Goal: Task Accomplishment & Management: Manage account settings

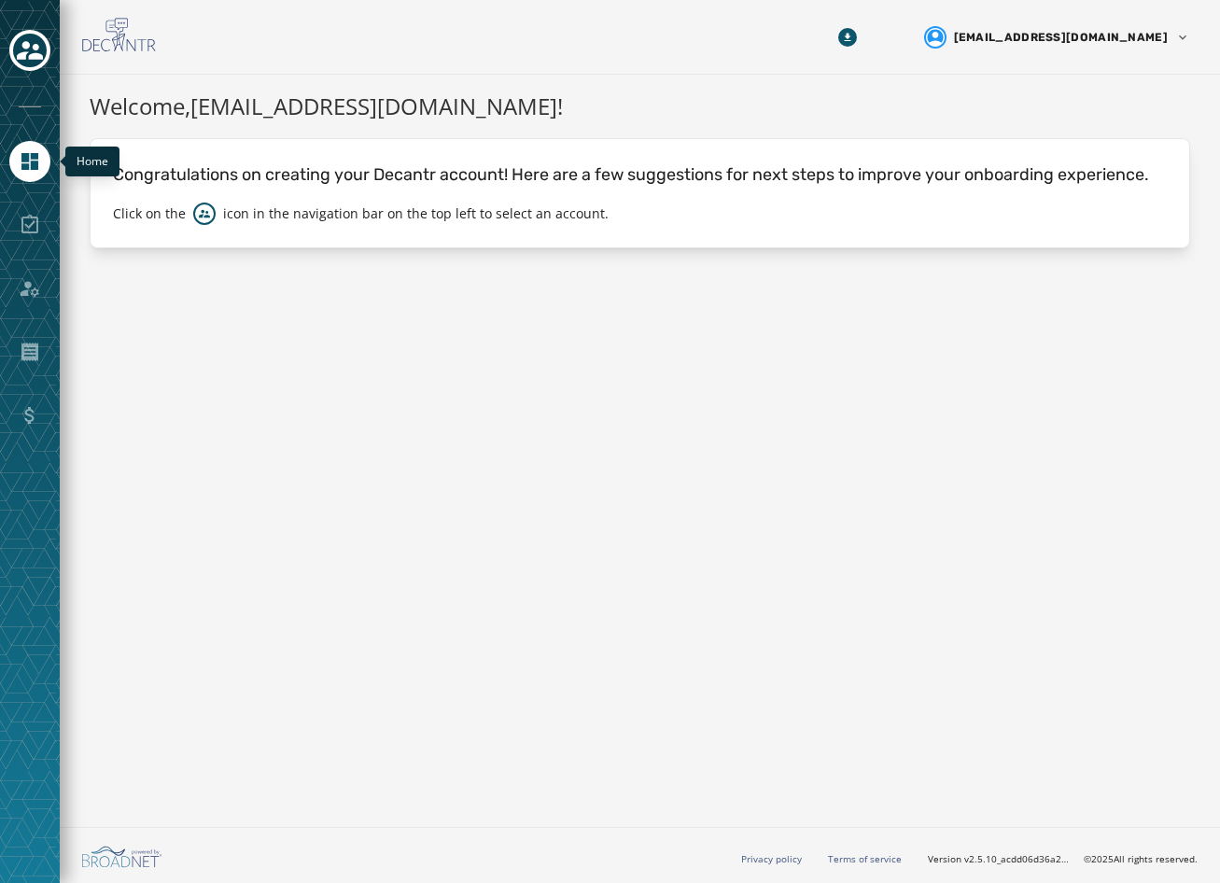
click at [35, 150] on icon "Navigate to Home" at bounding box center [30, 161] width 22 height 22
click at [42, 49] on icon "Toggle account select drawer" at bounding box center [30, 50] width 26 height 26
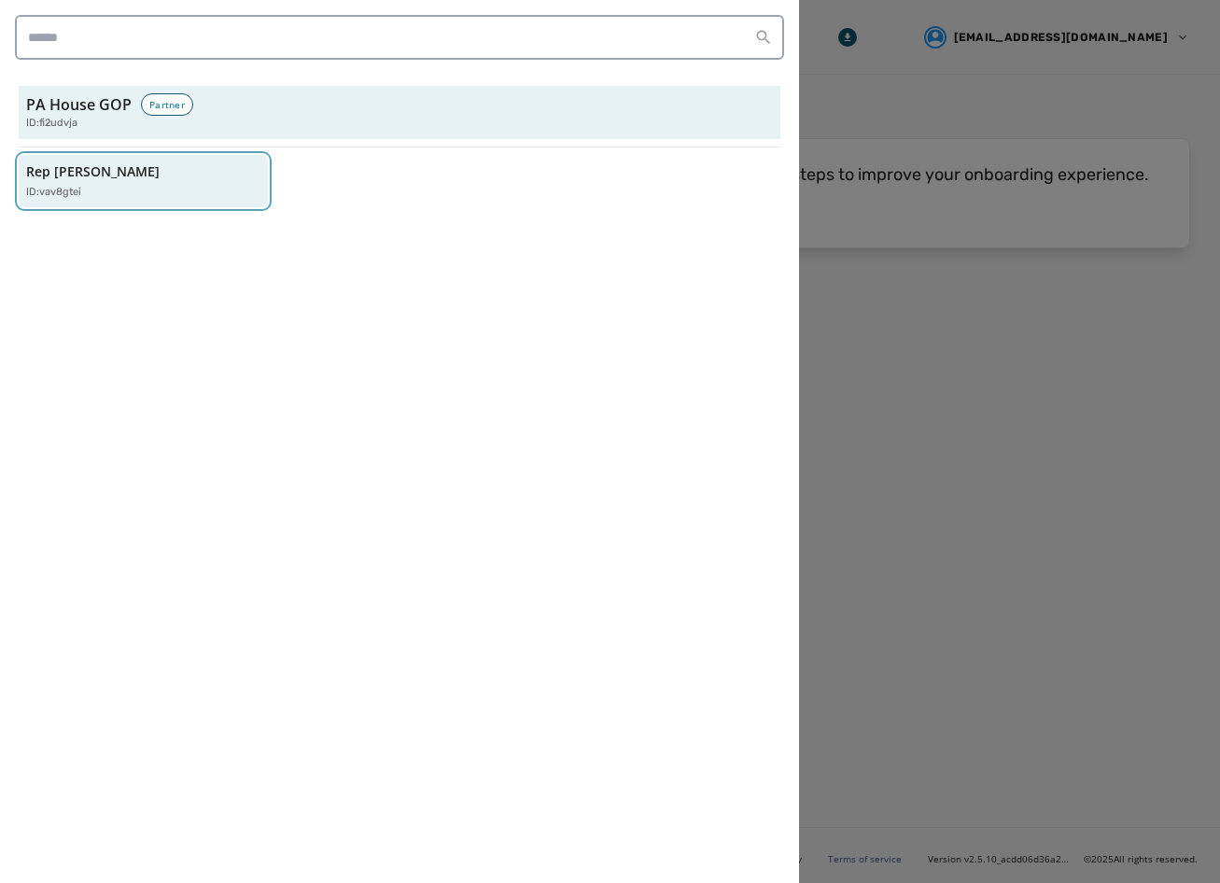
click at [72, 191] on p "ID: vav8gtei" at bounding box center [53, 193] width 55 height 16
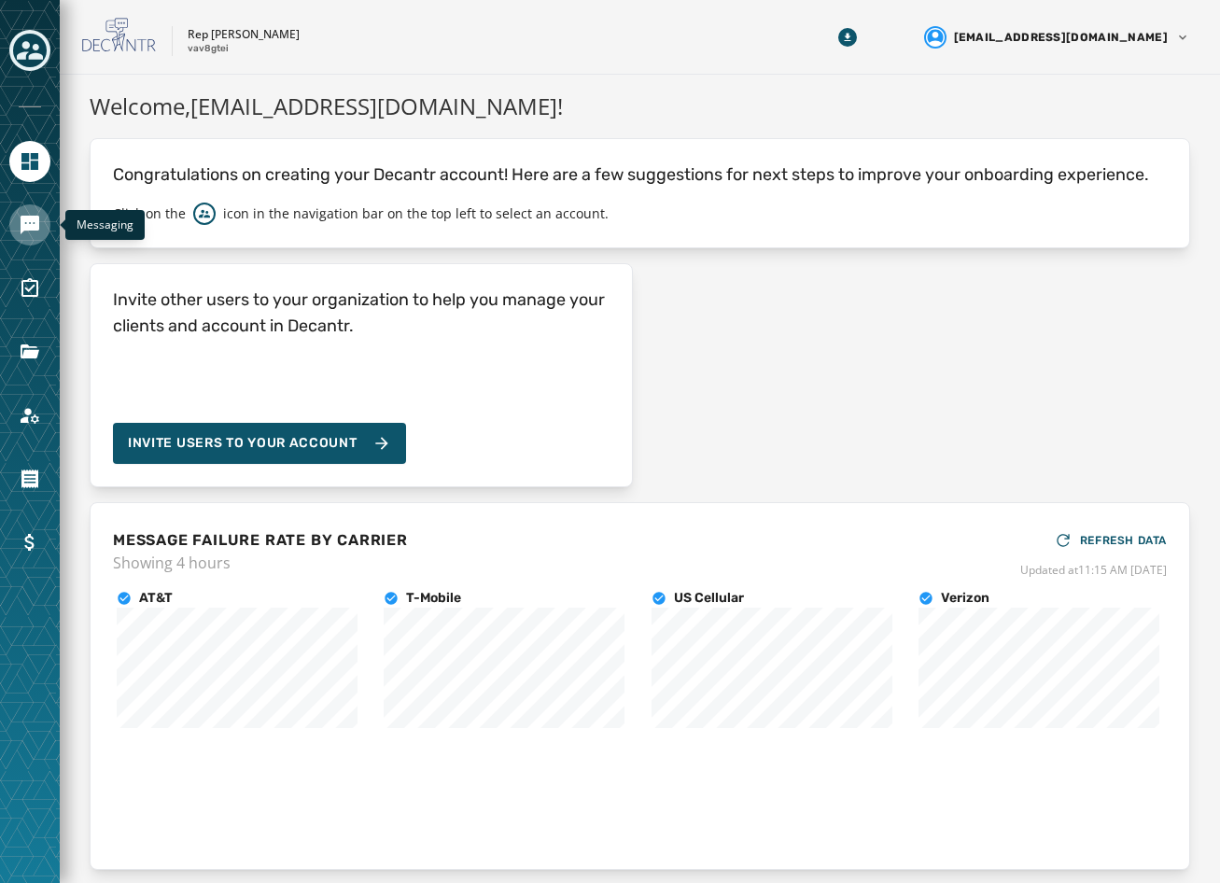
click at [27, 232] on icon "Navigate to Messaging" at bounding box center [30, 225] width 22 height 22
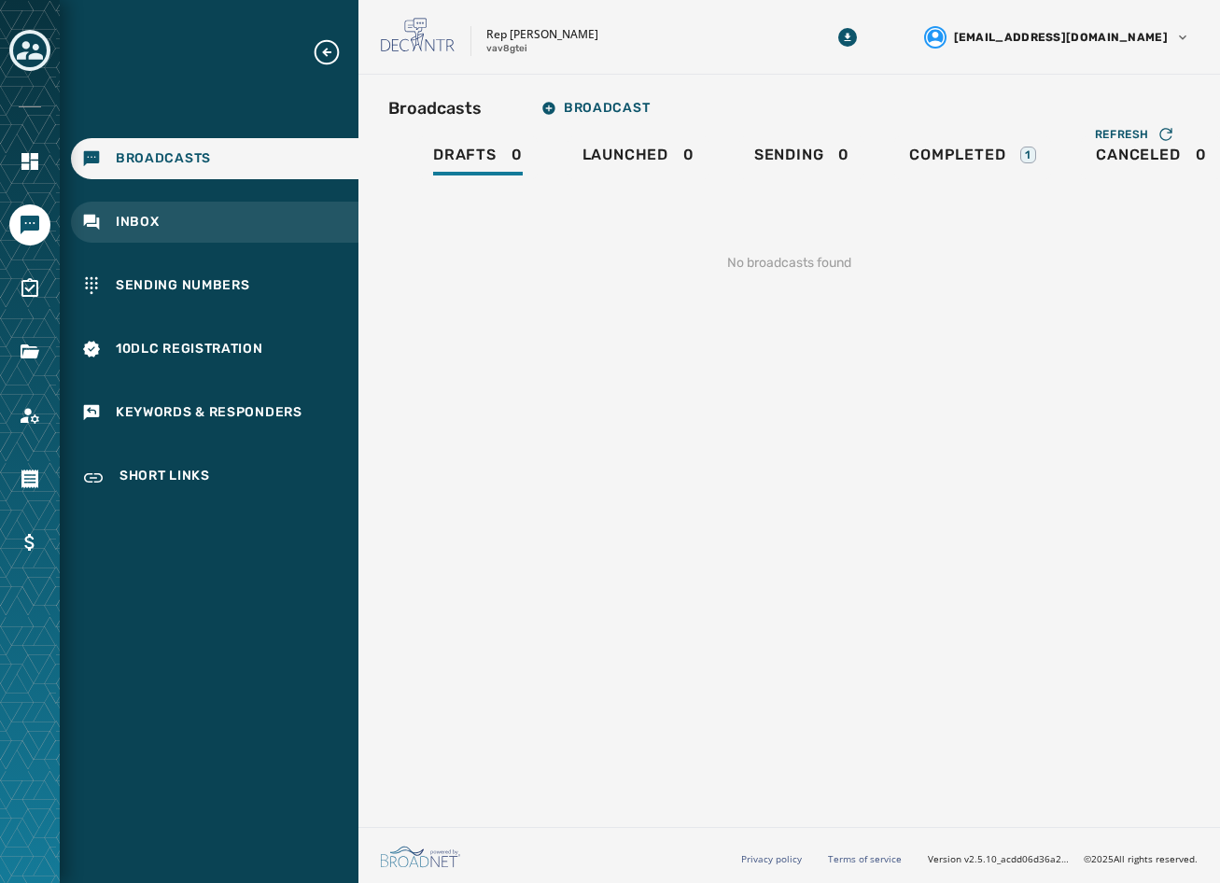
click at [206, 219] on div "Inbox" at bounding box center [215, 222] width 288 height 41
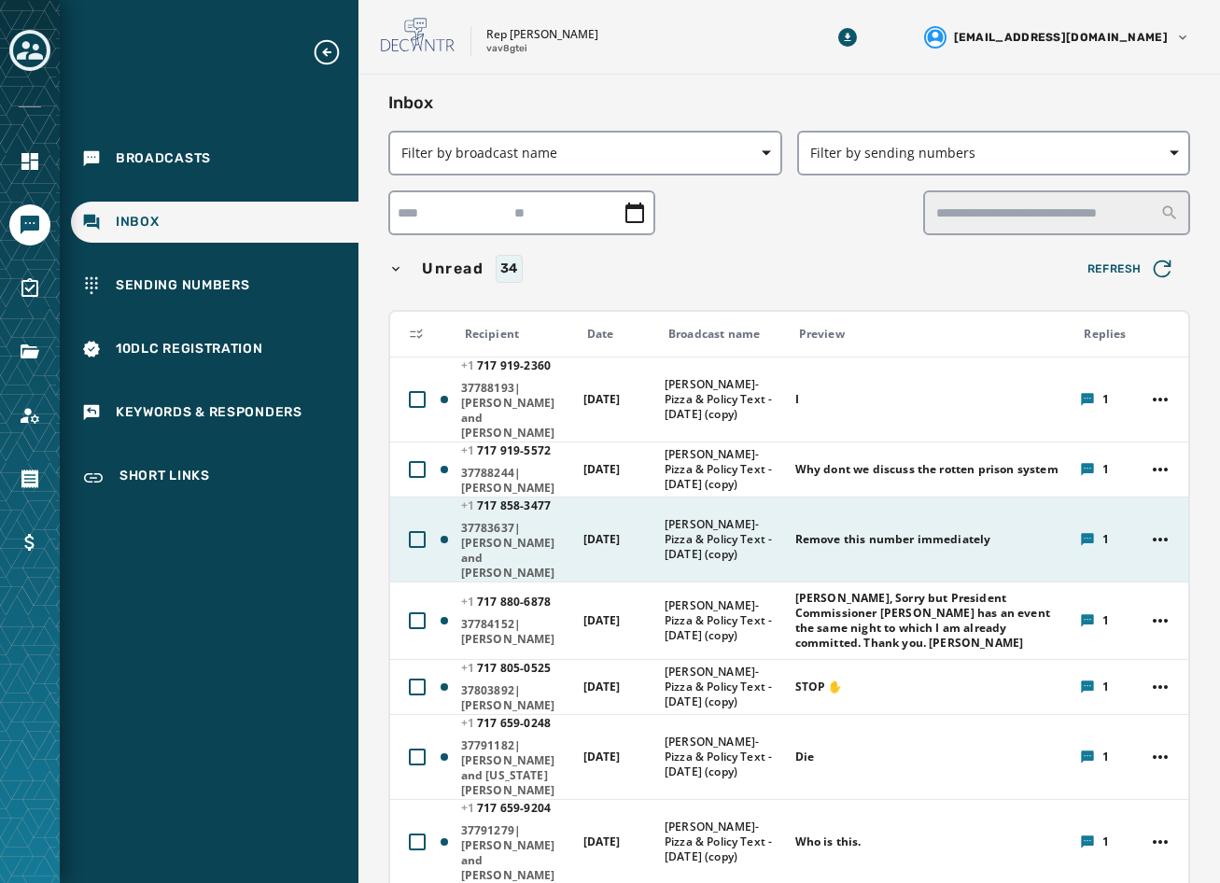
click at [812, 532] on span "Remove this number immediately" at bounding box center [893, 539] width 196 height 15
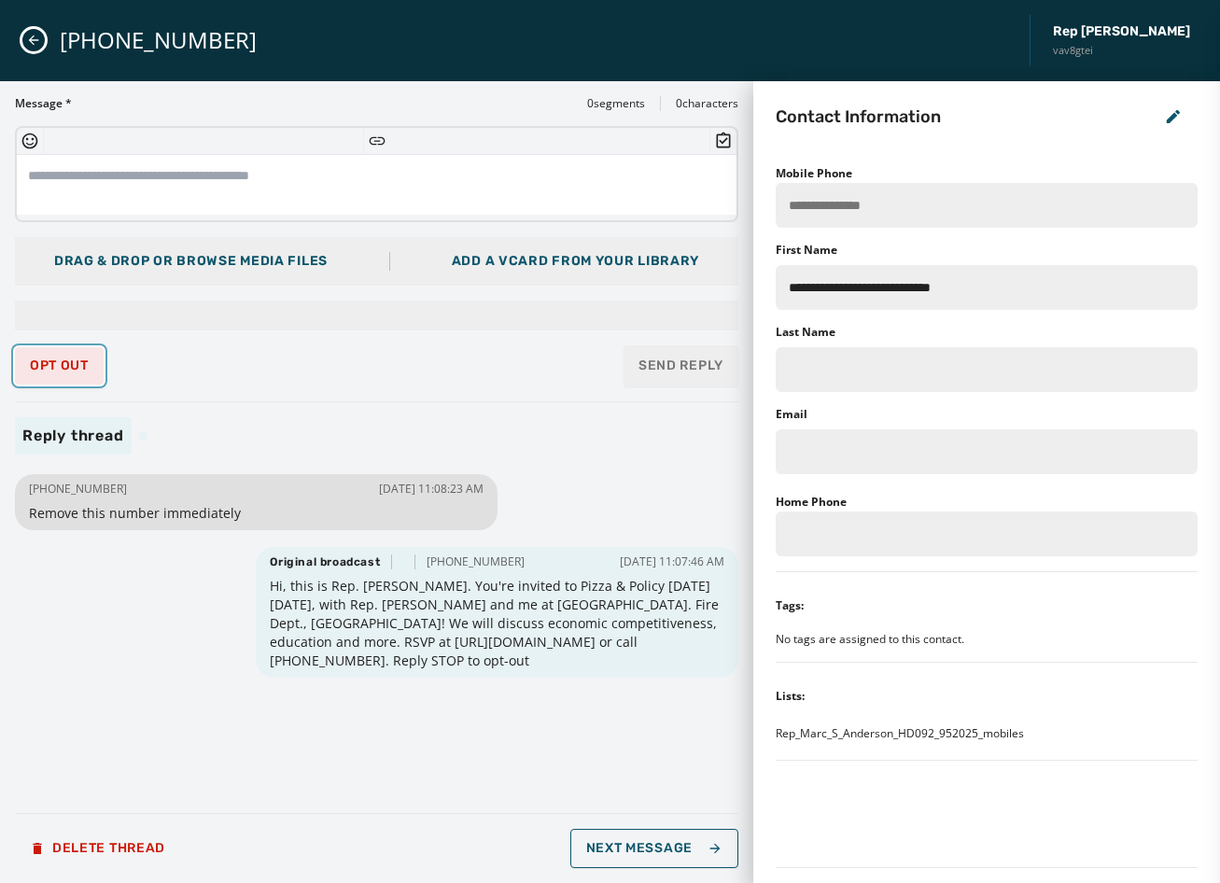
click at [55, 369] on span "Opt Out" at bounding box center [59, 365] width 59 height 15
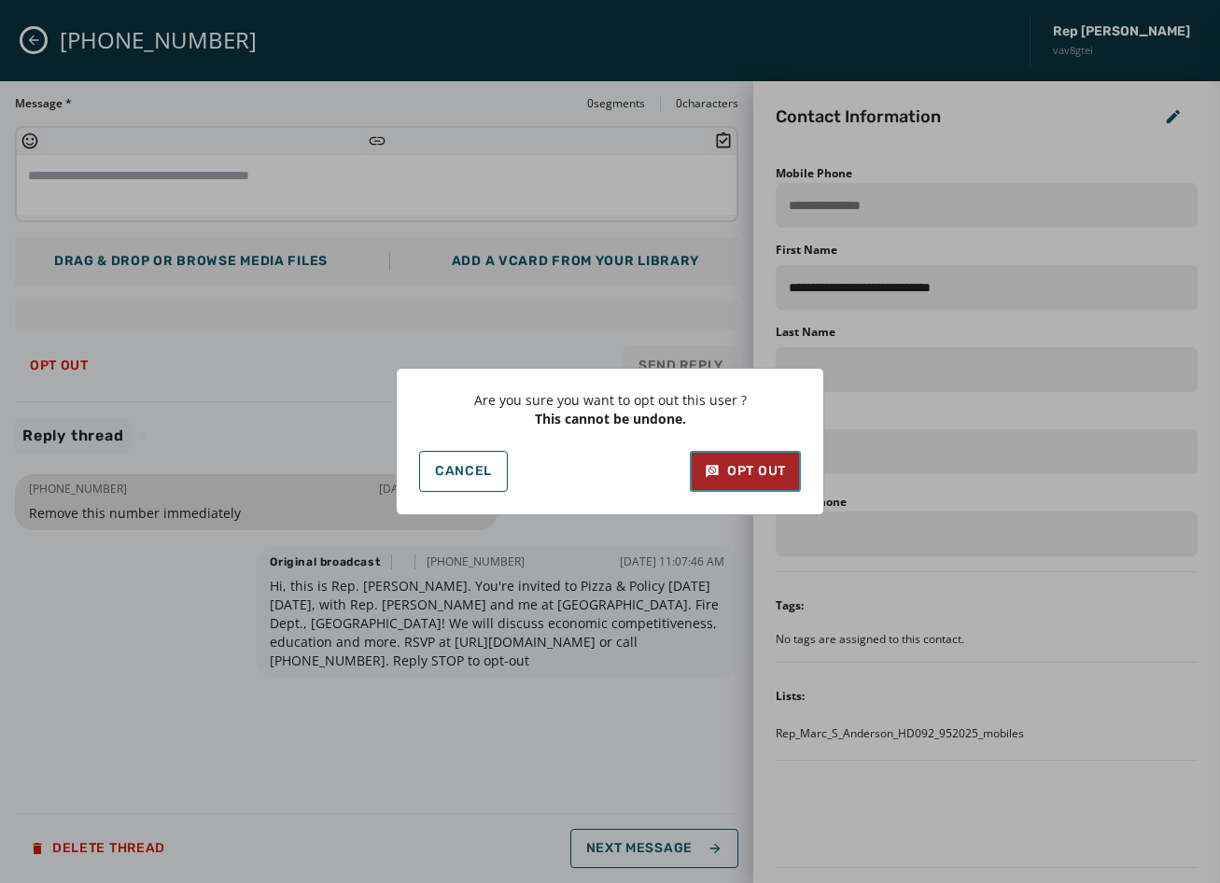
click at [719, 456] on button "Opt Out" at bounding box center [745, 471] width 111 height 41
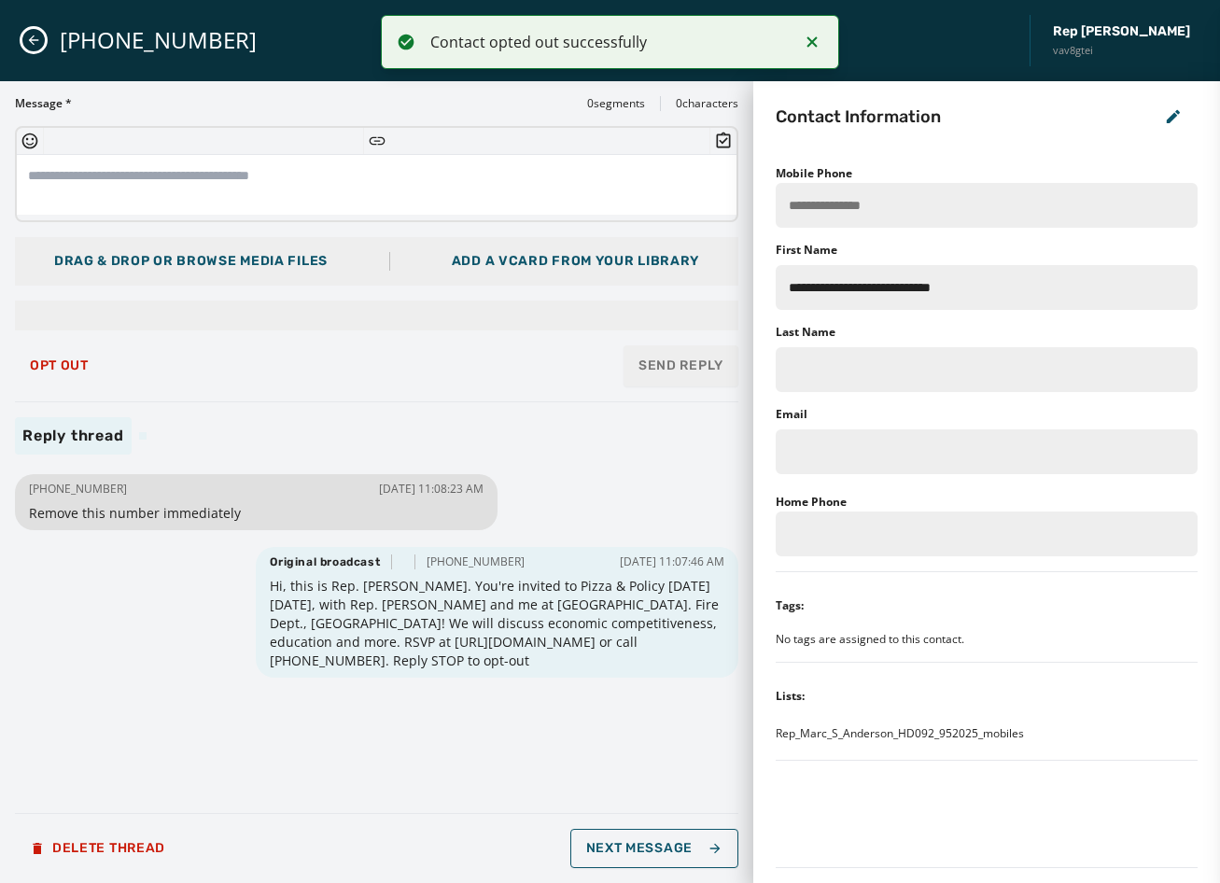
click at [24, 42] on button "Close admin drawer" at bounding box center [33, 40] width 22 height 22
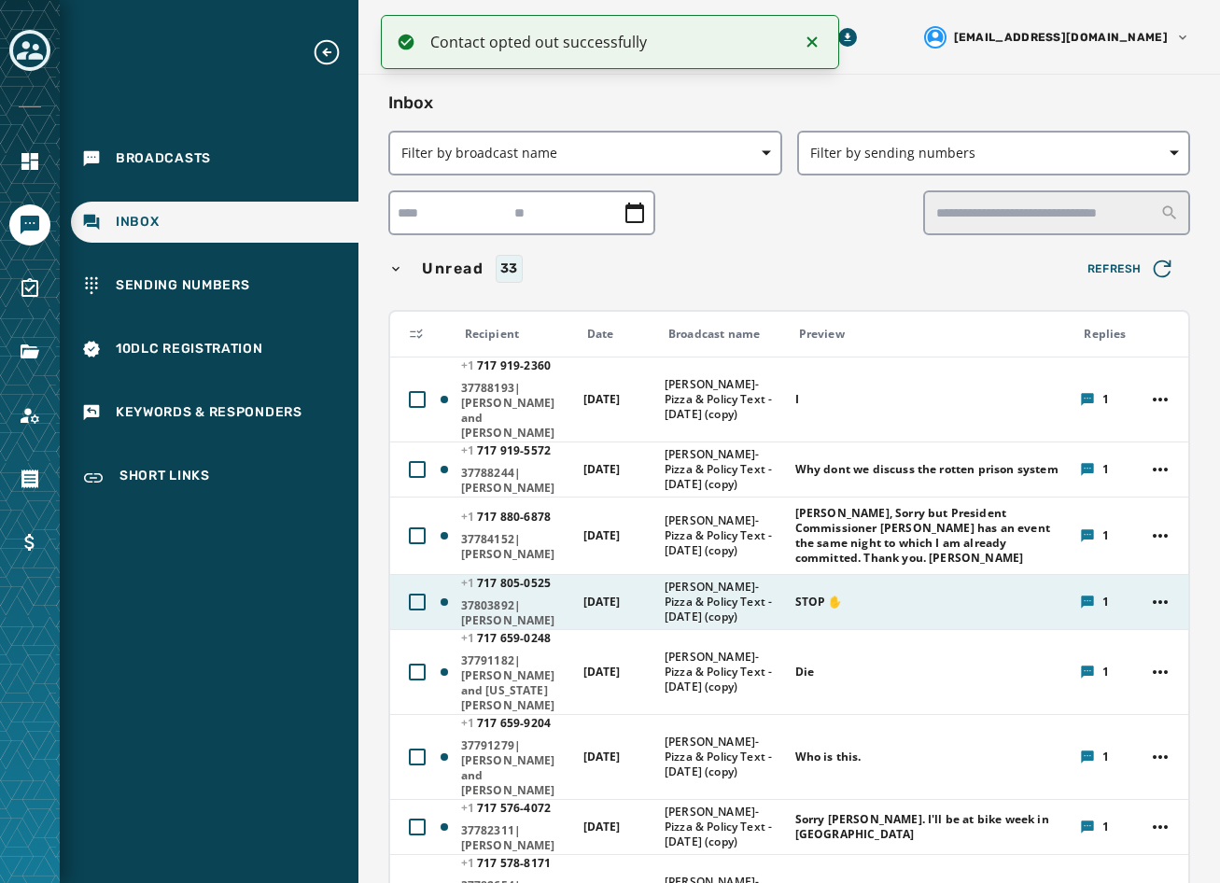
click at [648, 574] on td "[DATE]" at bounding box center [612, 601] width 81 height 55
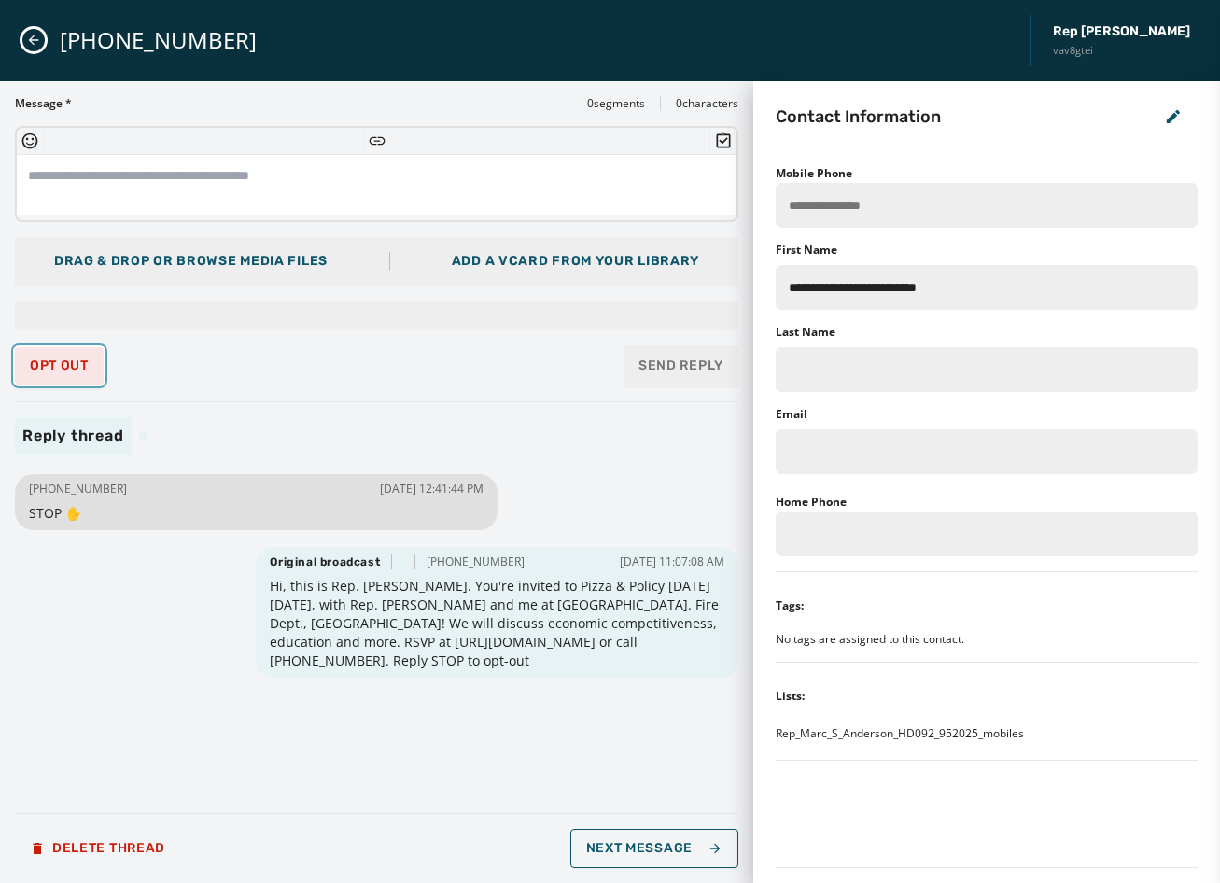
click at [59, 366] on span "Opt Out" at bounding box center [59, 365] width 59 height 15
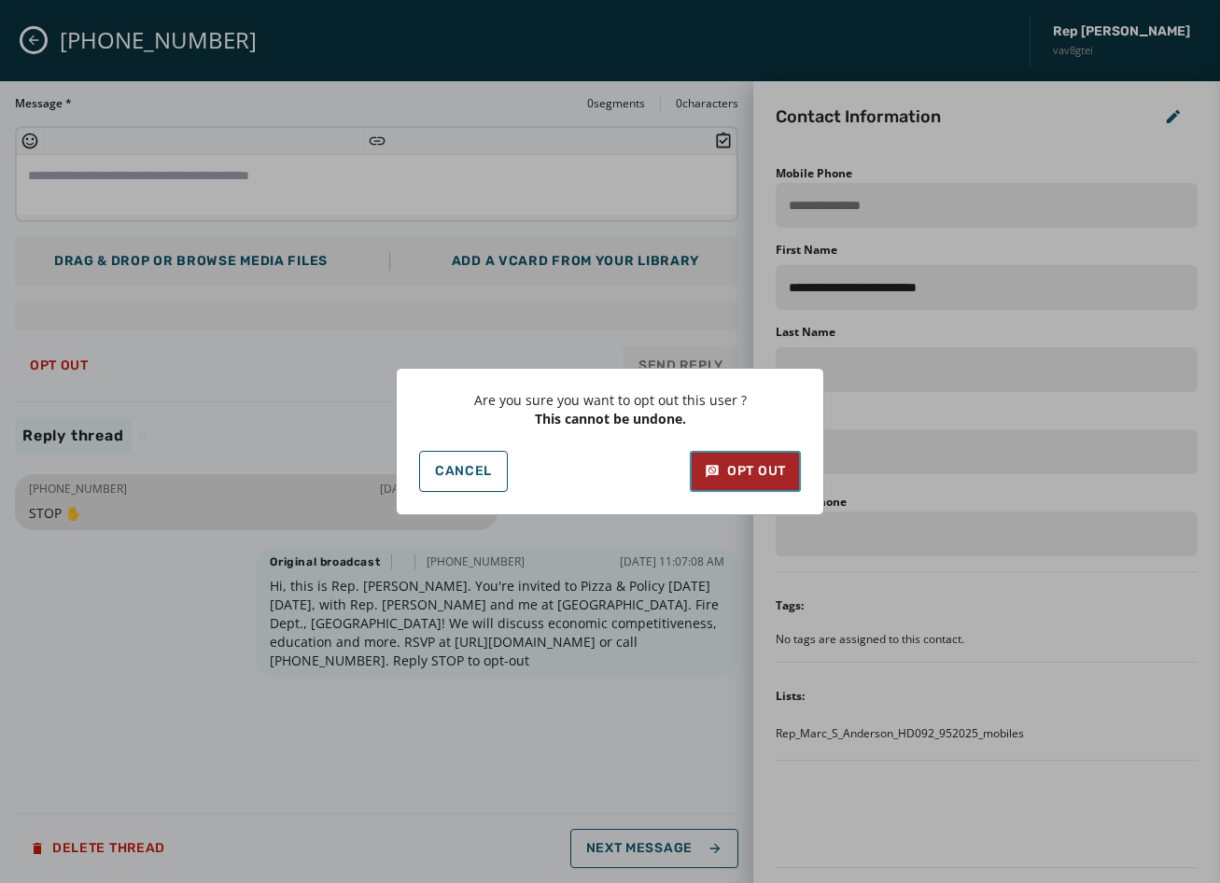
click at [721, 478] on div "Opt Out" at bounding box center [745, 471] width 81 height 19
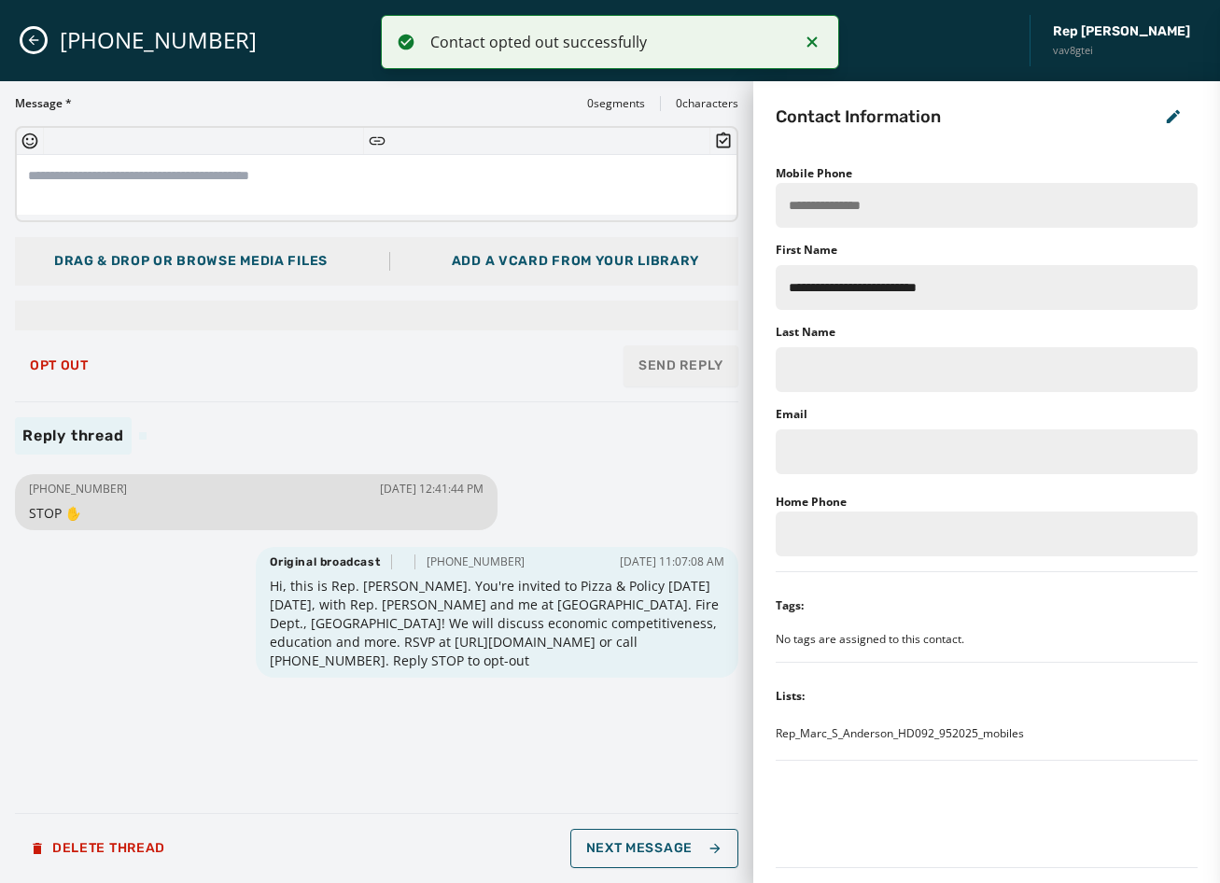
click at [31, 40] on icon "Close admin drawer" at bounding box center [34, 40] width 10 height 10
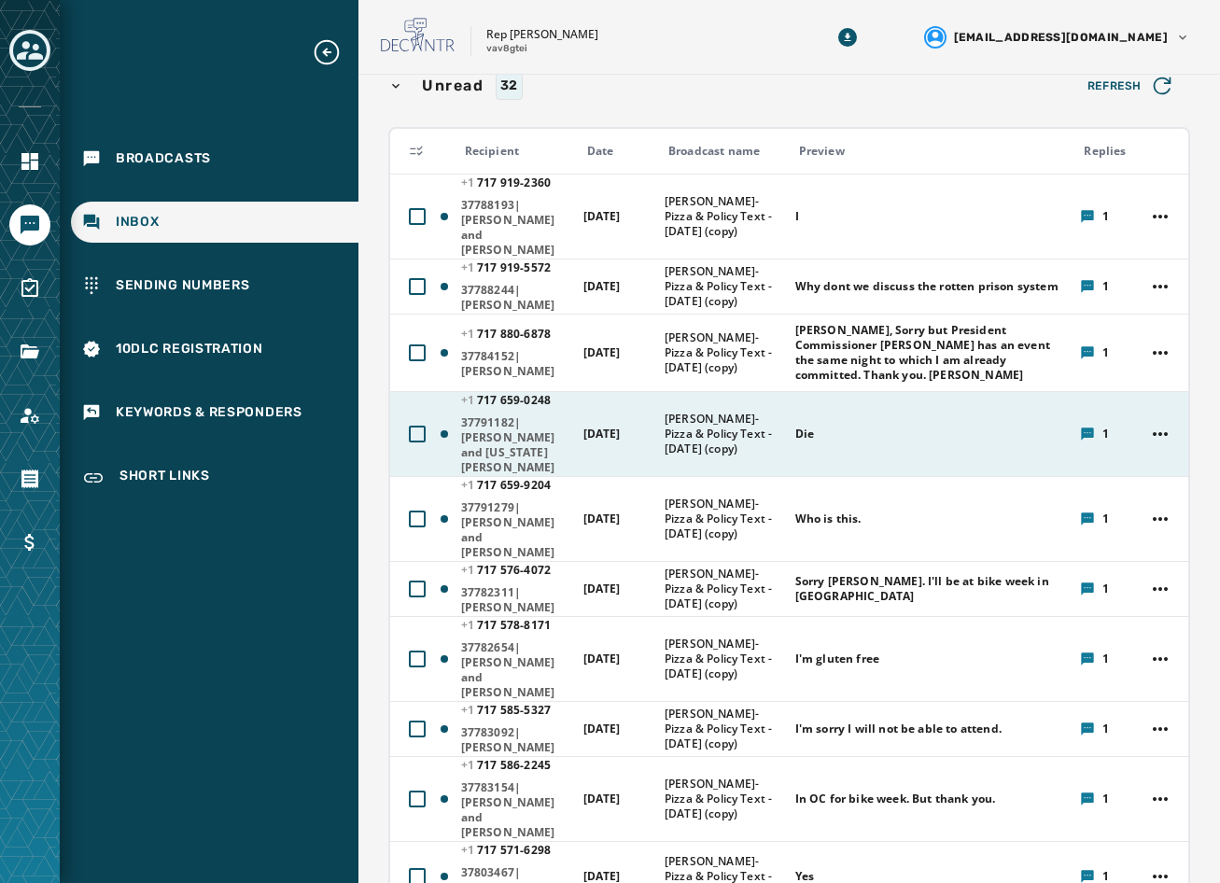
scroll to position [187, 0]
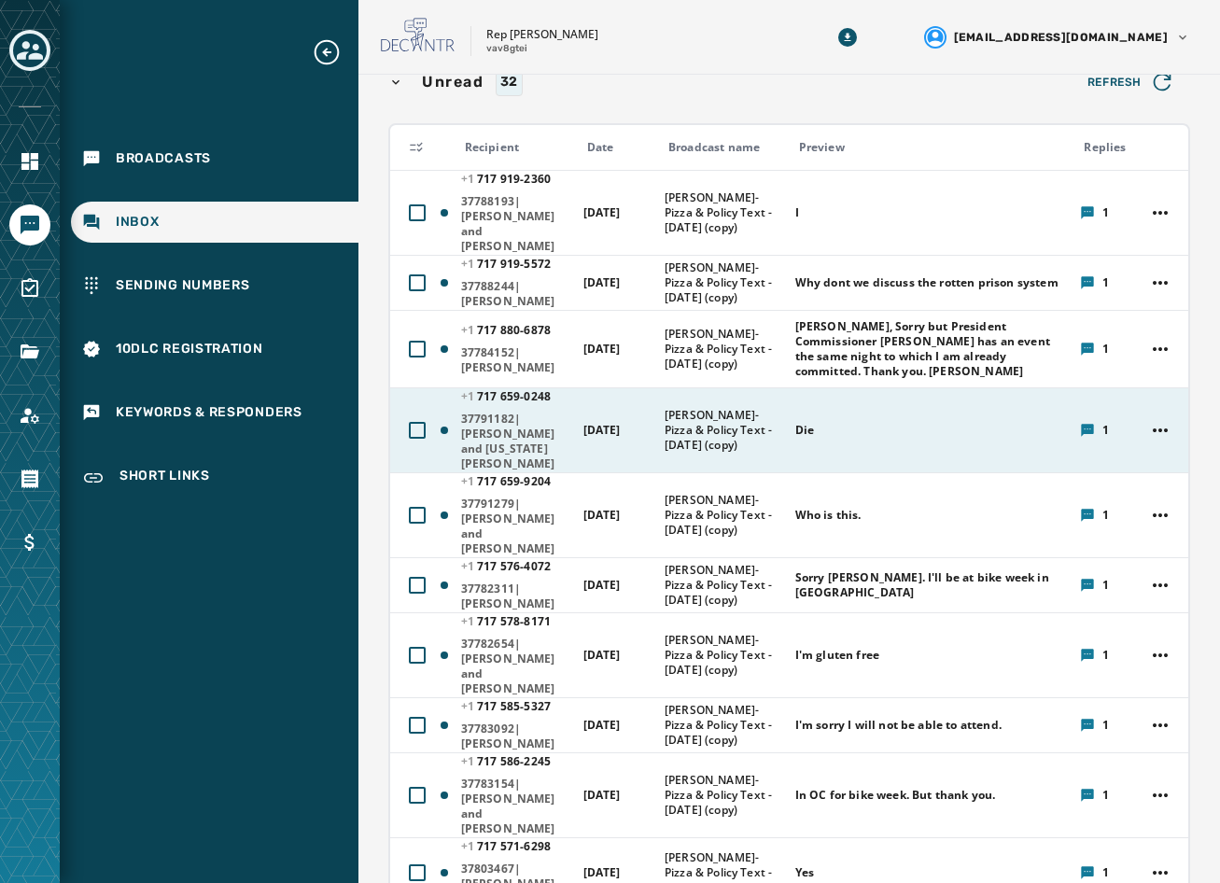
click at [830, 415] on div "Die" at bounding box center [932, 430] width 274 height 30
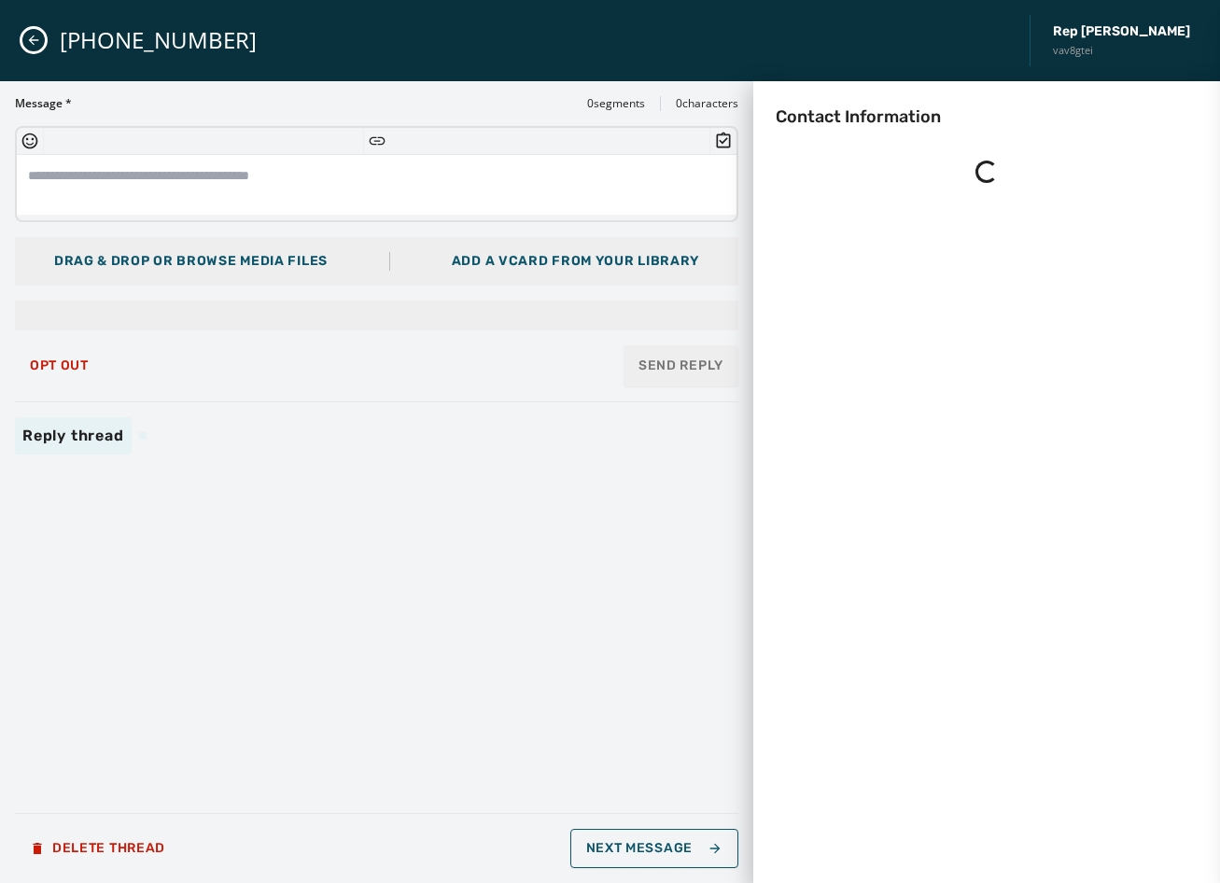
scroll to position [0, 0]
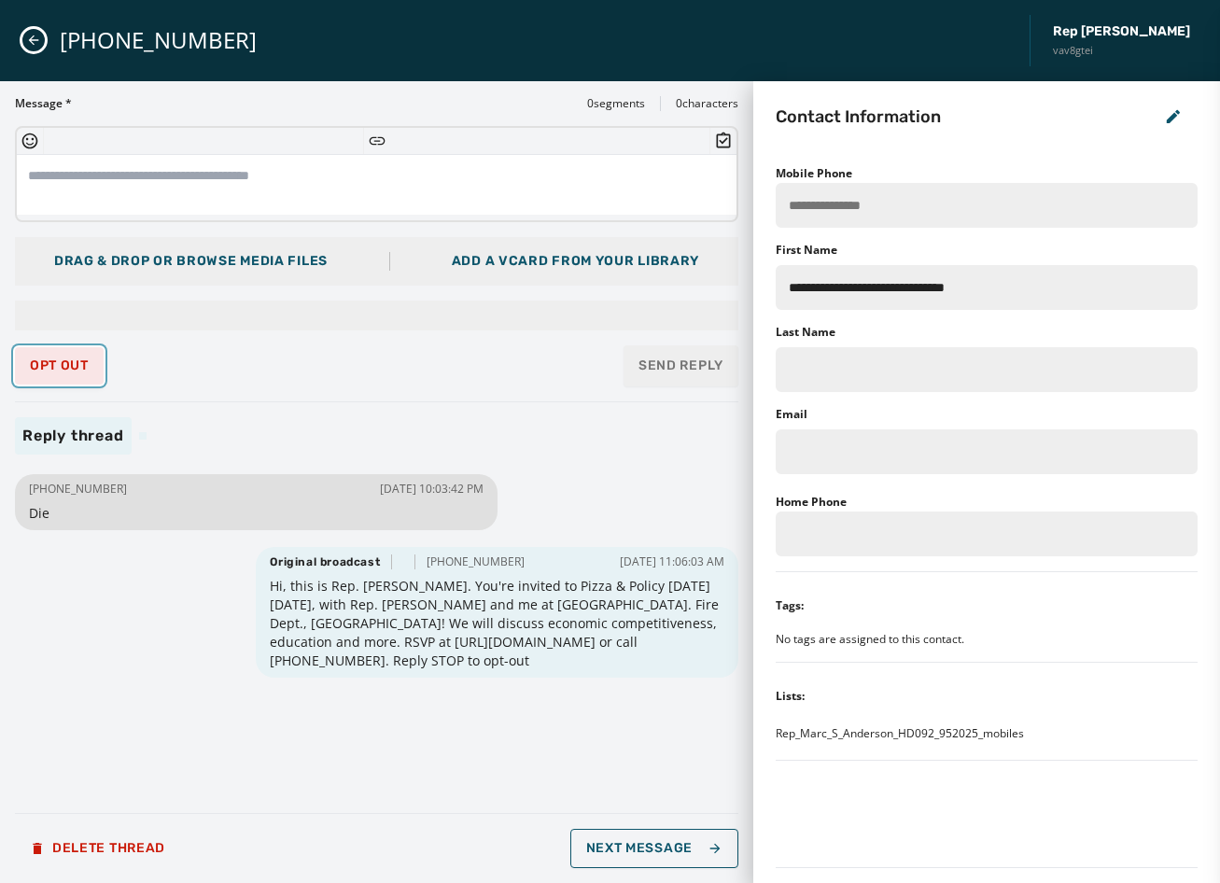
click at [91, 359] on button "Opt Out" at bounding box center [59, 365] width 89 height 37
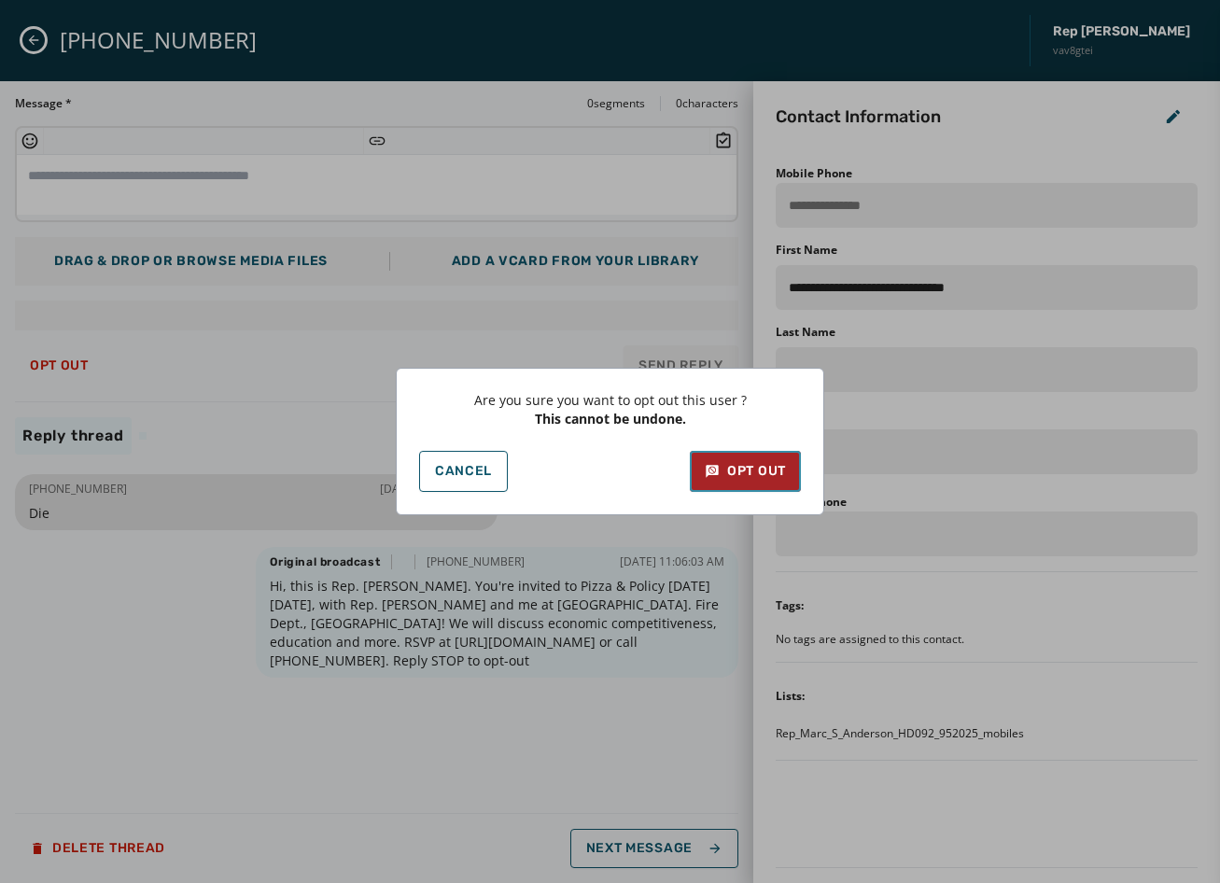
click at [759, 461] on button "Opt Out" at bounding box center [745, 471] width 111 height 41
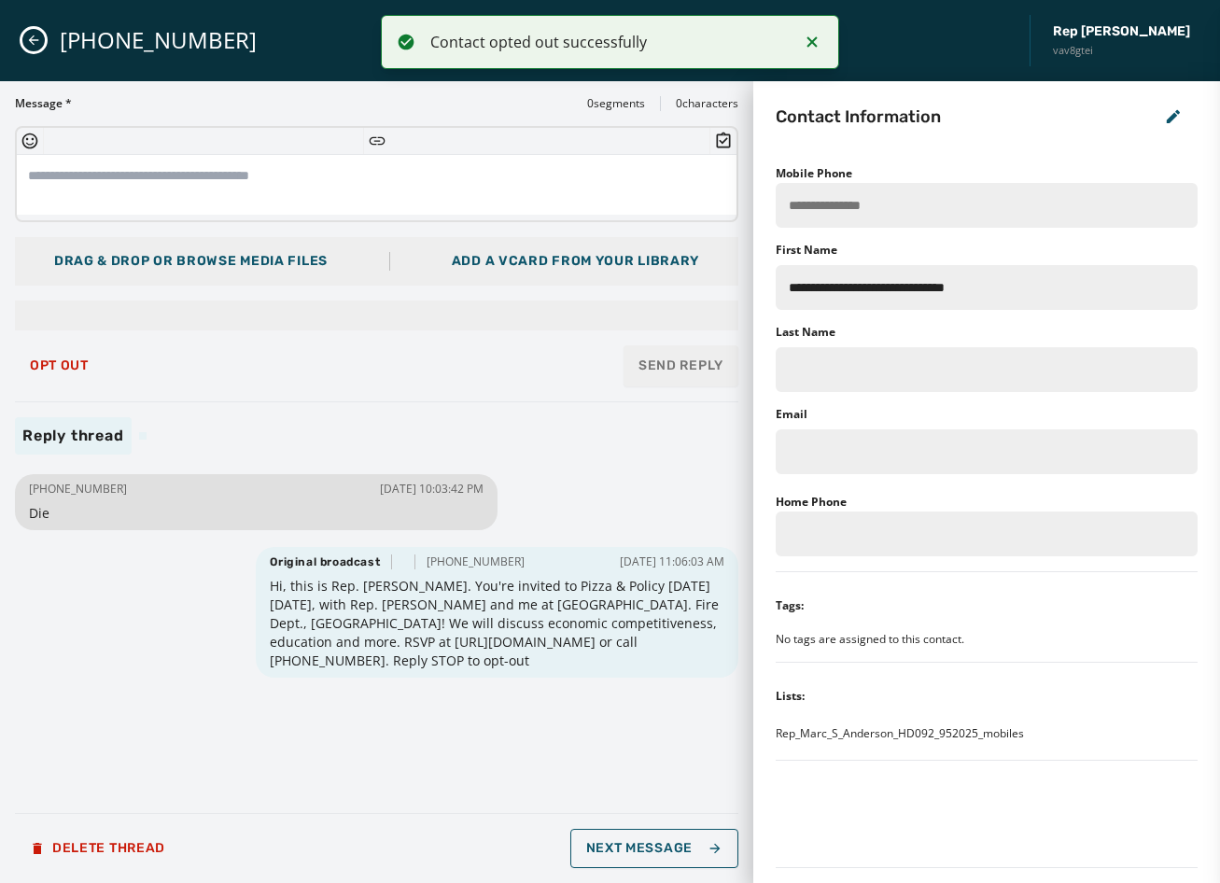
click at [34, 34] on icon "Close admin drawer" at bounding box center [33, 40] width 15 height 15
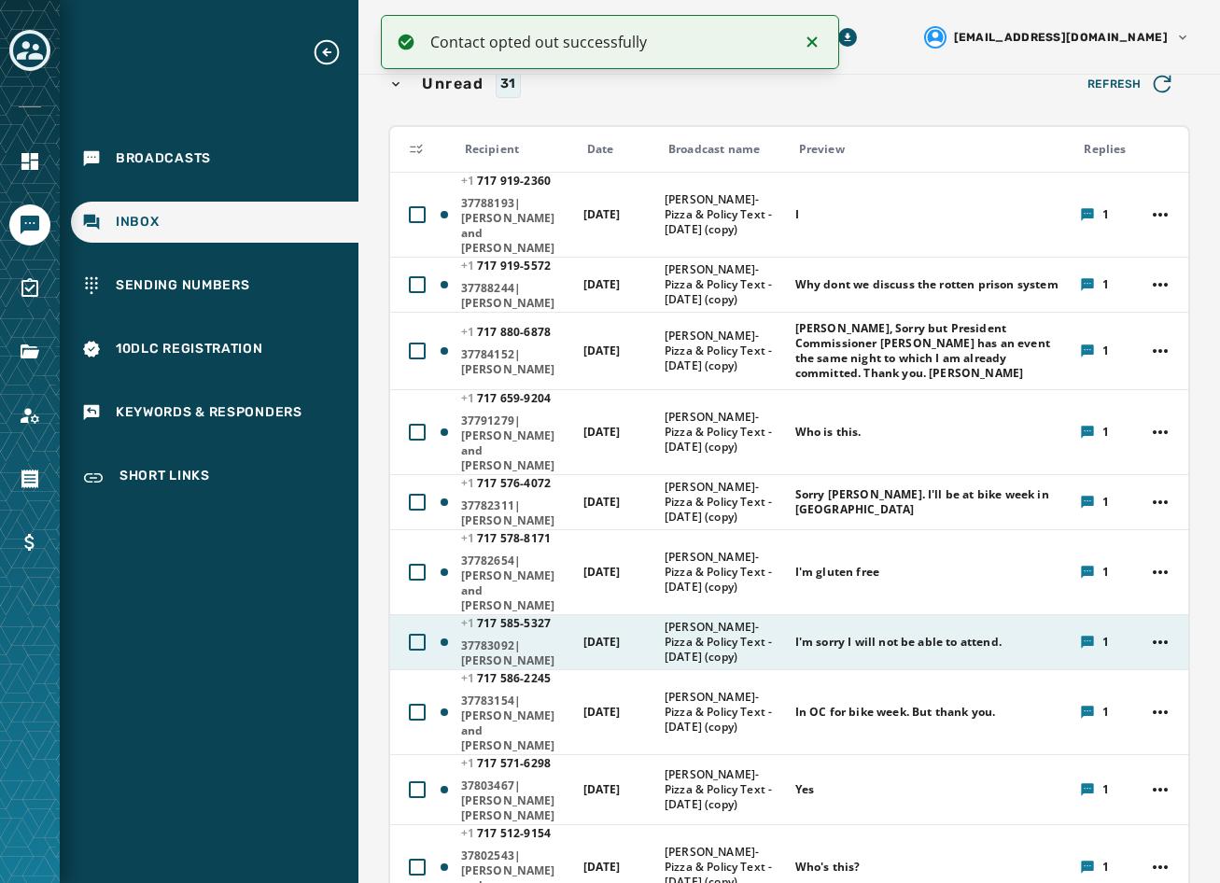
scroll to position [187, 0]
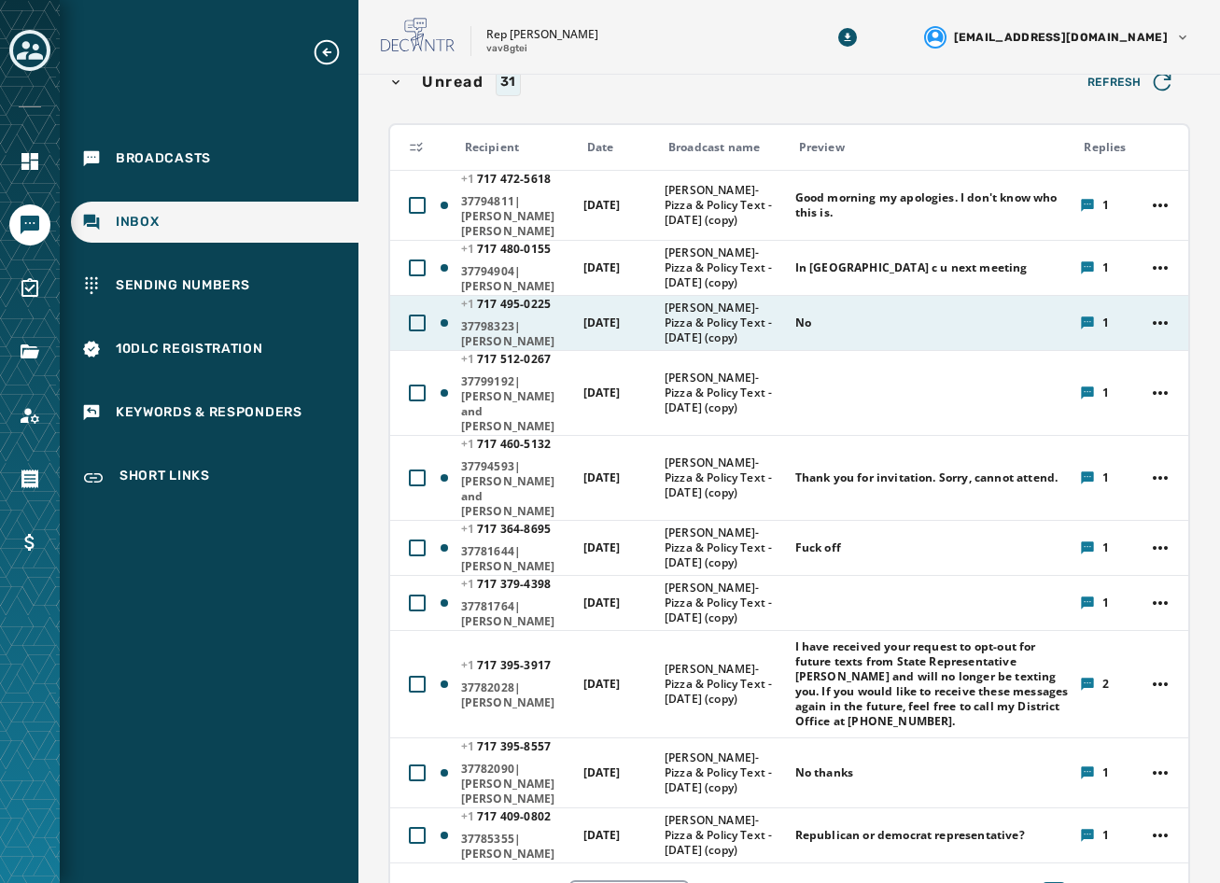
click at [813, 315] on div "No" at bounding box center [932, 323] width 274 height 30
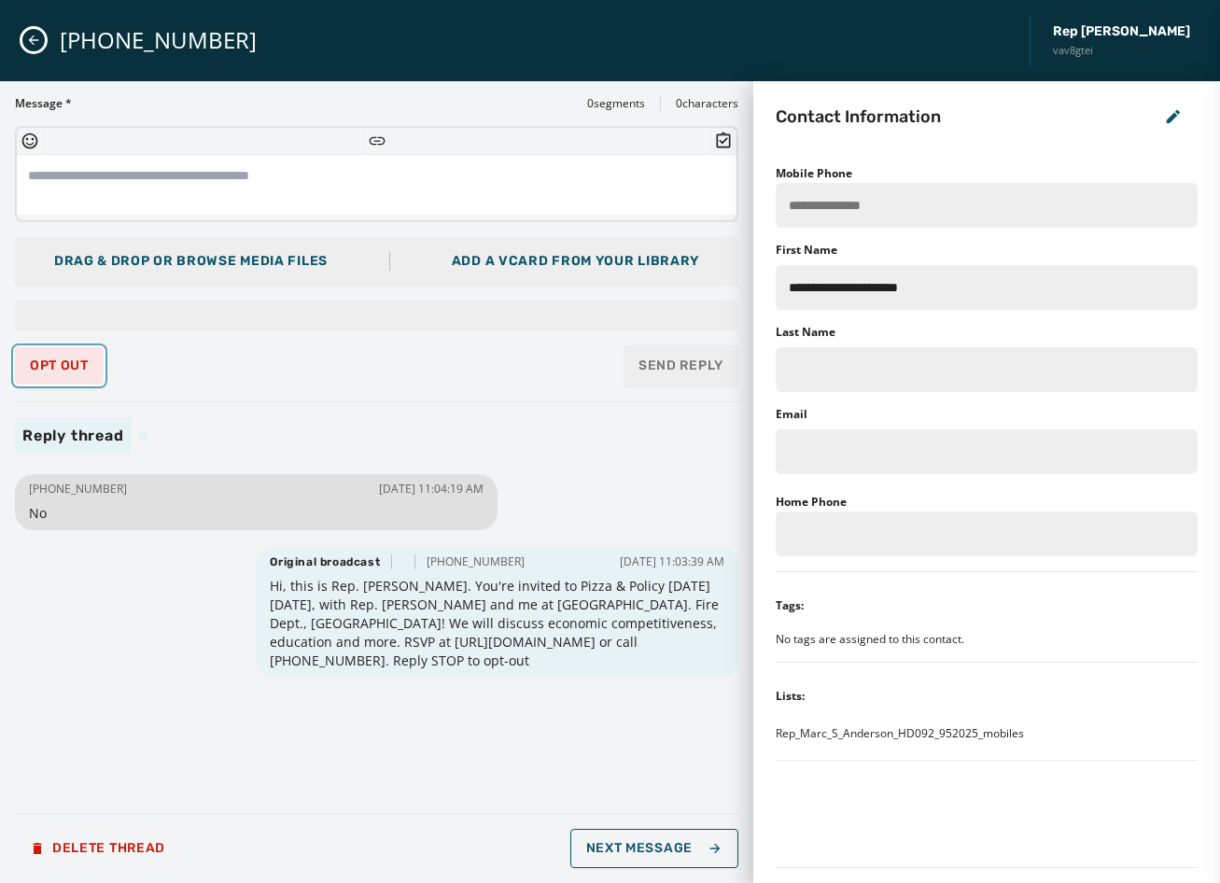
click at [54, 371] on span "Opt Out" at bounding box center [59, 365] width 59 height 15
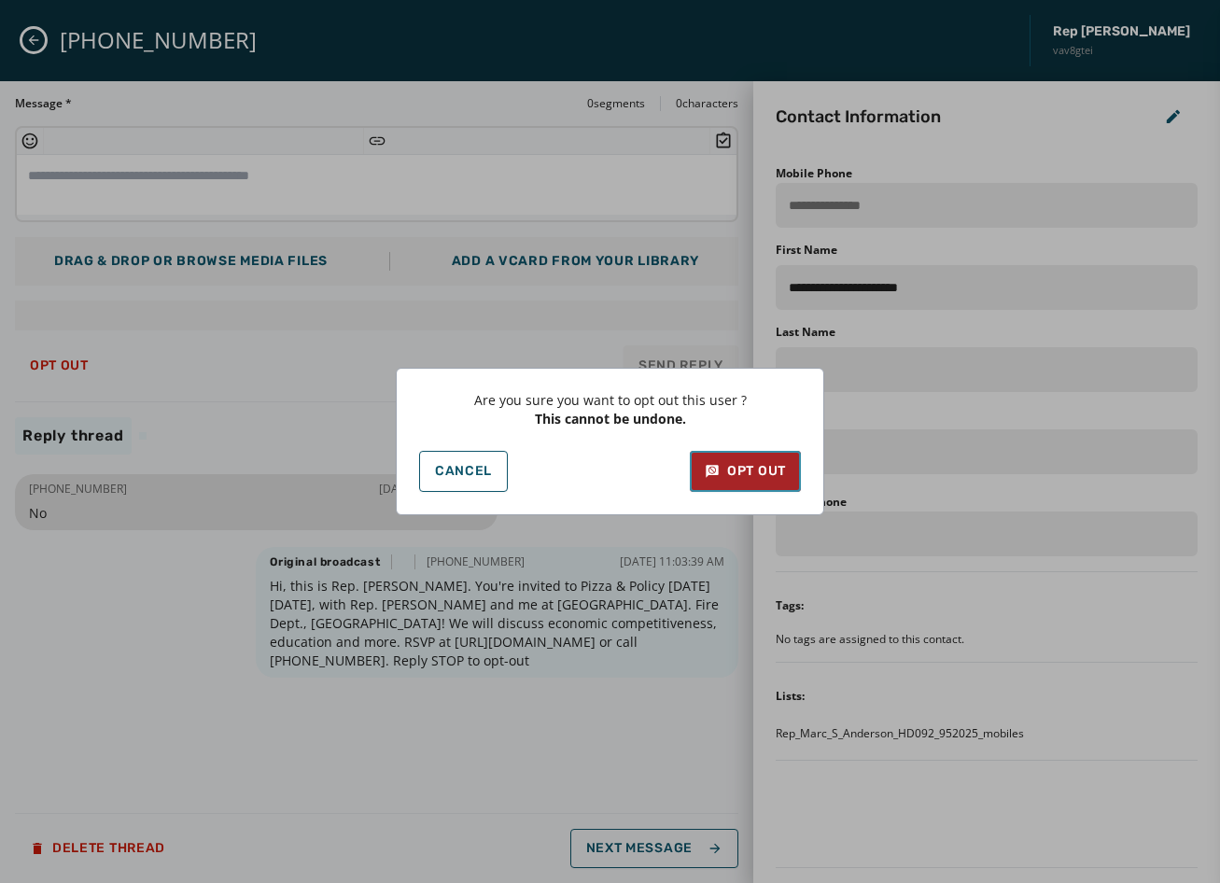
click at [705, 462] on icon at bounding box center [712, 471] width 15 height 19
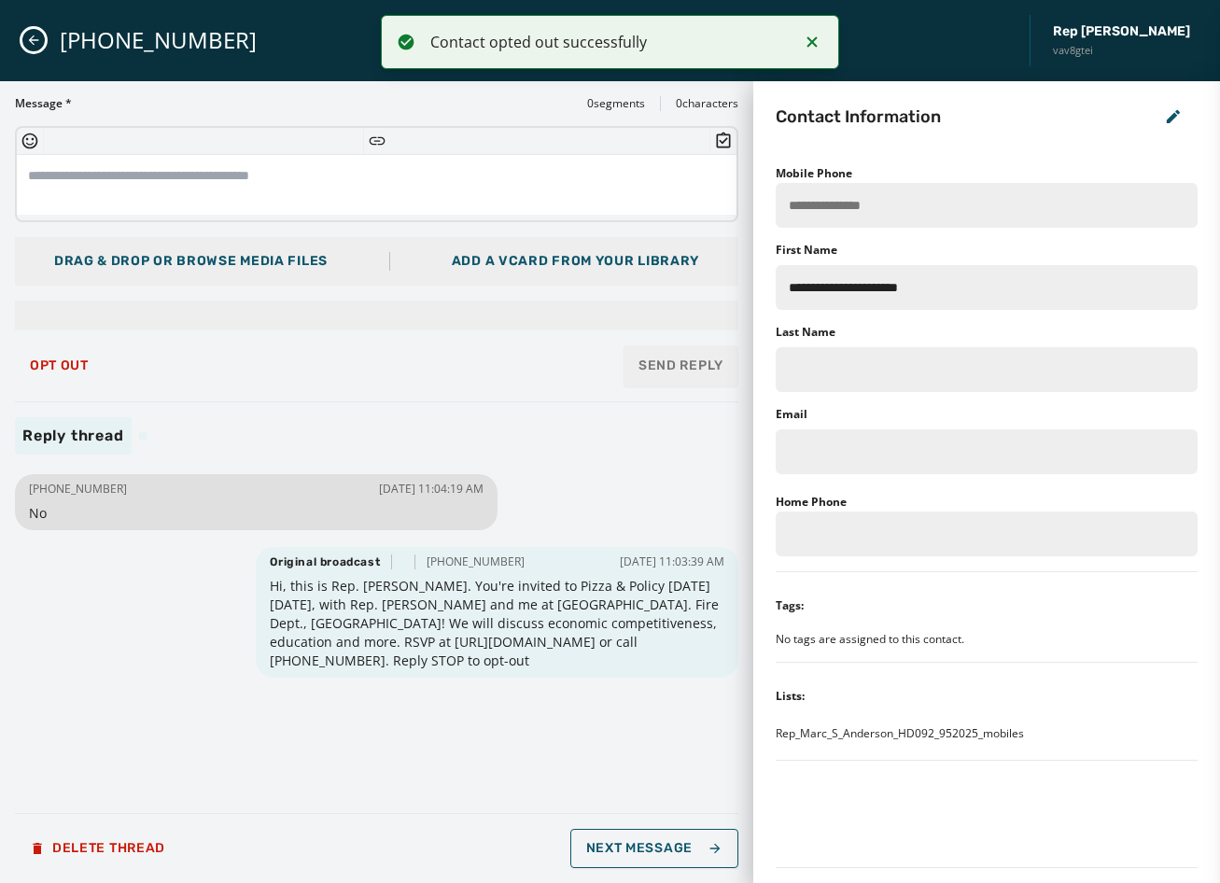
click at [34, 38] on icon "Close admin drawer" at bounding box center [33, 40] width 15 height 15
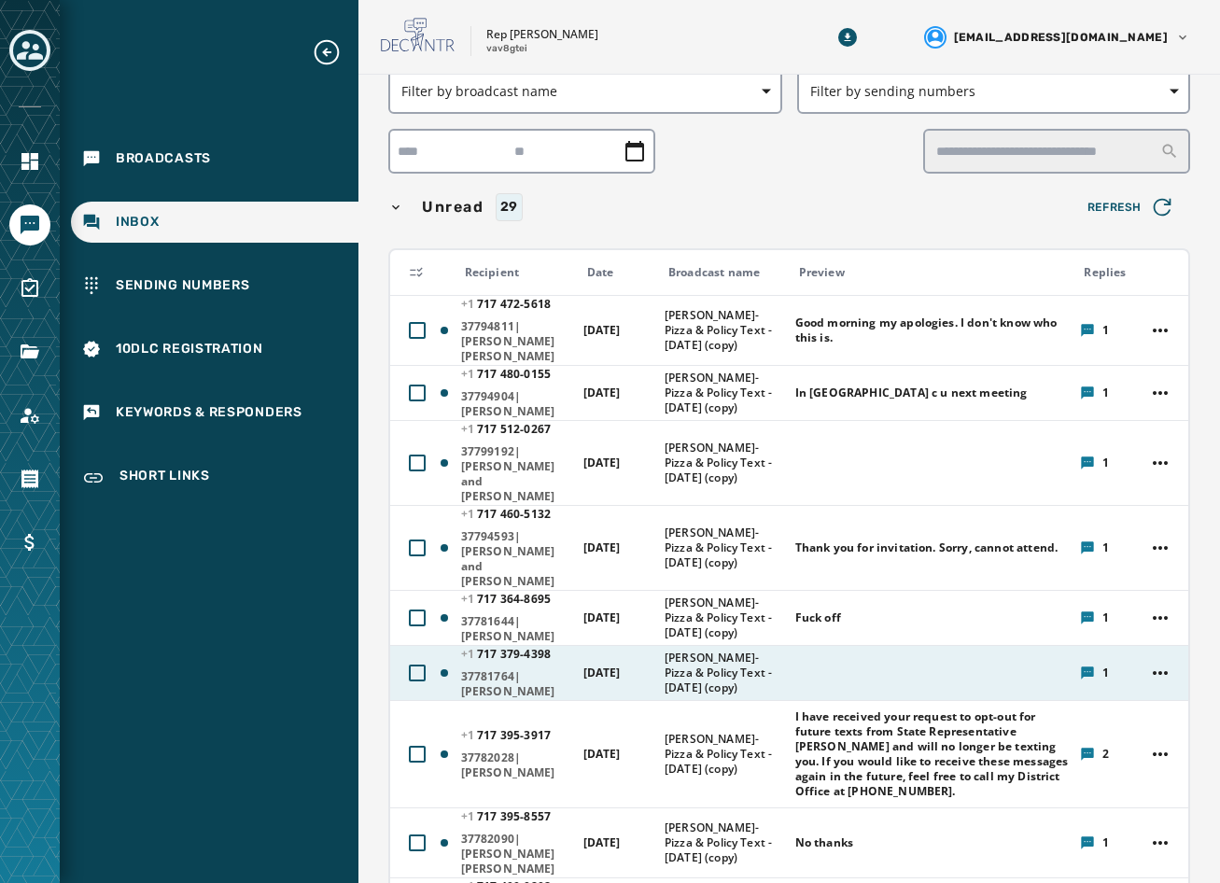
scroll to position [93, 0]
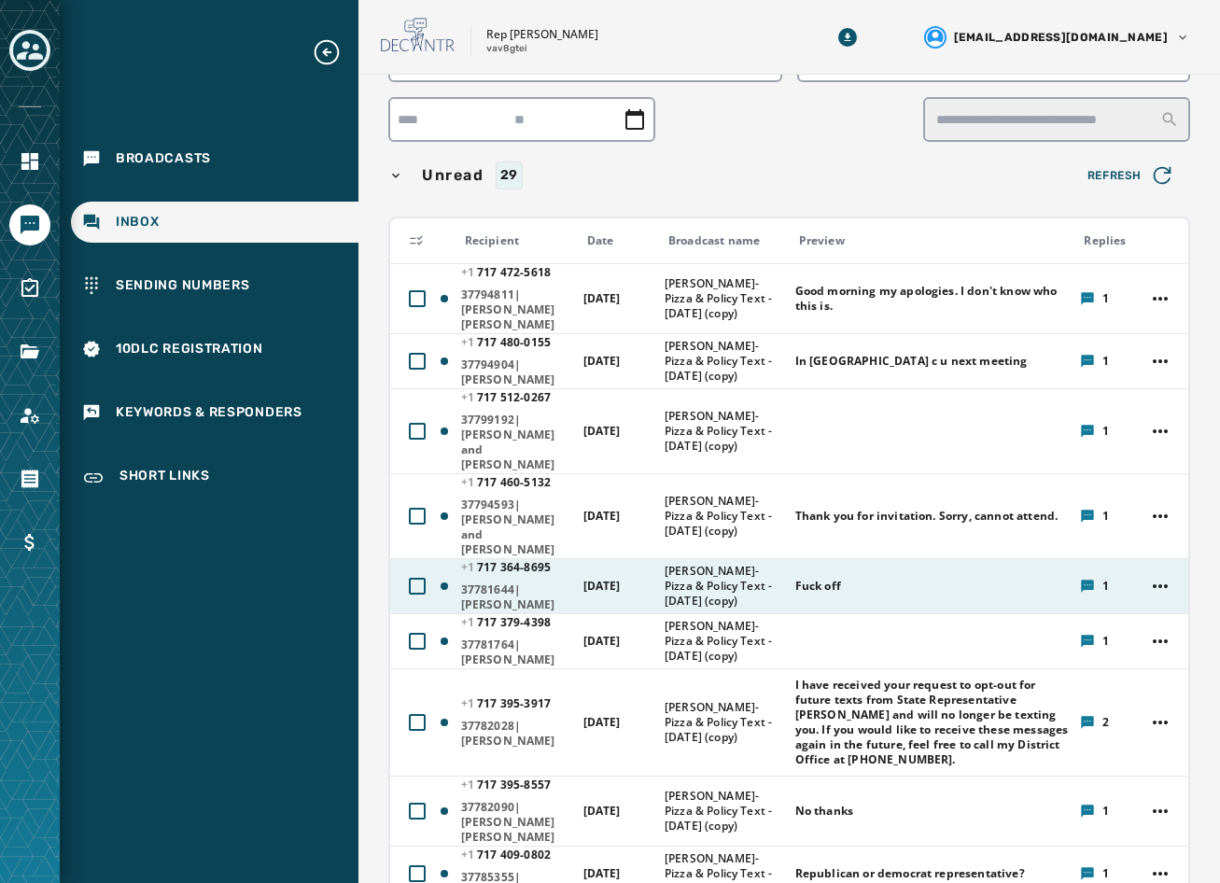
click at [835, 579] on span "Fuck off" at bounding box center [818, 586] width 46 height 15
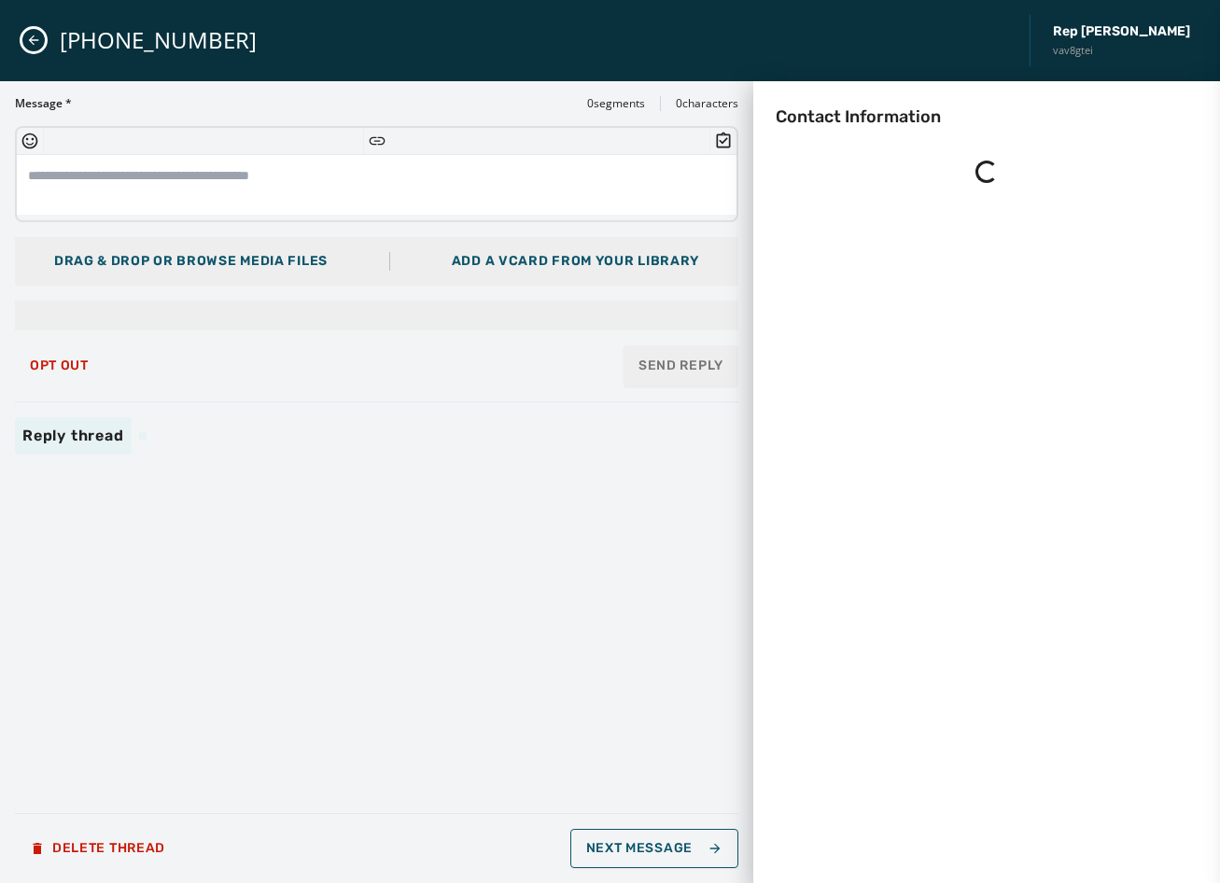
scroll to position [0, 0]
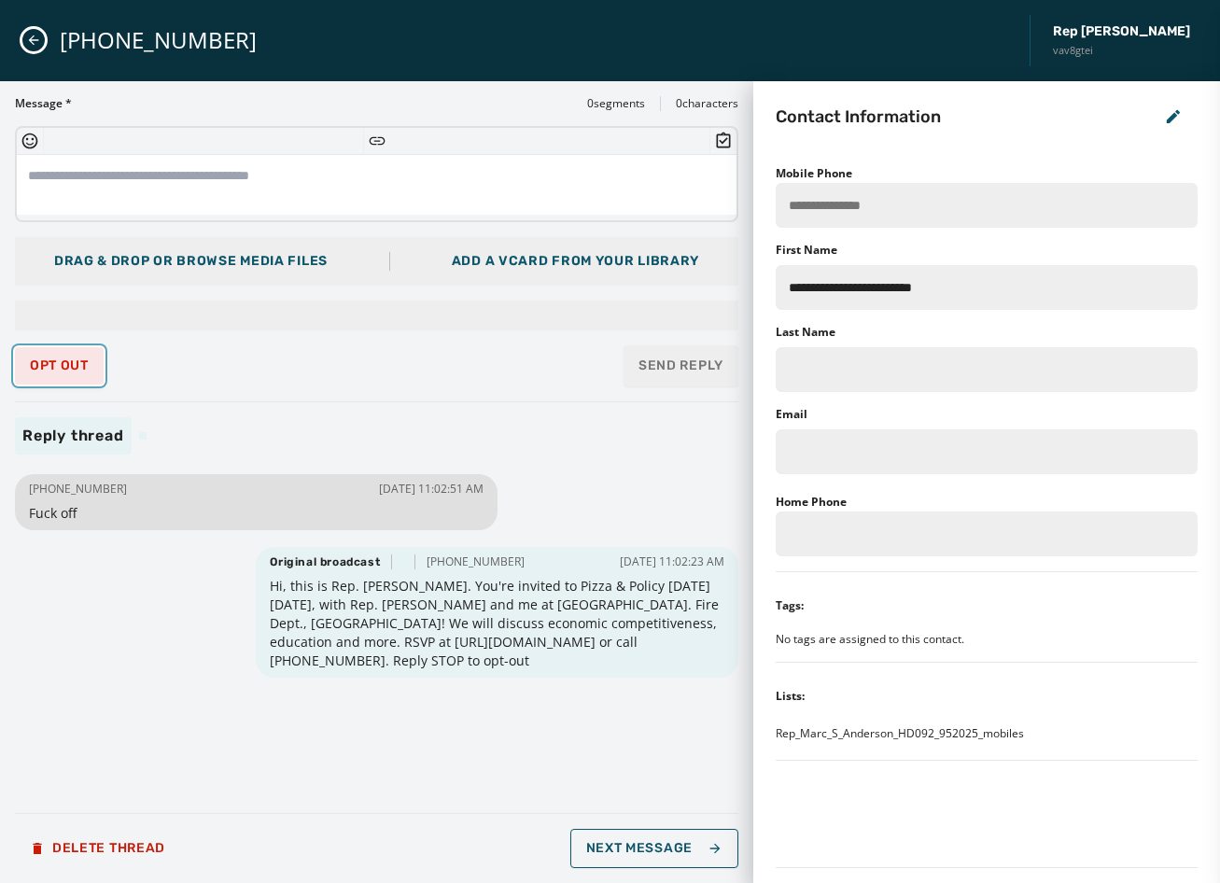
click at [82, 354] on button "Opt Out" at bounding box center [59, 365] width 89 height 37
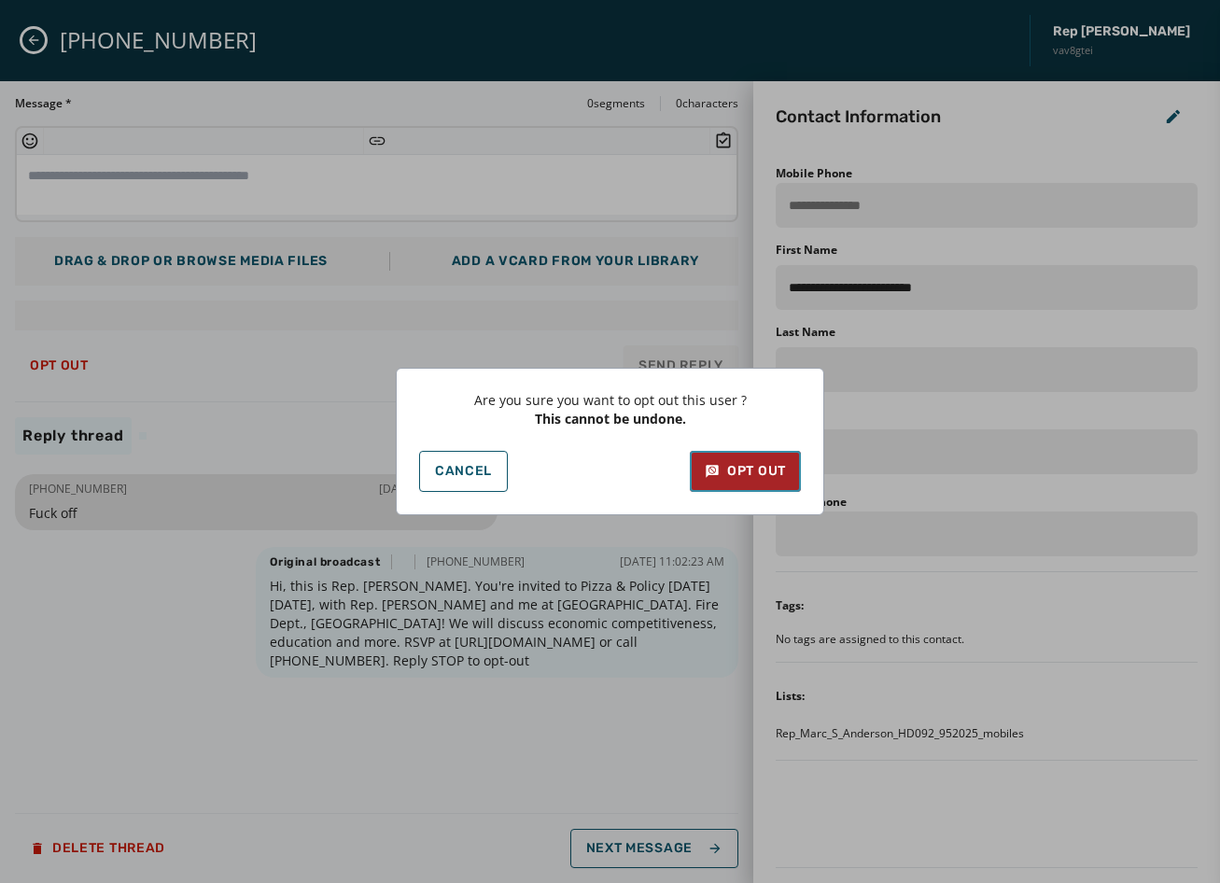
click at [776, 456] on button "Opt Out" at bounding box center [745, 471] width 111 height 41
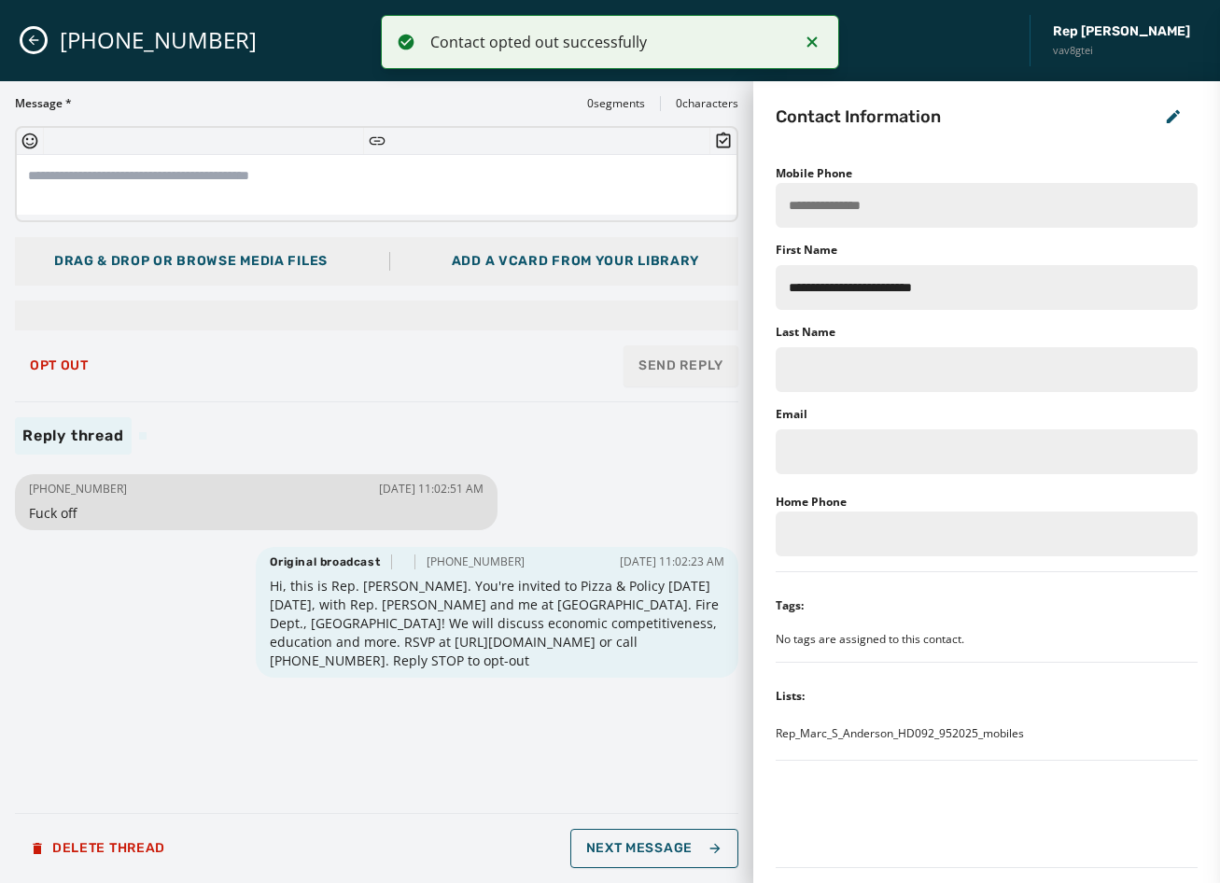
click at [41, 32] on button "Close admin drawer" at bounding box center [33, 40] width 22 height 22
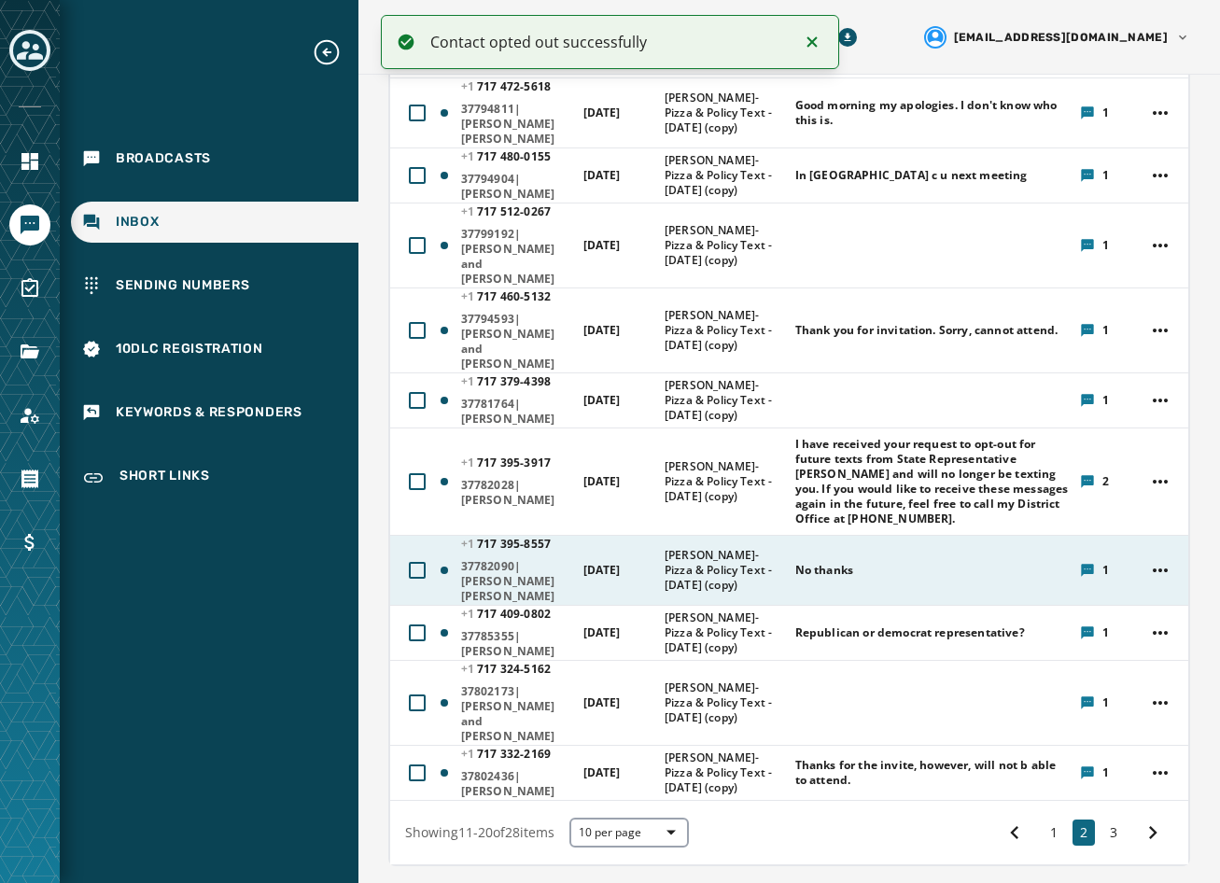
scroll to position [280, 0]
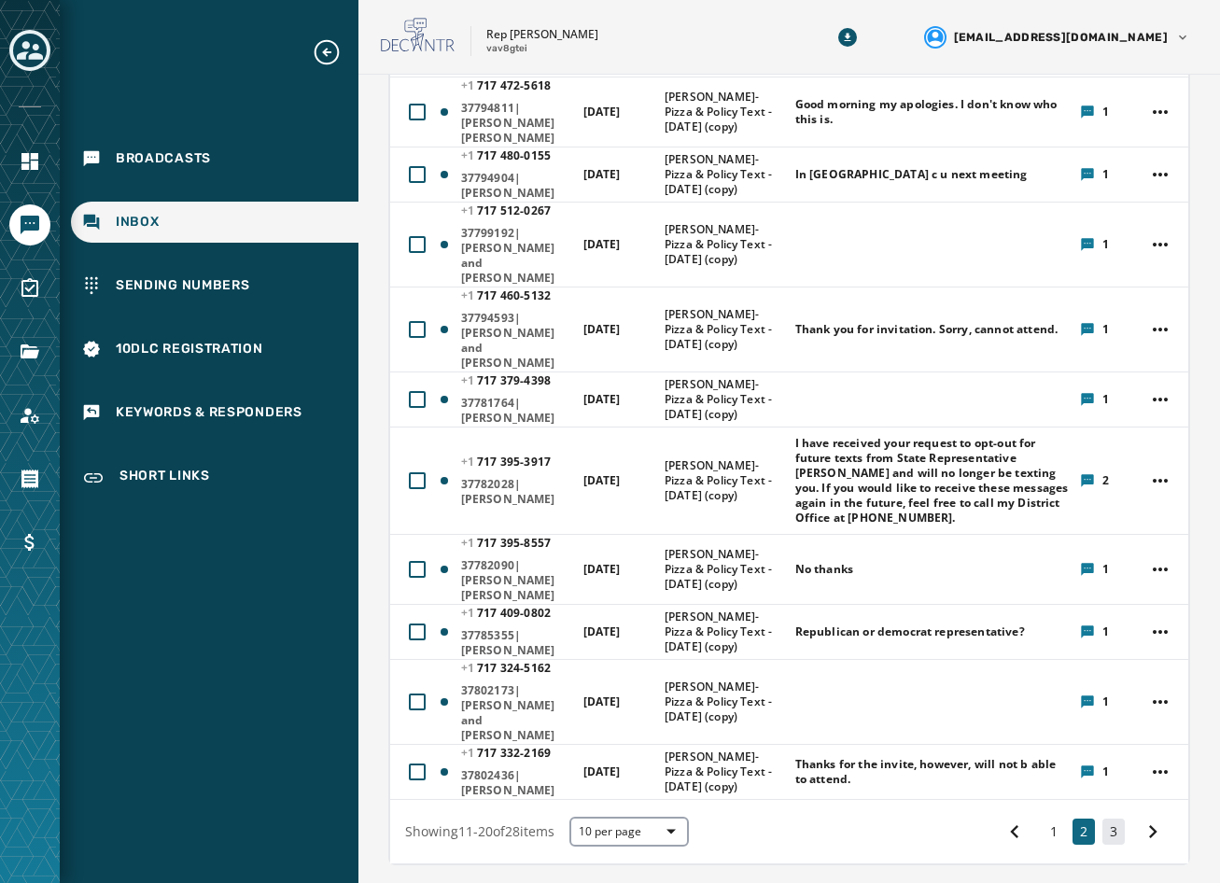
click at [1102, 819] on button "3" at bounding box center [1113, 832] width 22 height 26
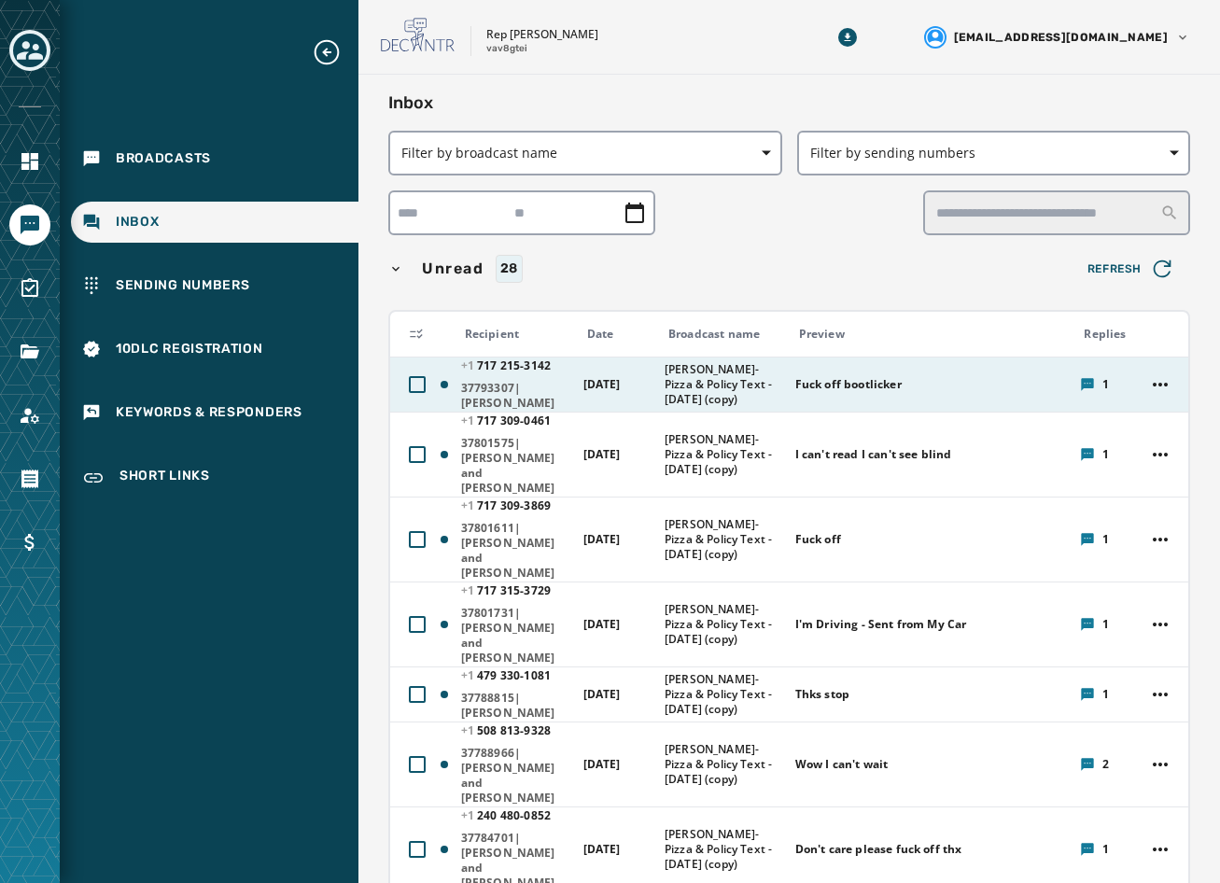
click at [826, 393] on div "Fuck off bootlicker" at bounding box center [932, 385] width 274 height 30
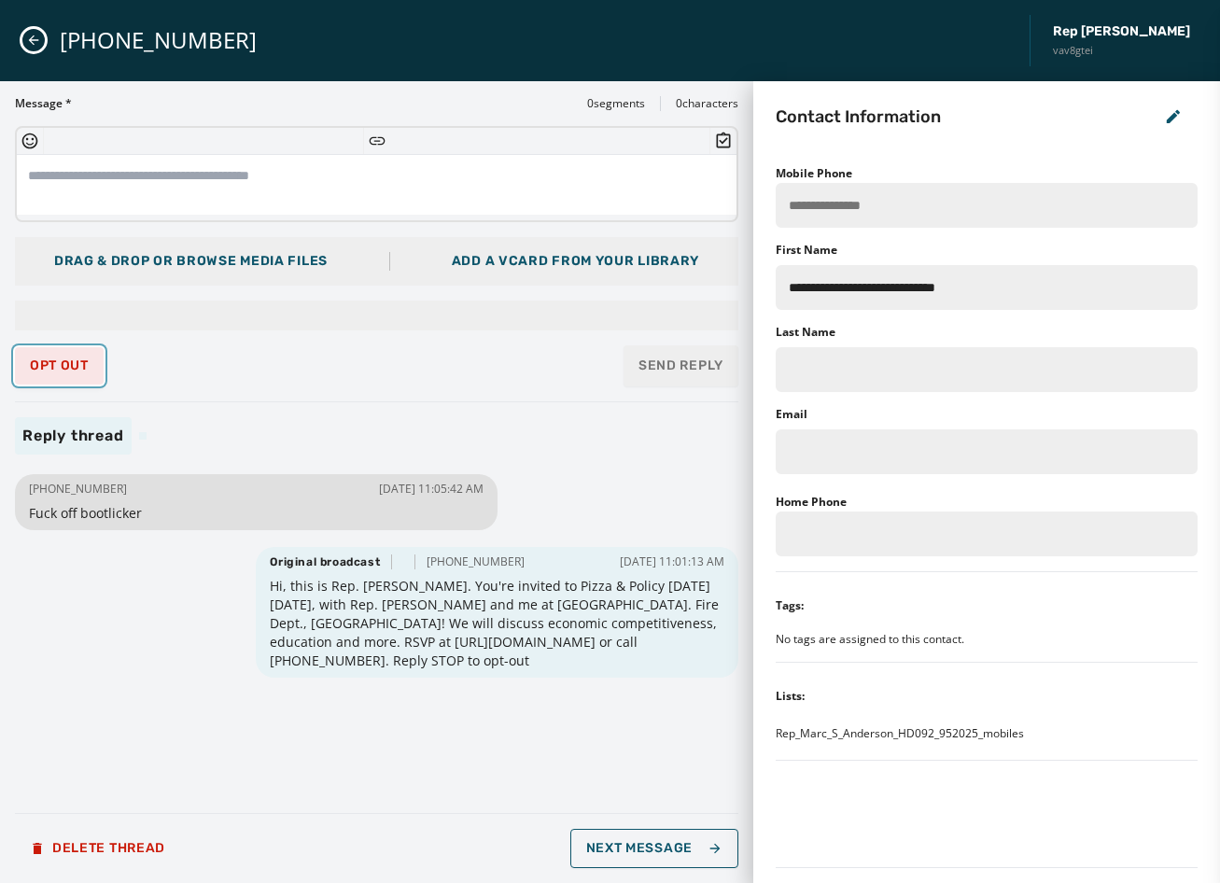
click at [78, 369] on span "Opt Out" at bounding box center [59, 365] width 59 height 15
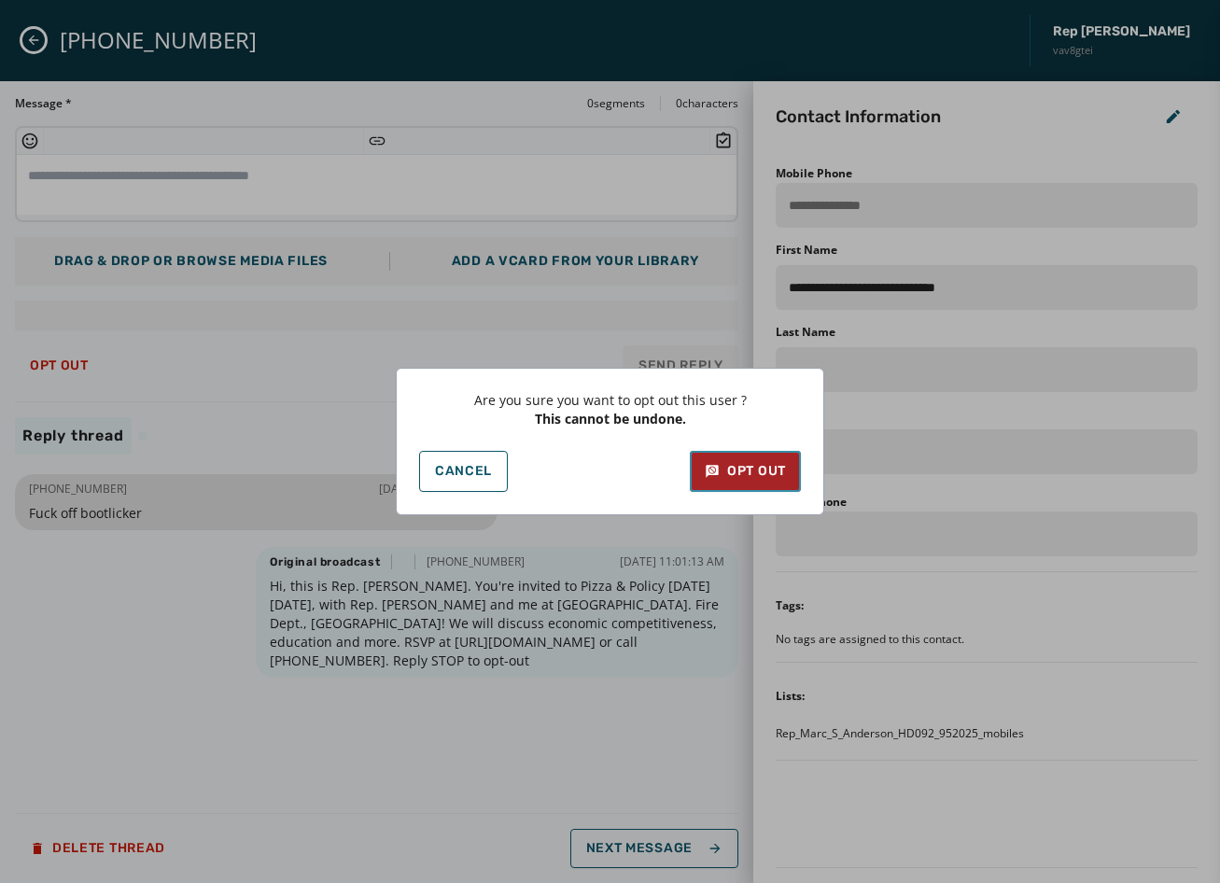
click at [751, 475] on div "Opt Out" at bounding box center [745, 471] width 81 height 19
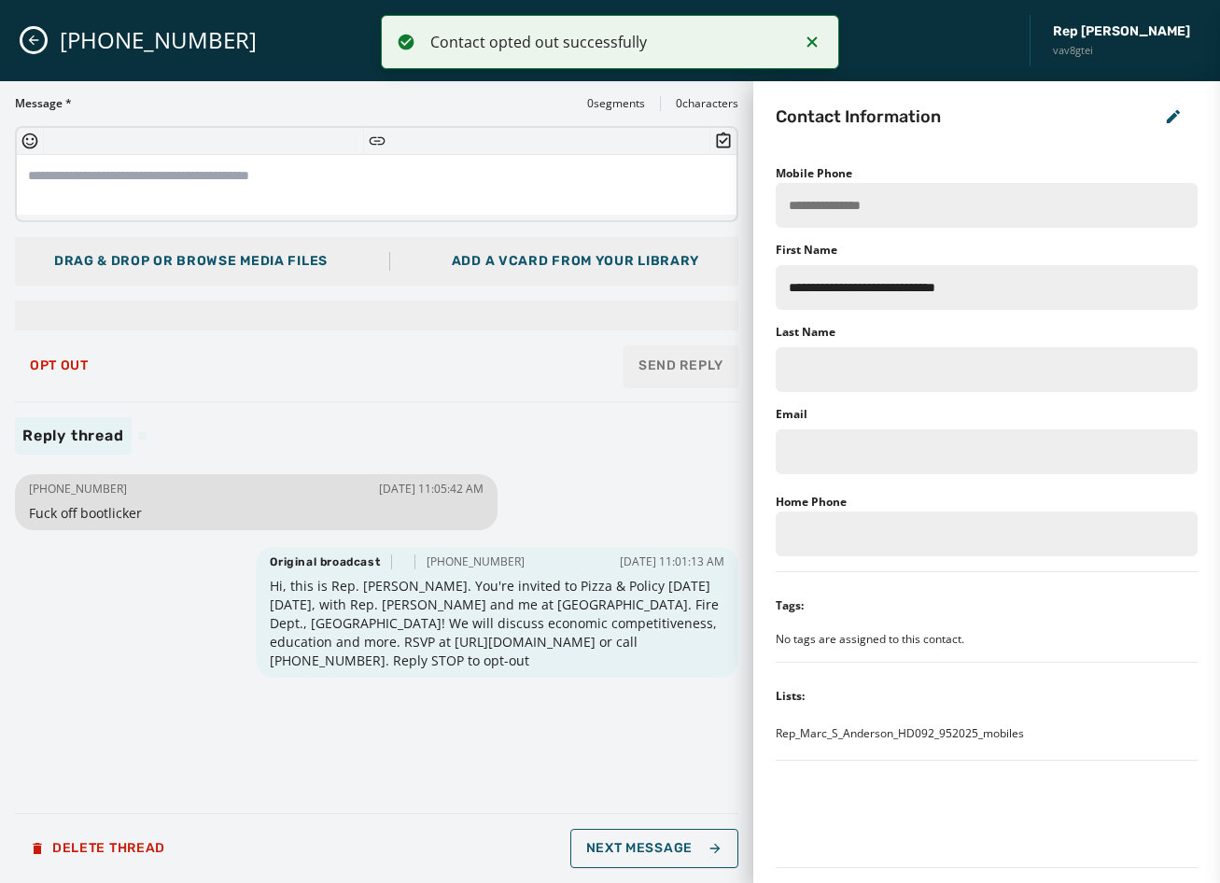
click at [23, 33] on div "[PHONE_NUMBER] Rep [PERSON_NAME] vav8gtei" at bounding box center [610, 40] width 1220 height 81
click at [35, 39] on icon "Close admin drawer" at bounding box center [33, 40] width 15 height 15
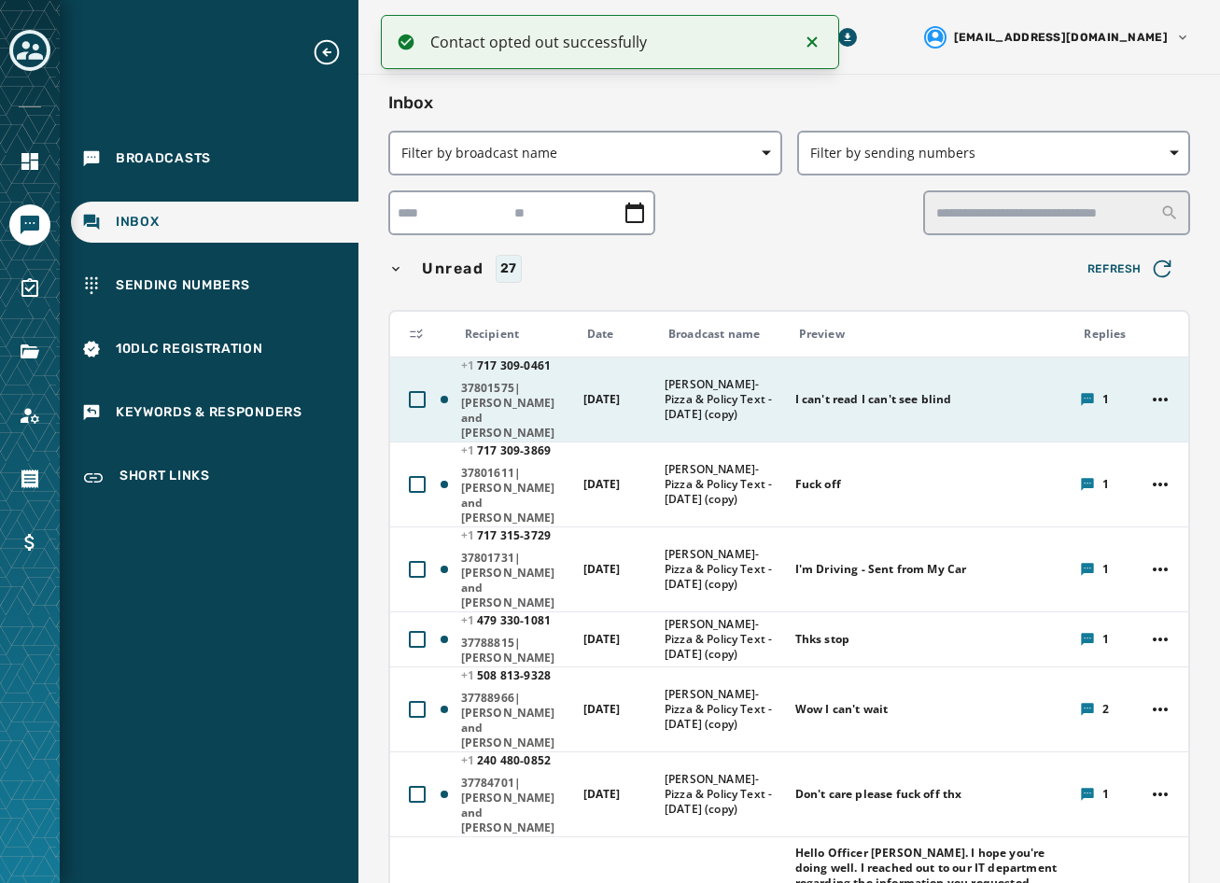
click at [784, 380] on td "I can't read I can't see blind" at bounding box center [927, 399] width 286 height 85
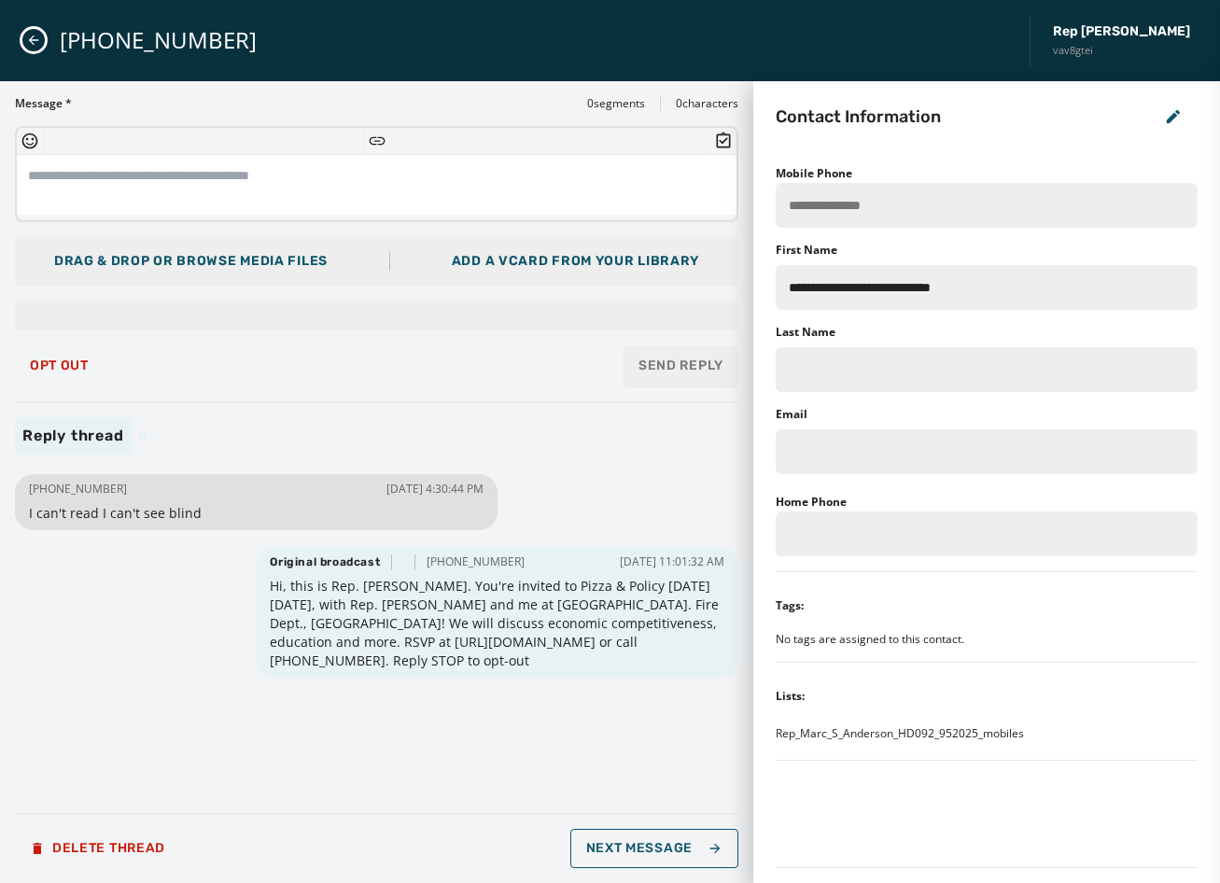
click at [35, 47] on icon "Close admin drawer" at bounding box center [33, 40] width 15 height 15
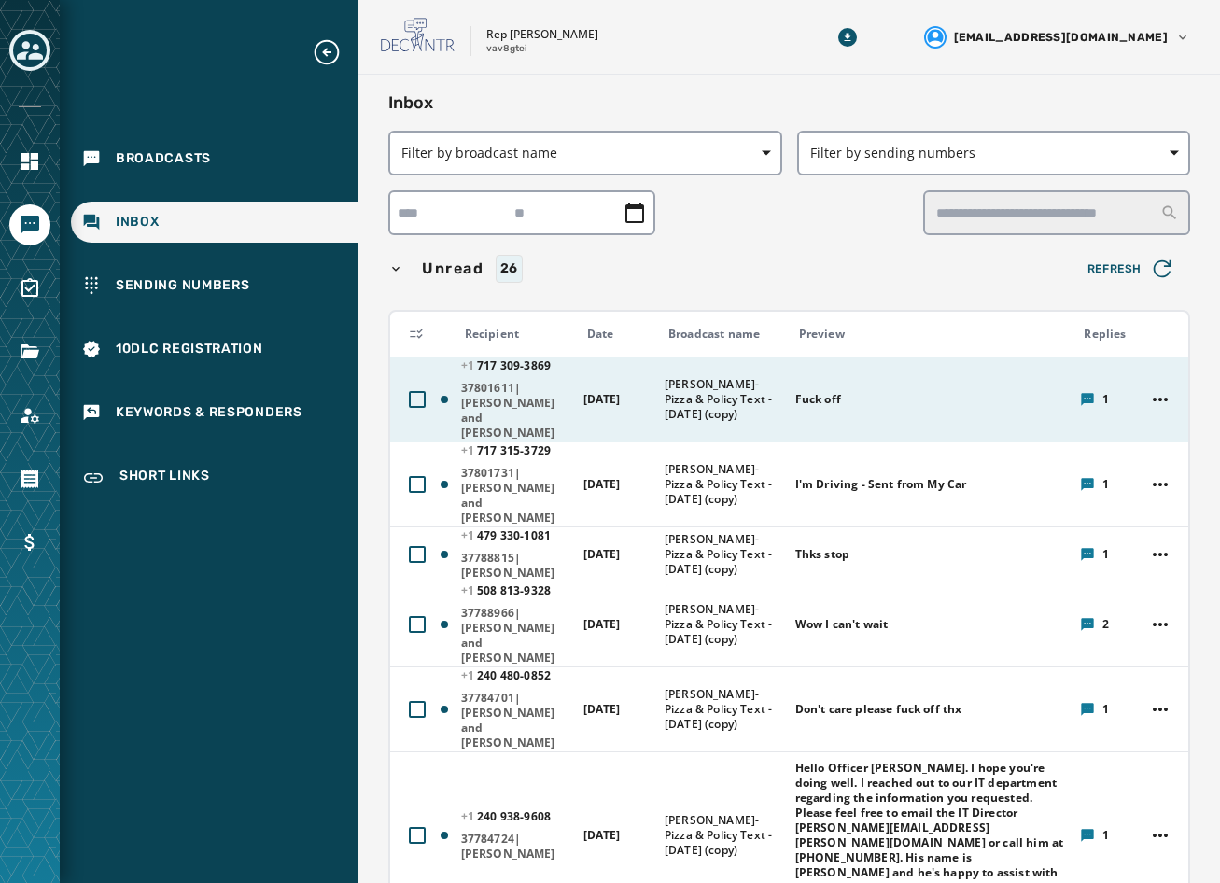
click at [875, 385] on div "Fuck off" at bounding box center [932, 400] width 274 height 30
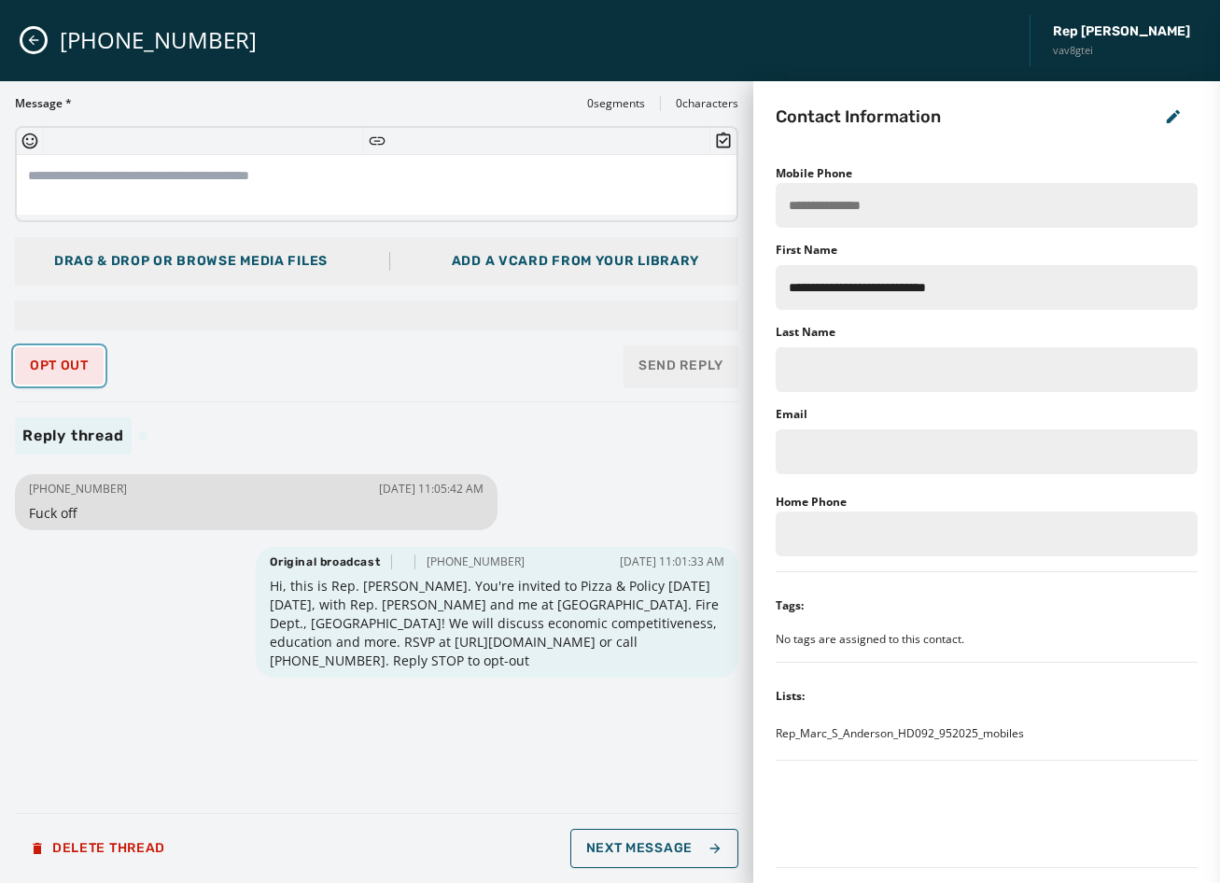
click at [84, 363] on span "Opt Out" at bounding box center [59, 365] width 59 height 15
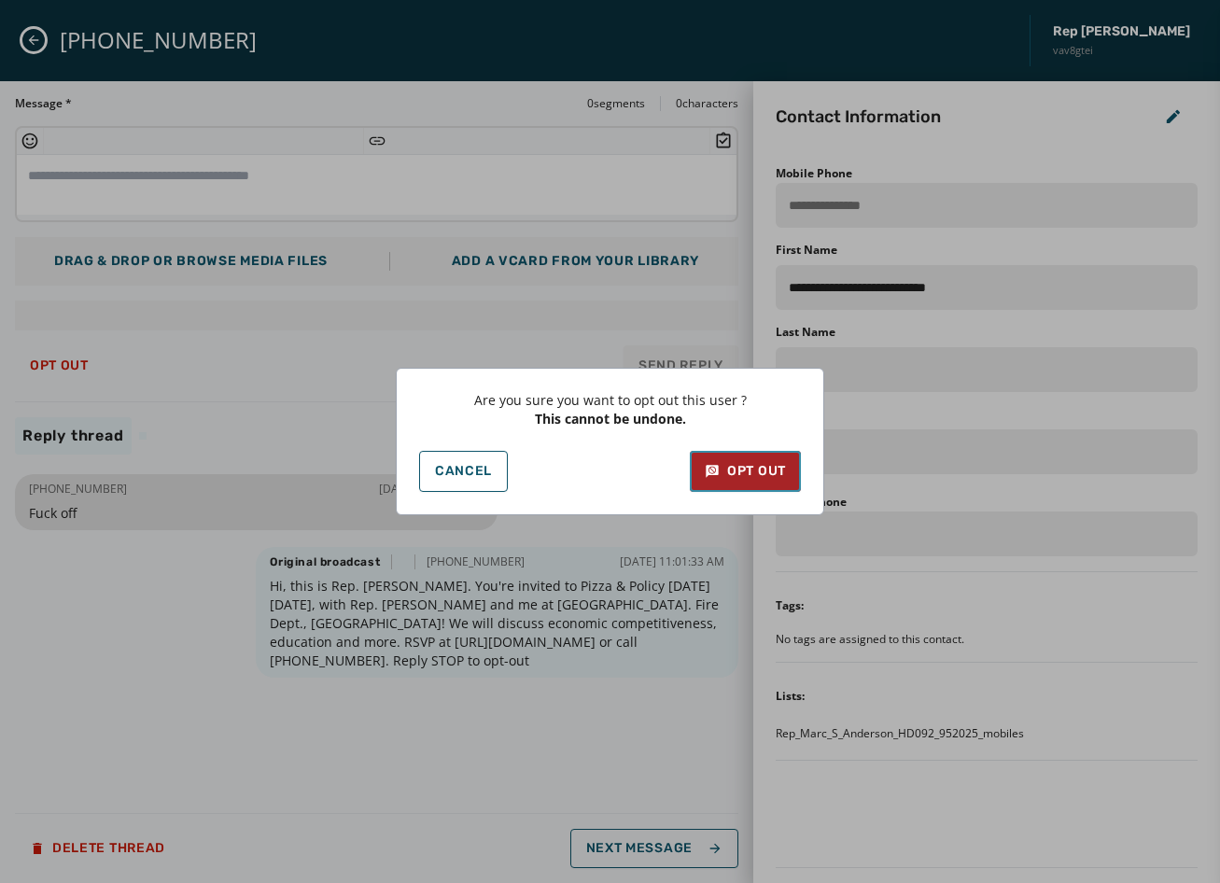
click at [705, 466] on icon at bounding box center [712, 471] width 15 height 19
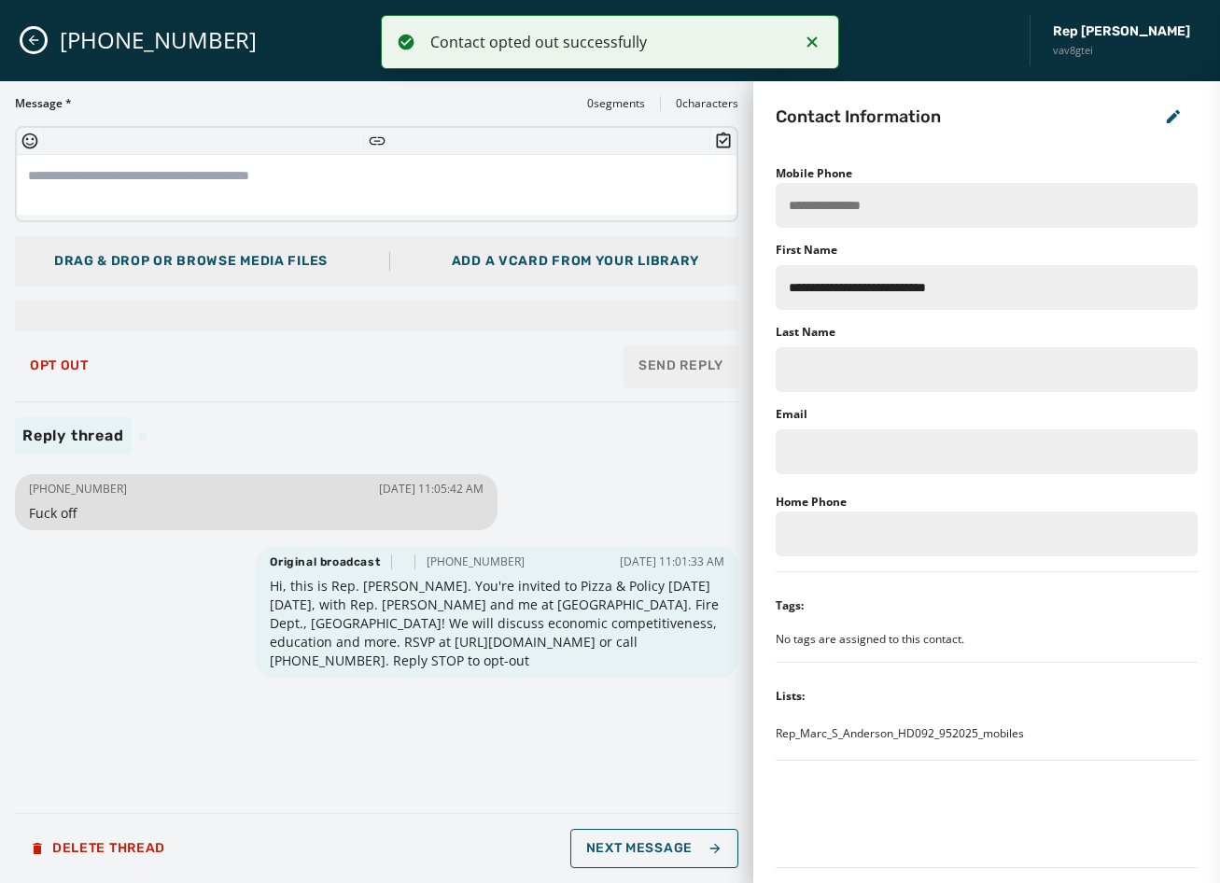
click at [37, 41] on icon "Close admin drawer" at bounding box center [33, 40] width 15 height 15
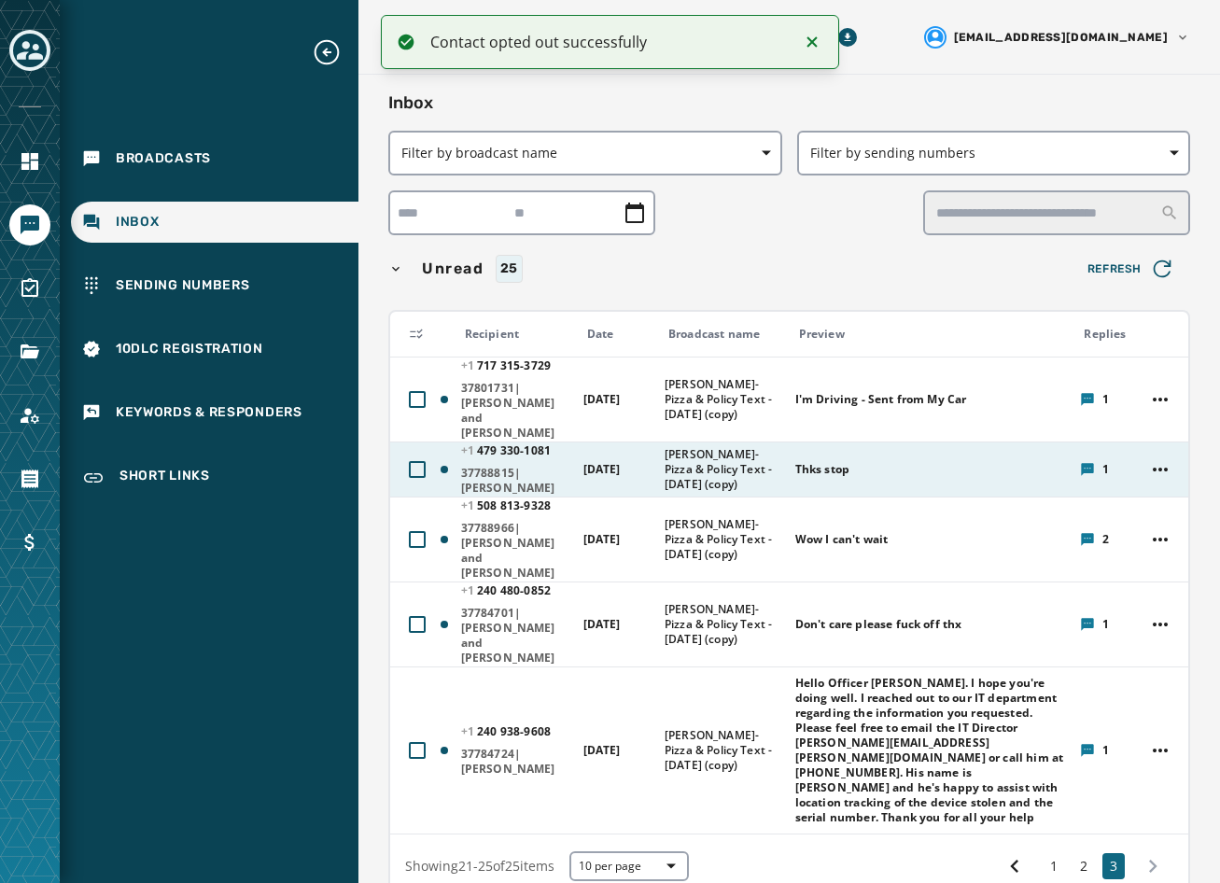
click at [812, 456] on td "Thks stop" at bounding box center [927, 469] width 286 height 55
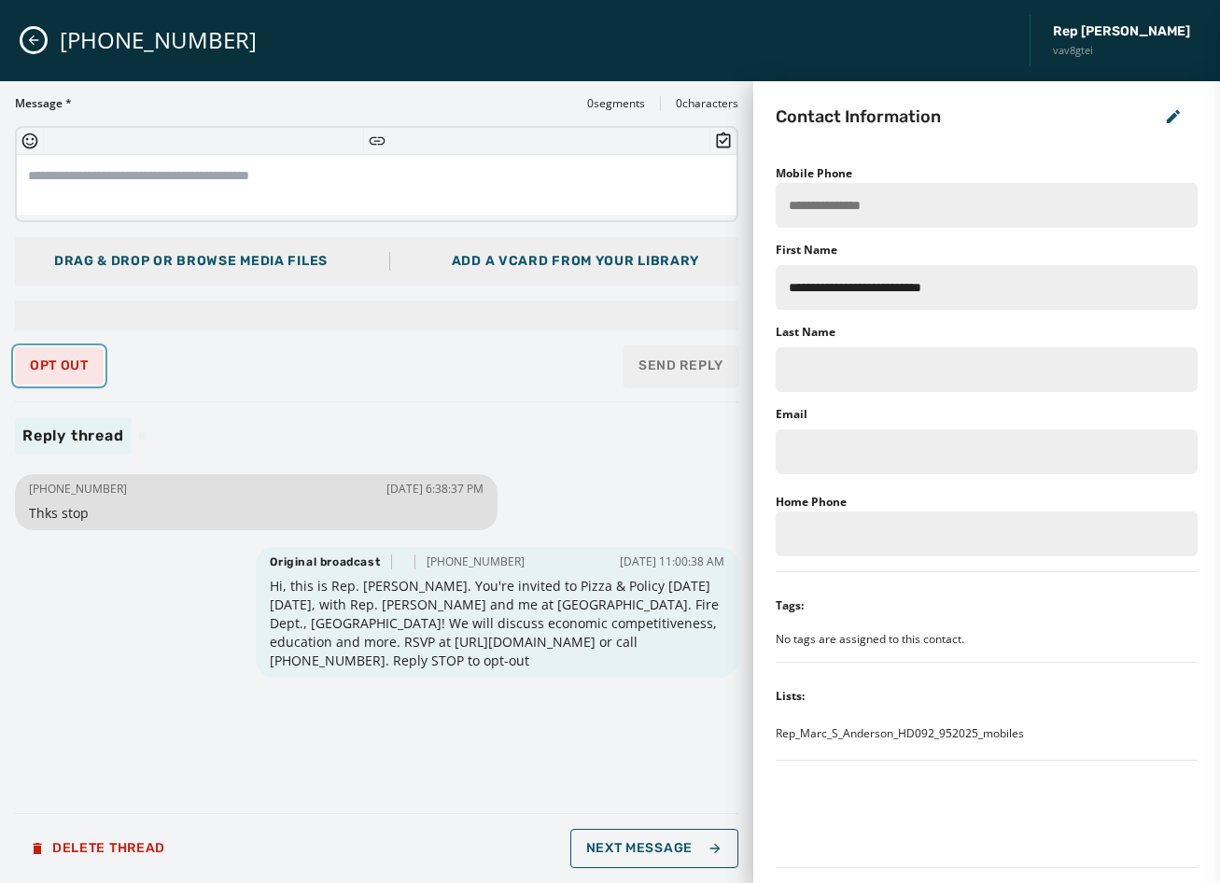
click at [60, 372] on span "Opt Out" at bounding box center [59, 365] width 59 height 15
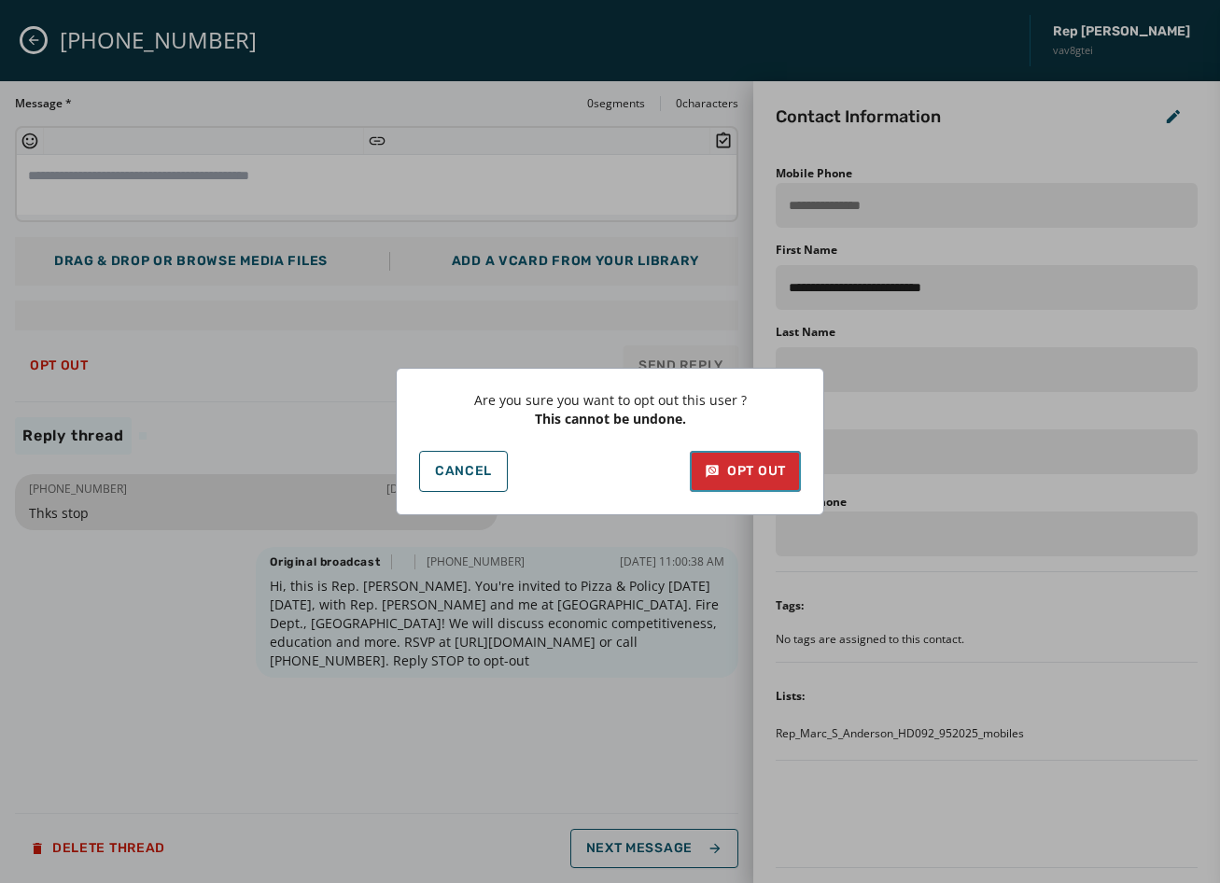
click at [739, 472] on div "Opt Out" at bounding box center [745, 471] width 81 height 19
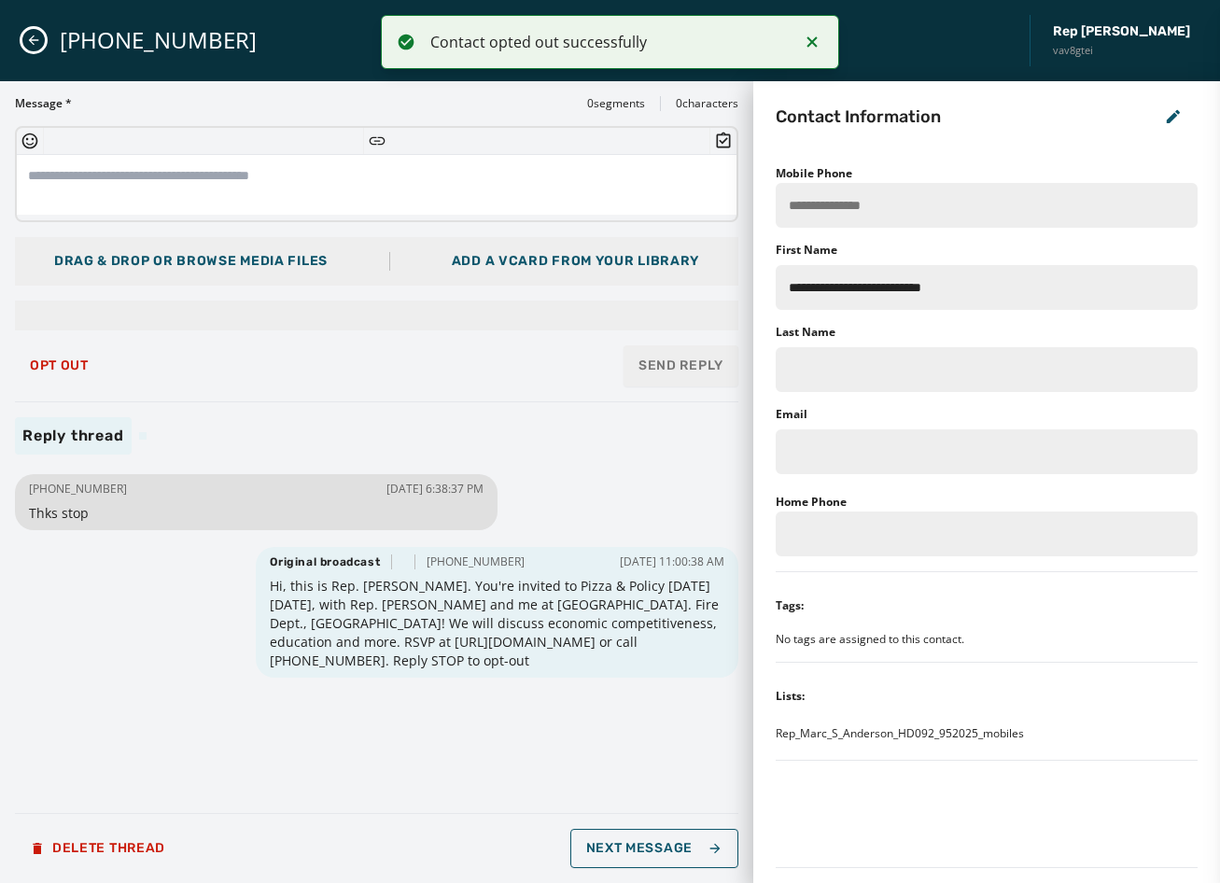
click at [35, 44] on icon "Close admin drawer" at bounding box center [33, 40] width 15 height 15
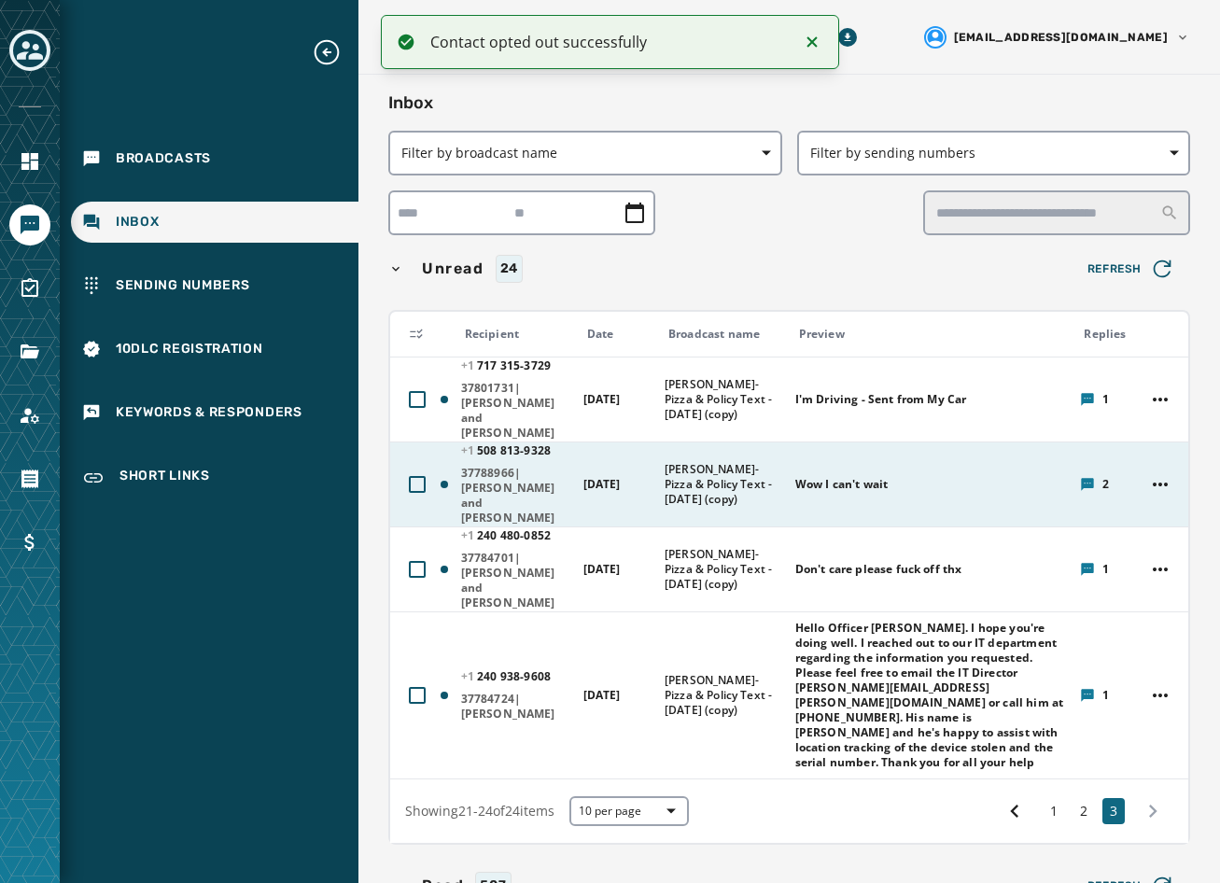
click at [817, 470] on div "Wow I can't wait" at bounding box center [932, 485] width 274 height 30
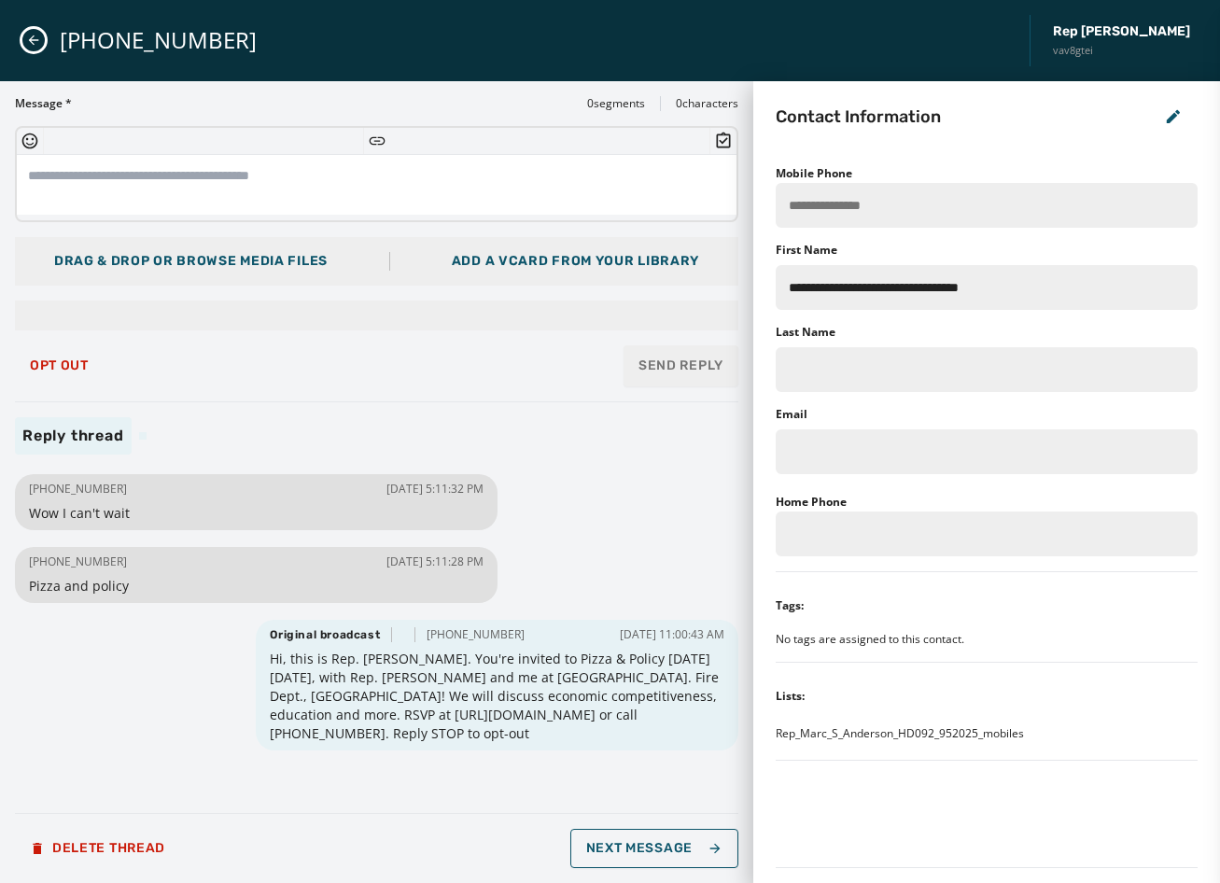
click at [35, 52] on div "[PHONE_NUMBER] Rep [PERSON_NAME] vav8gtei" at bounding box center [610, 40] width 1220 height 81
click at [35, 42] on icon "Close admin drawer" at bounding box center [33, 40] width 15 height 15
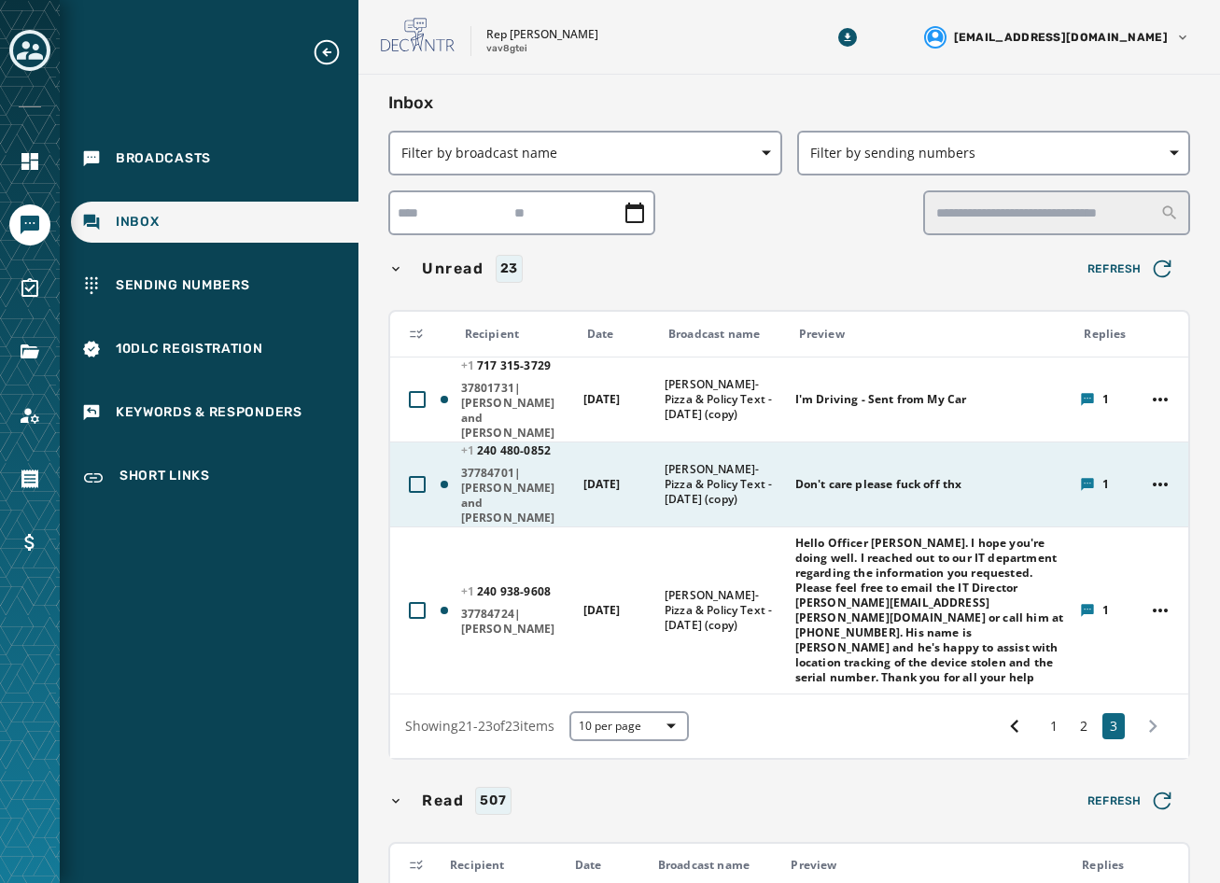
click at [888, 470] on div "Don't care please fuck off thx" at bounding box center [932, 485] width 274 height 30
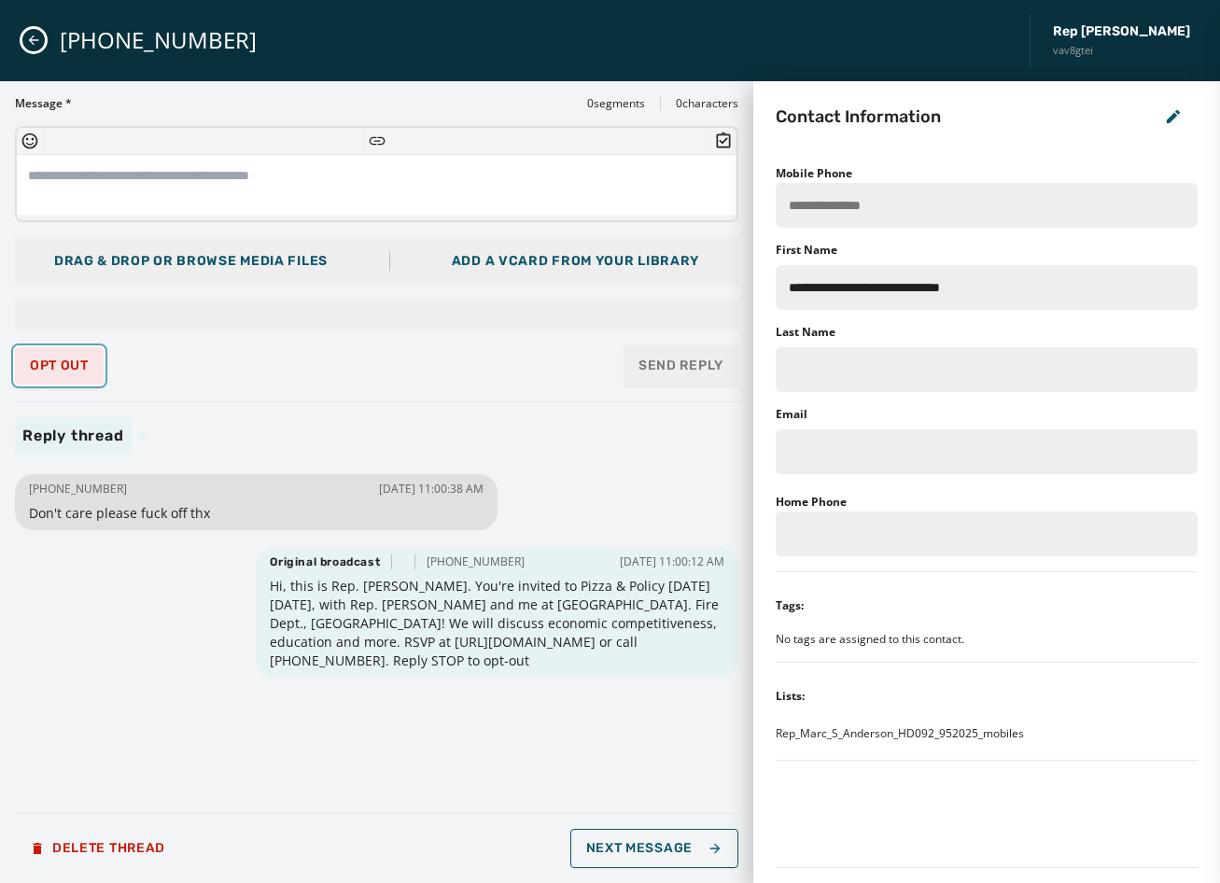
click at [68, 364] on span "Opt Out" at bounding box center [59, 365] width 59 height 15
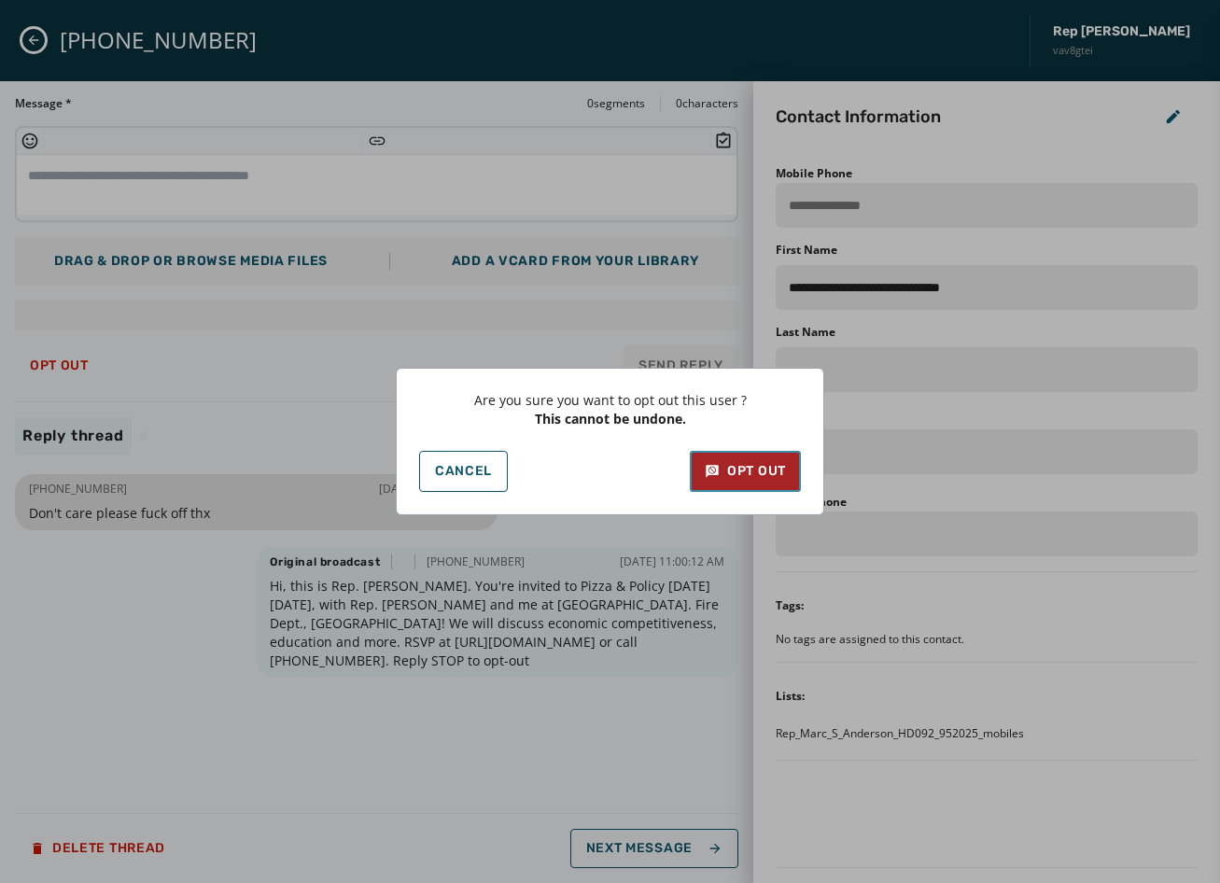
click at [753, 466] on div "Opt Out" at bounding box center [745, 471] width 81 height 19
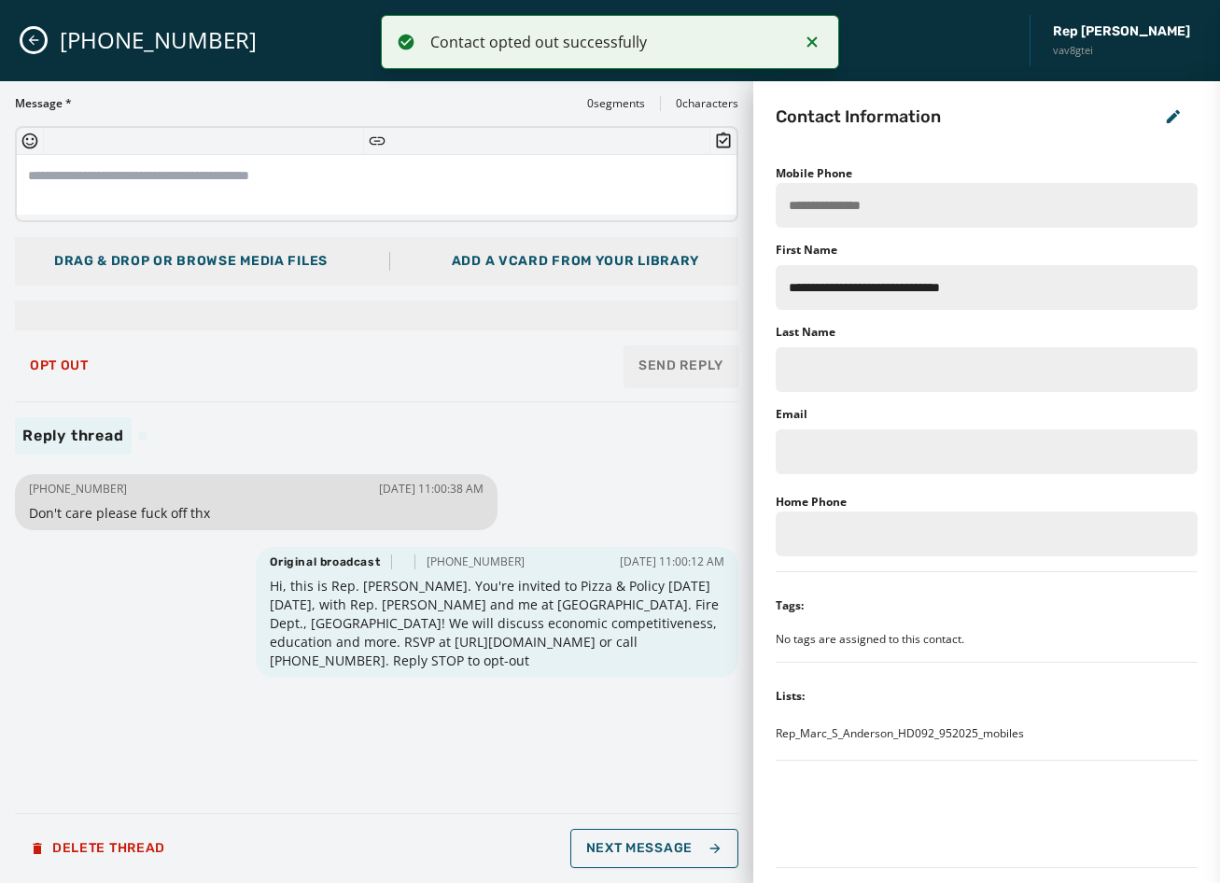
click at [33, 44] on icon "Close admin drawer" at bounding box center [34, 40] width 10 height 10
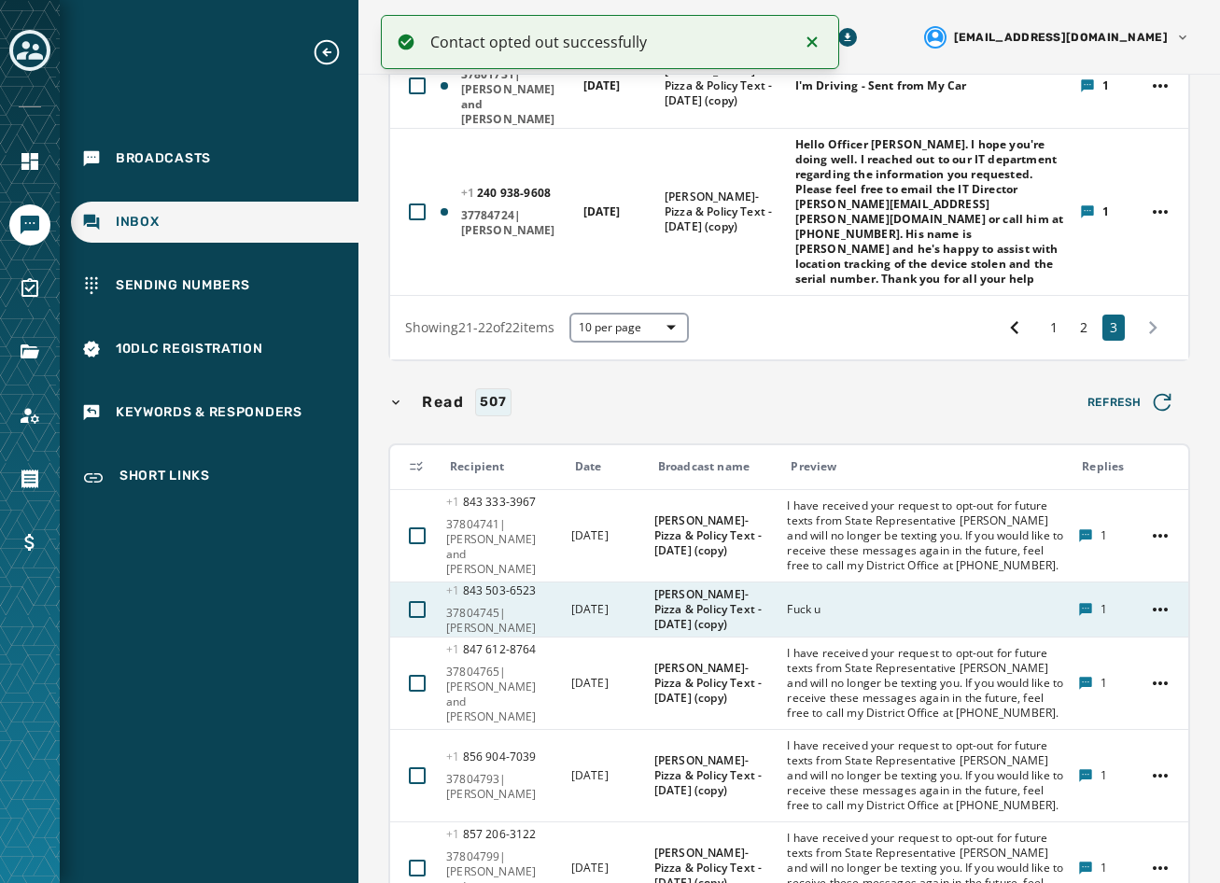
scroll to position [373, 0]
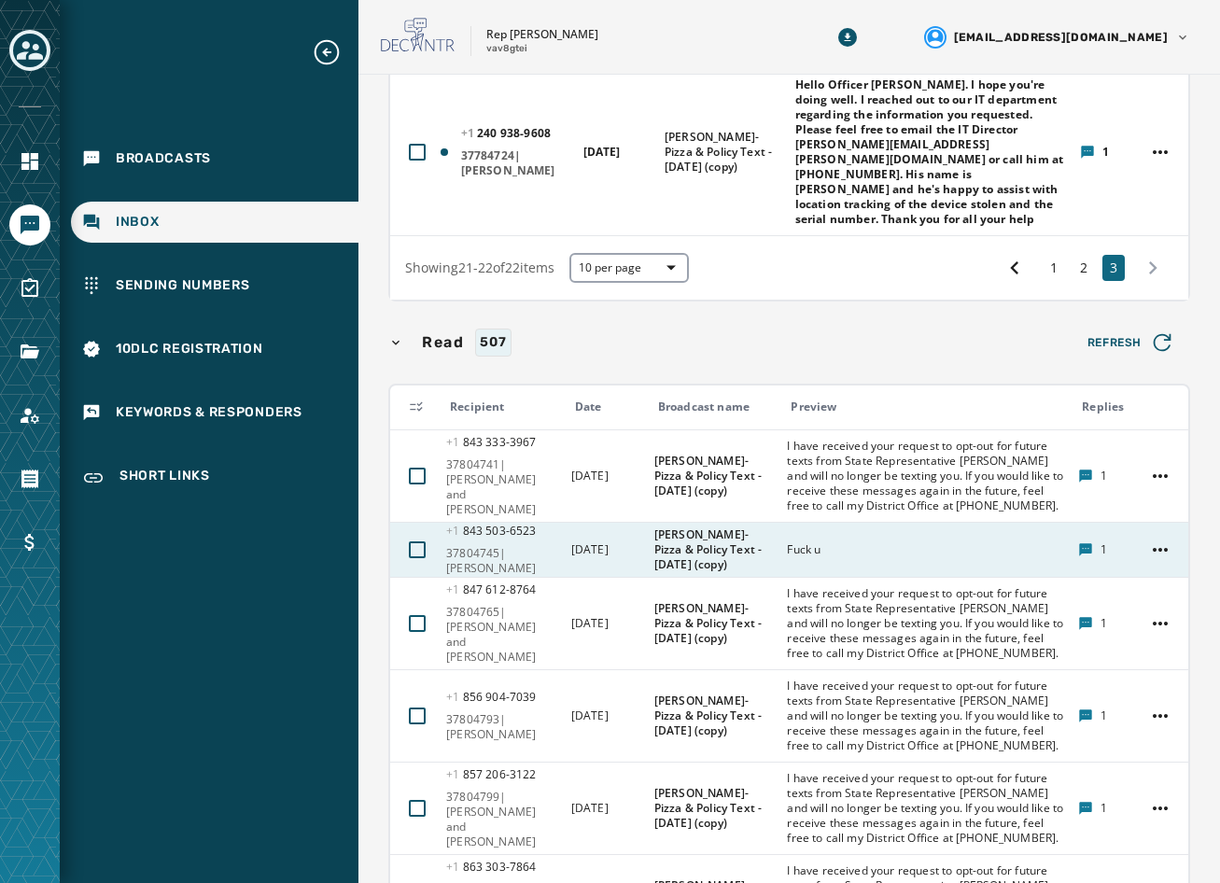
click at [832, 535] on div "Fuck u" at bounding box center [926, 550] width 279 height 30
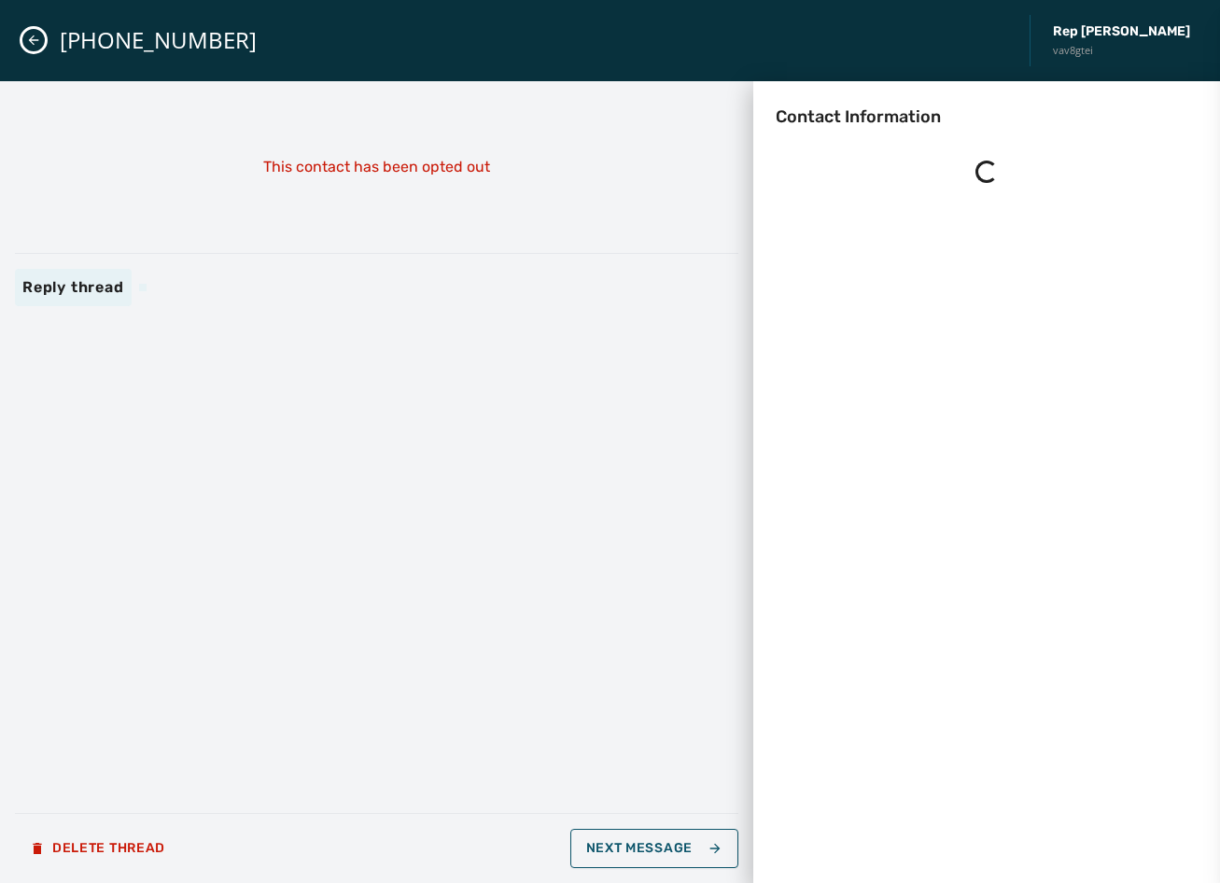
scroll to position [0, 0]
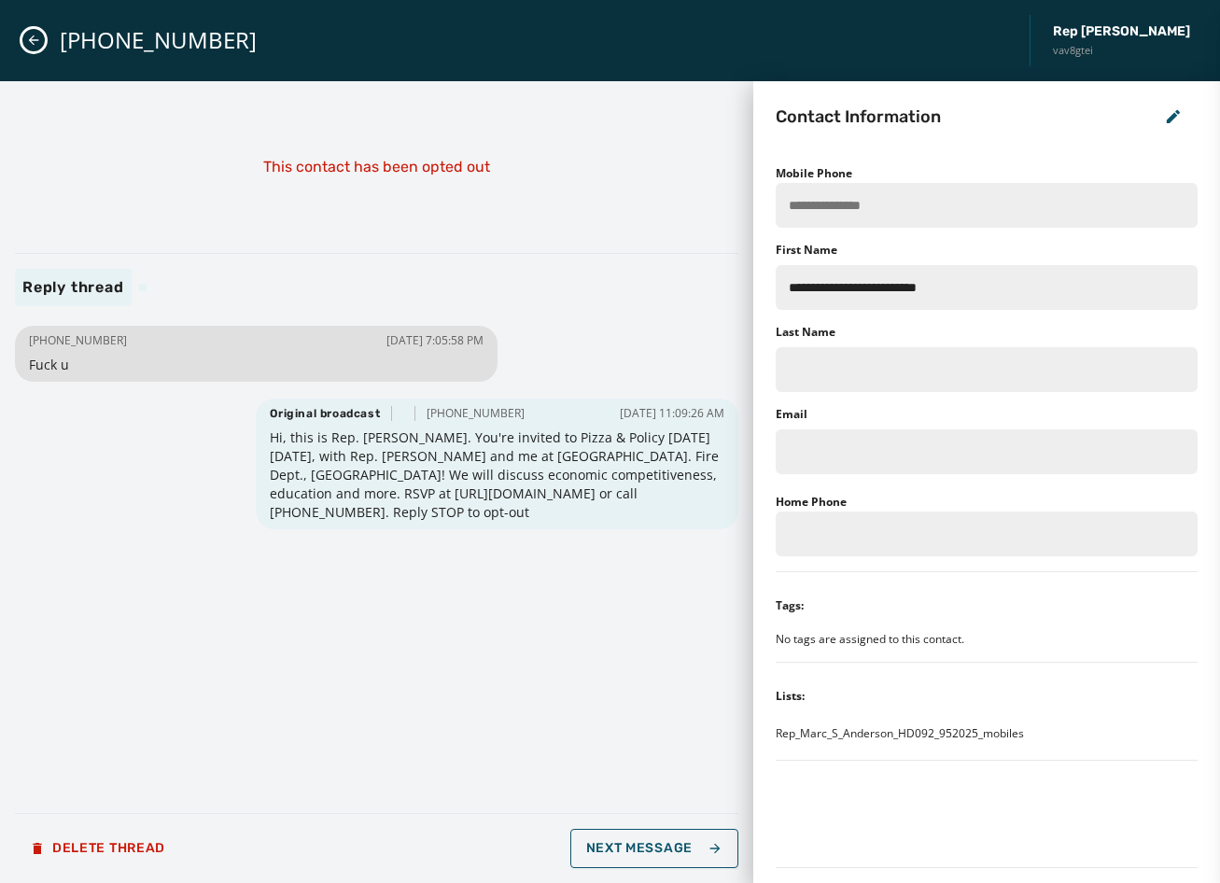
drag, startPoint x: 118, startPoint y: 344, endPoint x: 47, endPoint y: 335, distance: 71.4
click at [47, 335] on div "[PHONE_NUMBER] [DATE] 7:05:58 PM" at bounding box center [256, 340] width 455 height 15
copy span "[PHONE_NUMBER]"
click at [473, 220] on div "This contact has been opted out" at bounding box center [376, 167] width 723 height 142
click at [27, 36] on icon "Close admin drawer" at bounding box center [33, 40] width 15 height 15
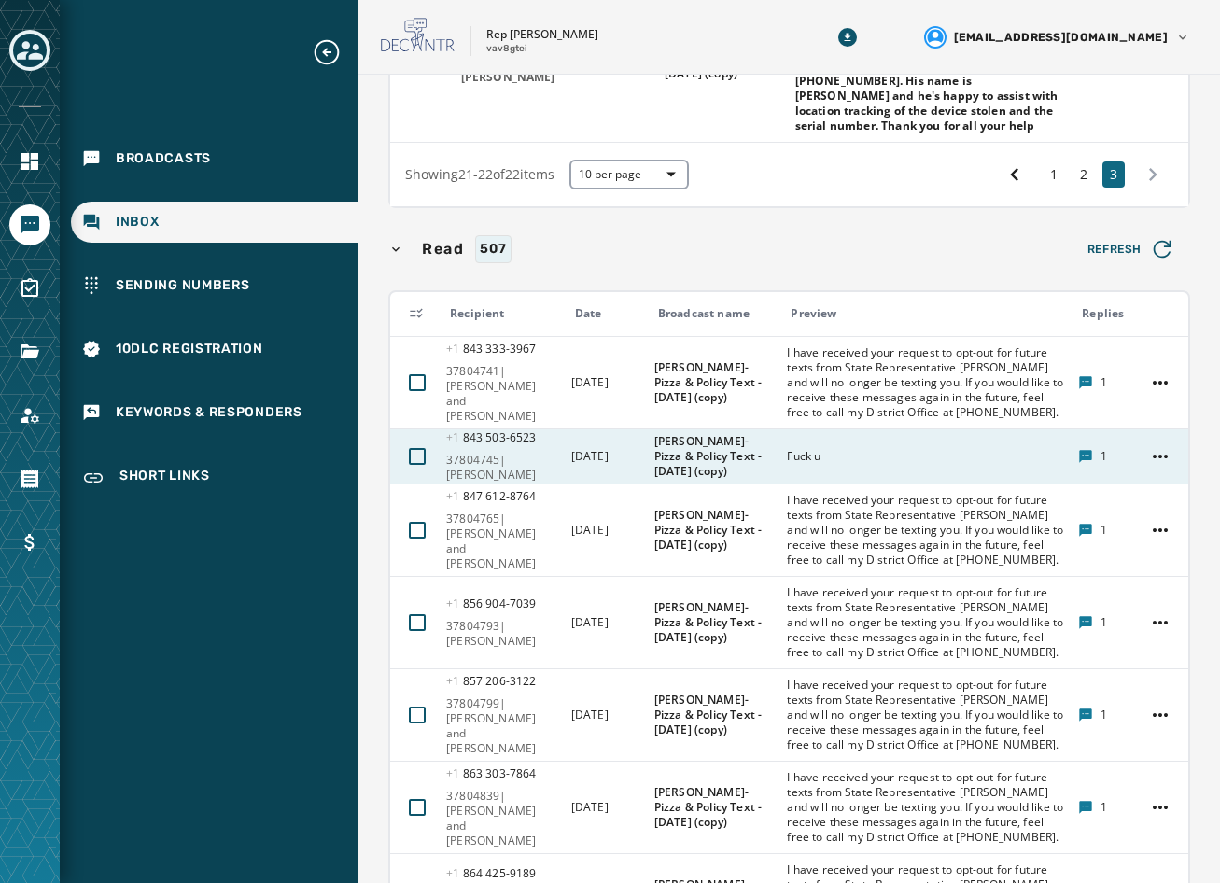
scroll to position [653, 0]
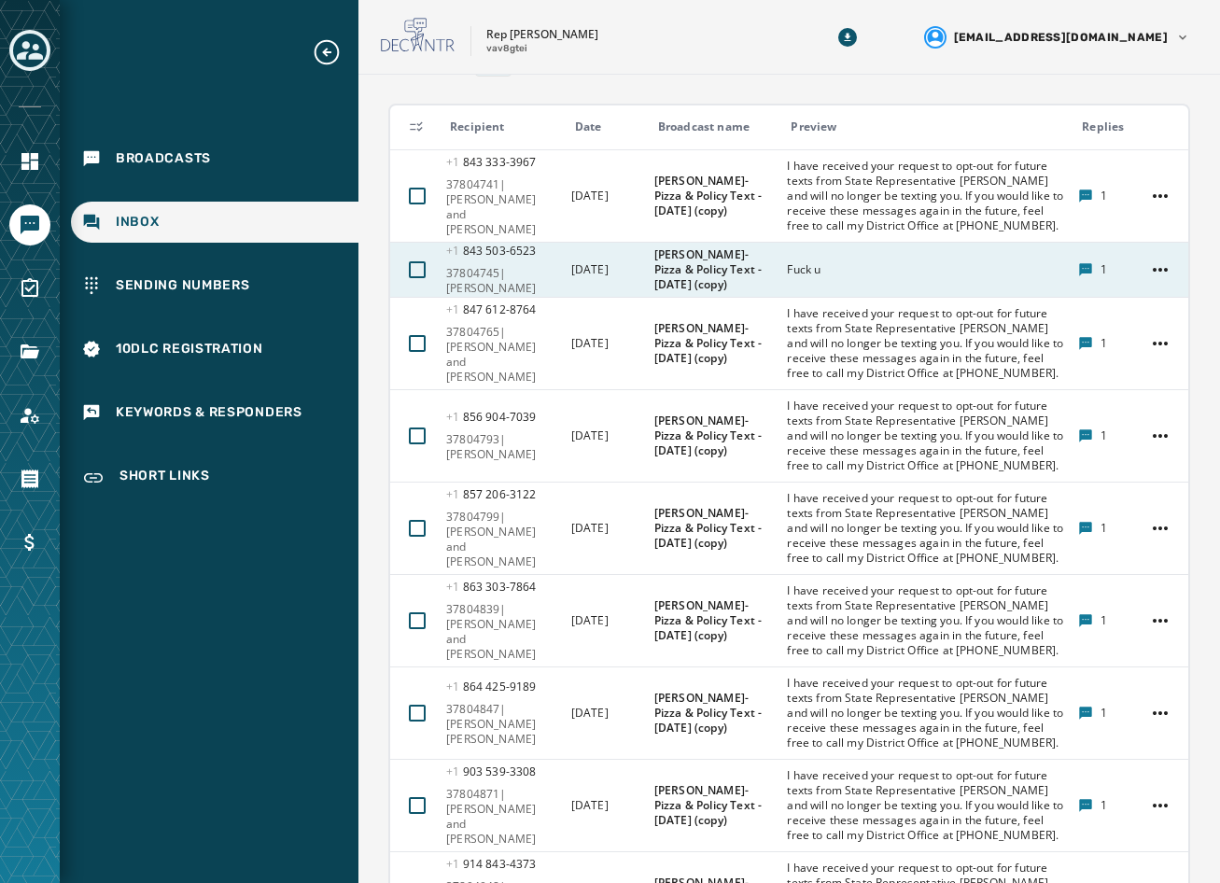
click at [641, 243] on td "[DATE]" at bounding box center [601, 270] width 83 height 55
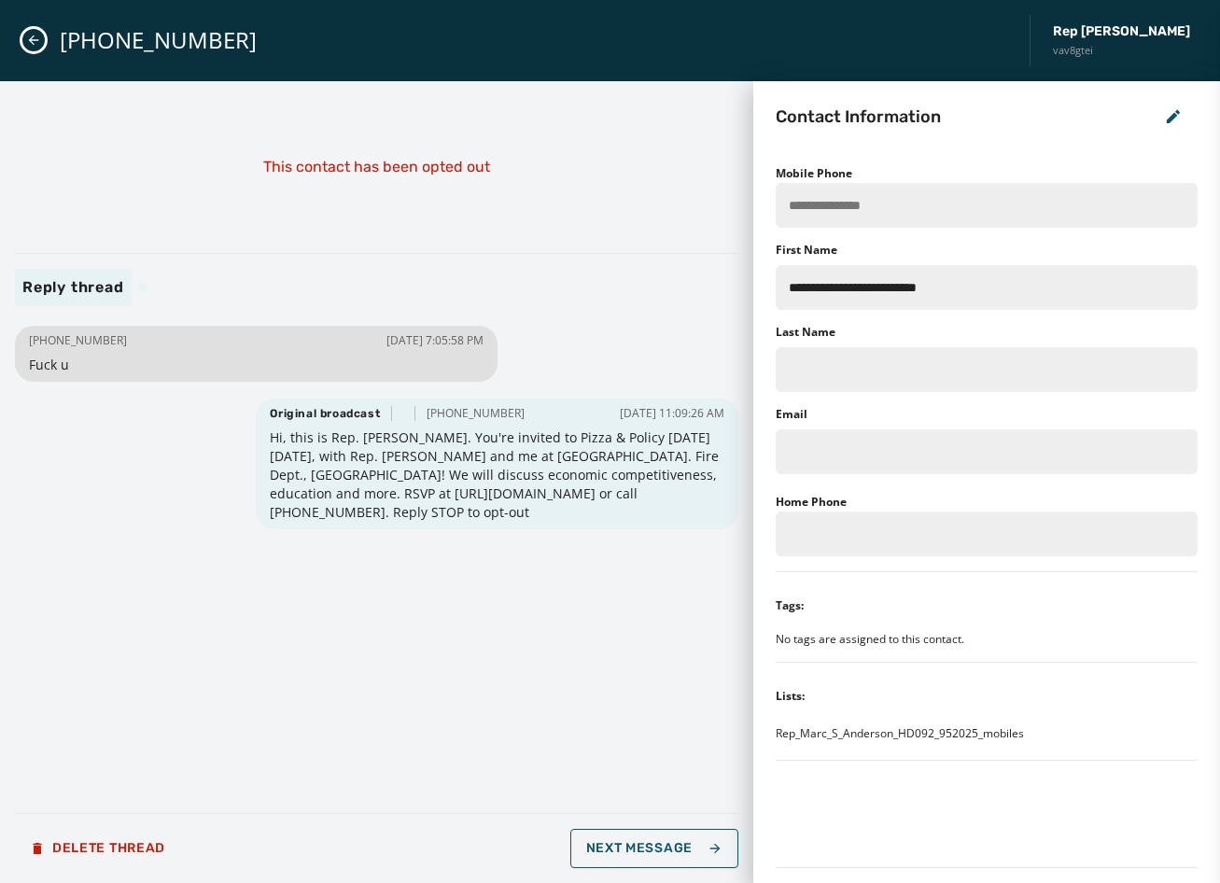
scroll to position [0, 0]
click at [24, 41] on button "Close admin drawer" at bounding box center [33, 40] width 22 height 22
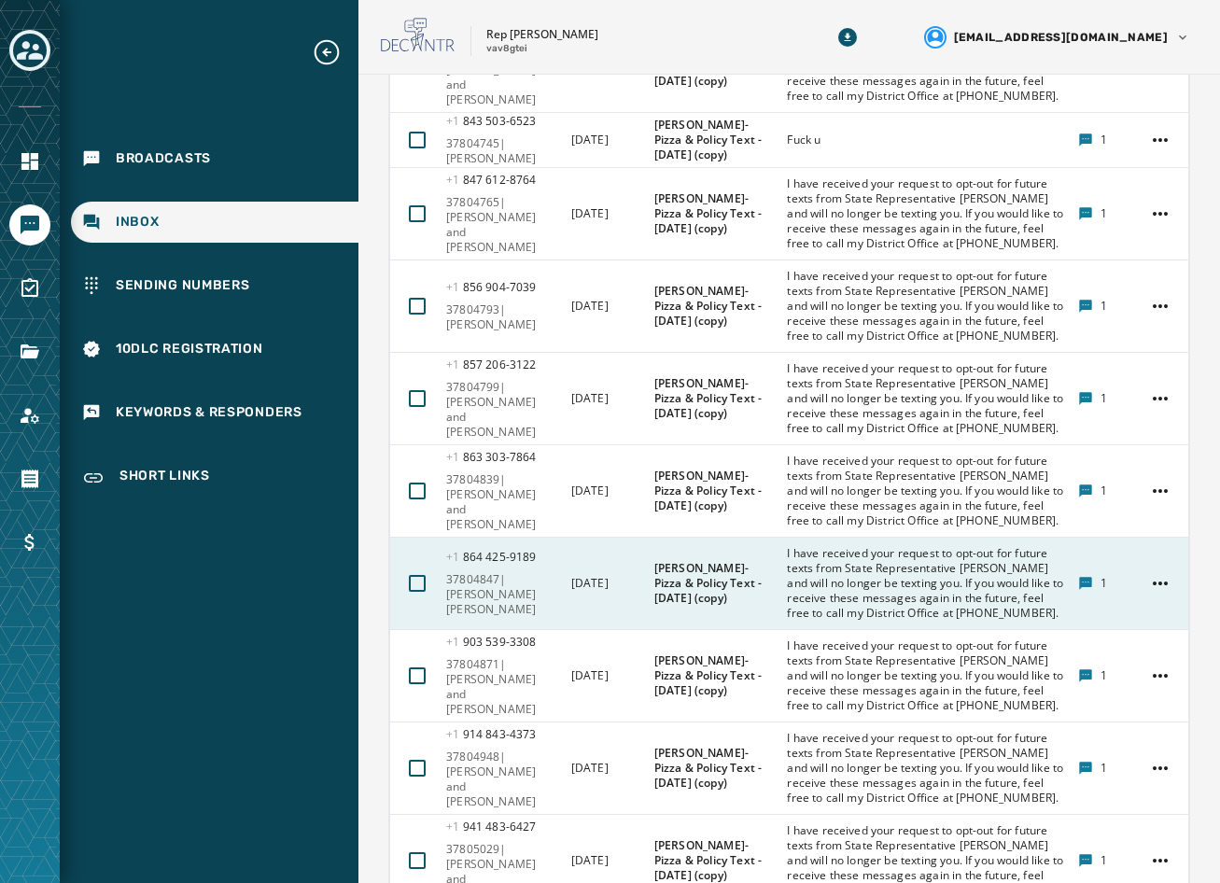
scroll to position [914, 0]
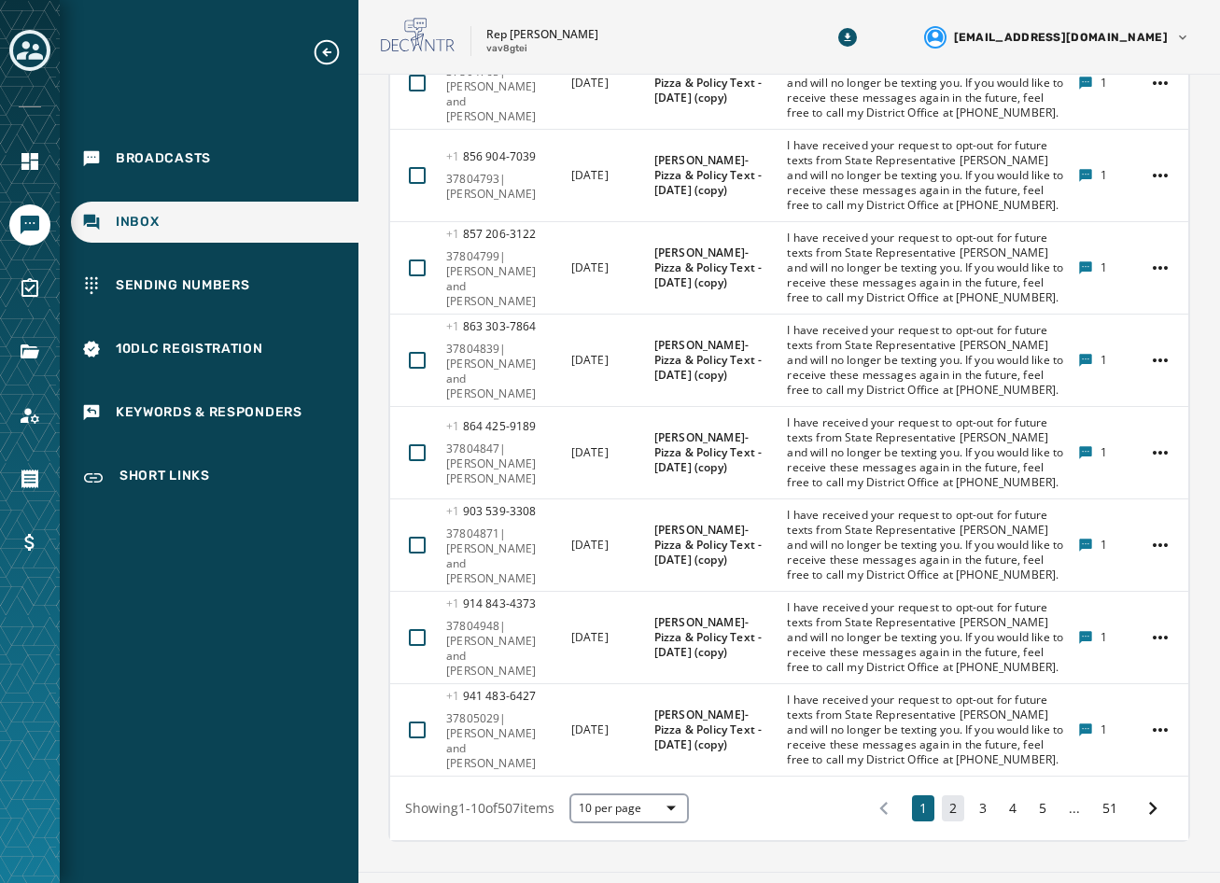
click at [942, 795] on button "2" at bounding box center [953, 808] width 22 height 26
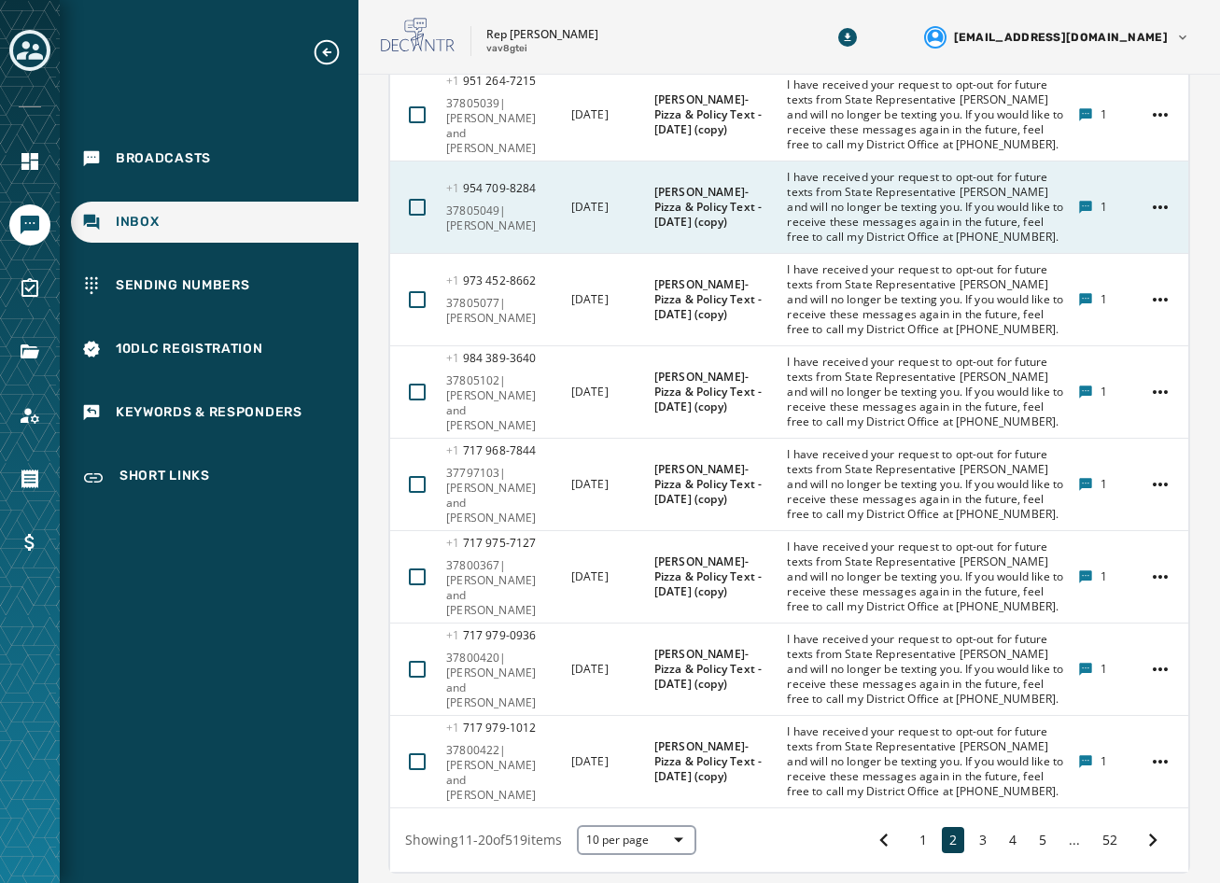
scroll to position [951, 0]
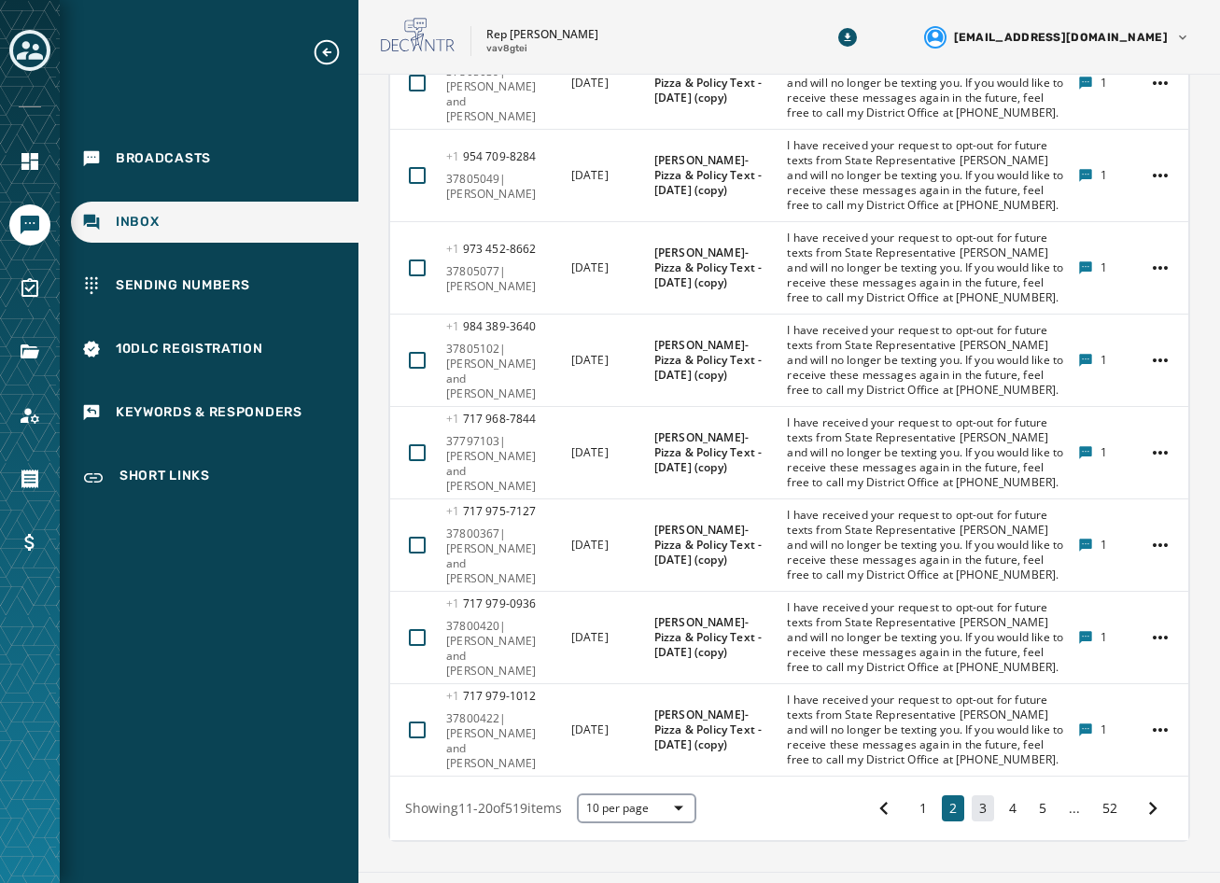
click at [972, 795] on button "3" at bounding box center [983, 808] width 22 height 26
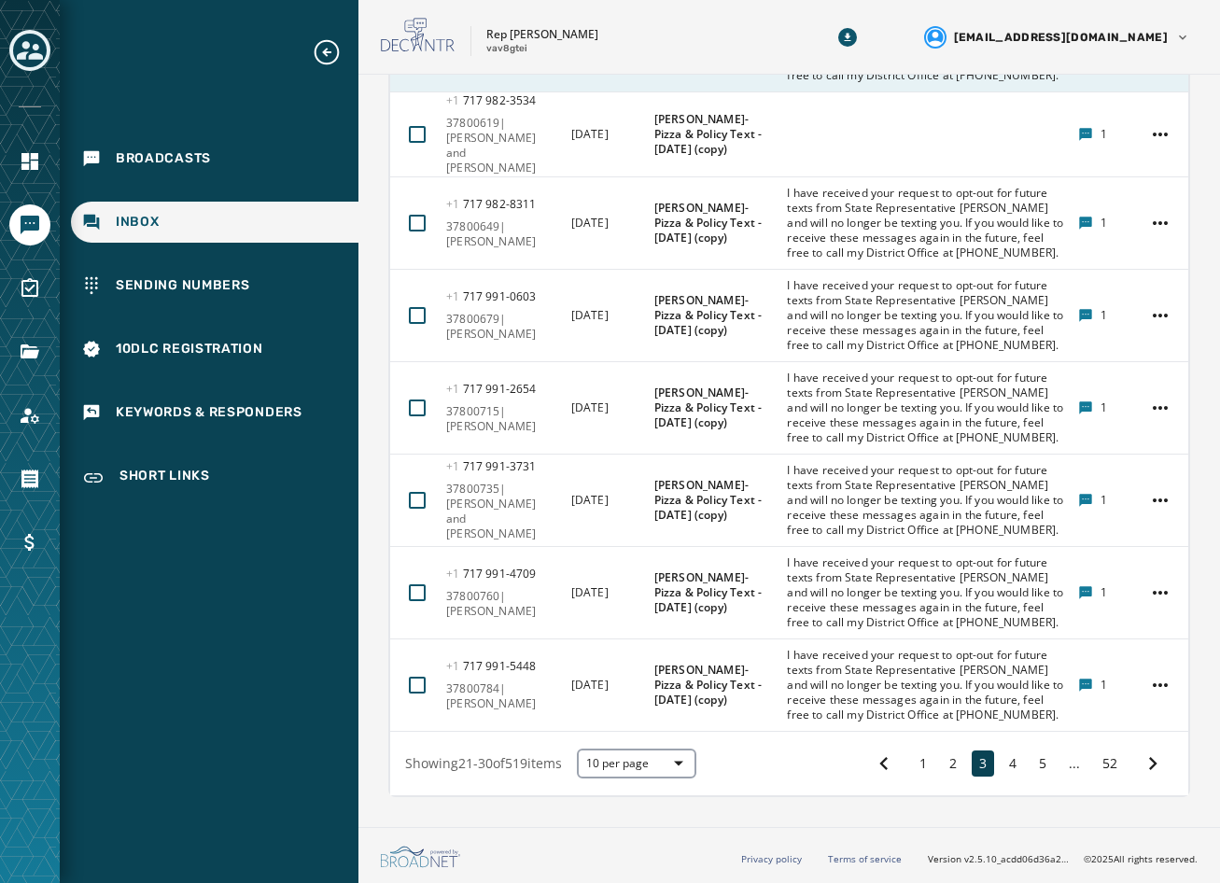
scroll to position [1048, 0]
click at [1002, 764] on button "4" at bounding box center [1013, 764] width 22 height 26
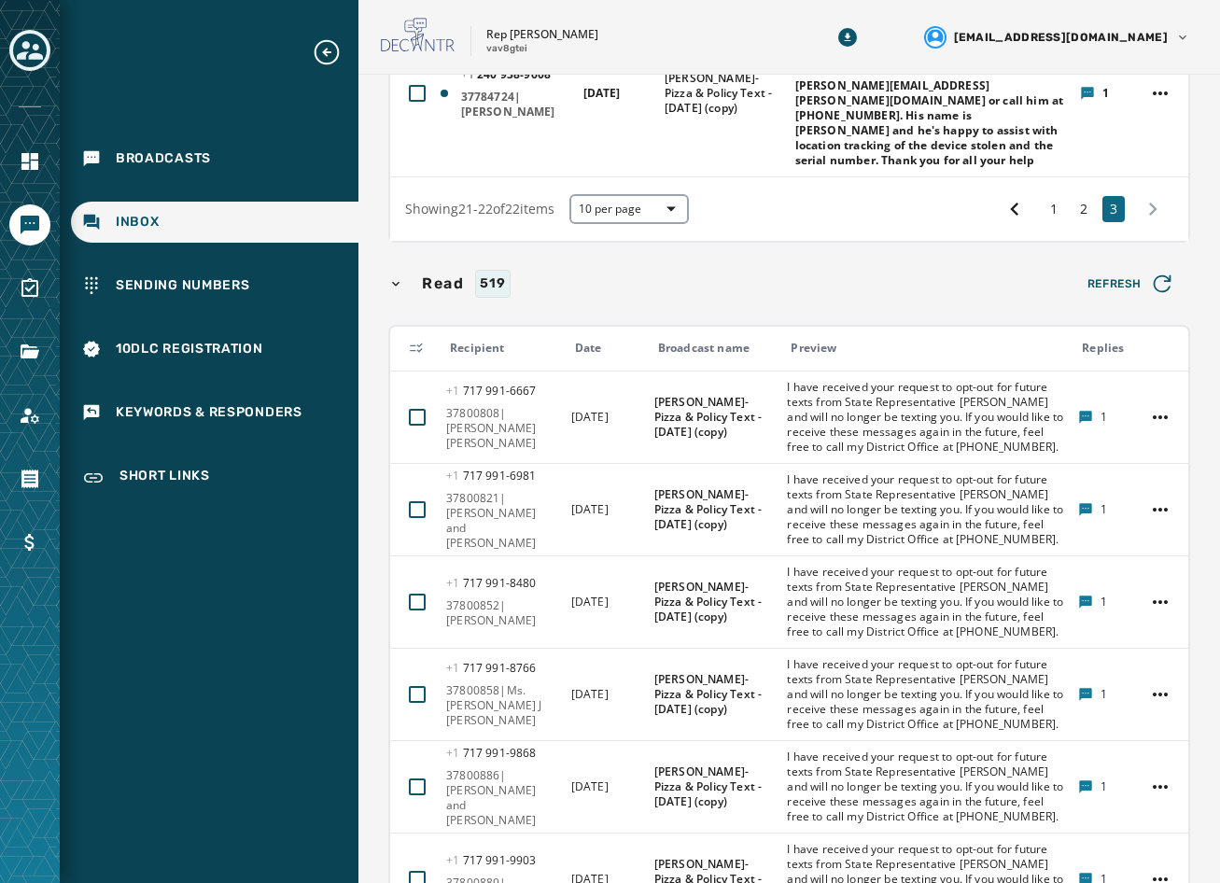
scroll to position [951, 0]
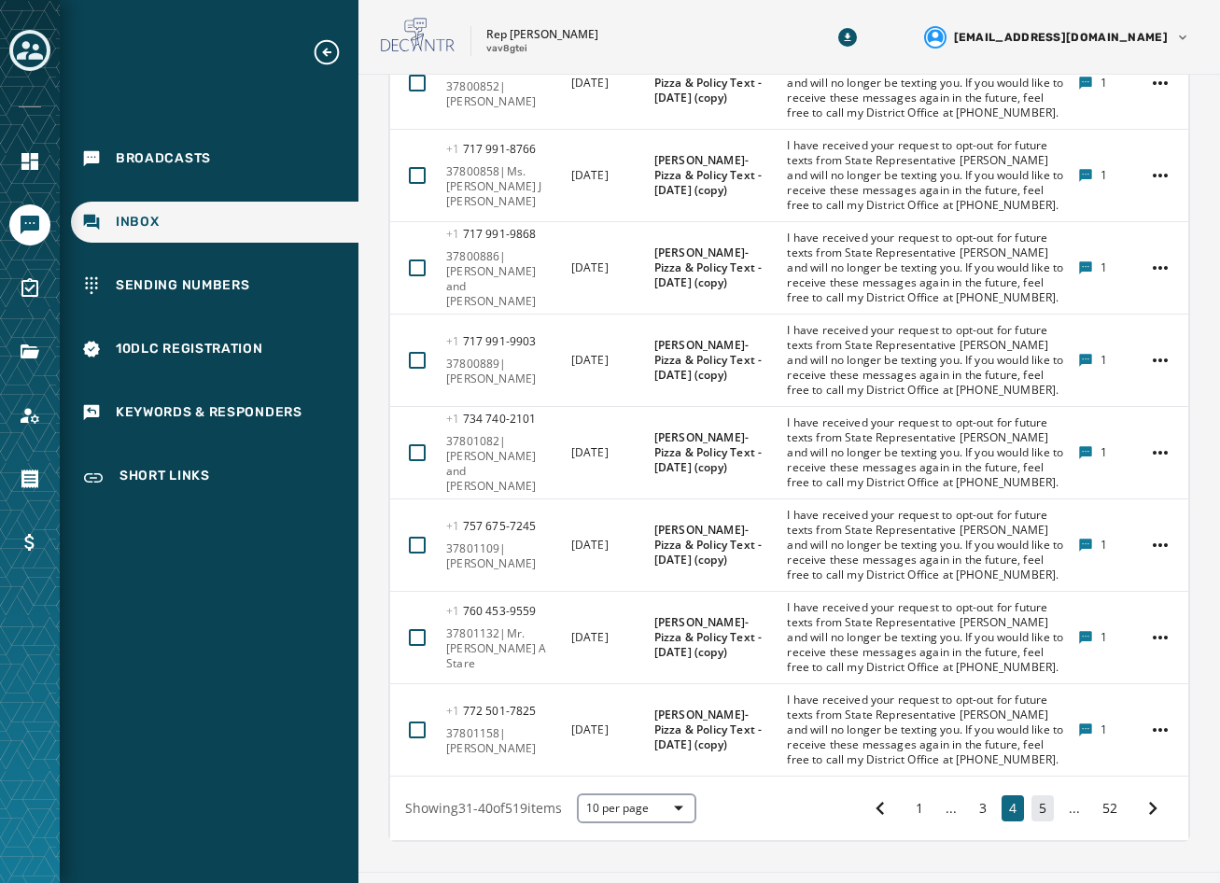
click at [1032, 795] on button "5" at bounding box center [1043, 808] width 22 height 26
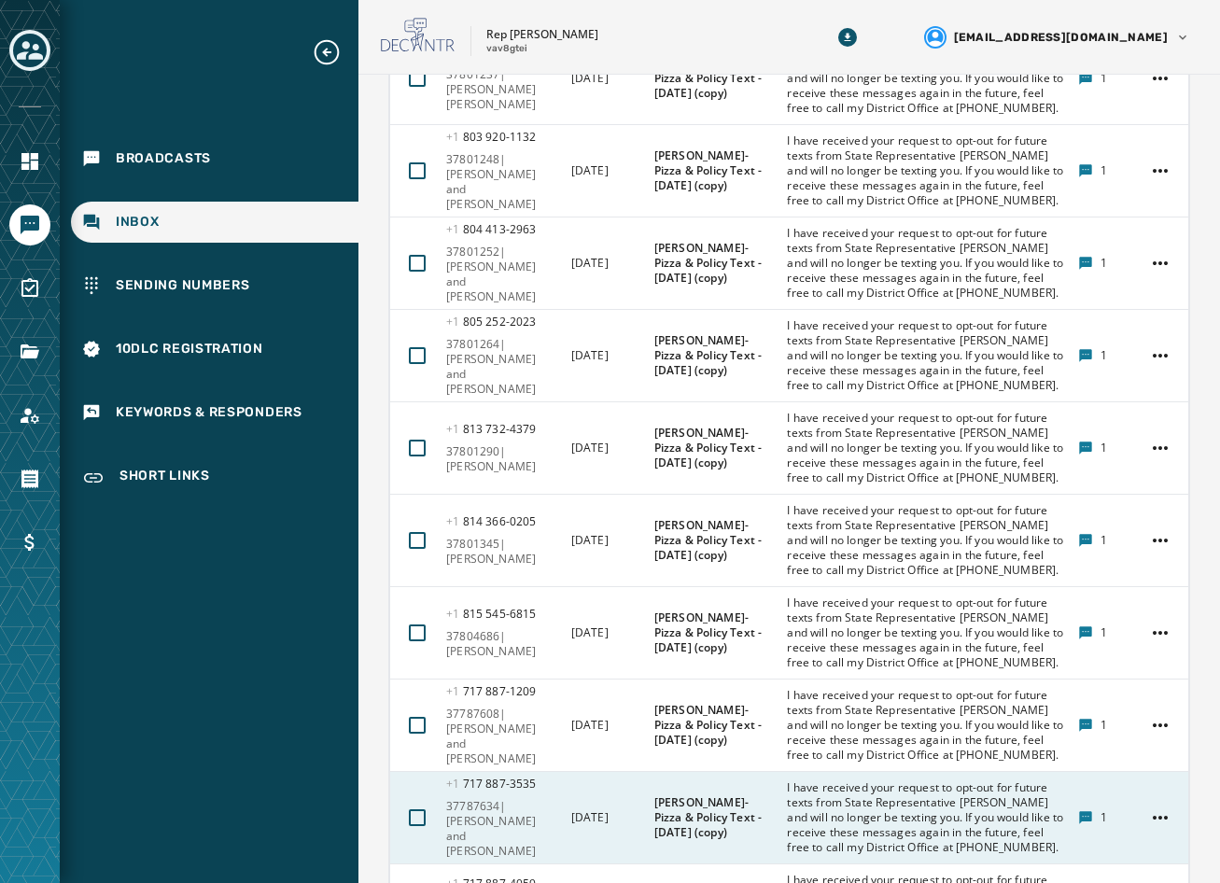
scroll to position [951, 0]
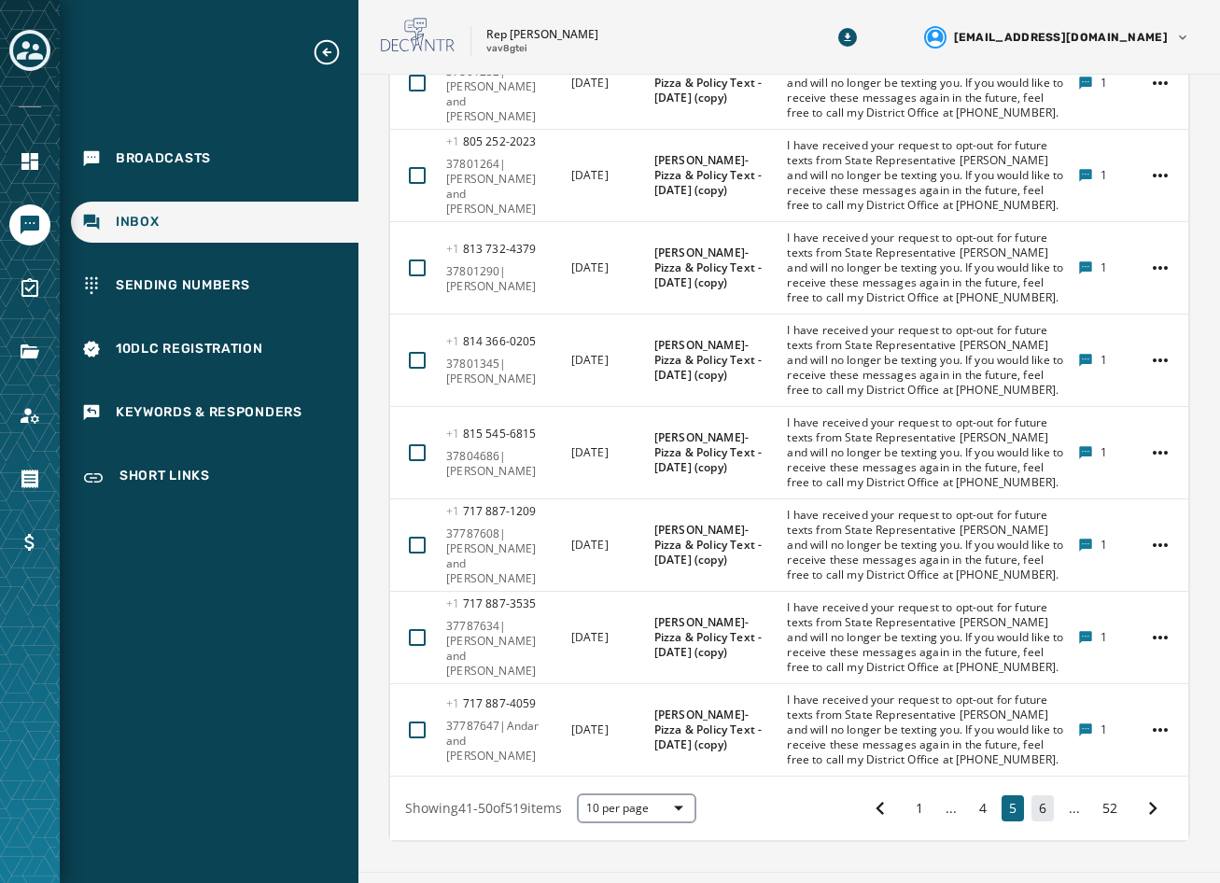
click at [1032, 795] on button "6" at bounding box center [1043, 808] width 22 height 26
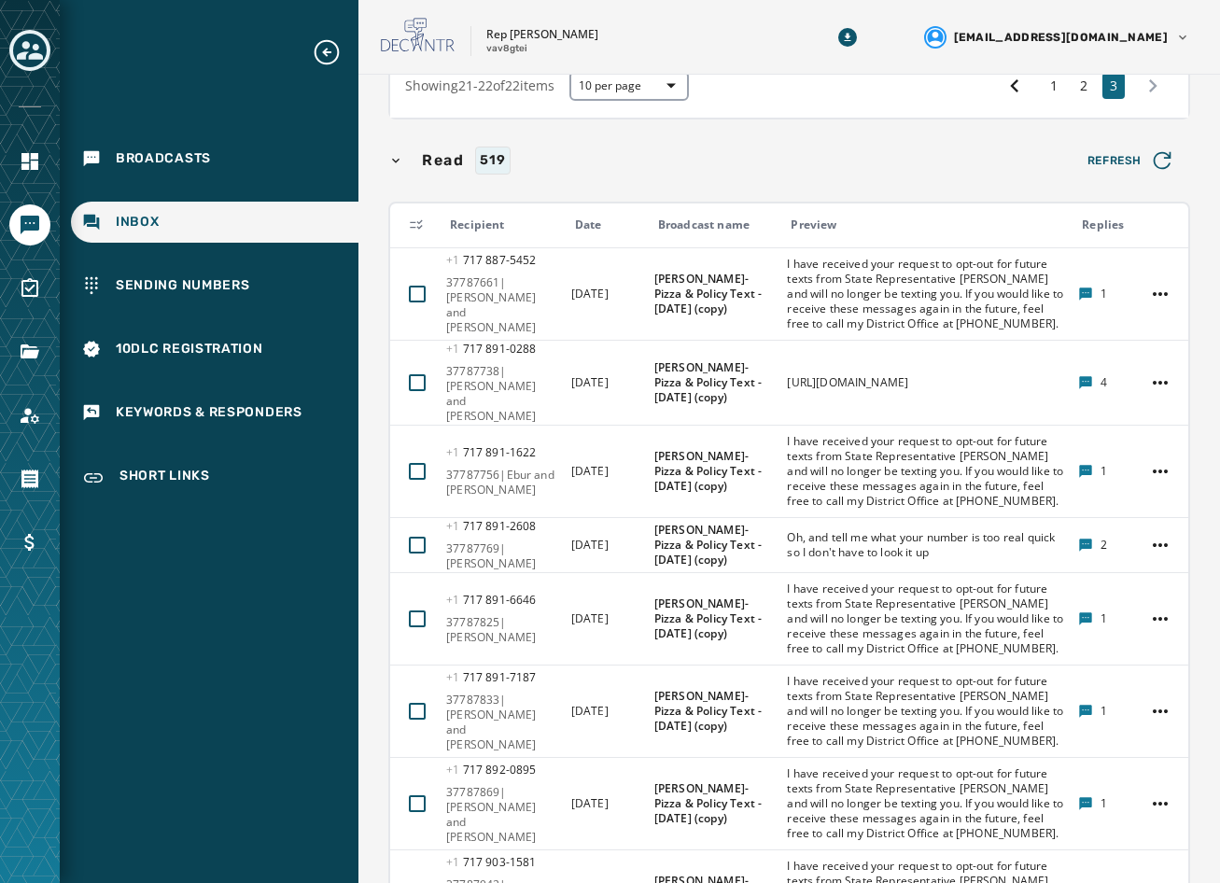
scroll to position [462, 0]
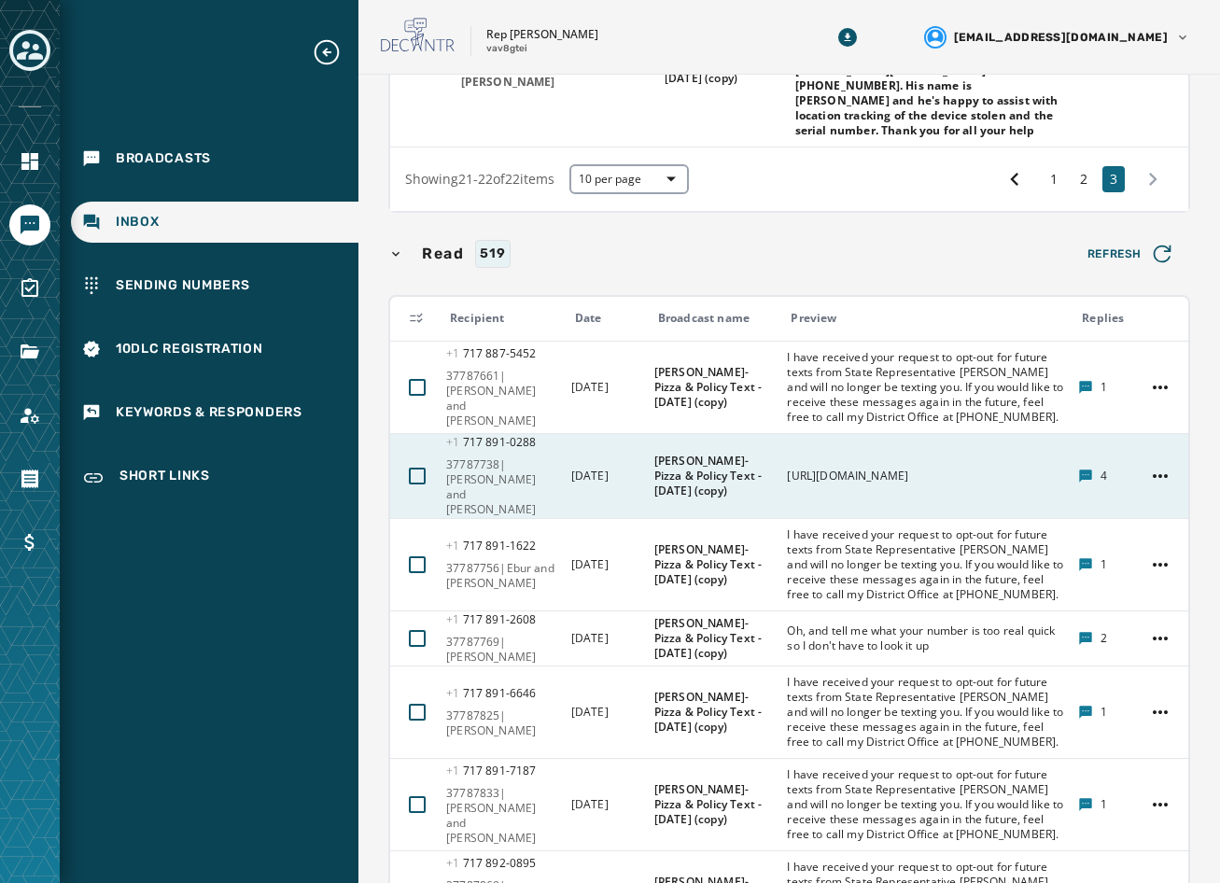
click at [933, 446] on td "[URL][DOMAIN_NAME]" at bounding box center [921, 476] width 291 height 85
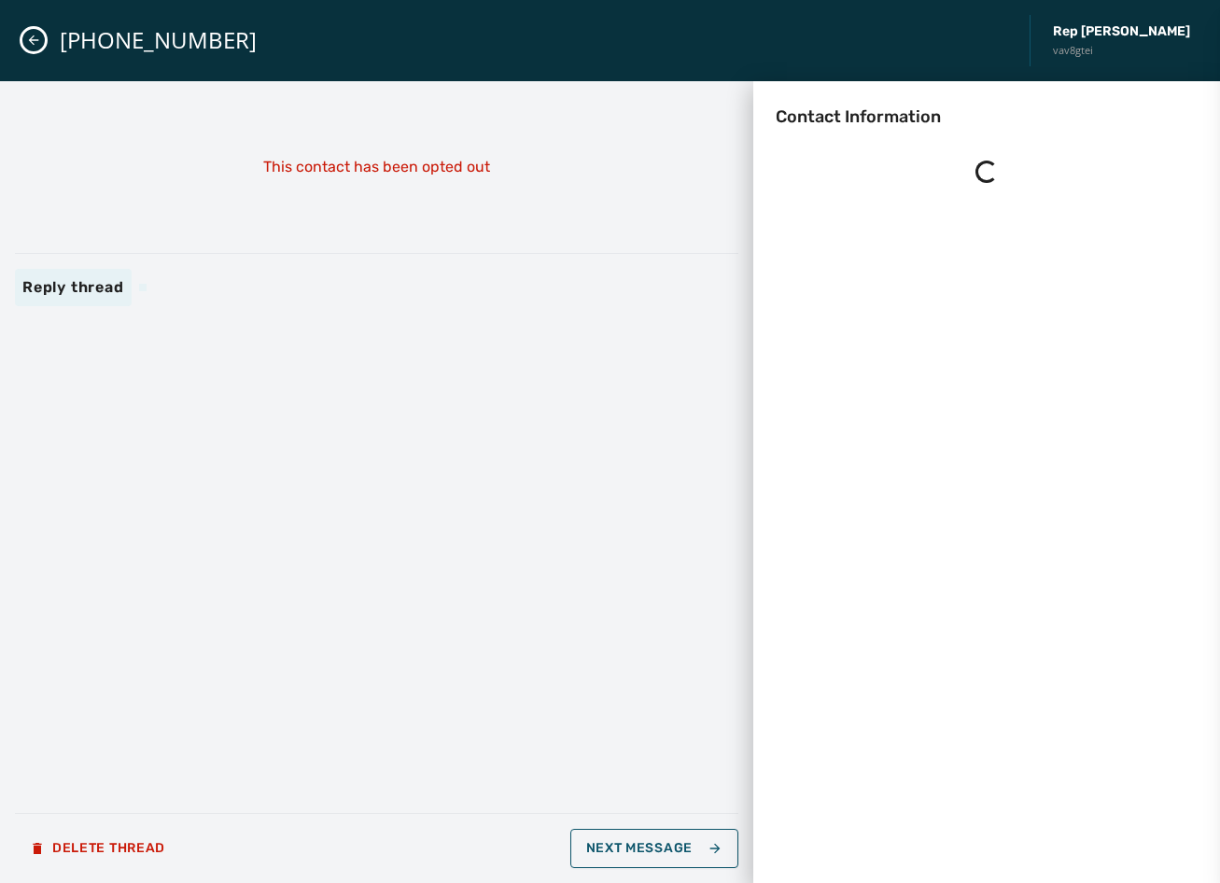
scroll to position [0, 0]
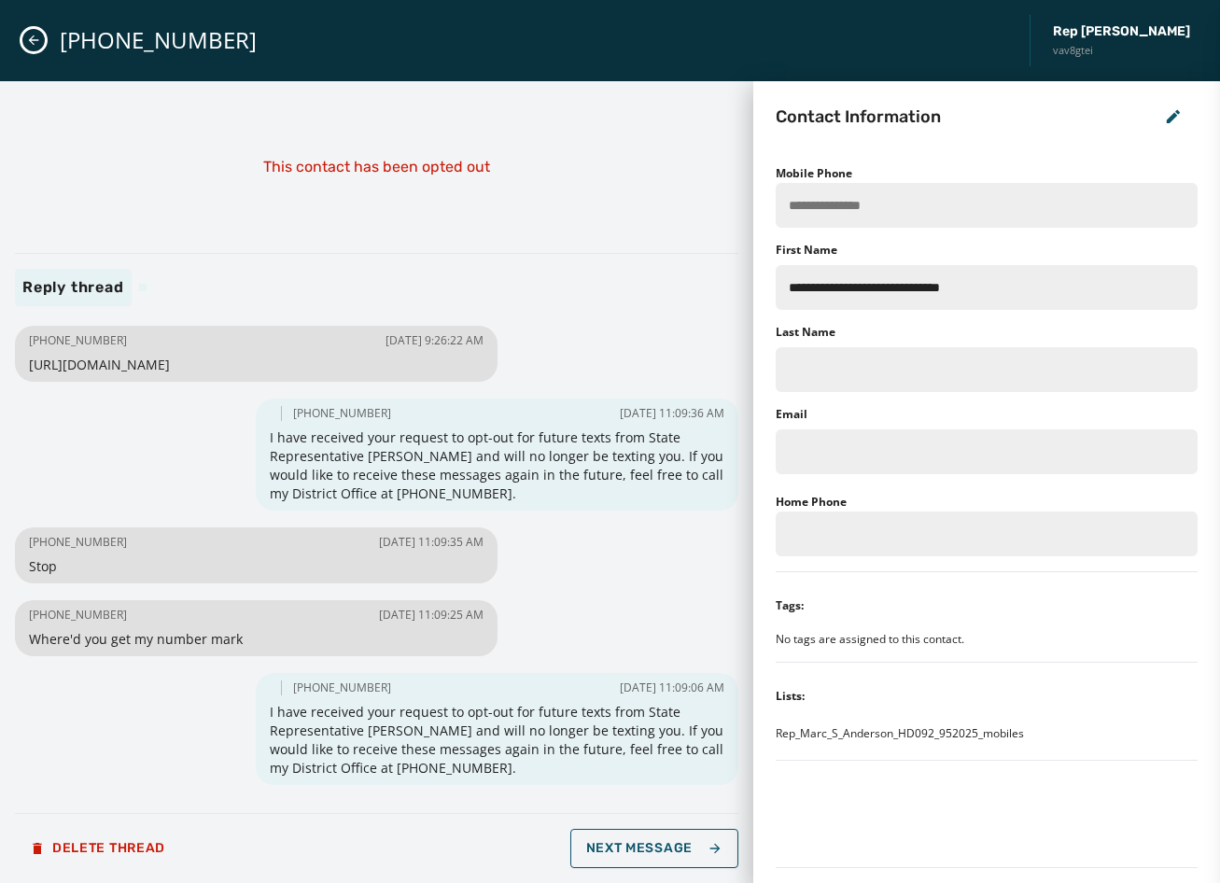
drag, startPoint x: 330, startPoint y: 366, endPoint x: 32, endPoint y: 356, distance: 298.9
click at [32, 356] on span "[URL][DOMAIN_NAME]" at bounding box center [256, 365] width 455 height 19
copy span "[URL][DOMAIN_NAME]"
click at [543, 281] on div "Reply thread" at bounding box center [376, 287] width 723 height 37
click at [31, 29] on button "Close admin drawer" at bounding box center [33, 40] width 22 height 22
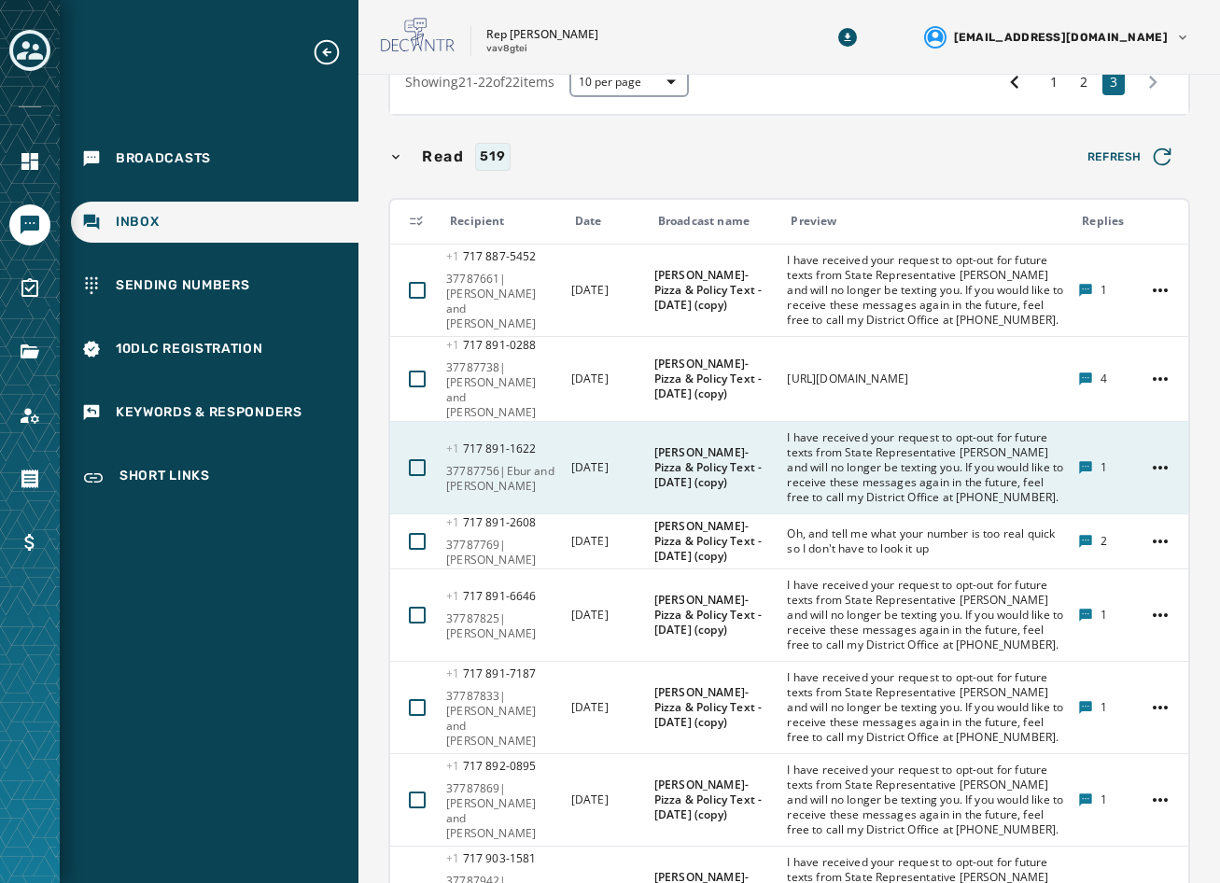
scroll to position [560, 0]
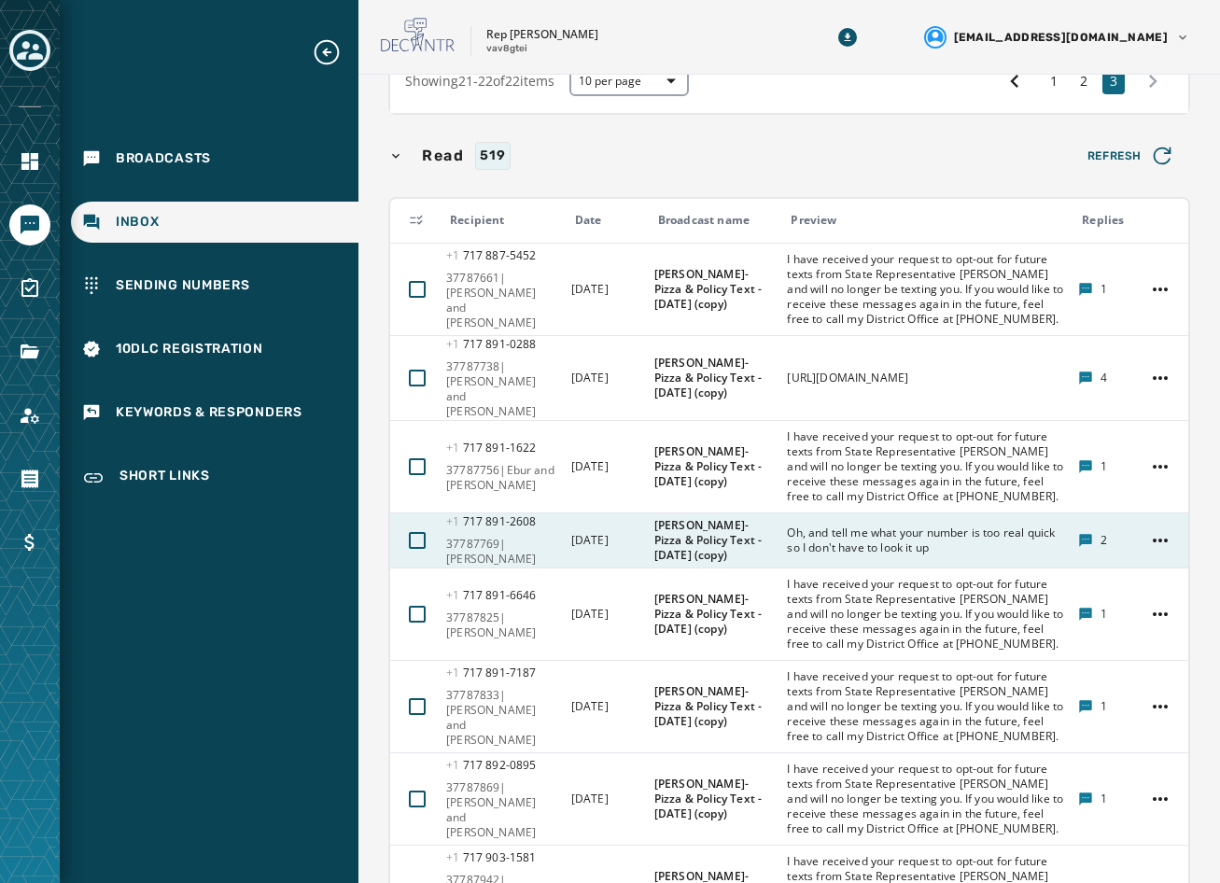
click at [835, 526] on span "Oh, and tell me what your number is too real quick so I don't have to look it up" at bounding box center [926, 541] width 279 height 30
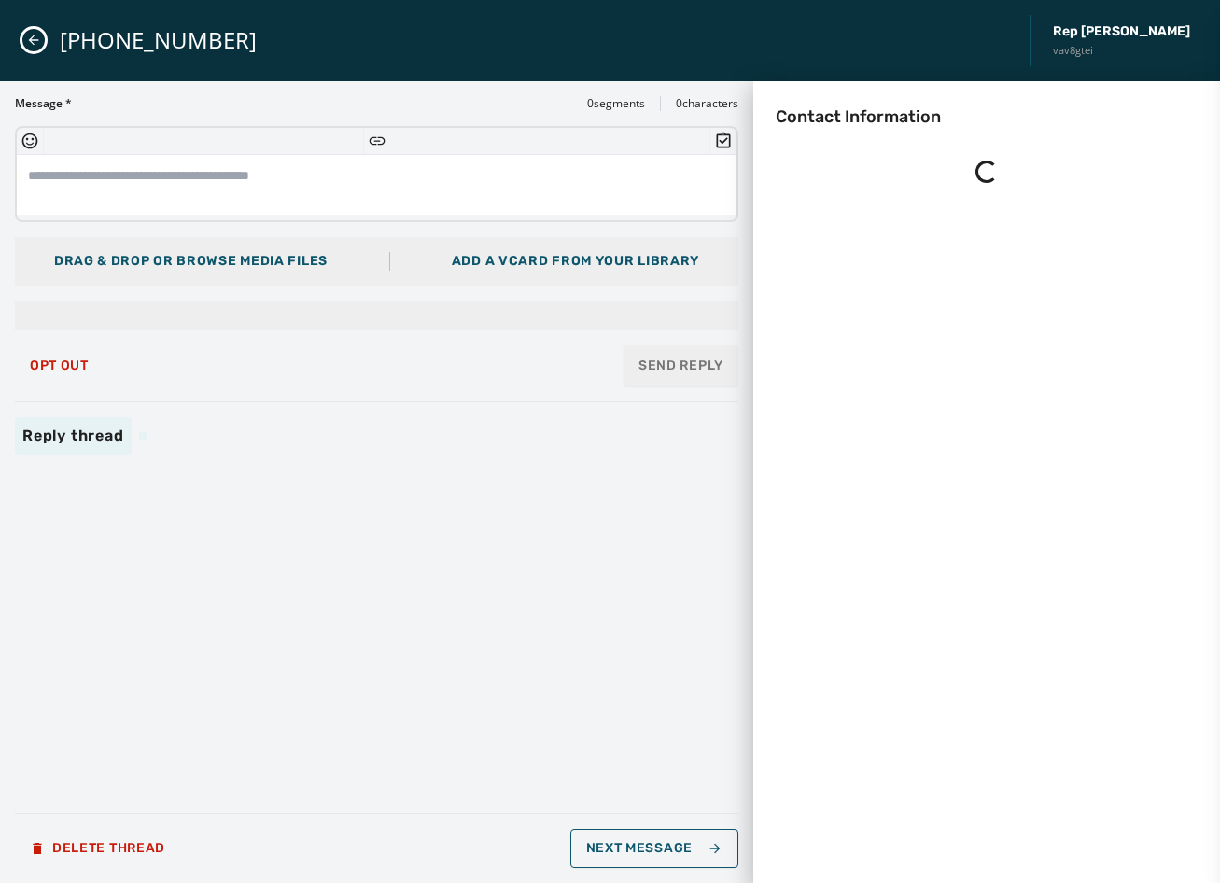
scroll to position [0, 0]
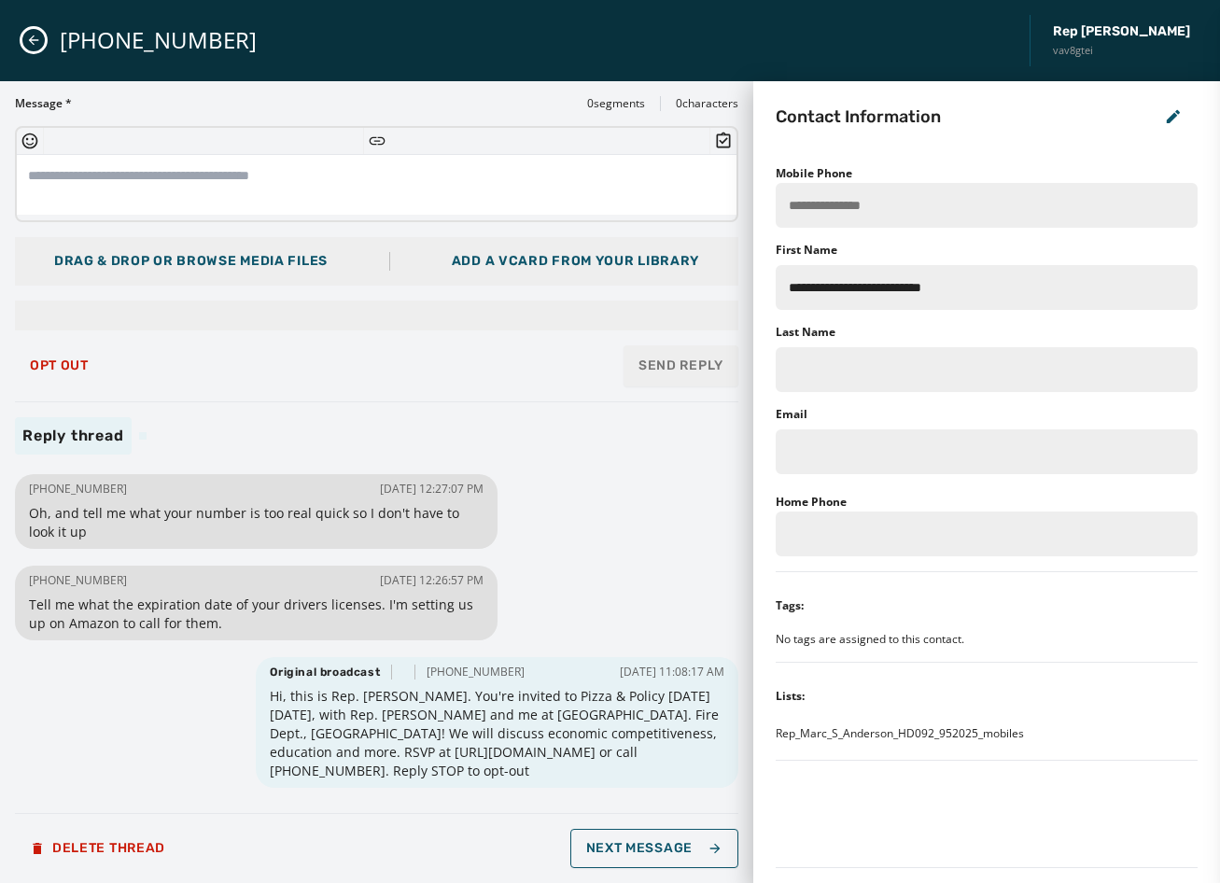
click at [42, 33] on button "Close admin drawer" at bounding box center [33, 40] width 22 height 22
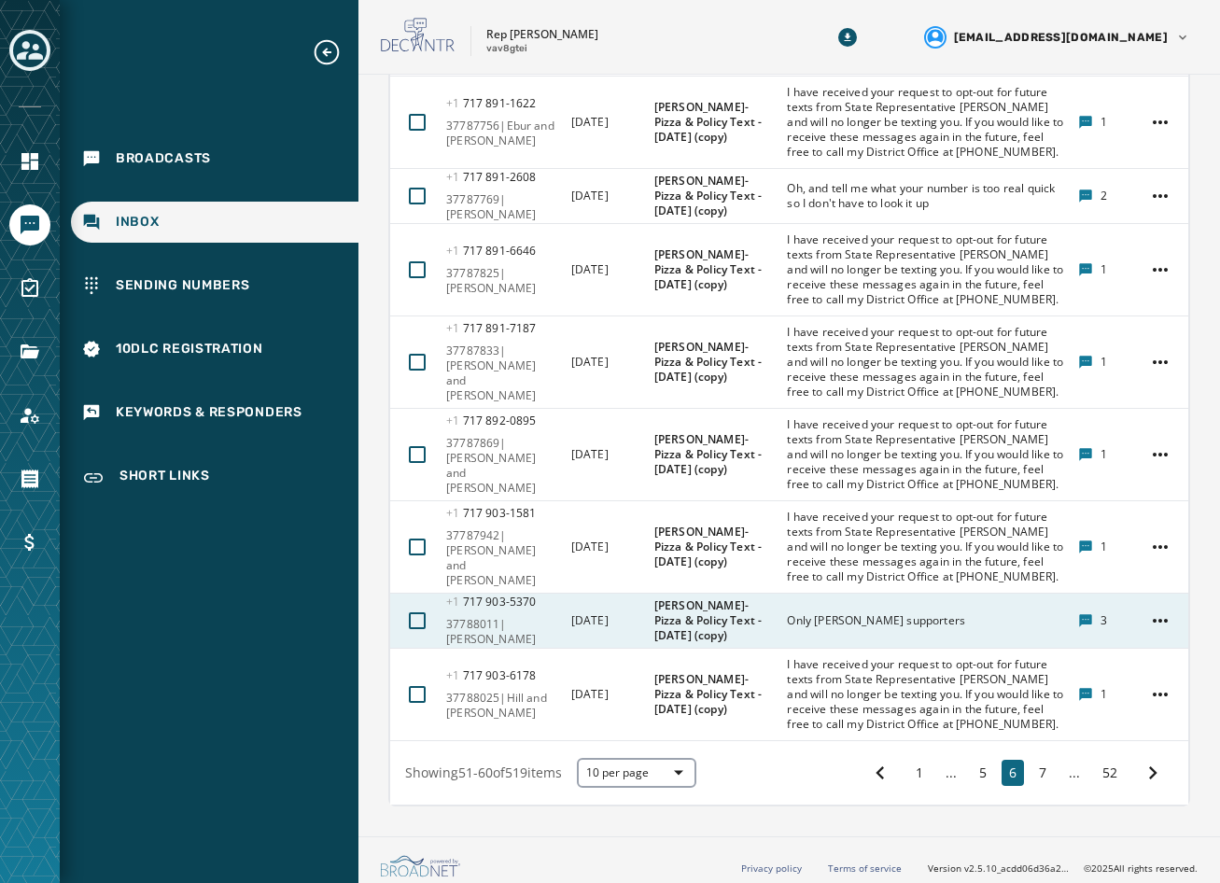
scroll to position [933, 0]
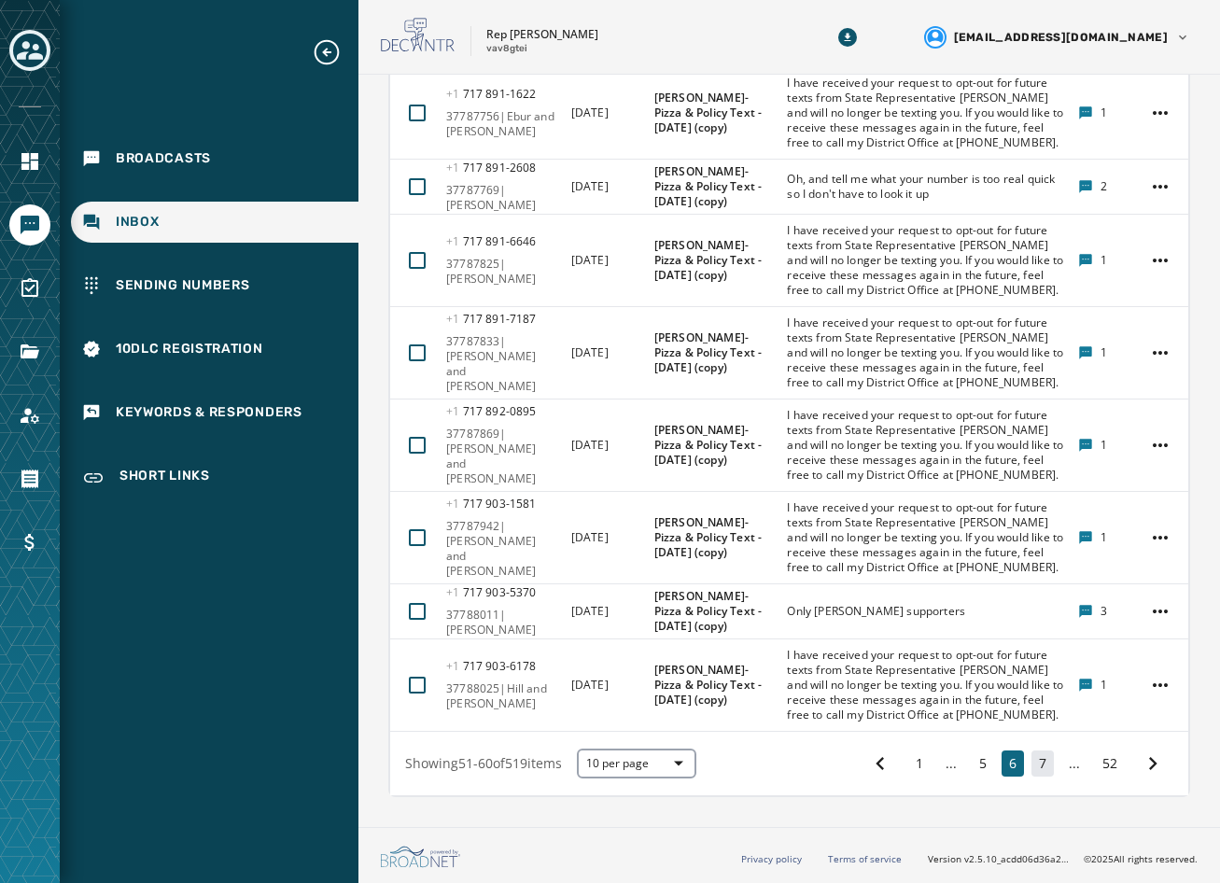
click at [1034, 777] on button "7" at bounding box center [1043, 764] width 22 height 26
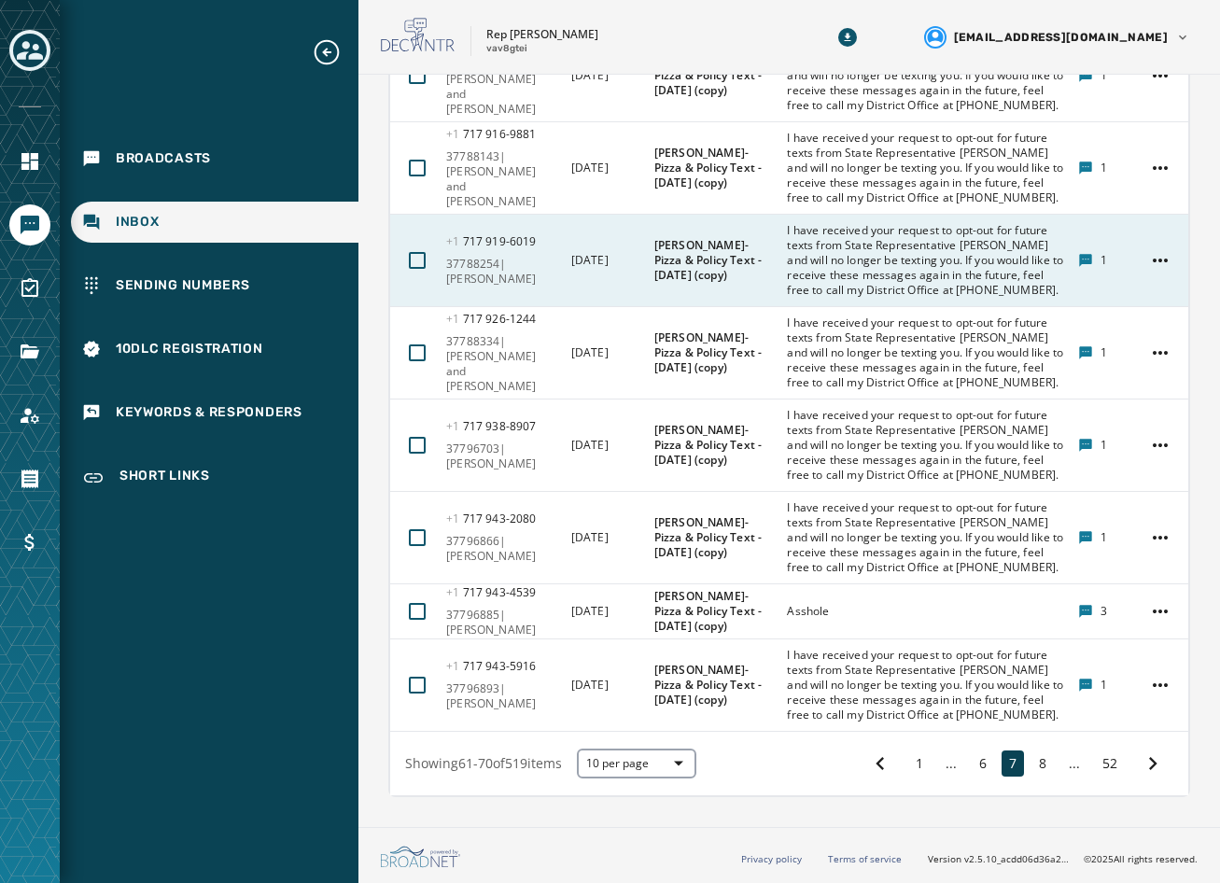
scroll to position [1011, 0]
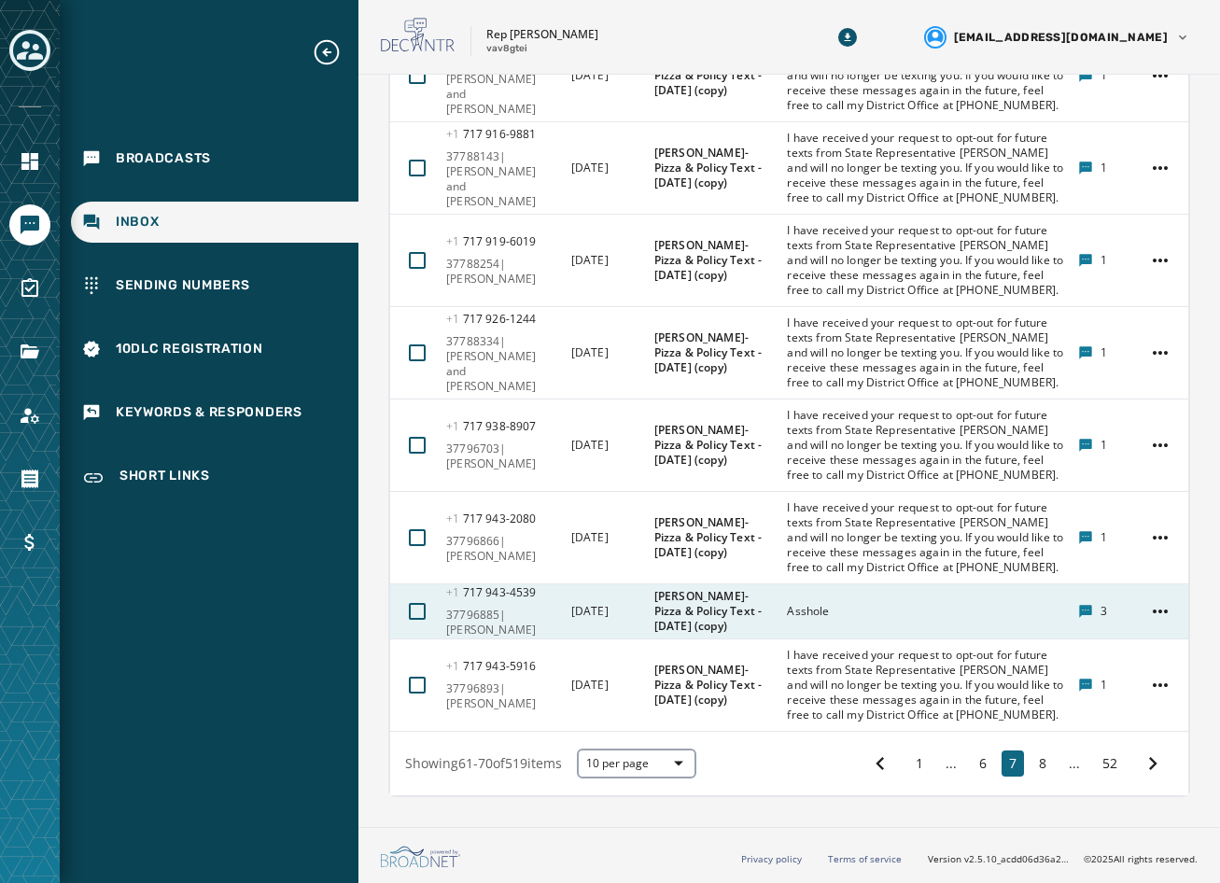
click at [955, 599] on div "Asshole" at bounding box center [926, 612] width 279 height 30
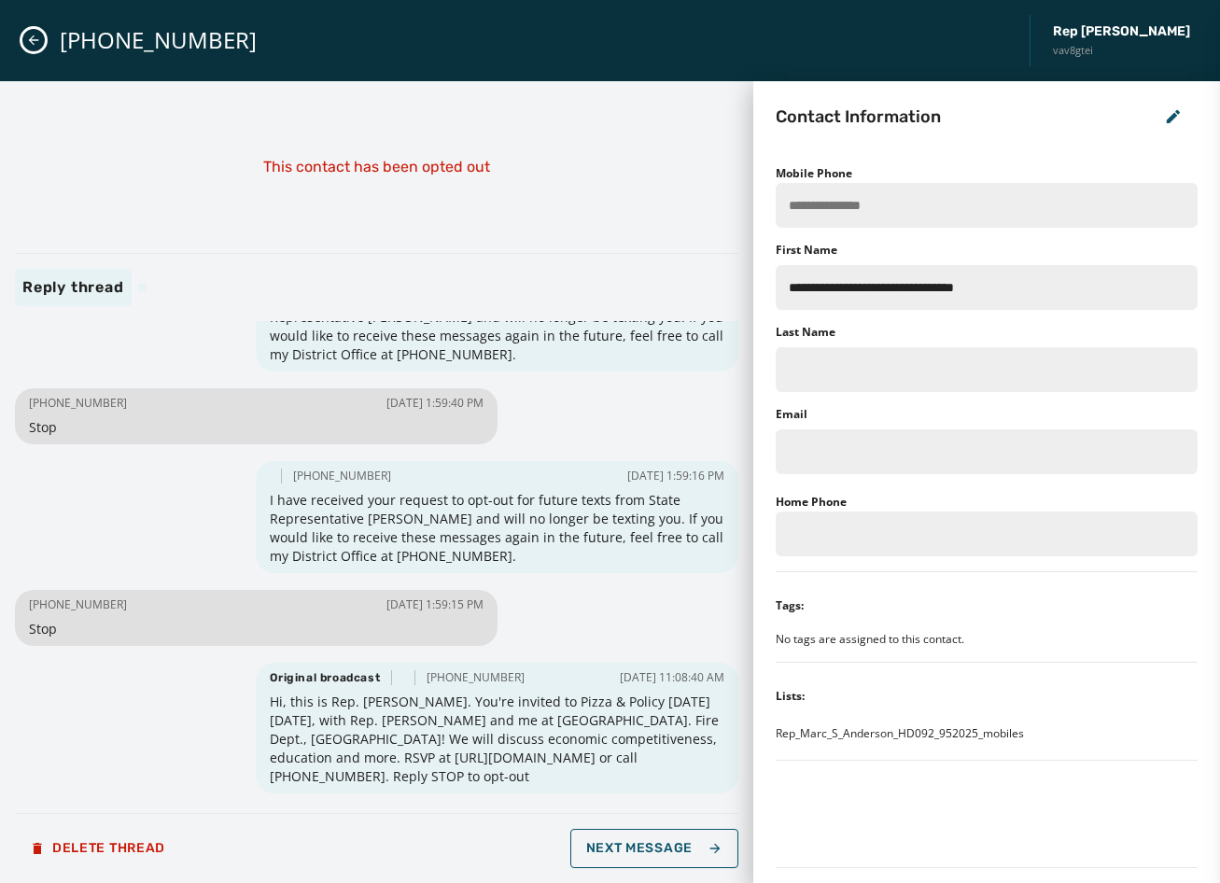
scroll to position [0, 0]
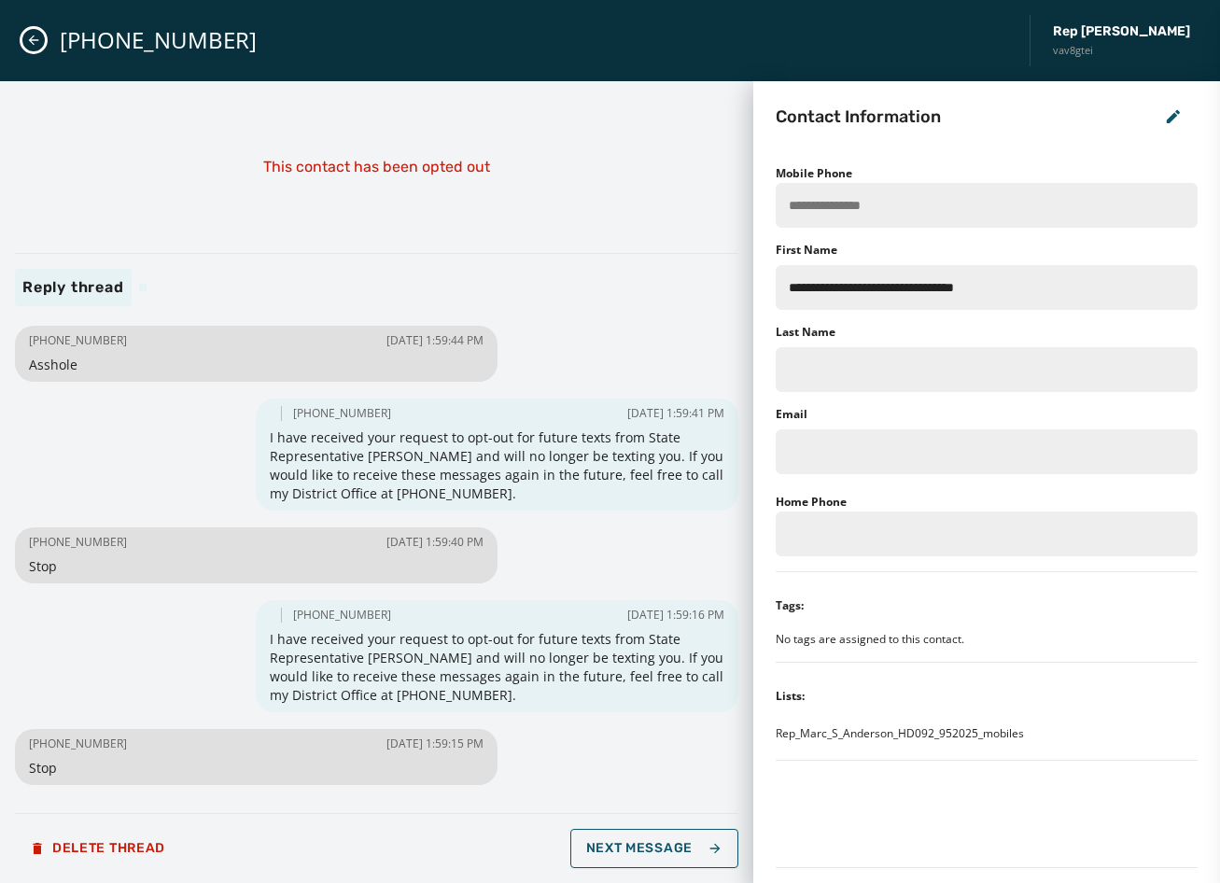
click at [34, 34] on icon "Close admin drawer" at bounding box center [33, 40] width 15 height 15
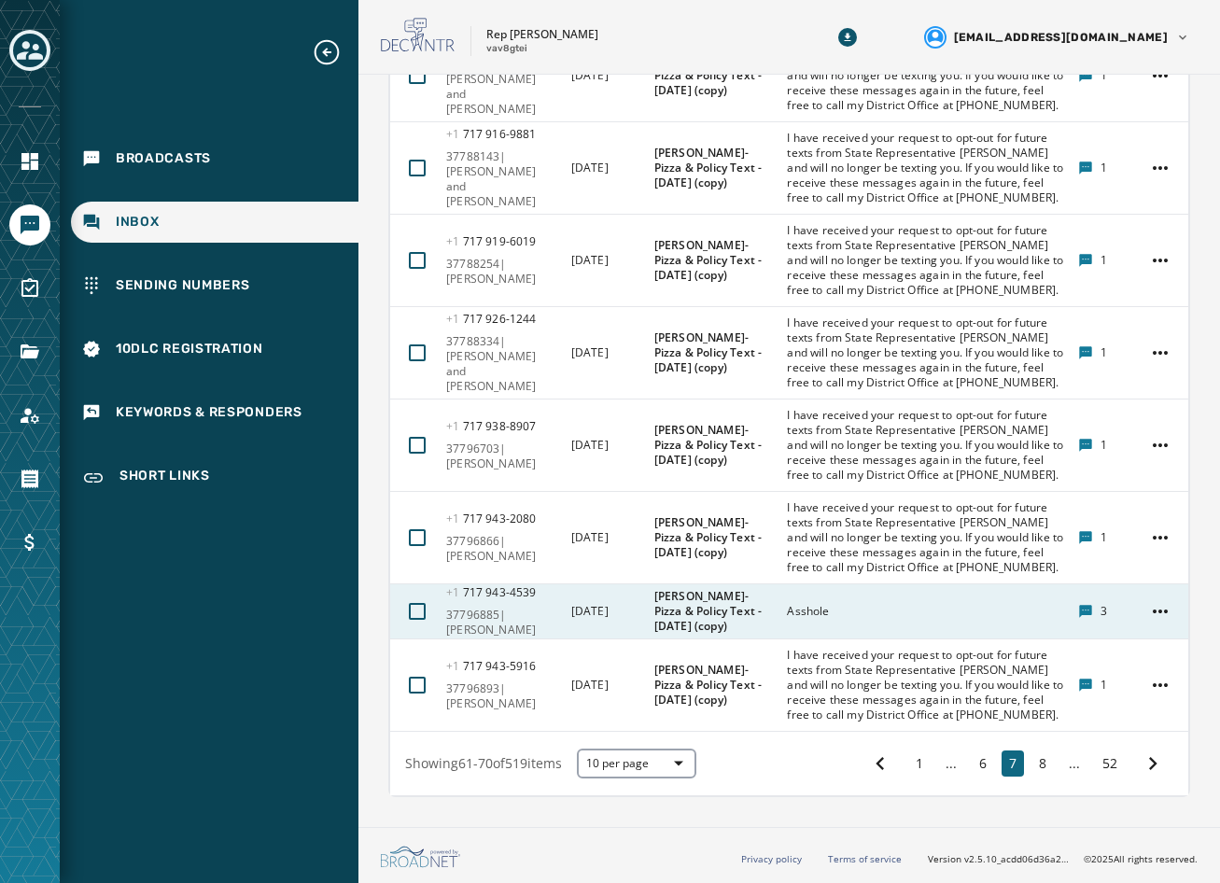
scroll to position [1011, 0]
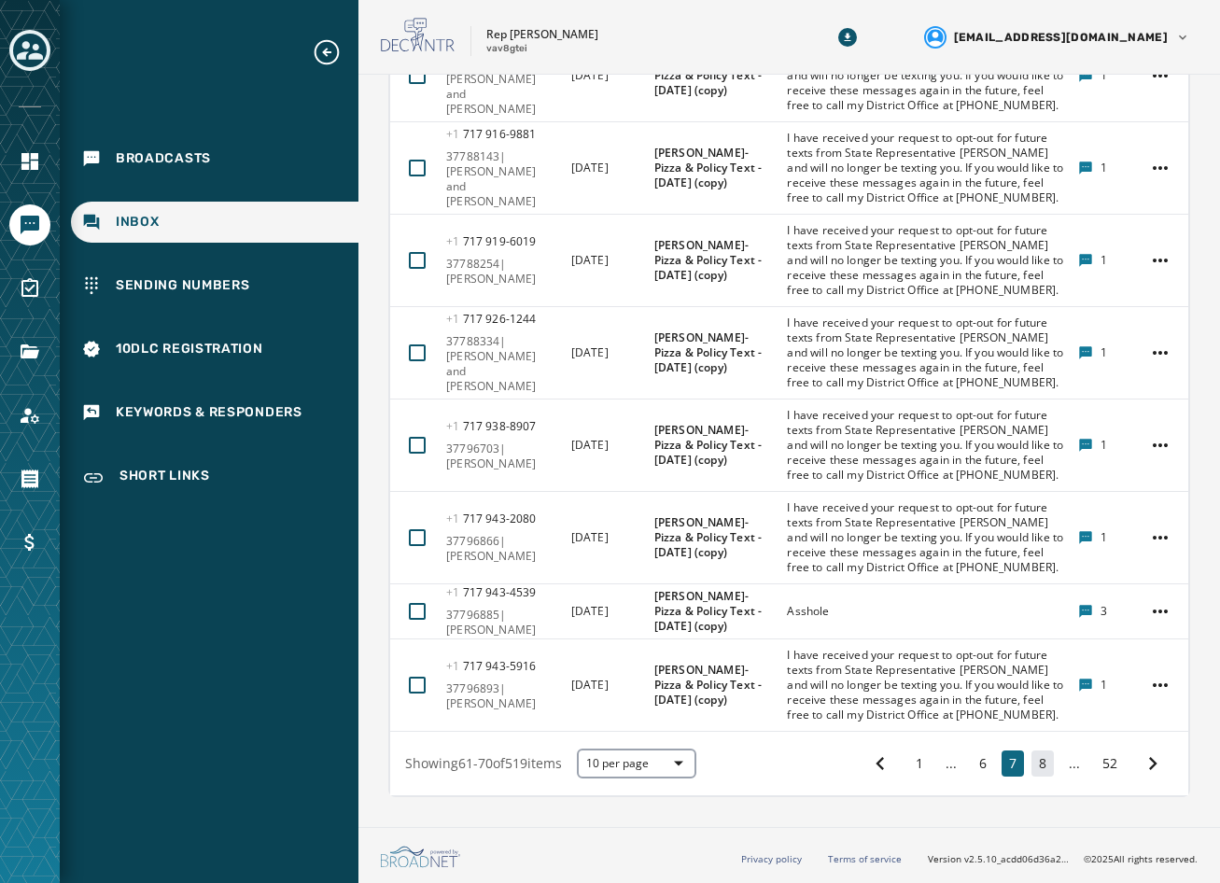
click at [1032, 763] on button "8" at bounding box center [1043, 764] width 22 height 26
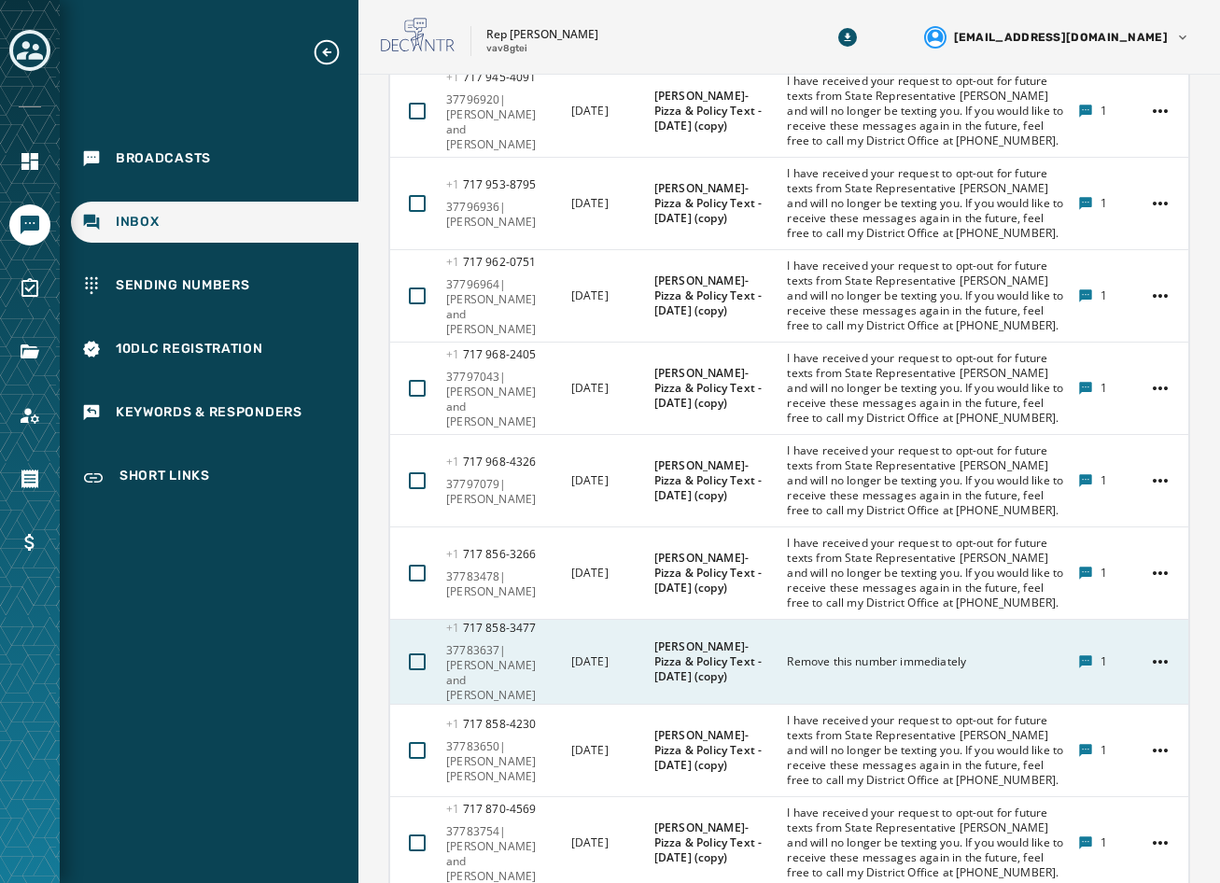
scroll to position [821, 0]
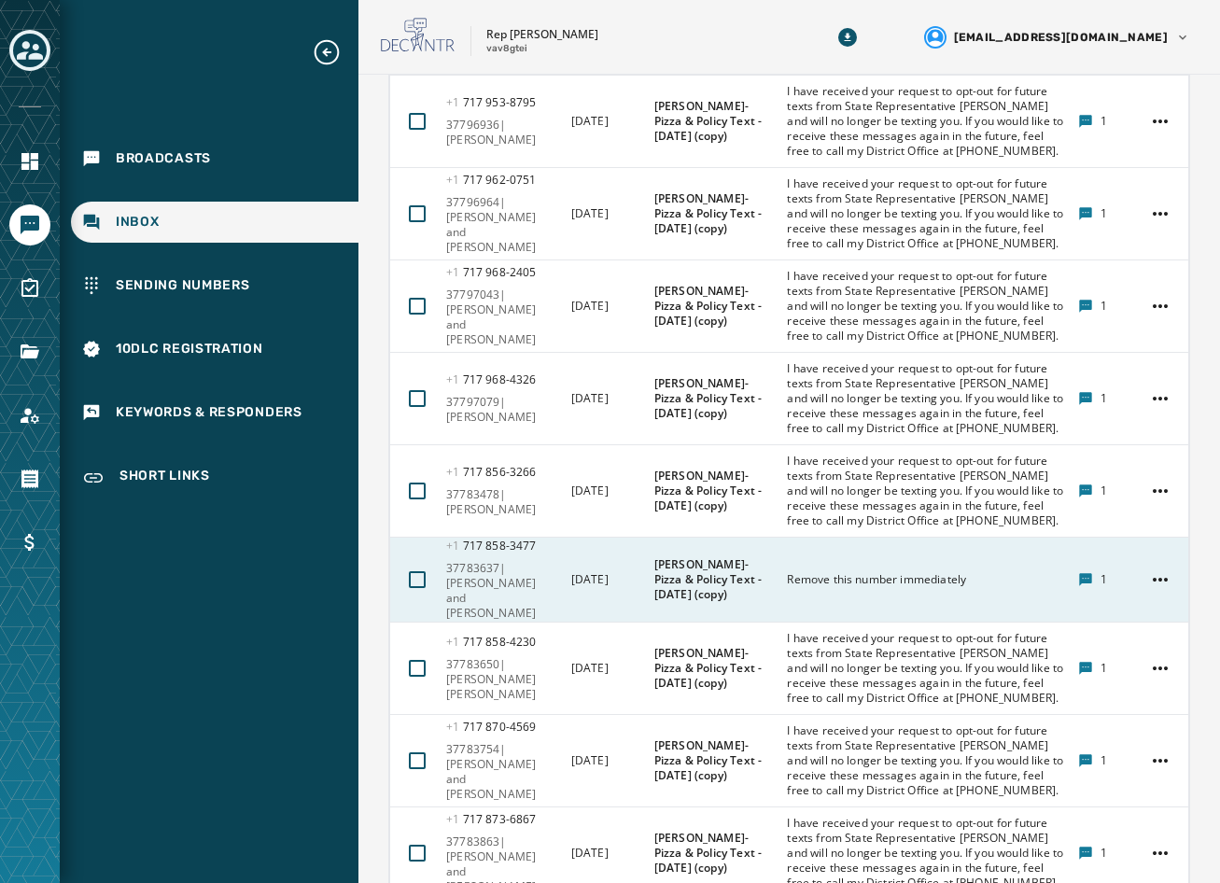
click at [885, 565] on div "Remove this number immediately" at bounding box center [926, 580] width 279 height 30
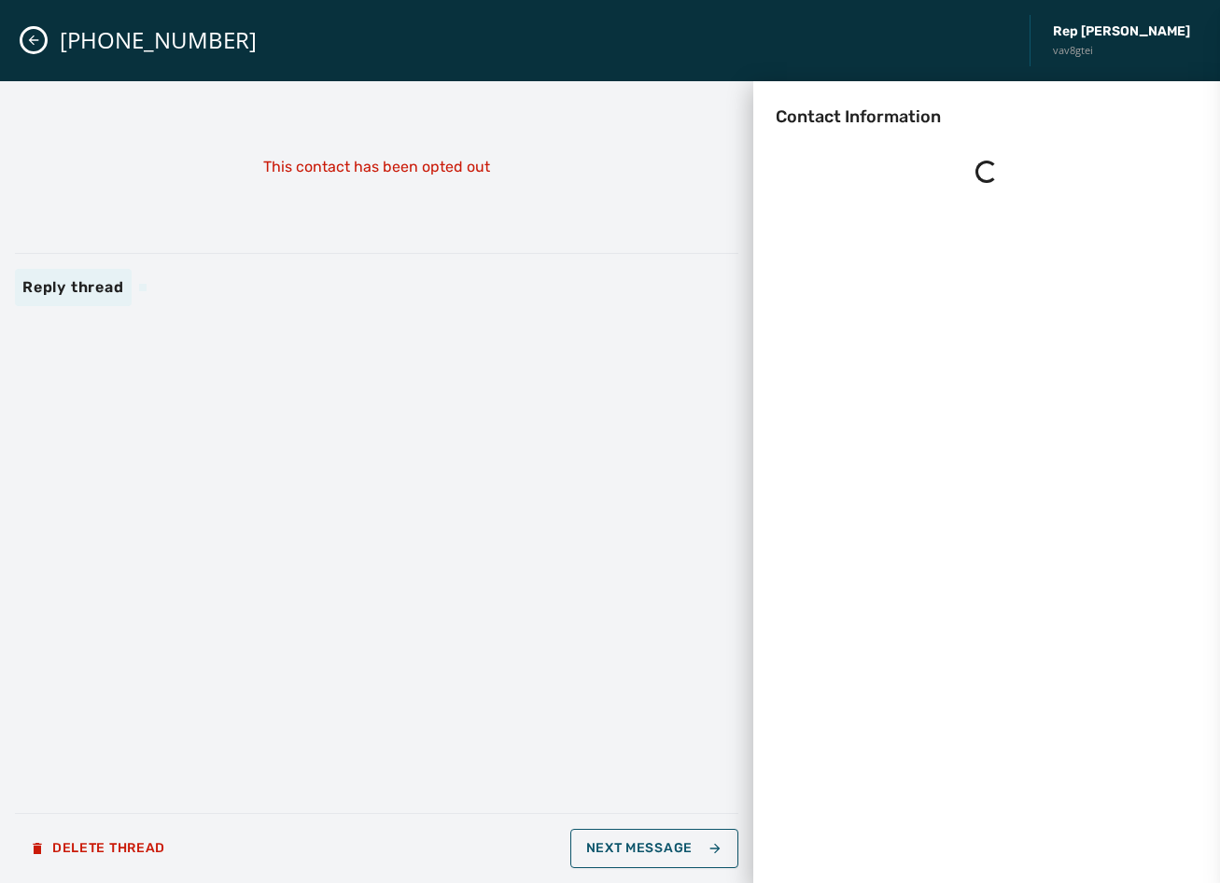
scroll to position [0, 0]
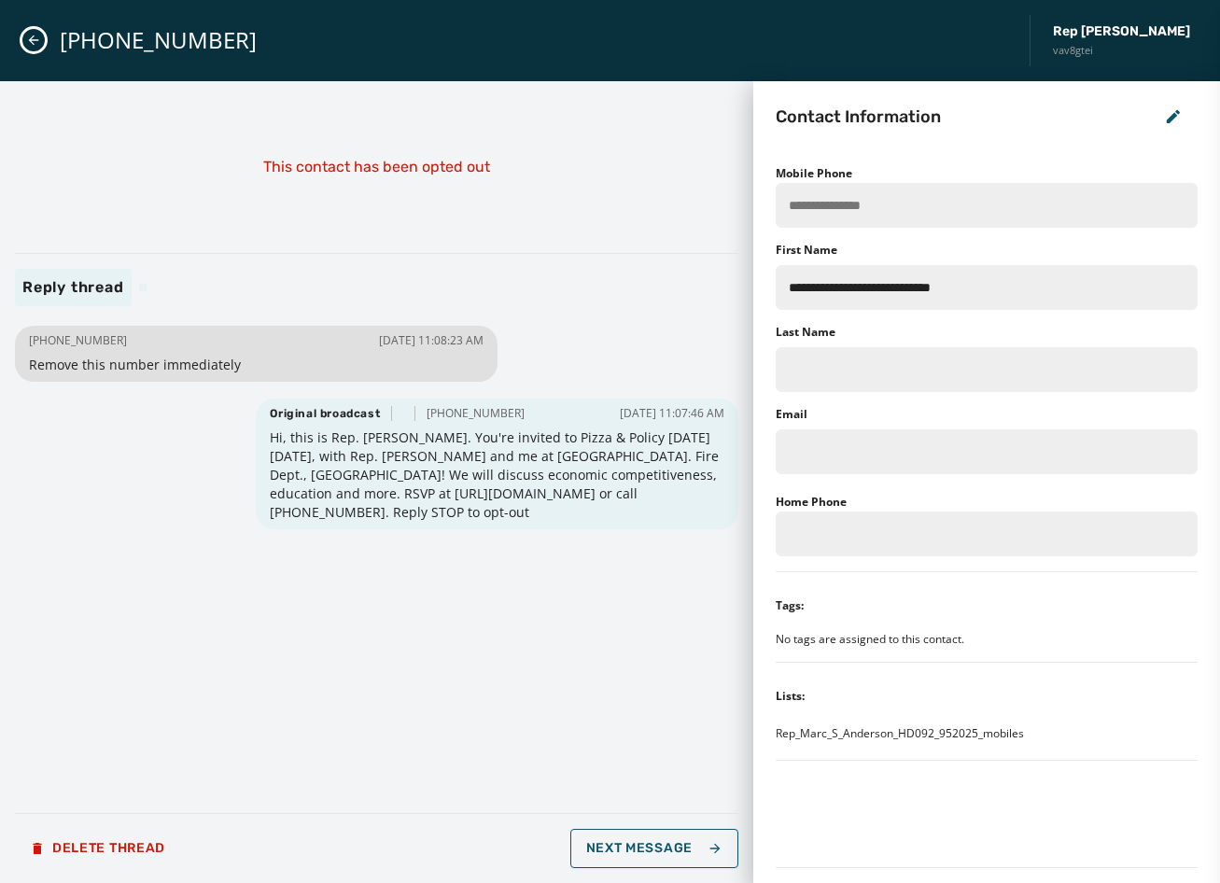
click at [377, 166] on p "This contact has been opted out" at bounding box center [376, 167] width 227 height 22
click at [35, 37] on icon "Close admin drawer" at bounding box center [33, 40] width 15 height 15
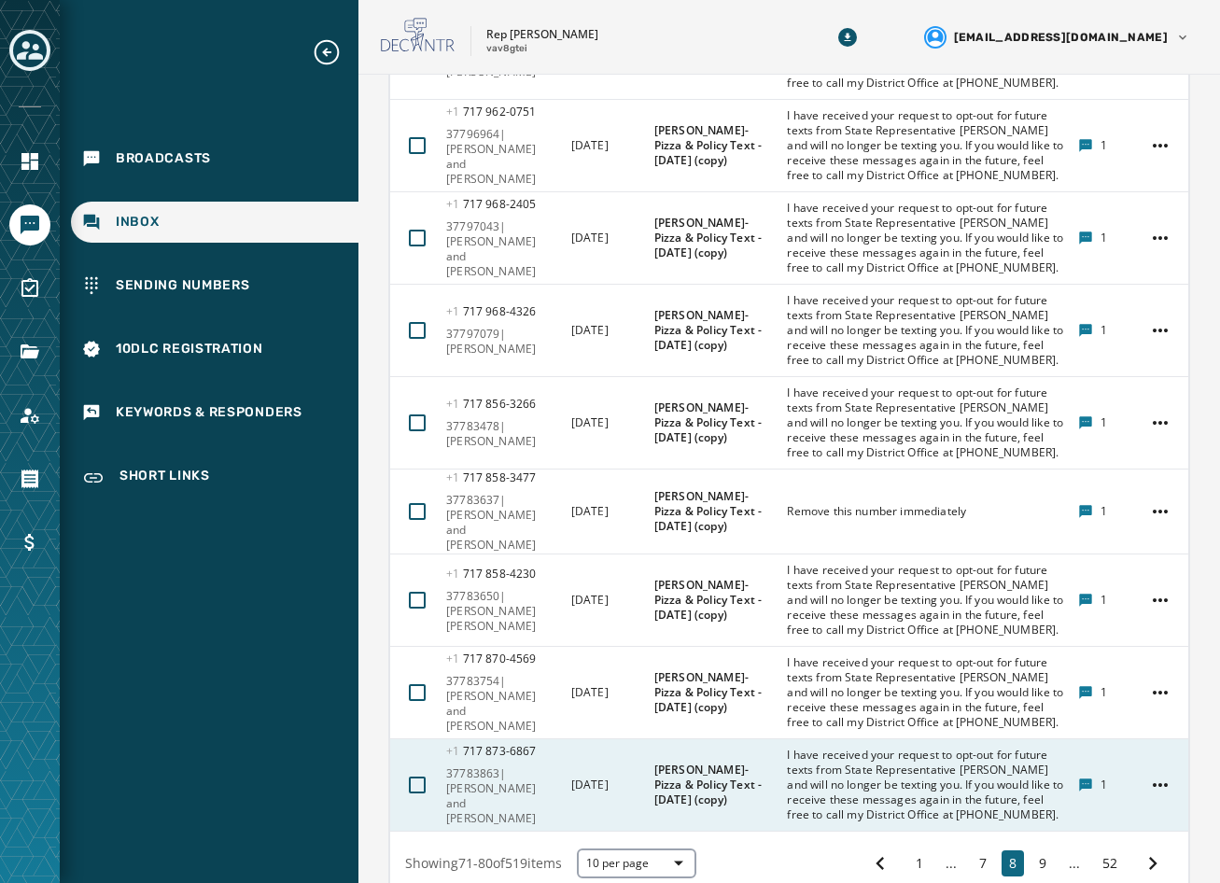
scroll to position [914, 0]
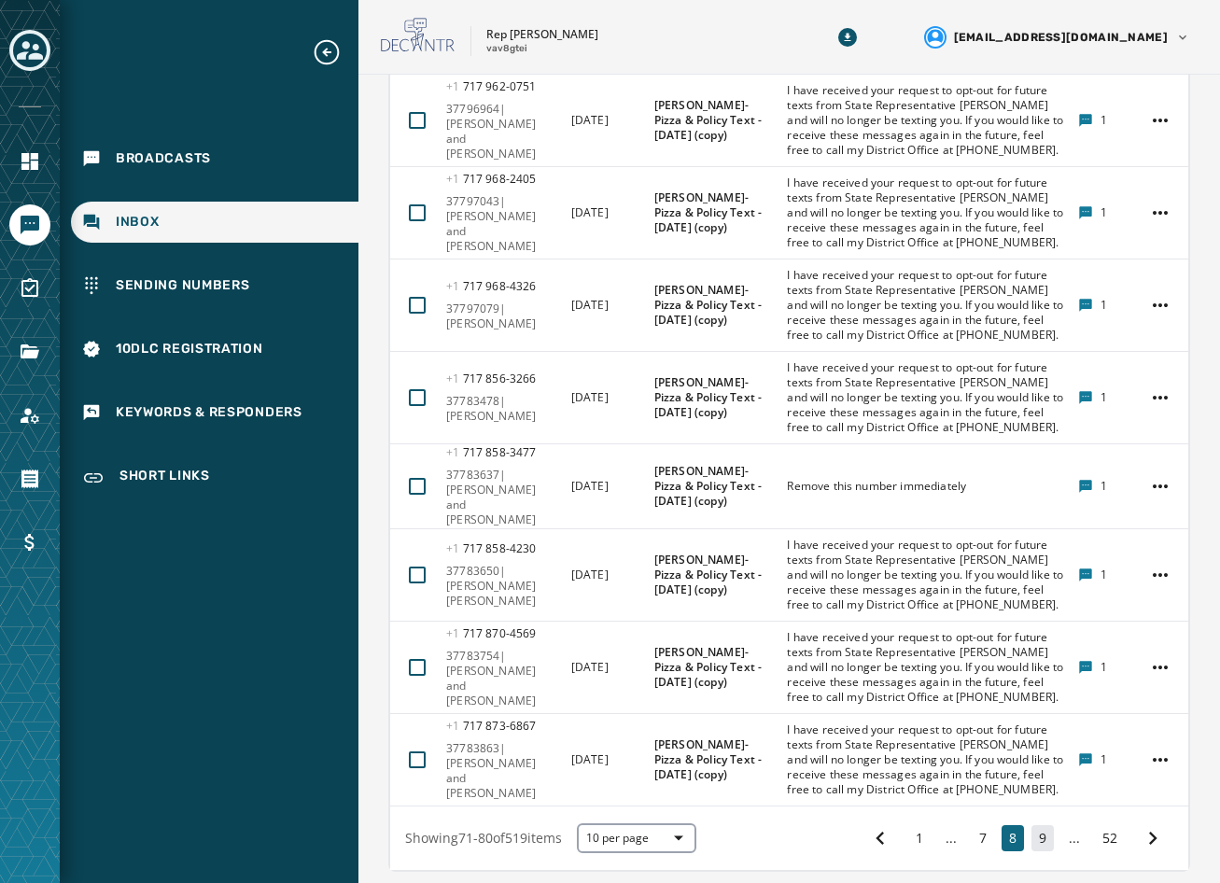
click at [1032, 825] on button "9" at bounding box center [1043, 838] width 22 height 26
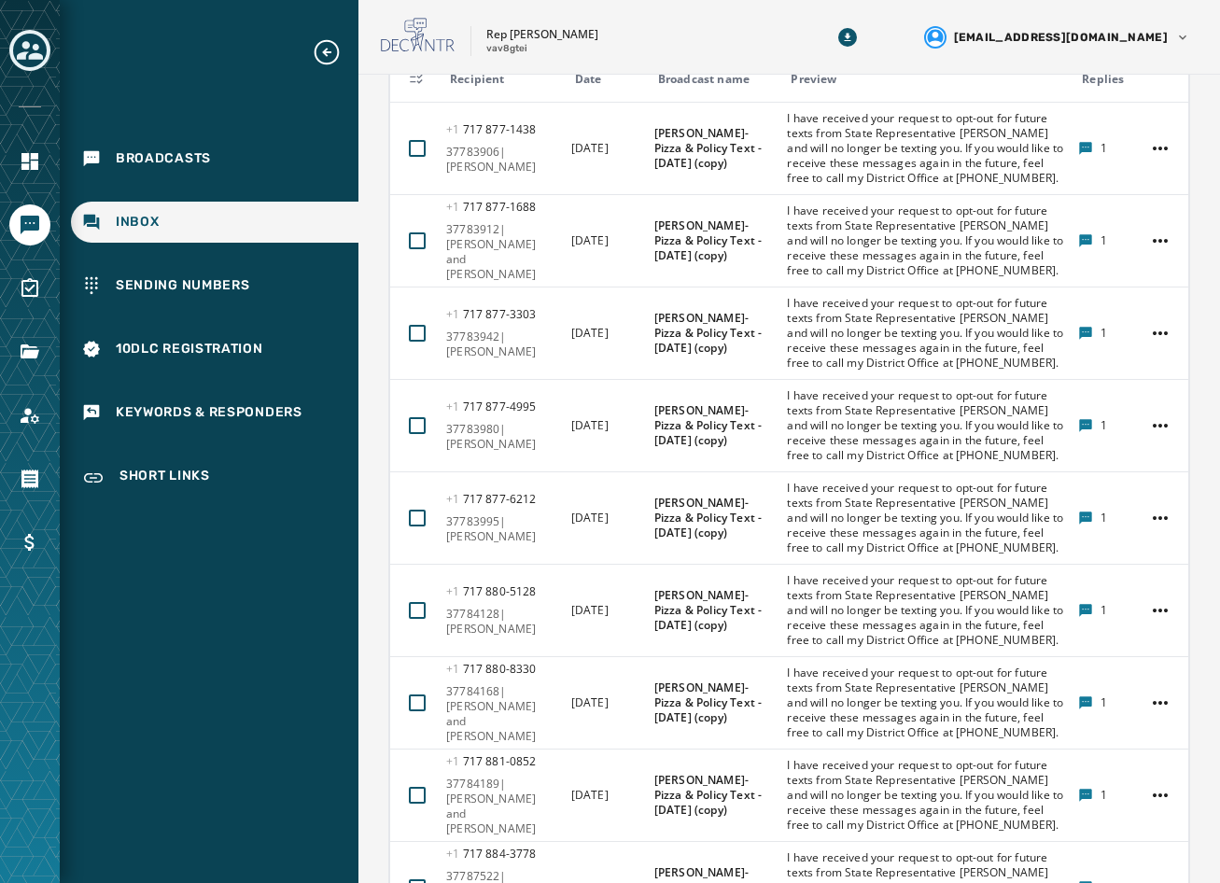
scroll to position [951, 0]
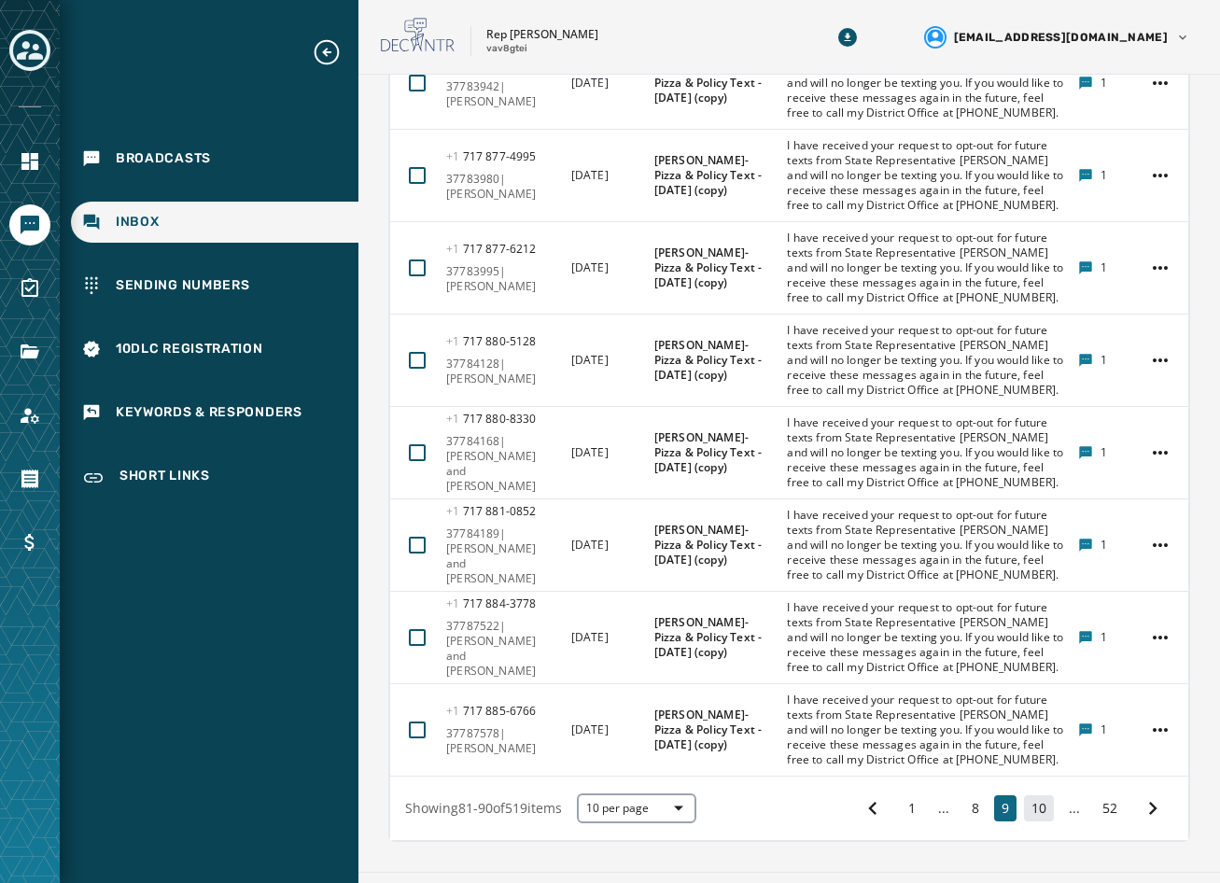
click at [1032, 795] on button "10" at bounding box center [1039, 808] width 30 height 26
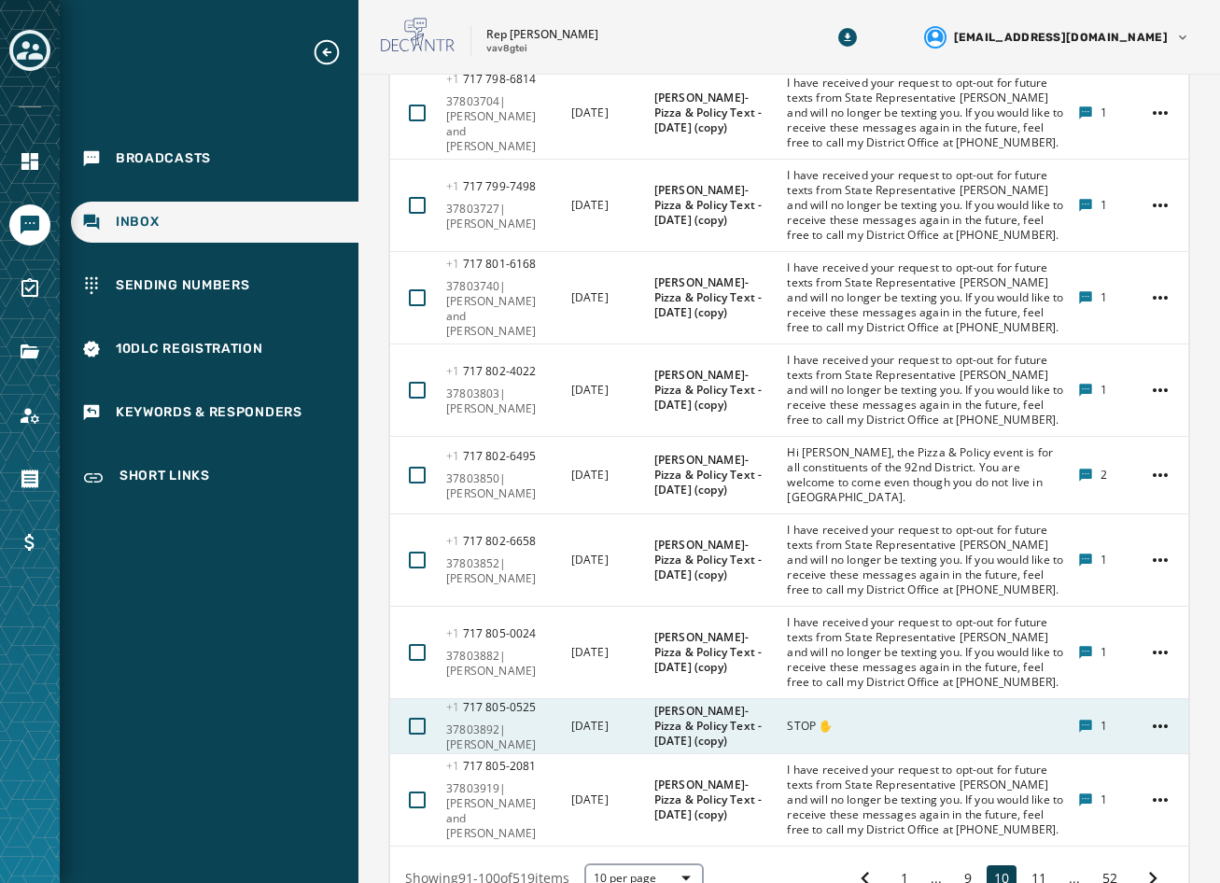
scroll to position [899, 0]
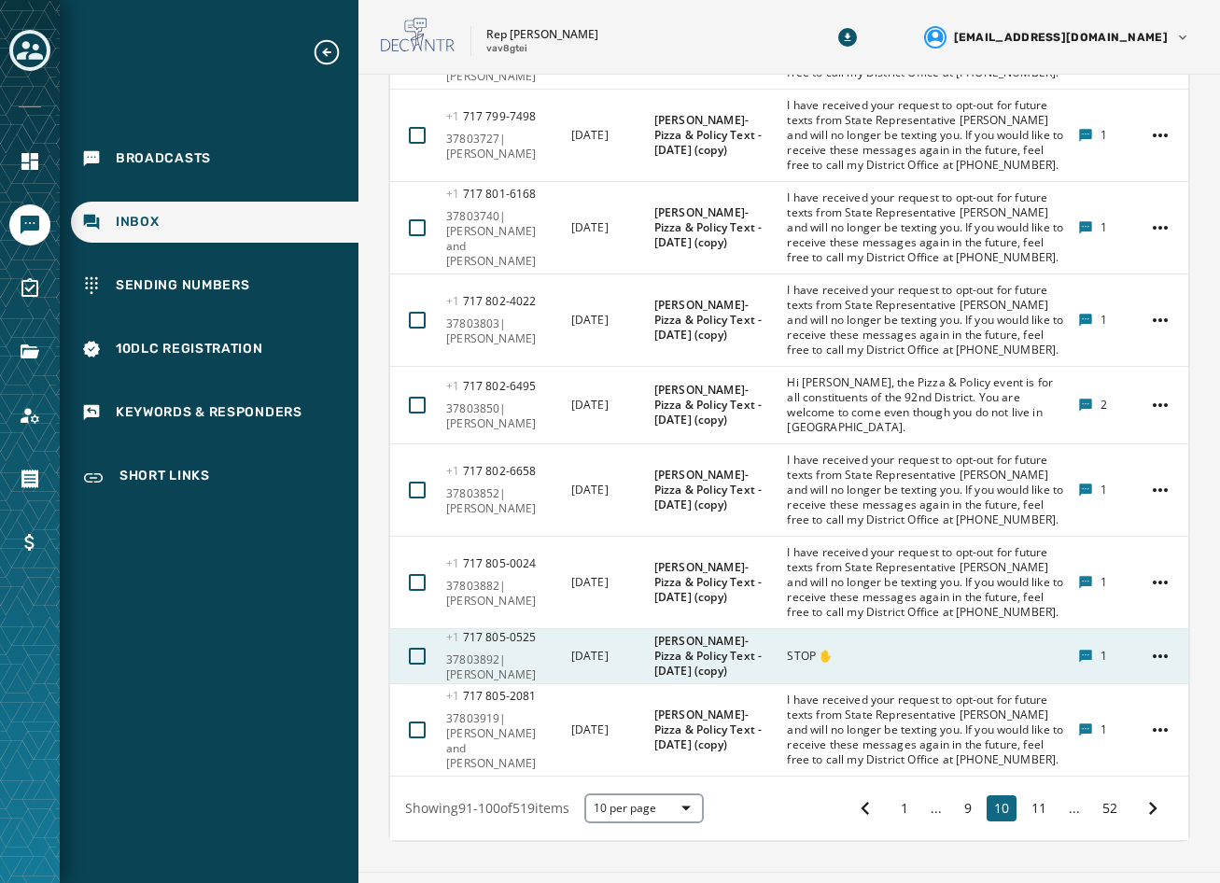
click at [855, 641] on div "STOP ✋" at bounding box center [926, 656] width 279 height 30
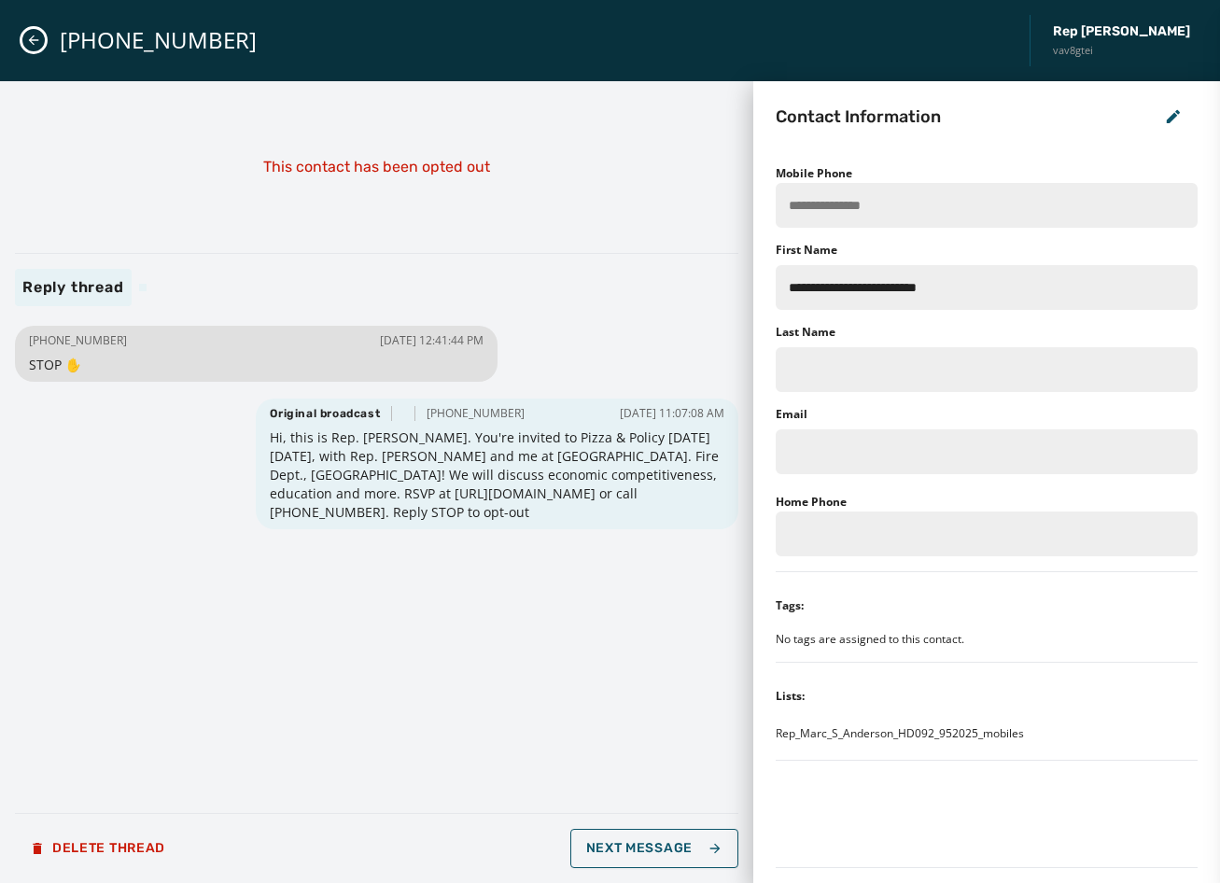
scroll to position [0, 0]
click at [31, 35] on icon "Close admin drawer" at bounding box center [33, 40] width 15 height 15
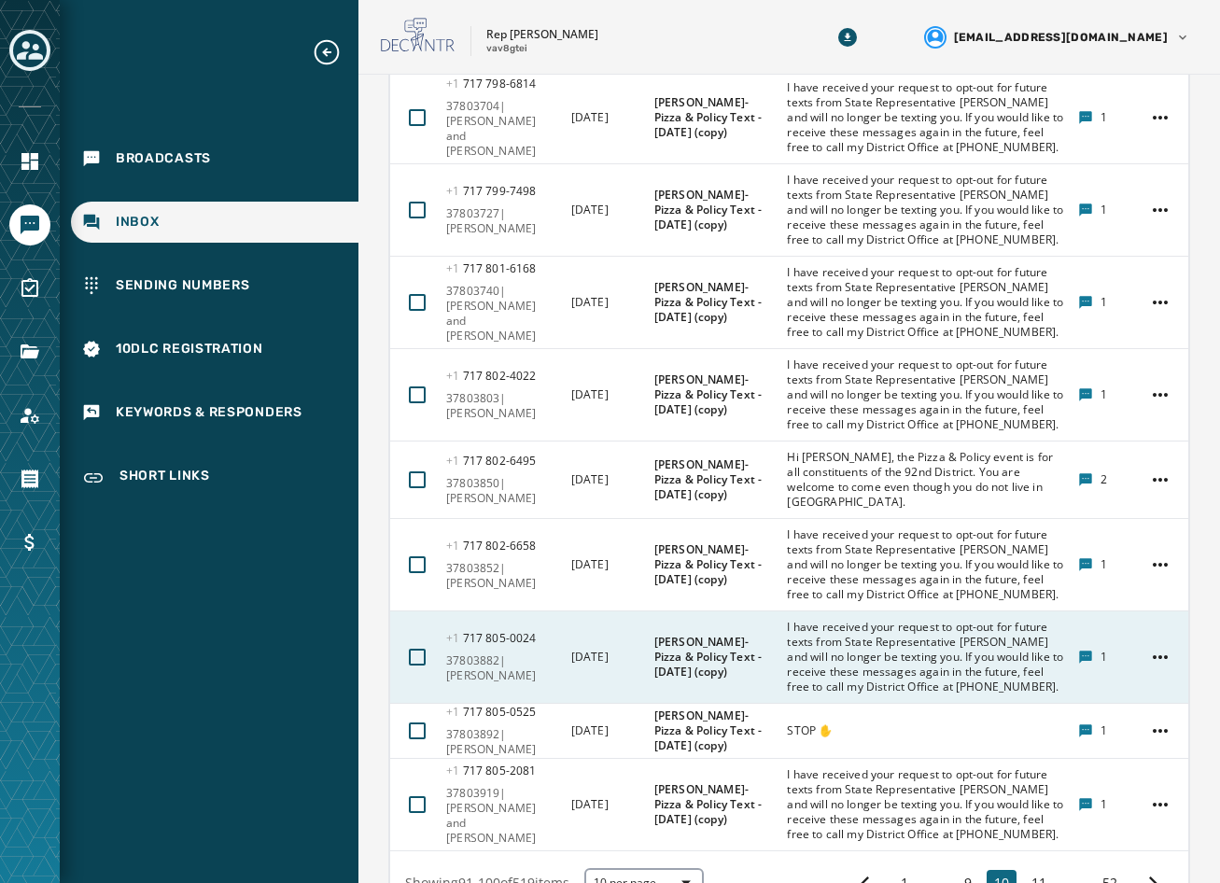
scroll to position [899, 0]
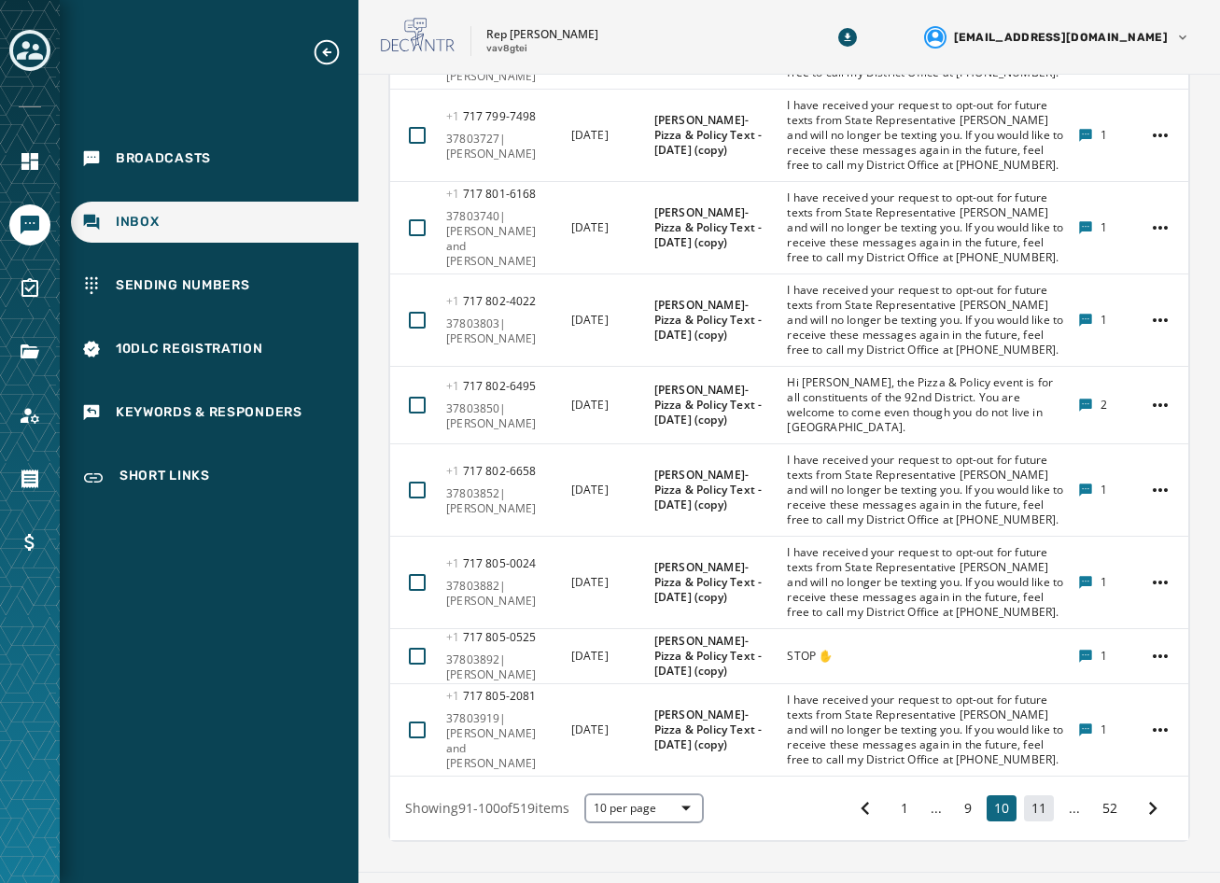
click at [1024, 795] on button "11" at bounding box center [1039, 808] width 30 height 26
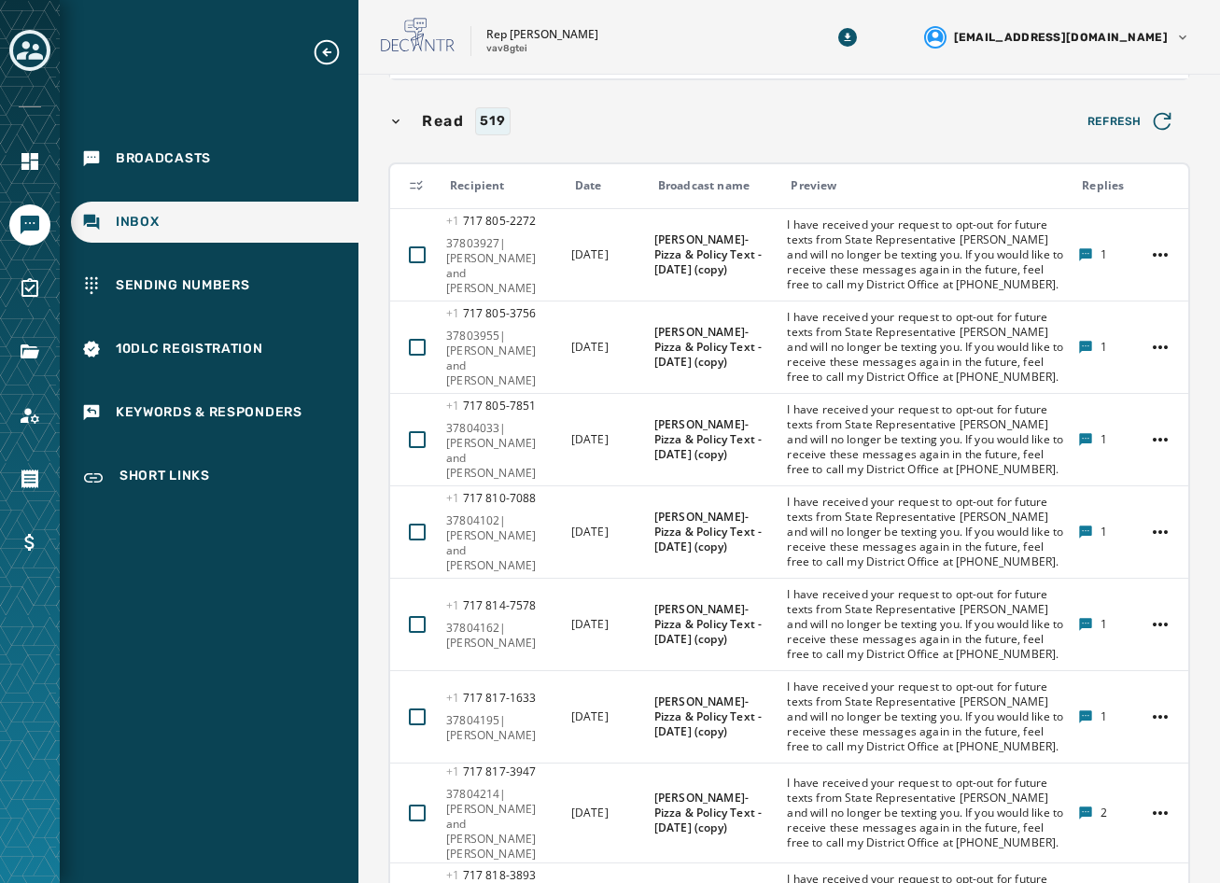
scroll to position [951, 0]
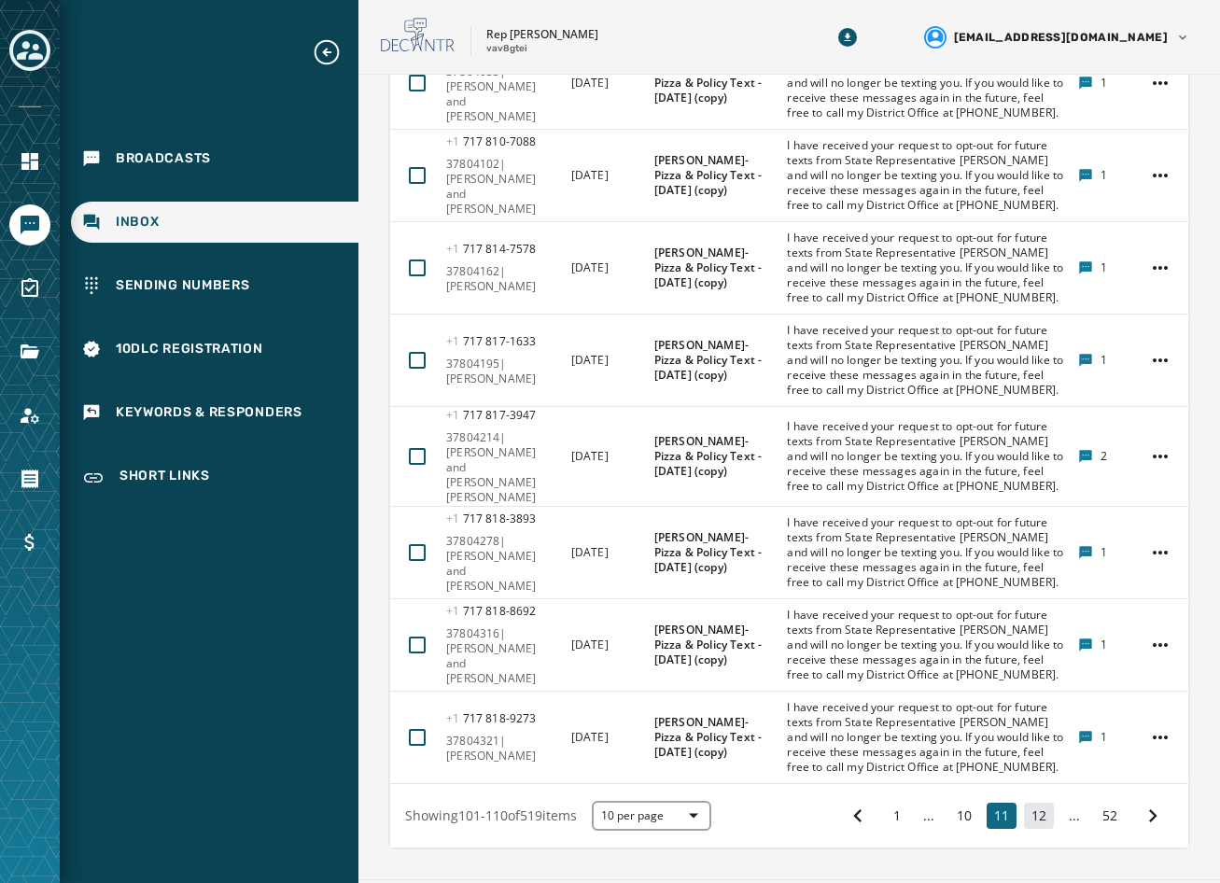
click at [1024, 803] on button "12" at bounding box center [1039, 816] width 30 height 26
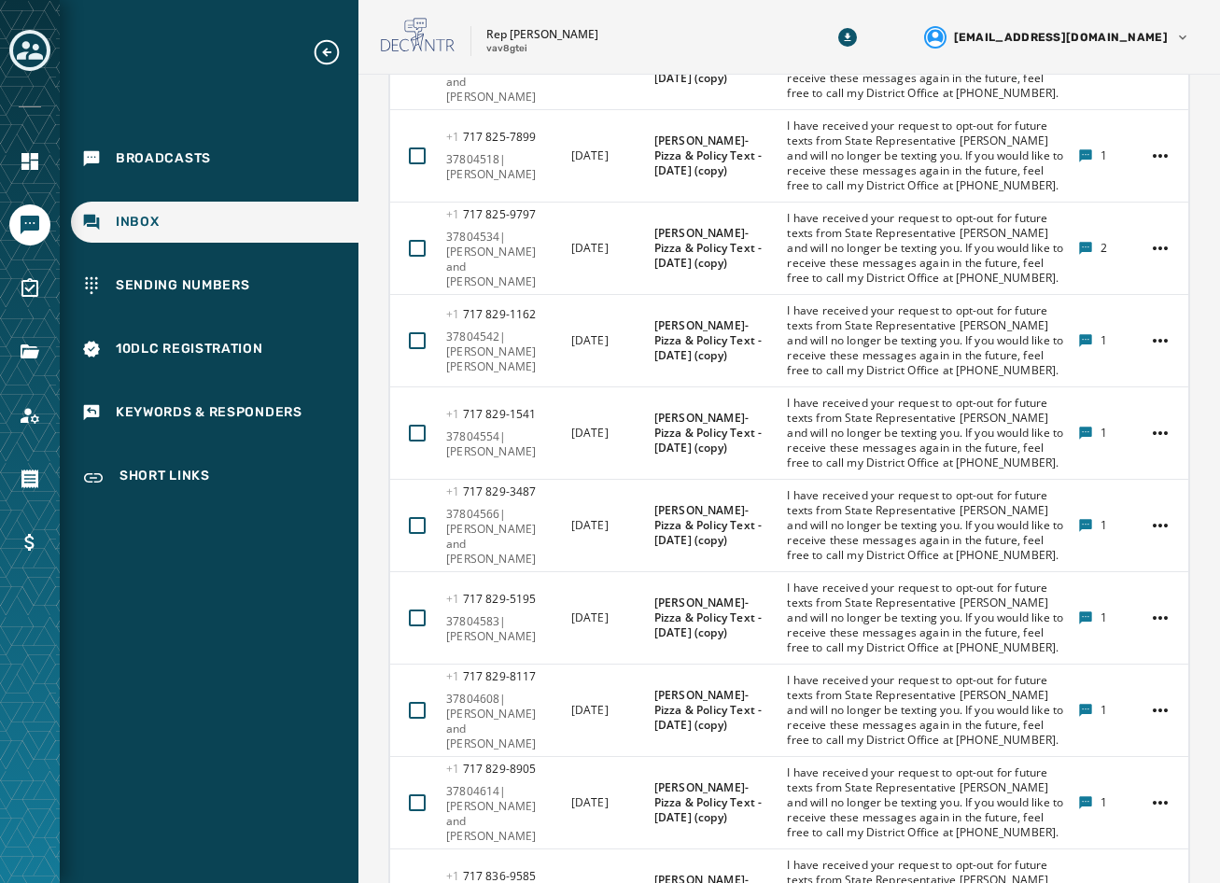
scroll to position [951, 0]
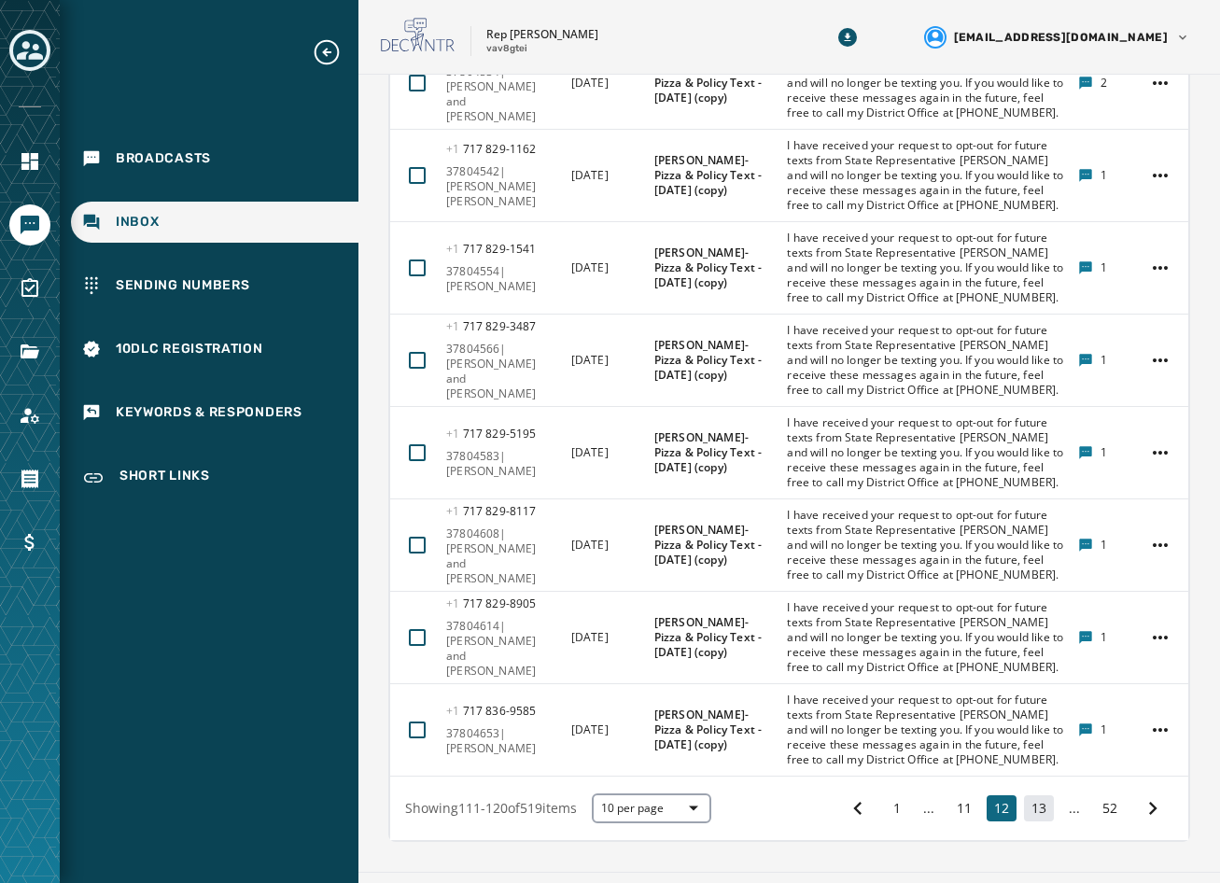
click at [1030, 795] on button "13" at bounding box center [1039, 808] width 30 height 26
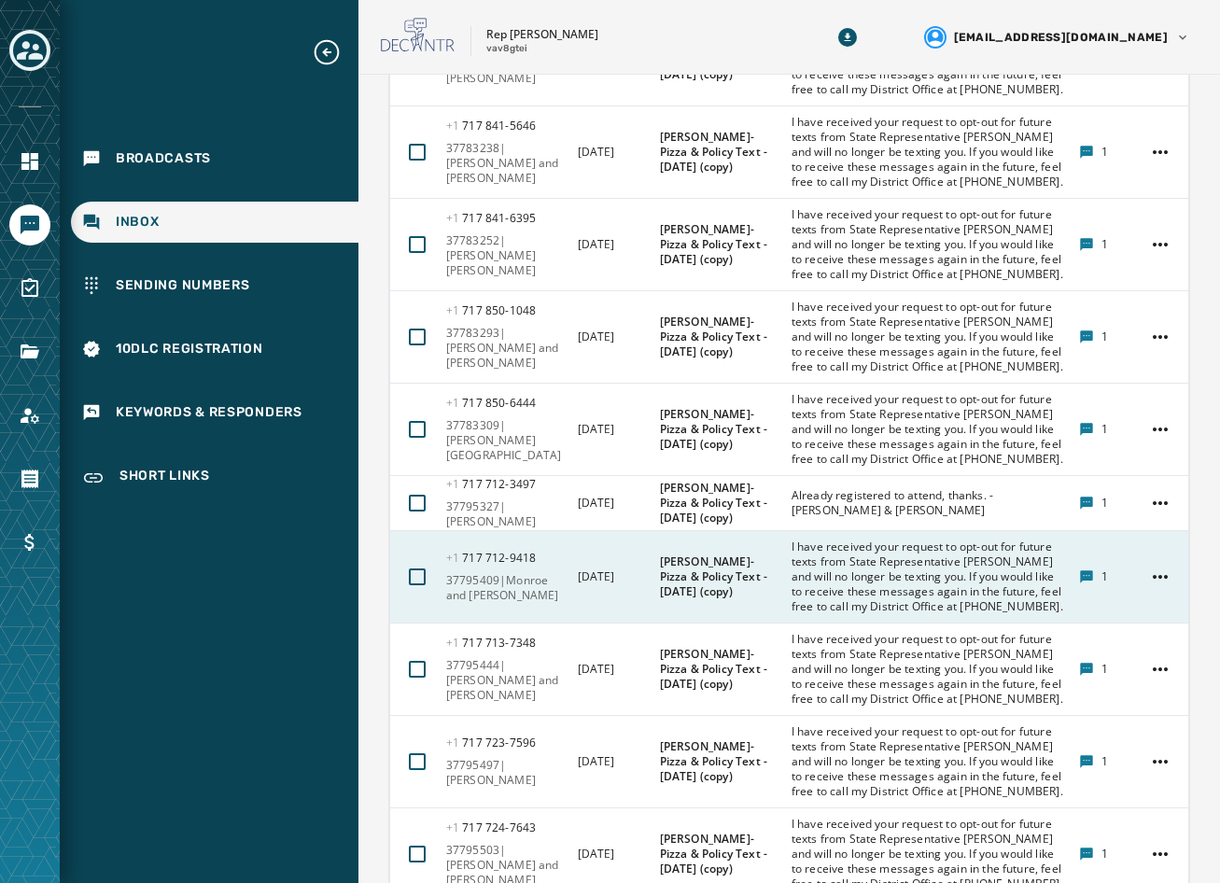
scroll to position [914, 0]
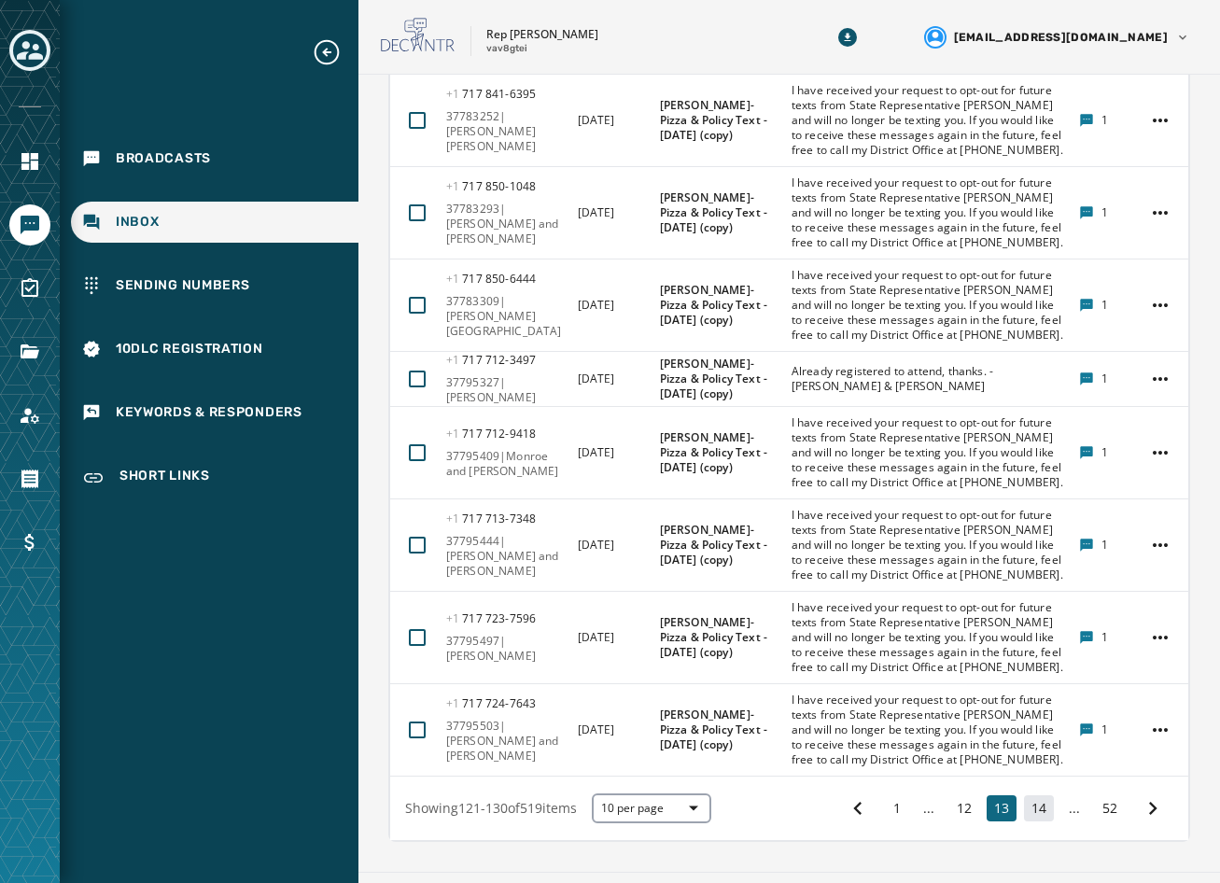
click at [1024, 795] on button "14" at bounding box center [1039, 808] width 30 height 26
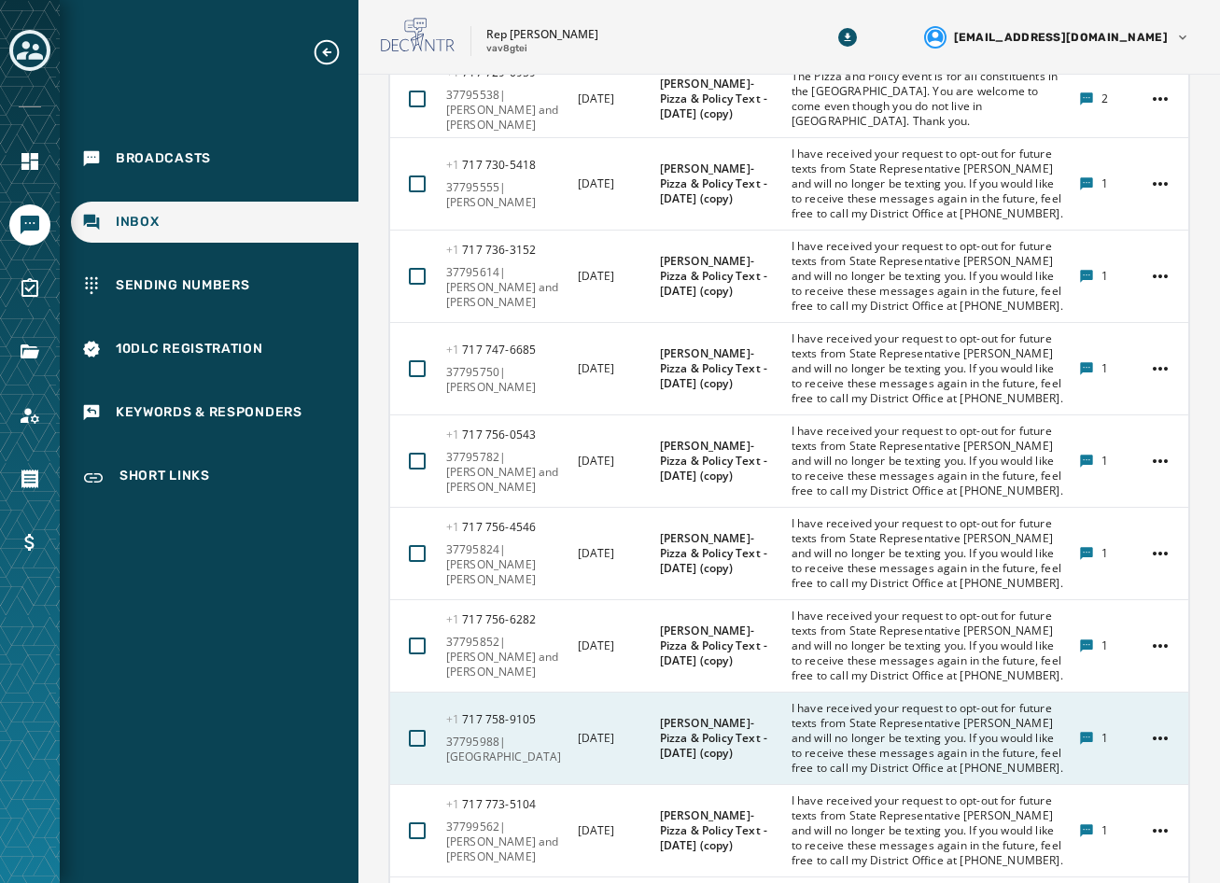
scroll to position [936, 0]
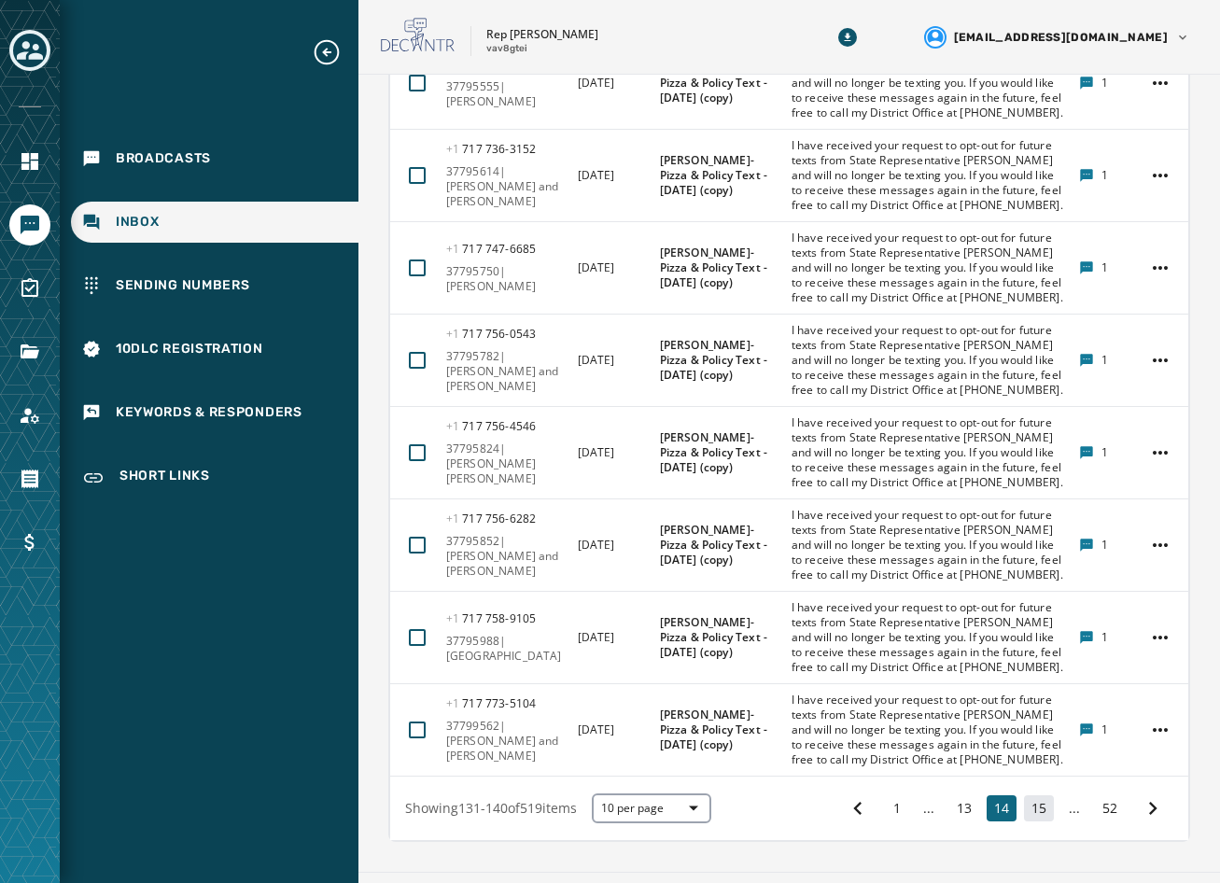
click at [1024, 795] on button "15" at bounding box center [1039, 808] width 30 height 26
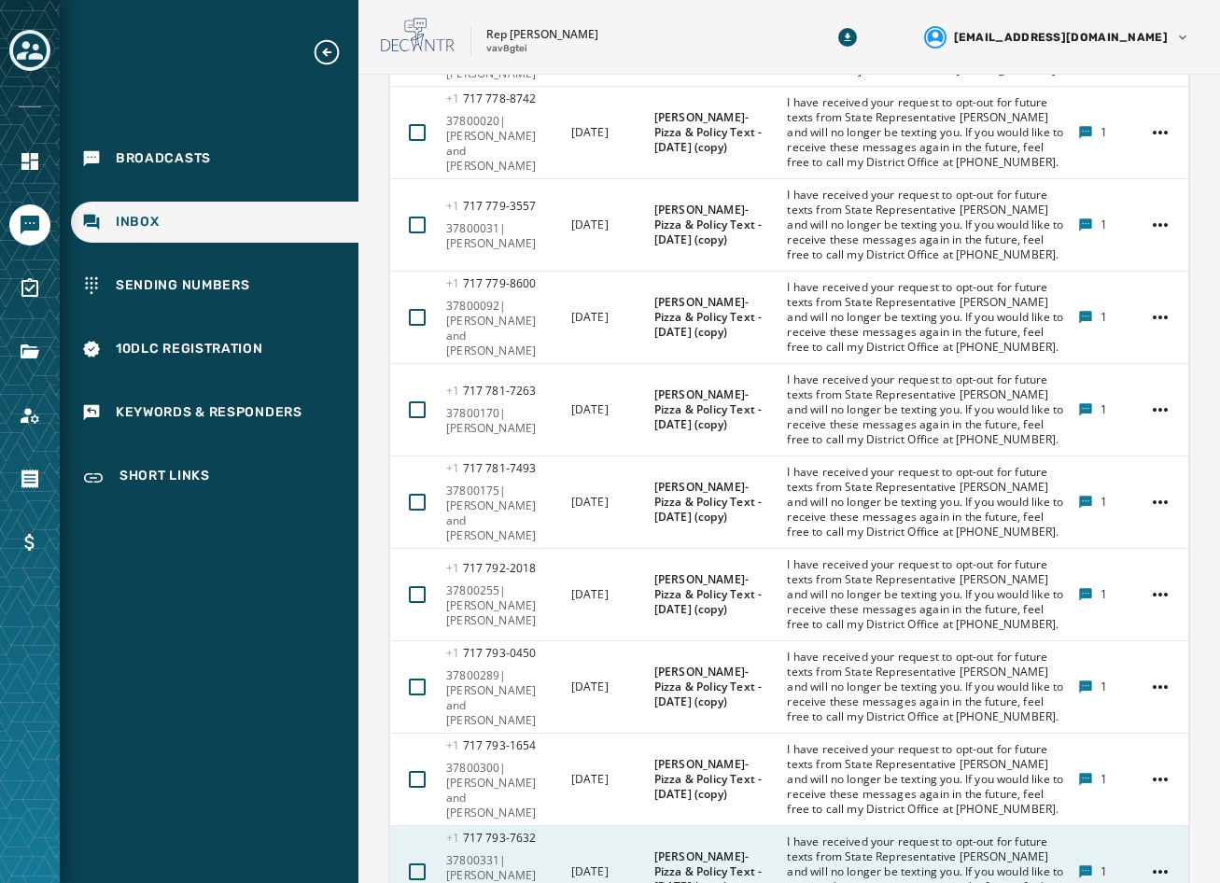
scroll to position [951, 0]
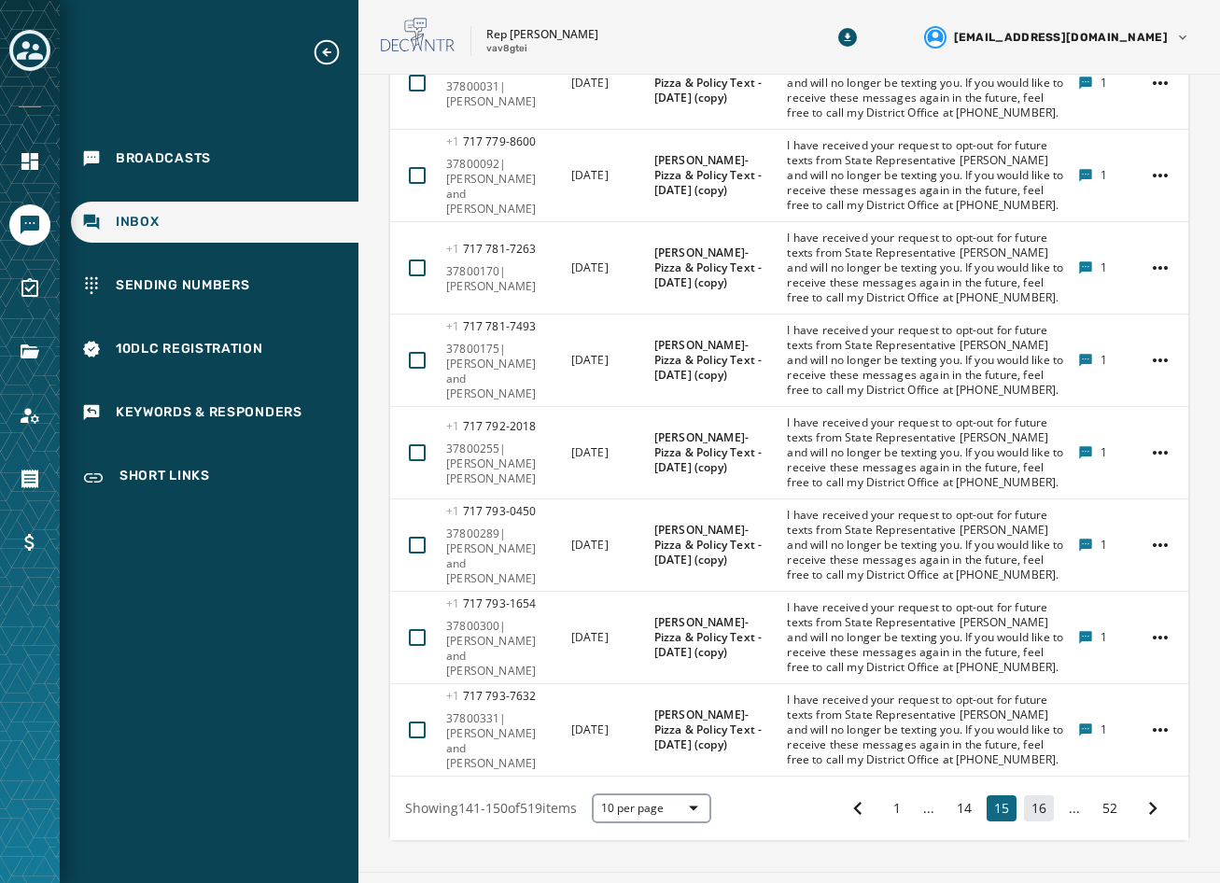
click at [1032, 795] on button "16" at bounding box center [1039, 808] width 30 height 26
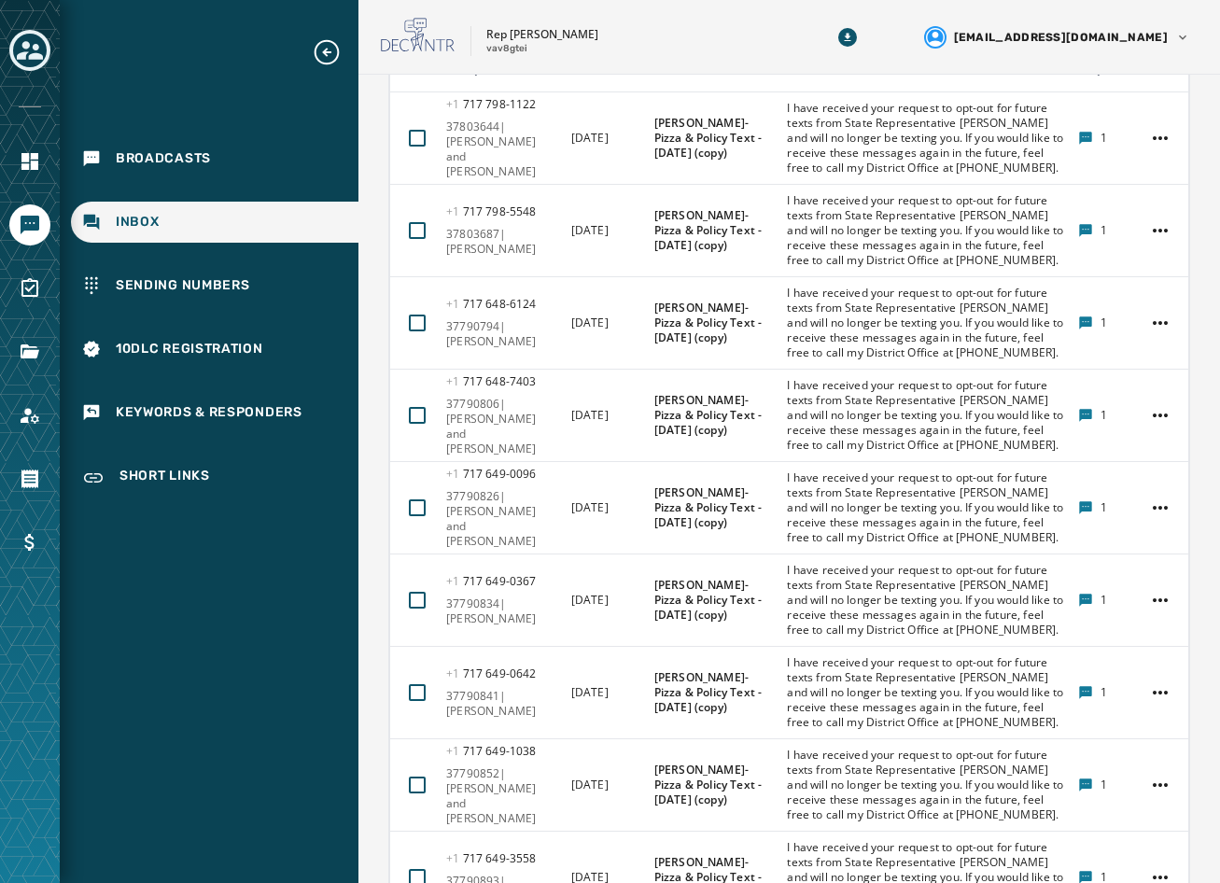
scroll to position [1101, 0]
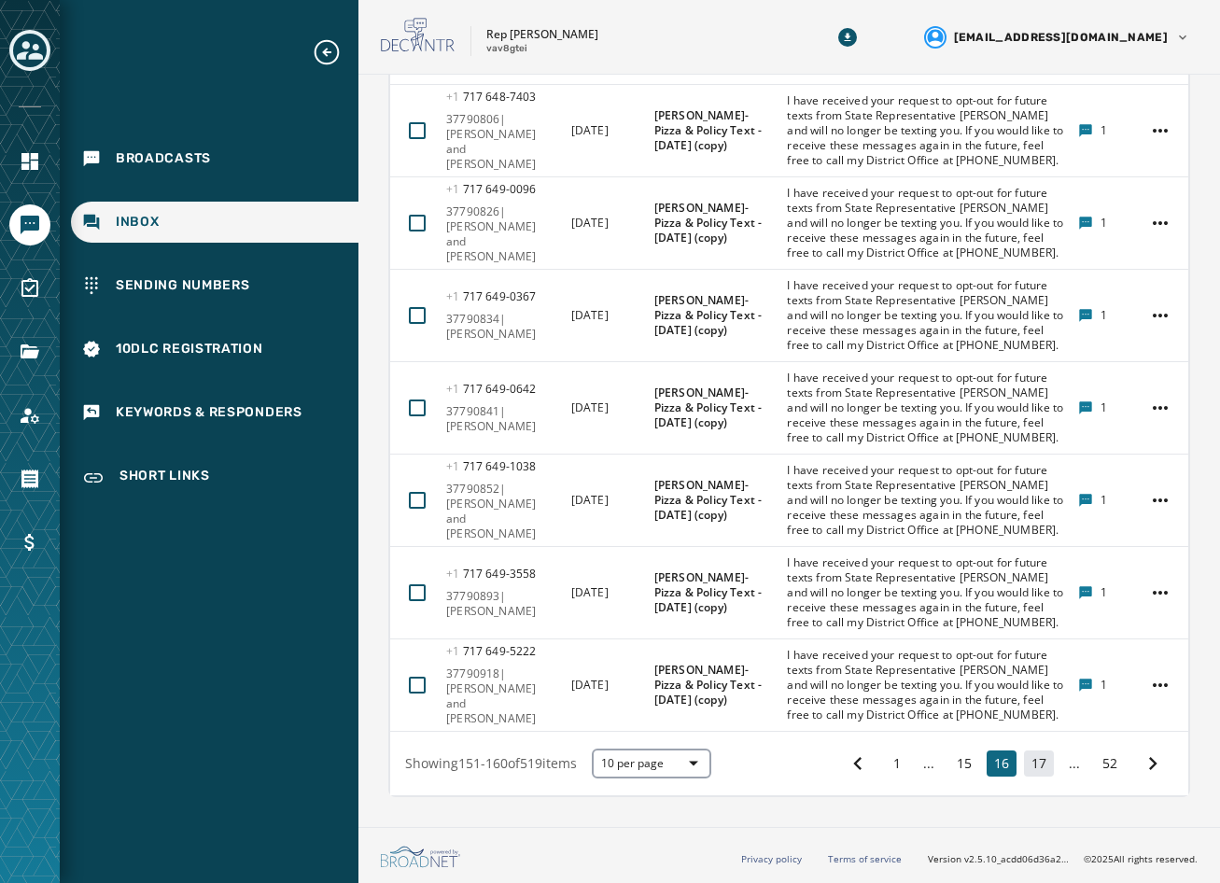
click at [1024, 764] on button "17" at bounding box center [1039, 764] width 30 height 26
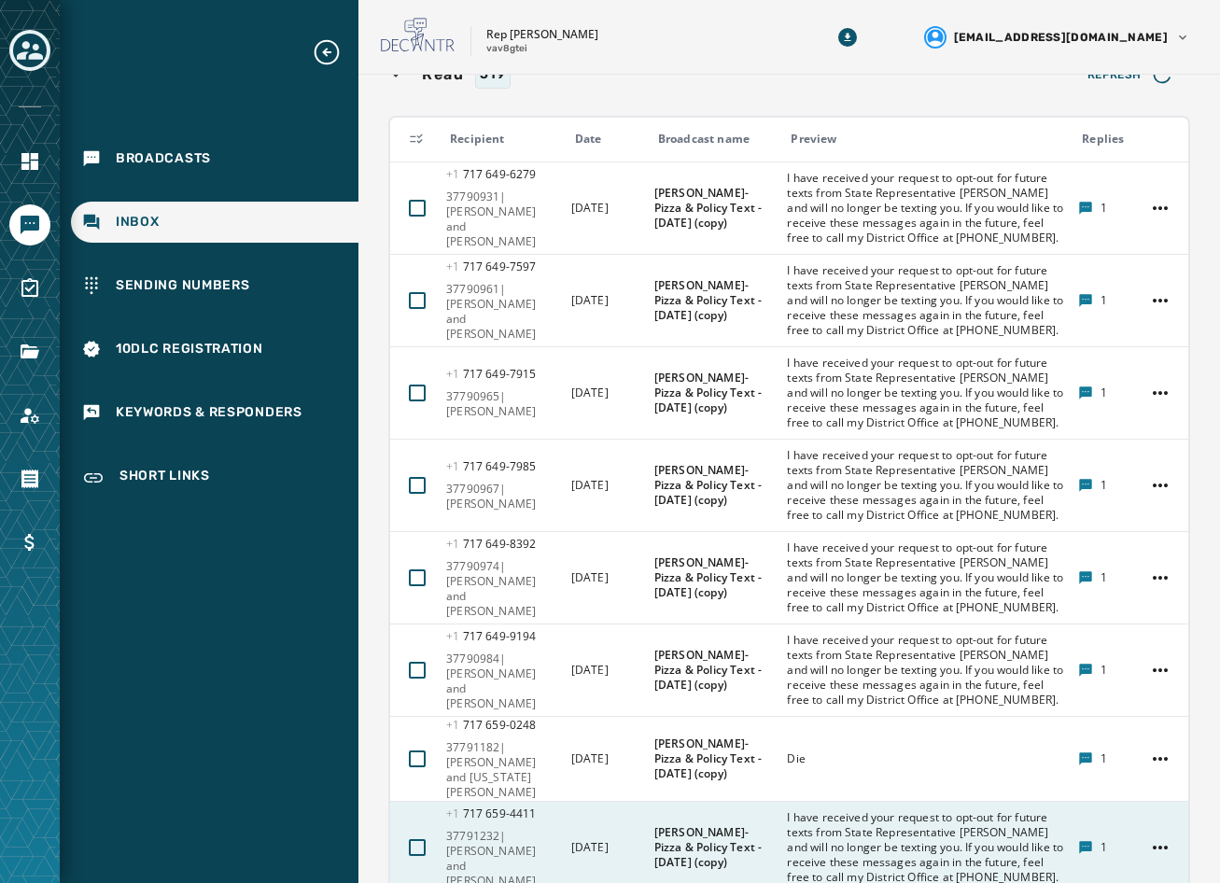
scroll to position [914, 0]
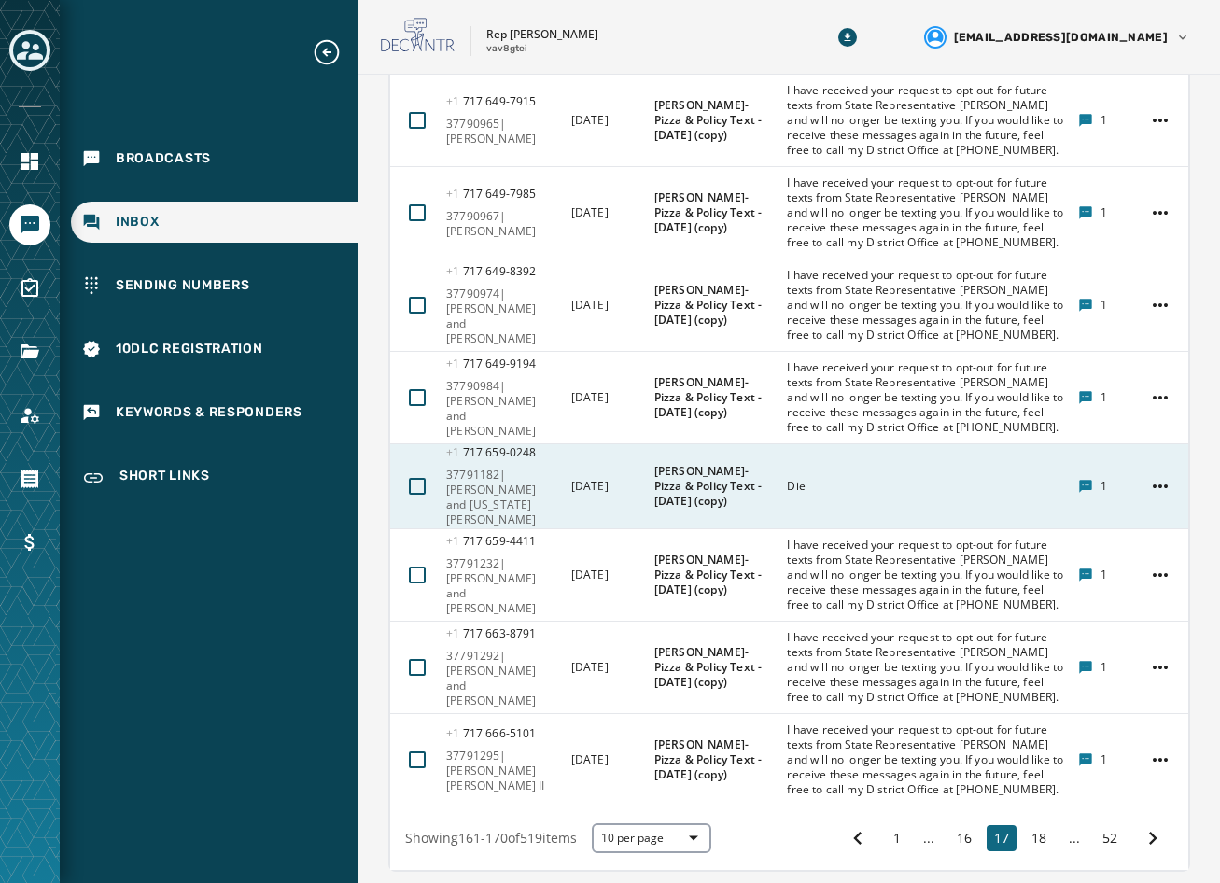
click at [804, 471] on div "Die" at bounding box center [926, 486] width 279 height 30
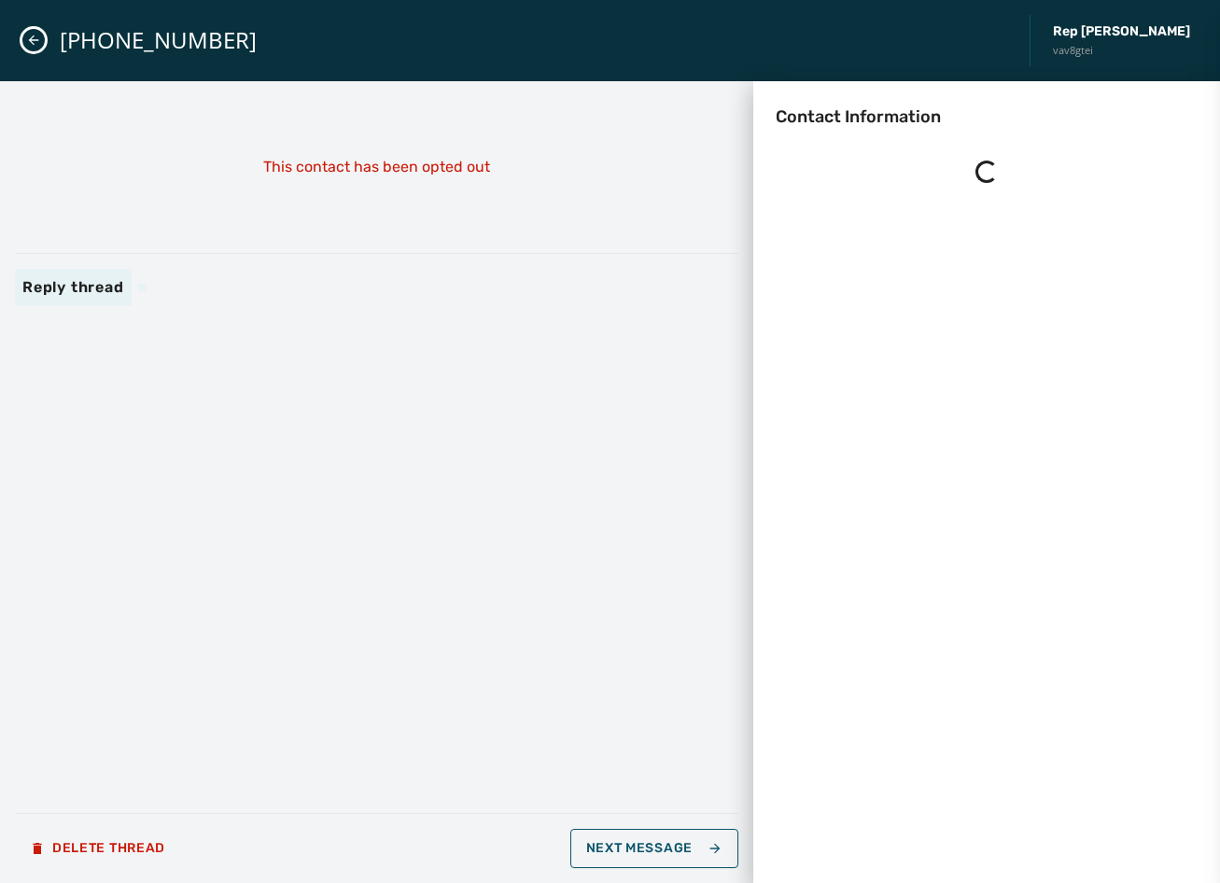
scroll to position [0, 0]
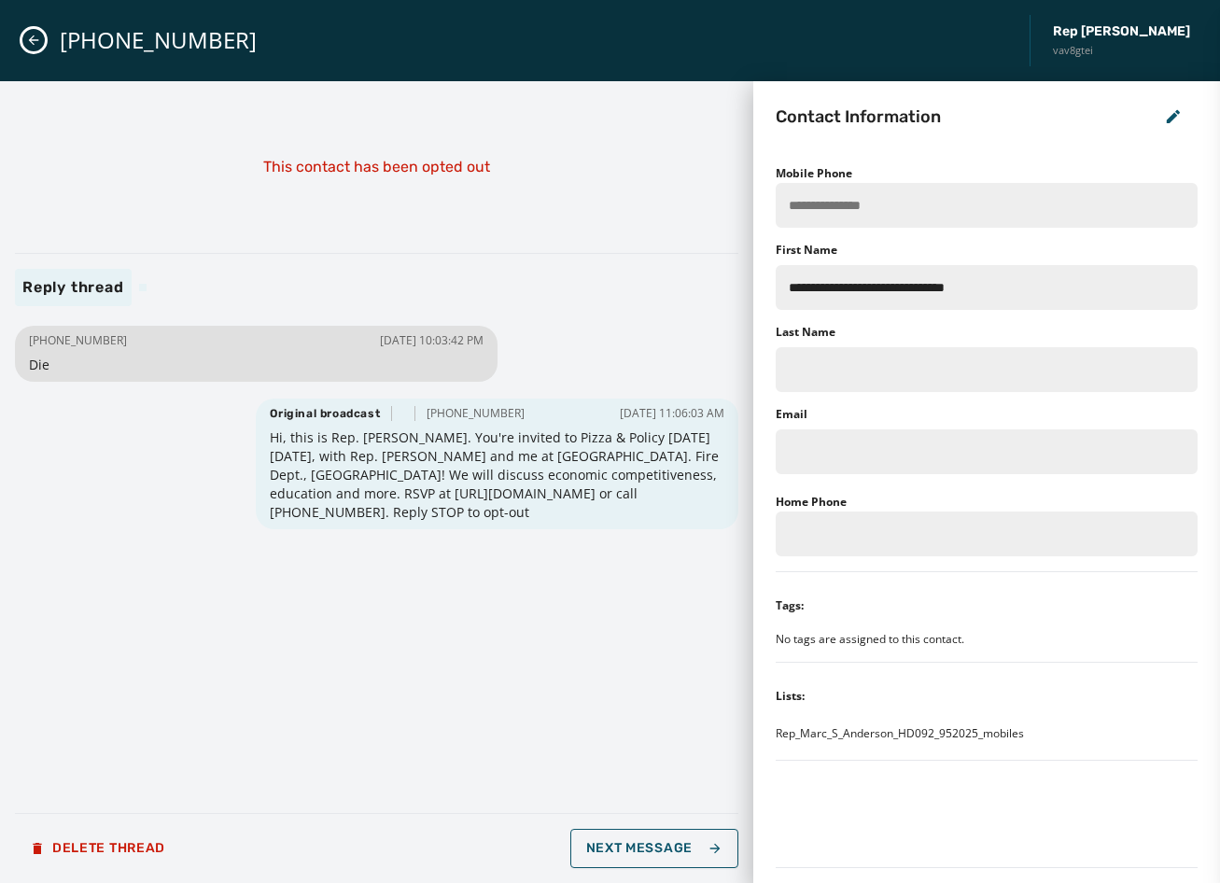
click at [34, 47] on icon "Close admin drawer" at bounding box center [33, 40] width 15 height 15
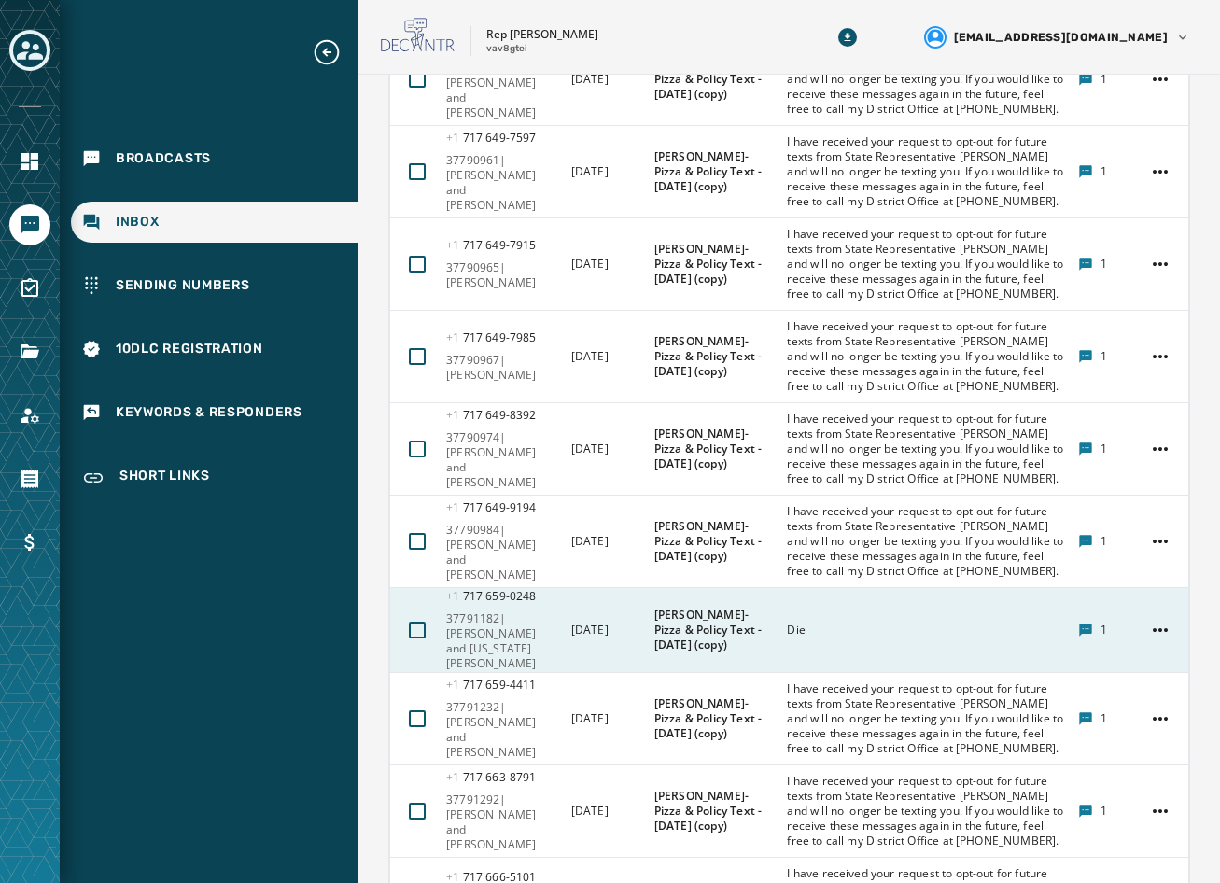
scroll to position [914, 0]
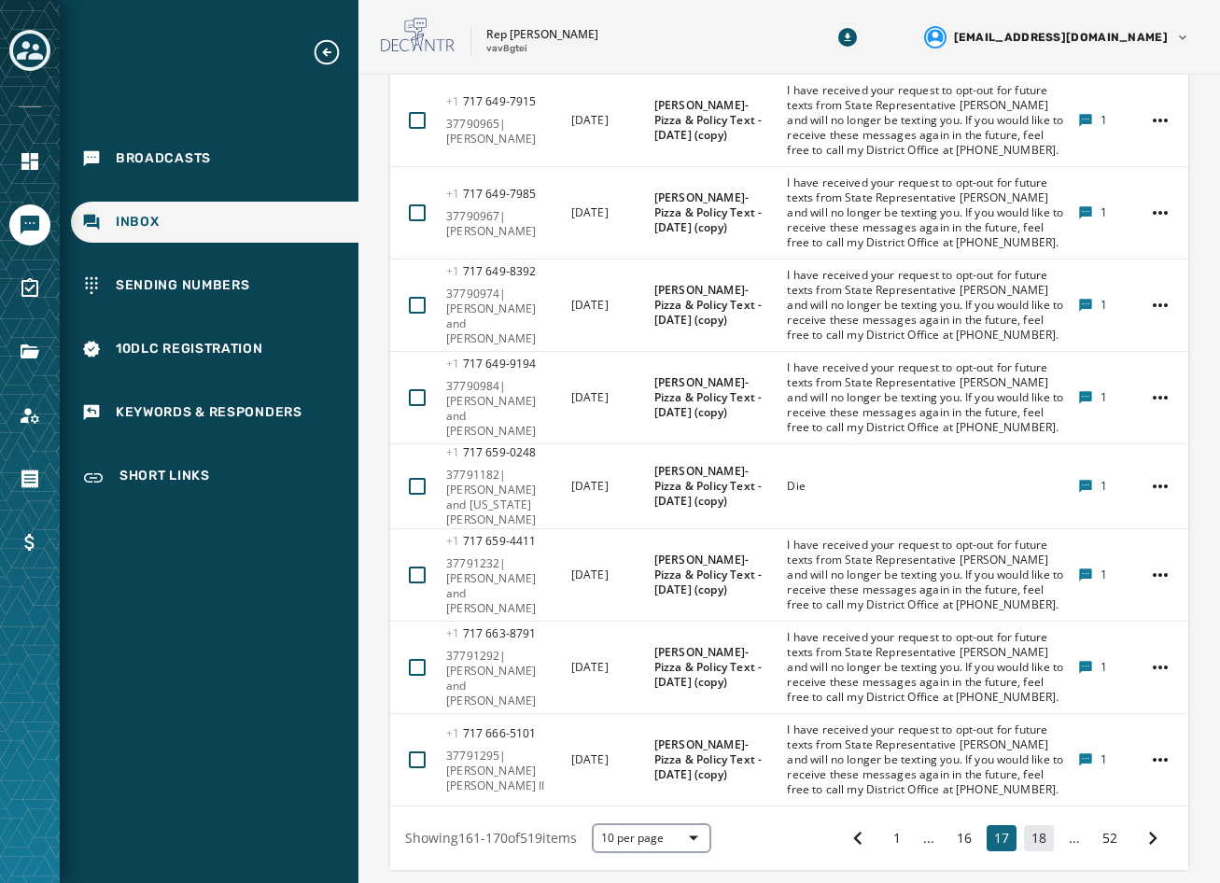
click at [1033, 825] on button "18" at bounding box center [1039, 838] width 30 height 26
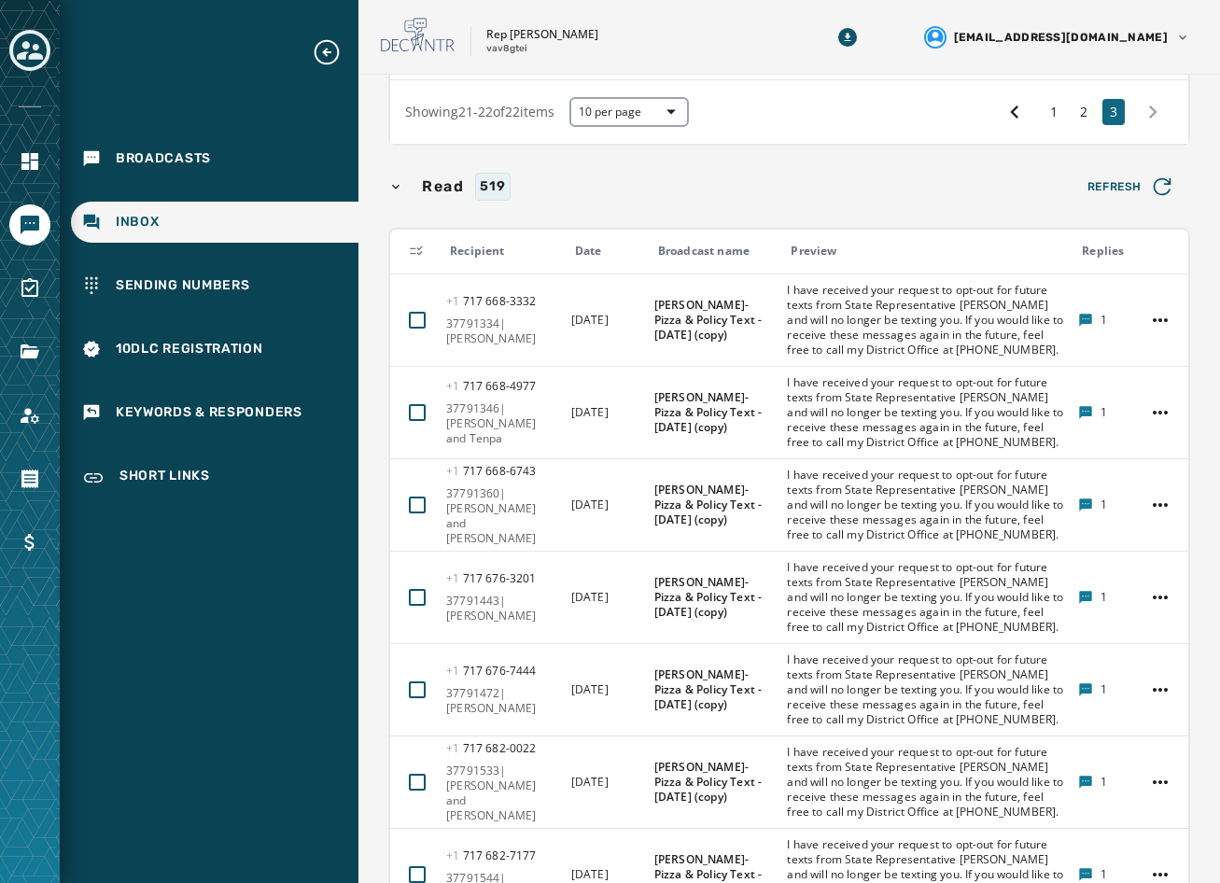
scroll to position [951, 0]
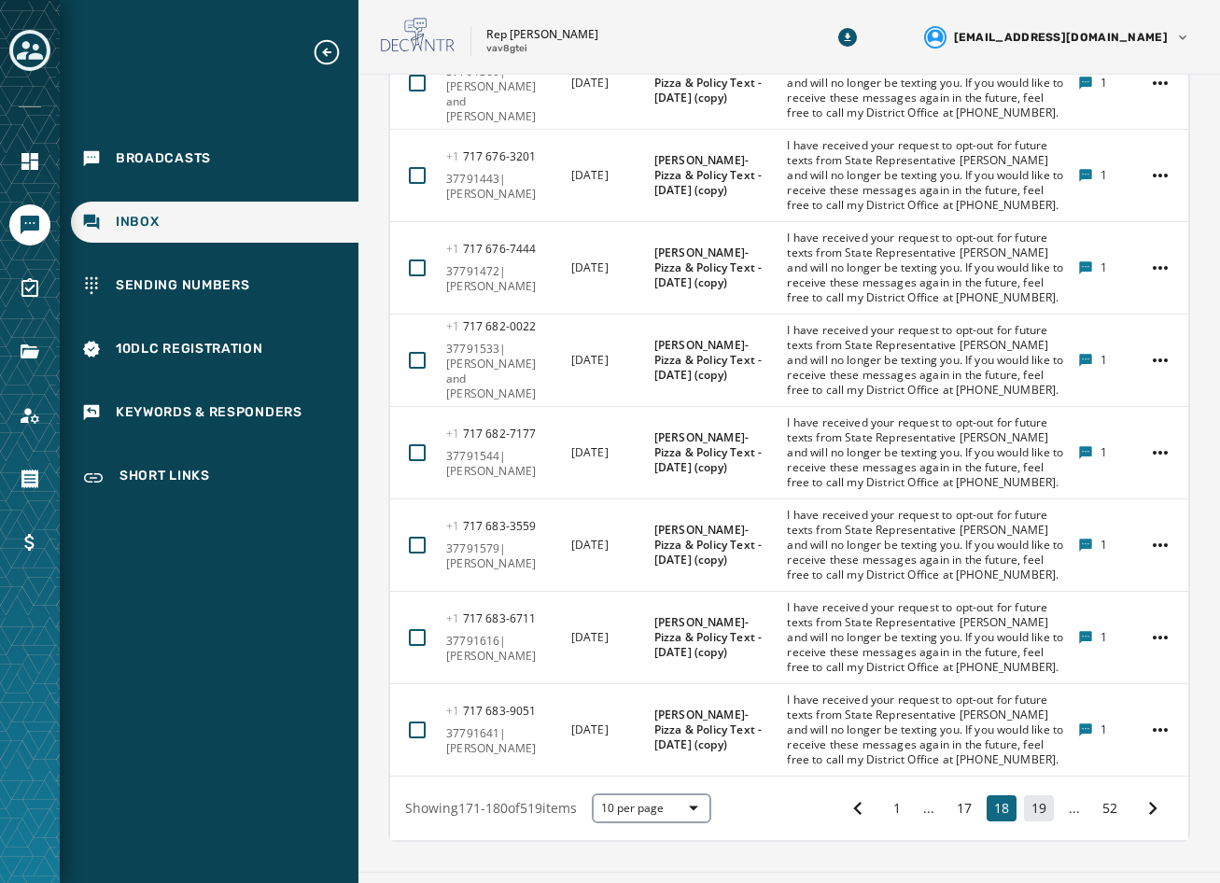
click at [1025, 795] on button "19" at bounding box center [1039, 808] width 30 height 26
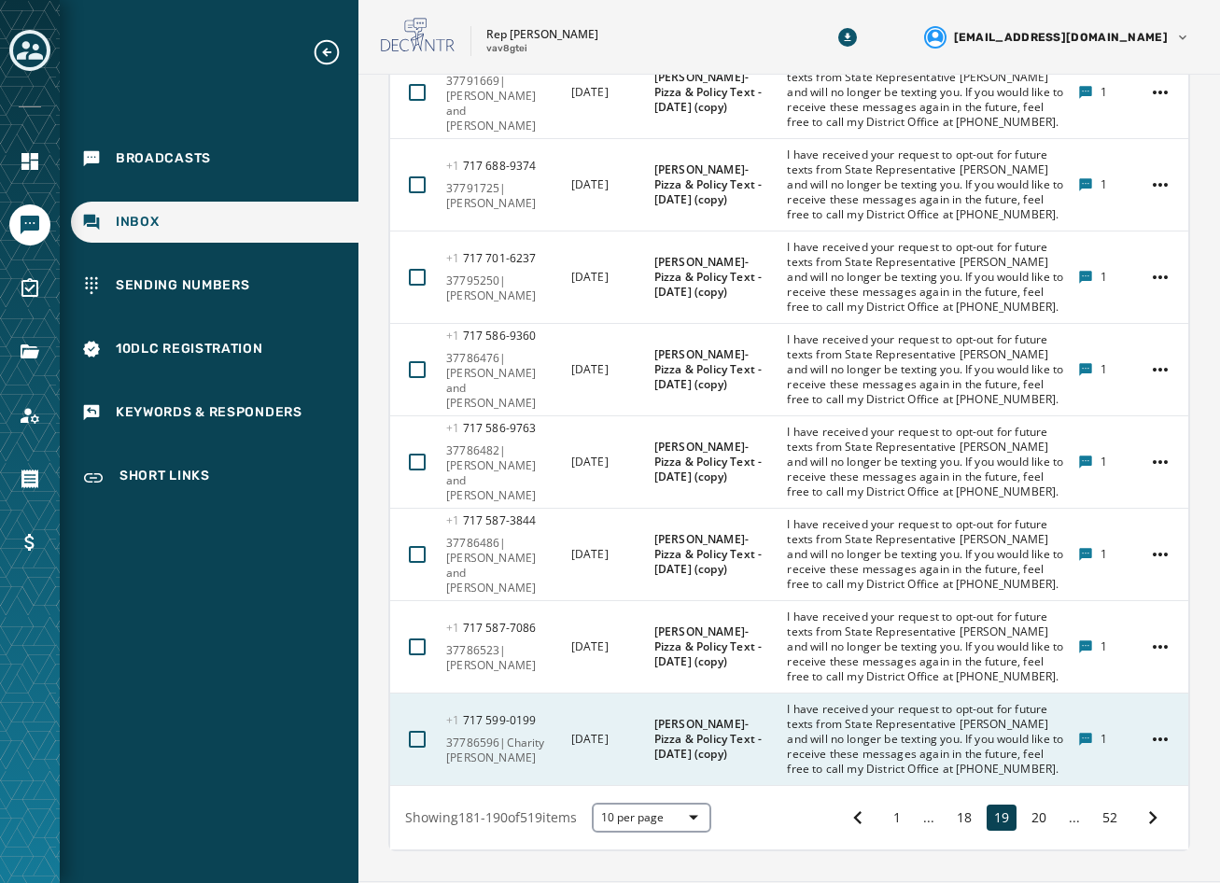
scroll to position [951, 0]
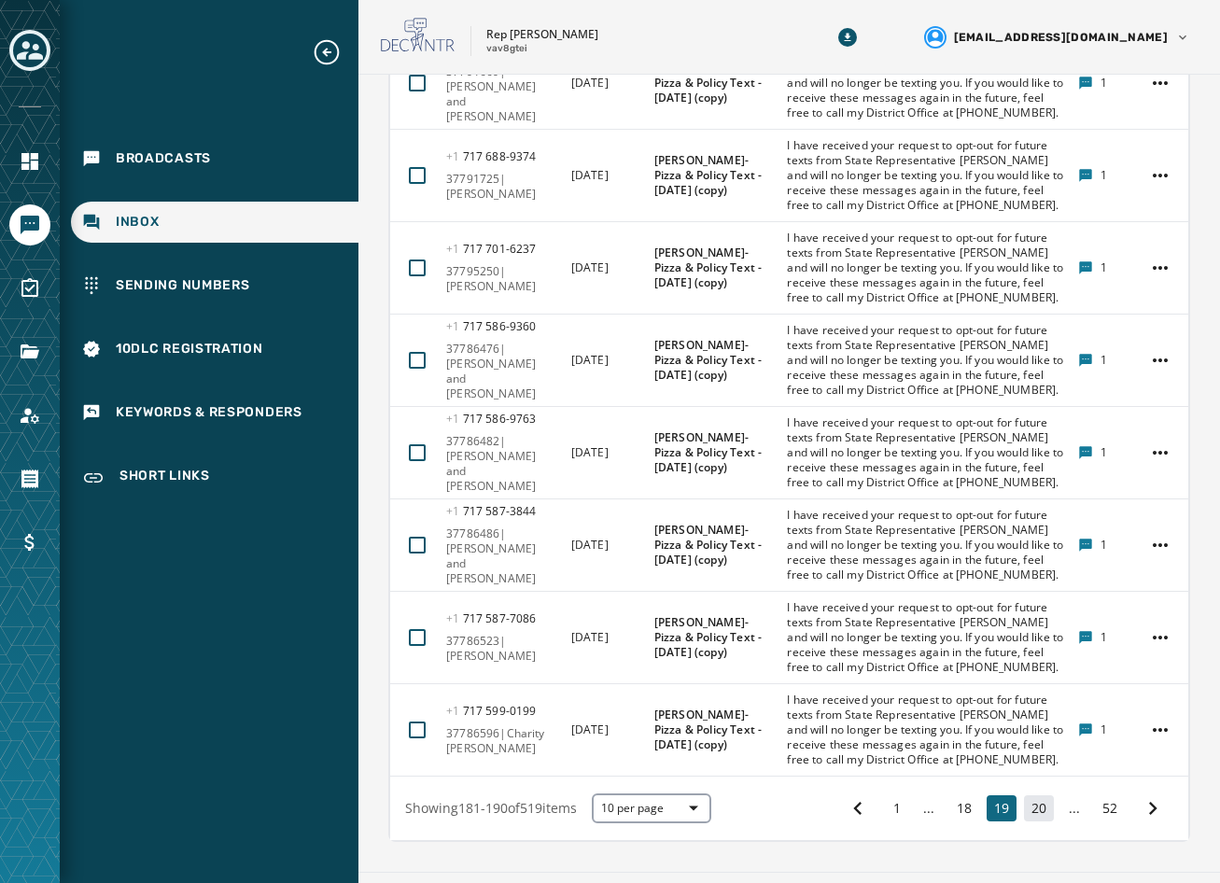
click at [1029, 795] on button "20" at bounding box center [1039, 808] width 30 height 26
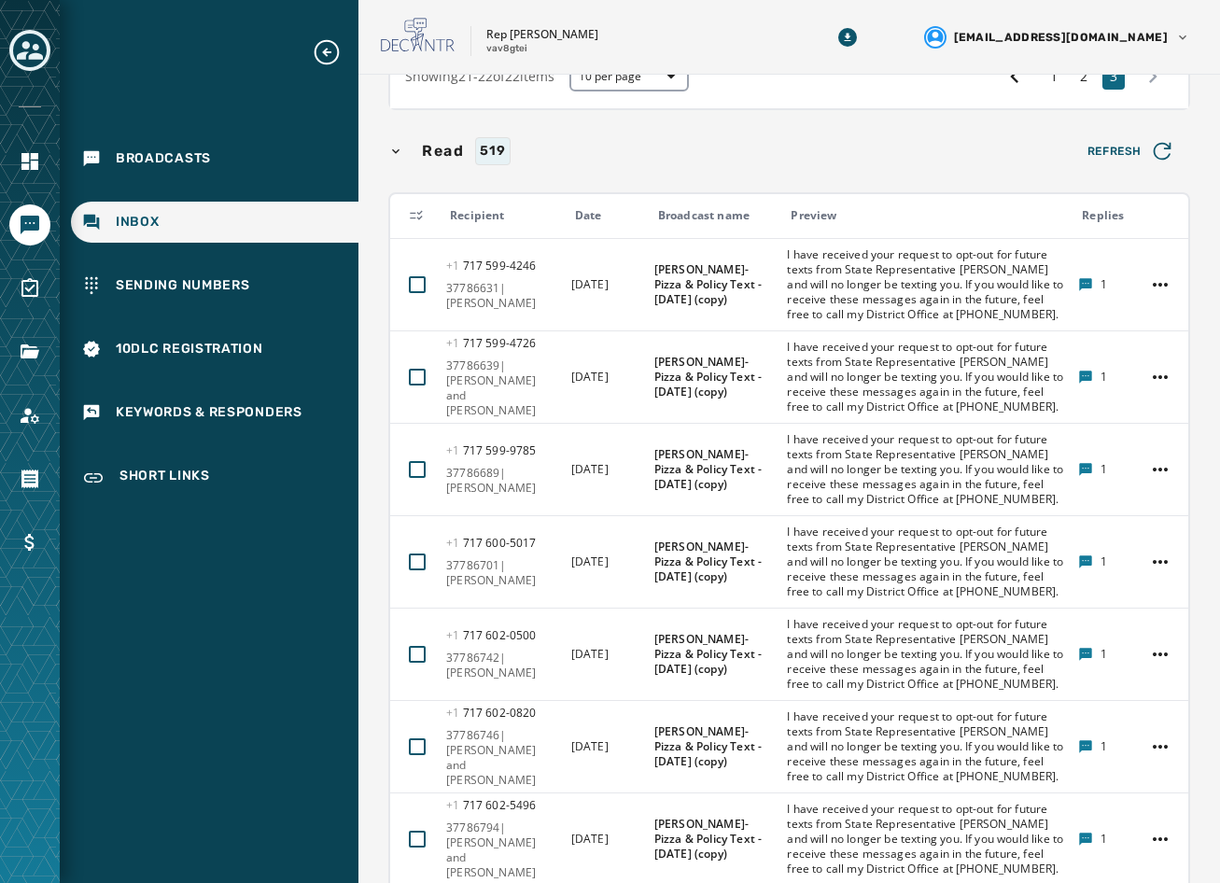
scroll to position [951, 0]
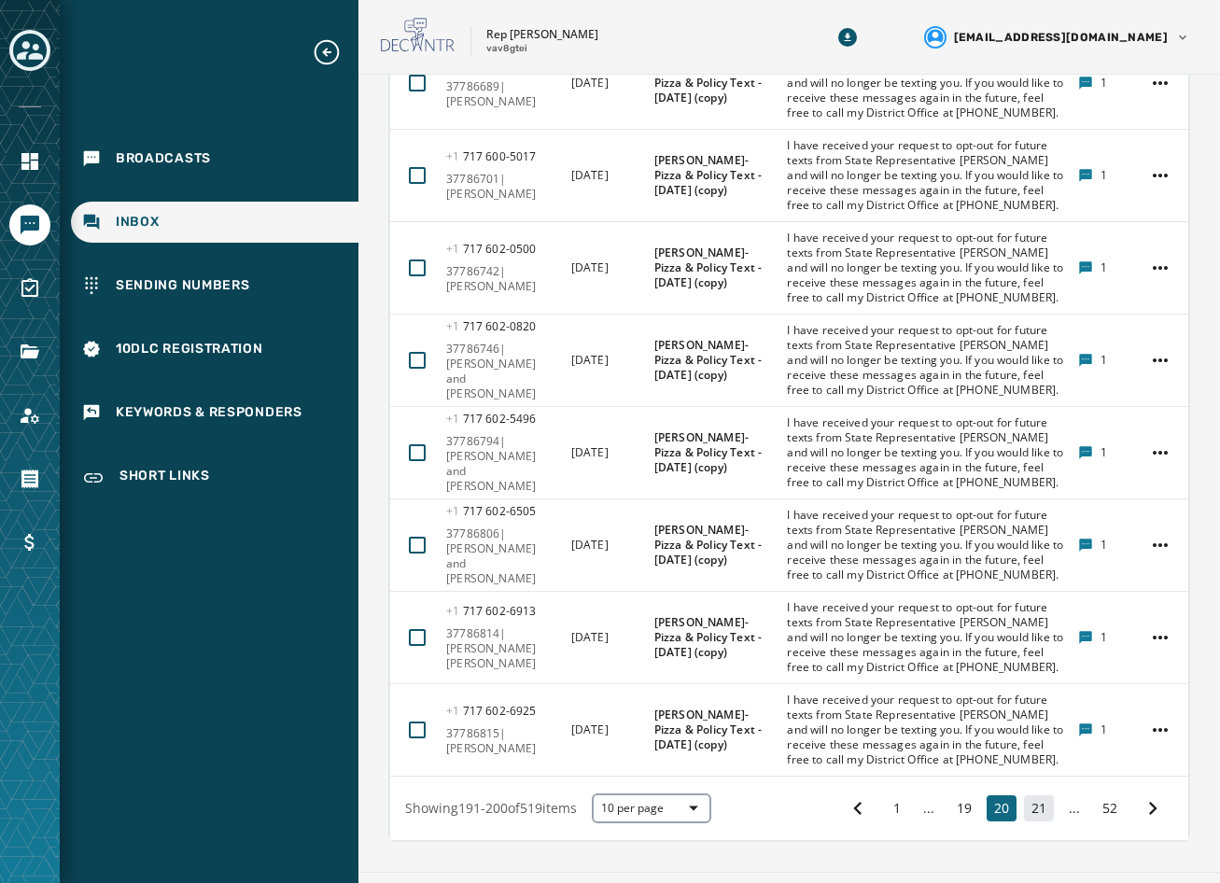
click at [1024, 795] on button "21" at bounding box center [1039, 808] width 30 height 26
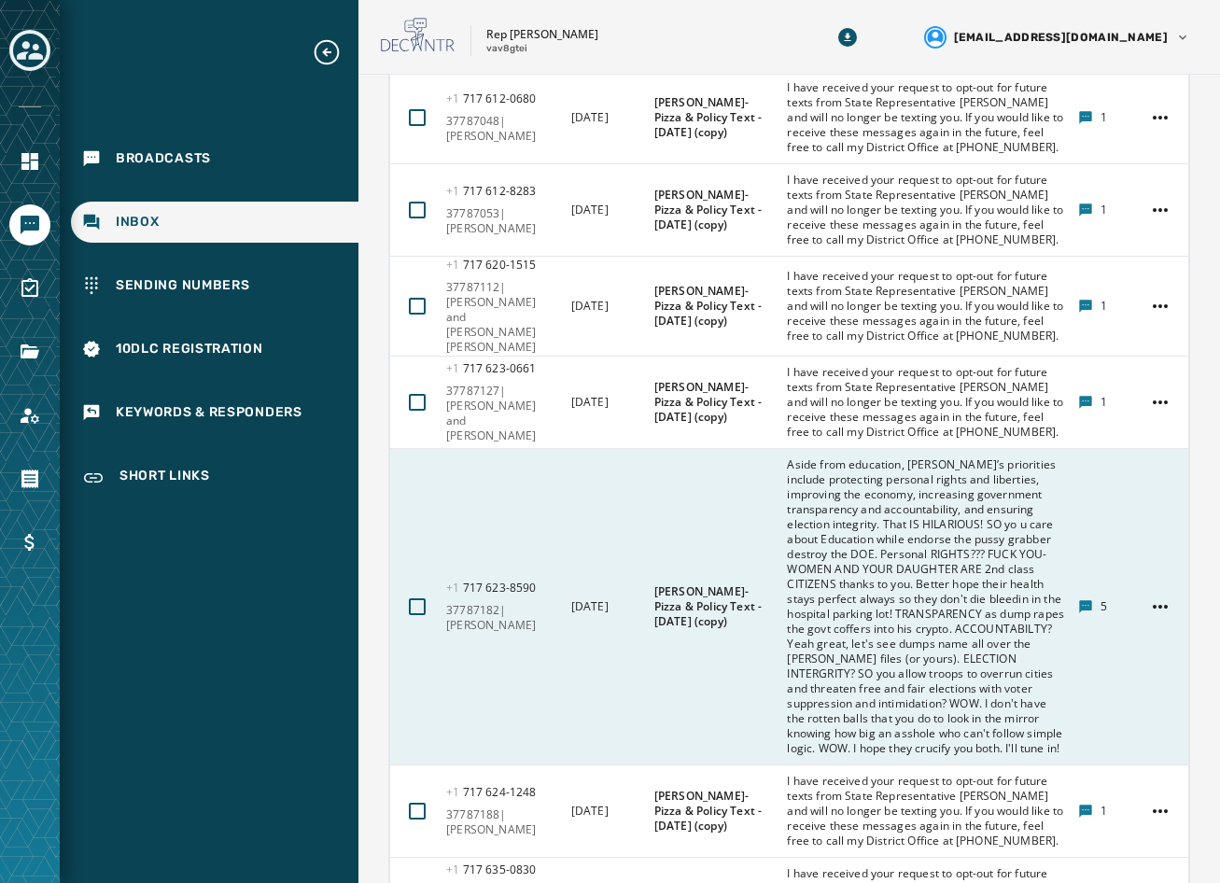
scroll to position [951, 0]
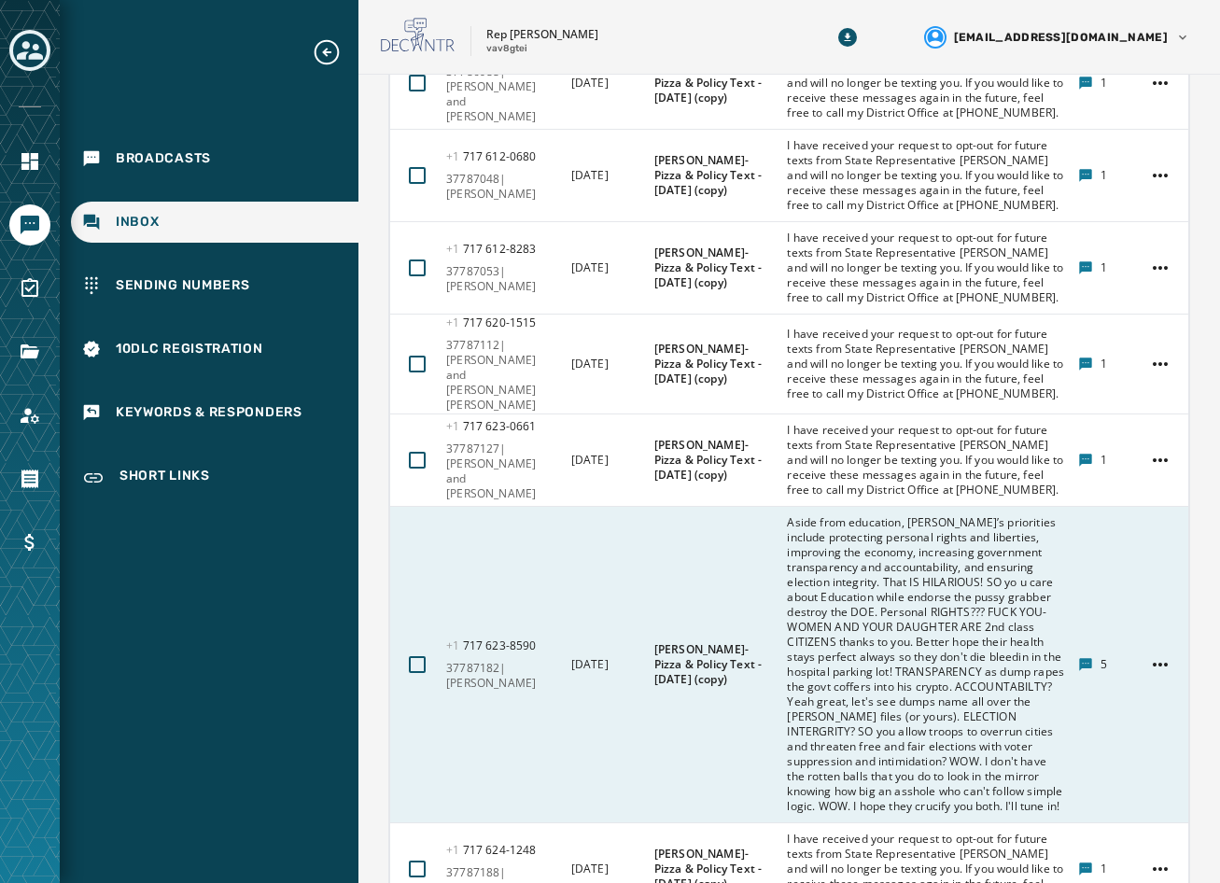
click at [871, 639] on span "Aside from education, [PERSON_NAME]’s priorities include protecting personal ri…" at bounding box center [926, 664] width 279 height 299
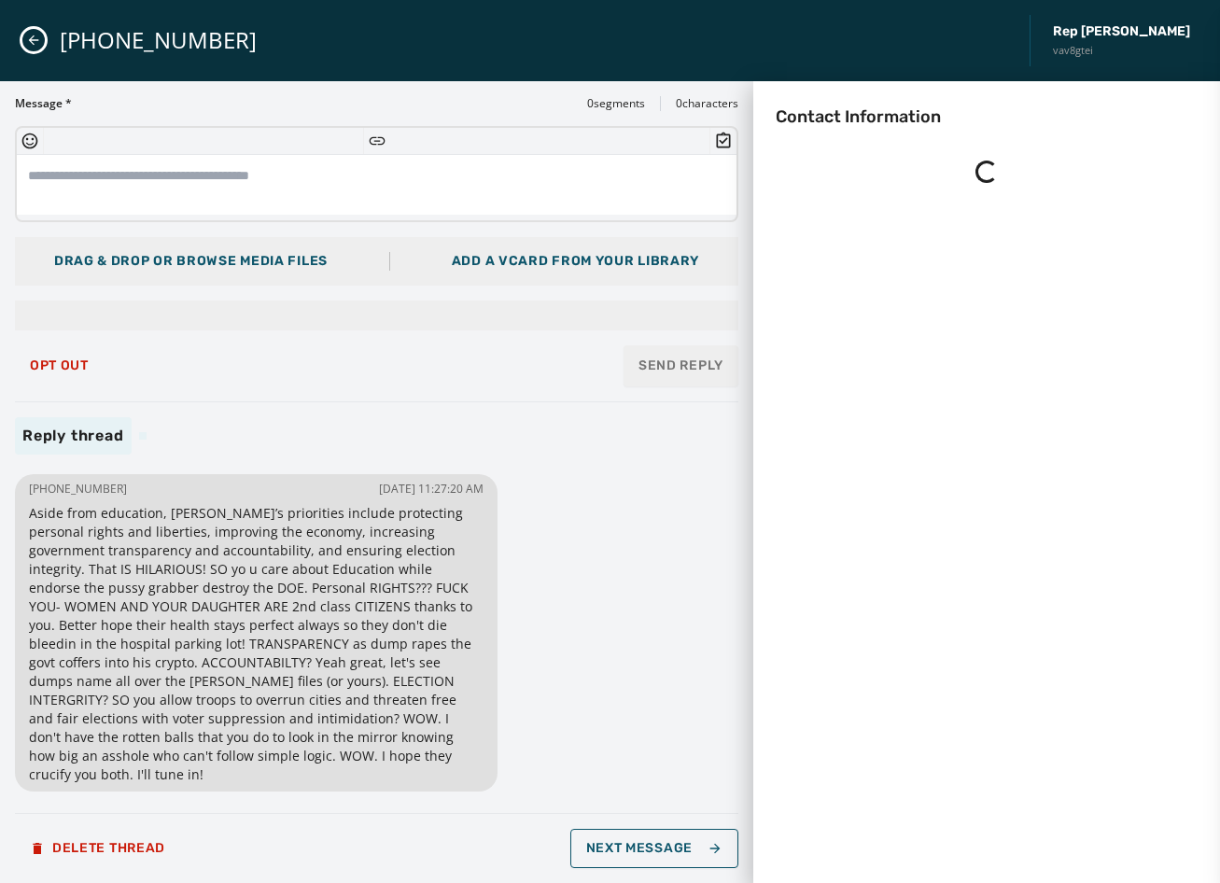
scroll to position [0, 0]
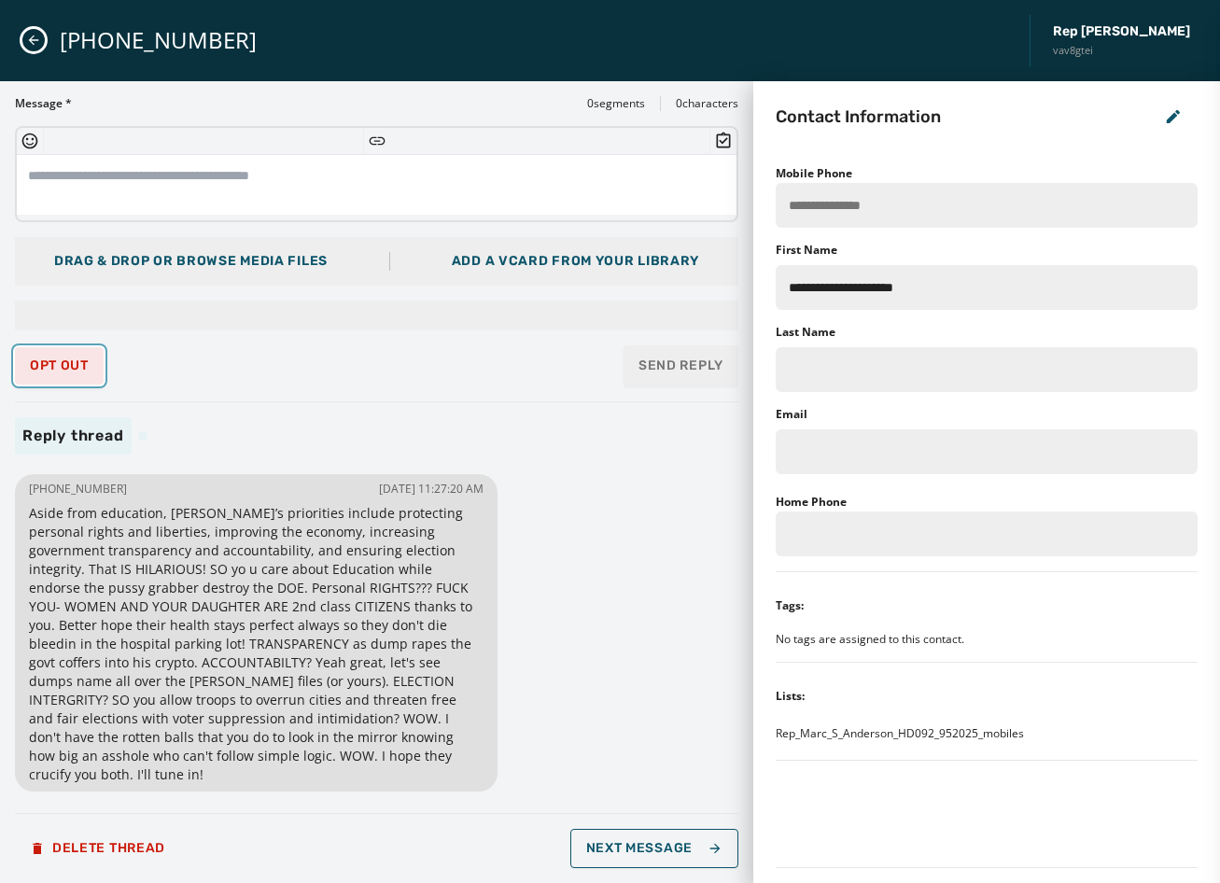
click at [55, 366] on span "Opt Out" at bounding box center [59, 365] width 59 height 15
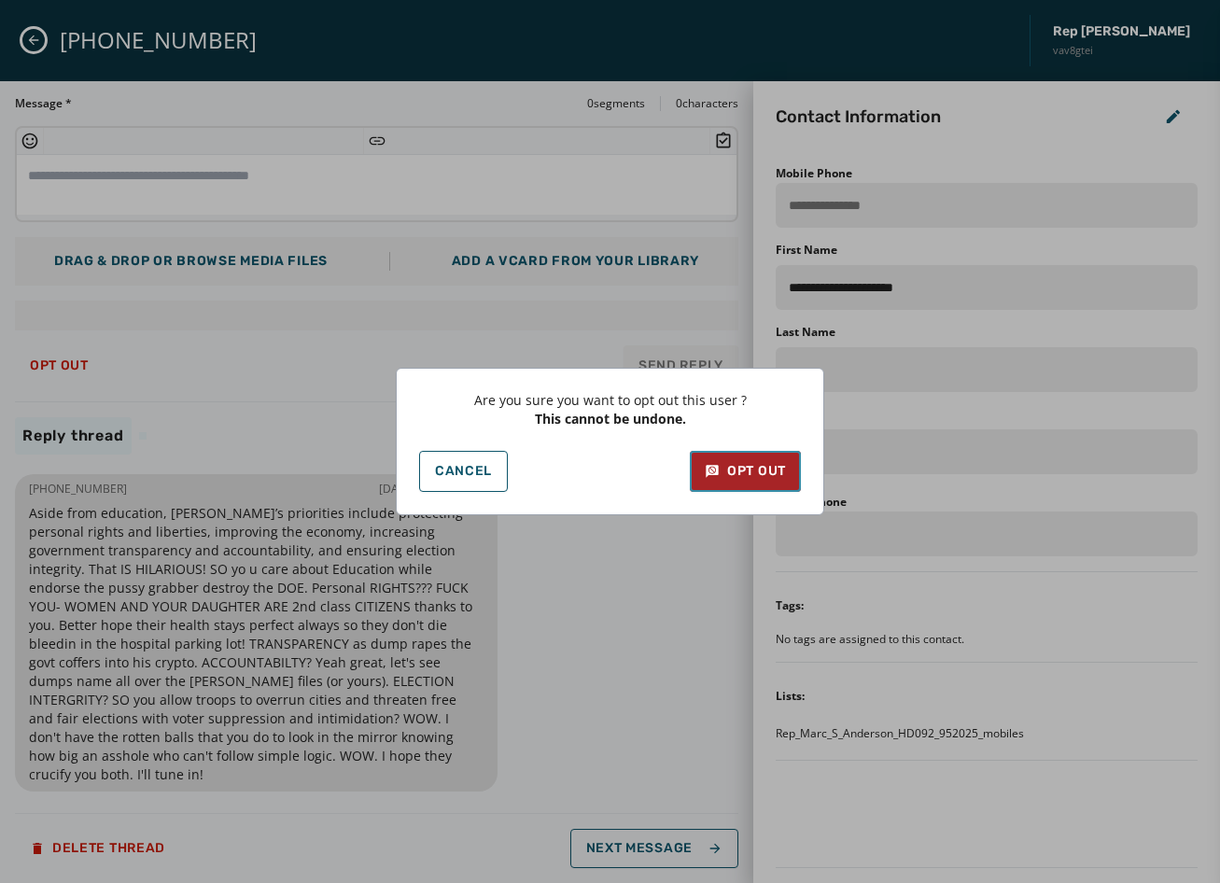
click at [765, 485] on button "Opt Out" at bounding box center [745, 471] width 111 height 41
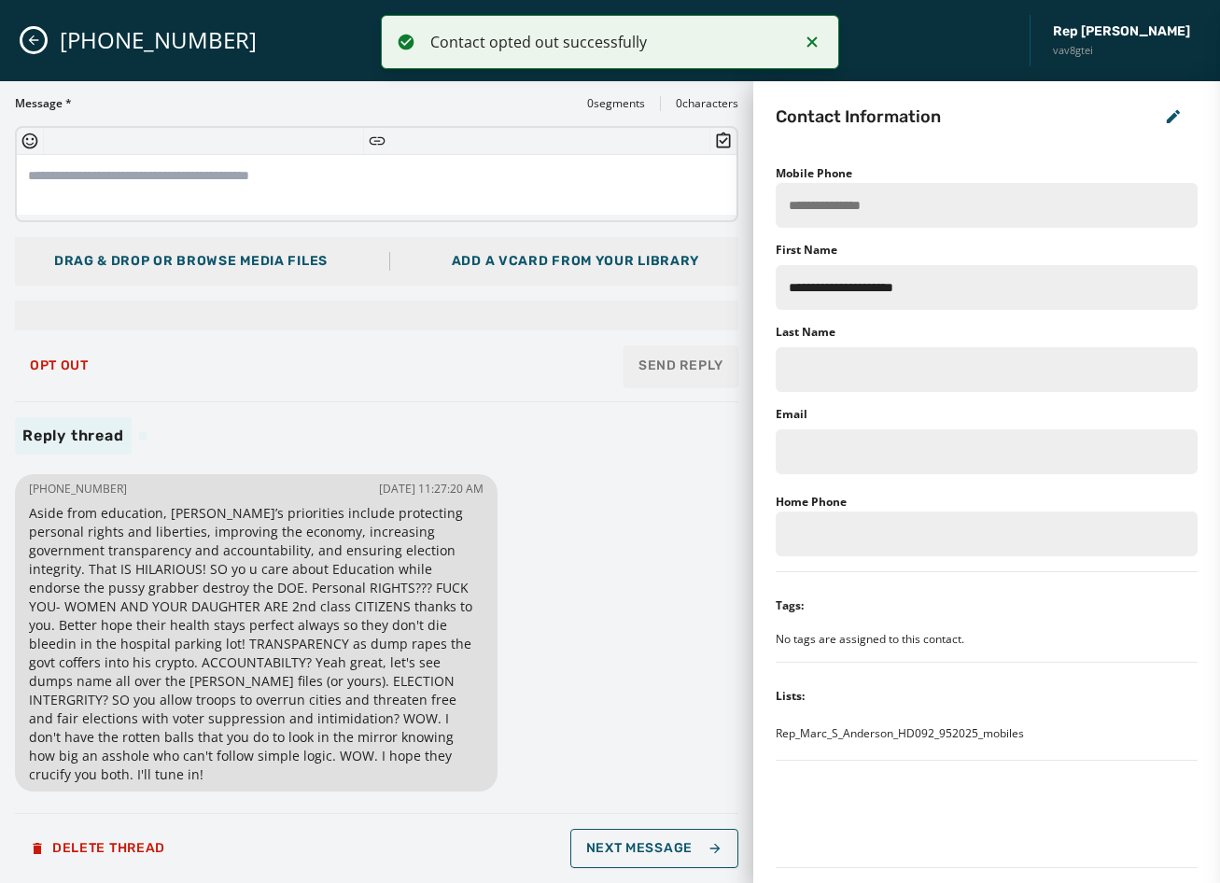
click at [40, 33] on icon "Close admin drawer" at bounding box center [33, 40] width 15 height 15
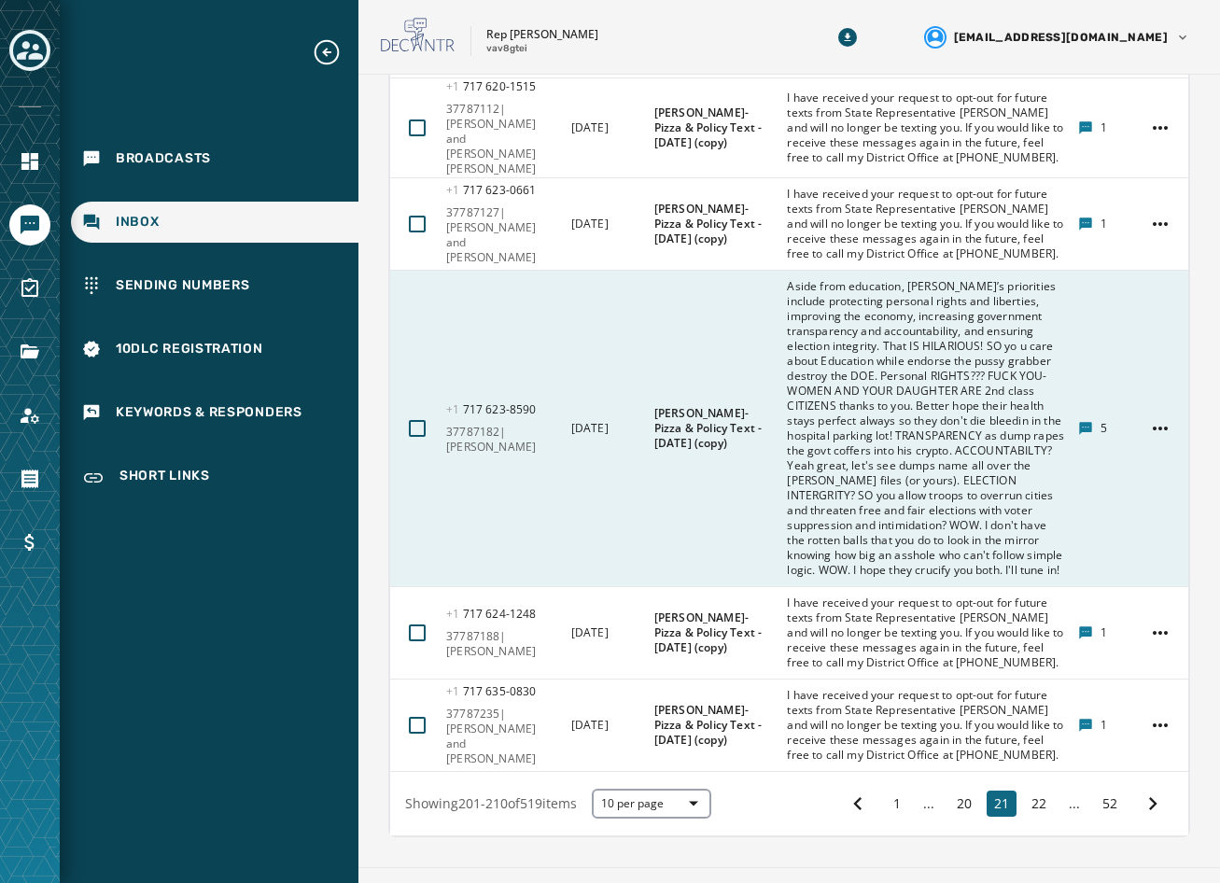
scroll to position [1190, 0]
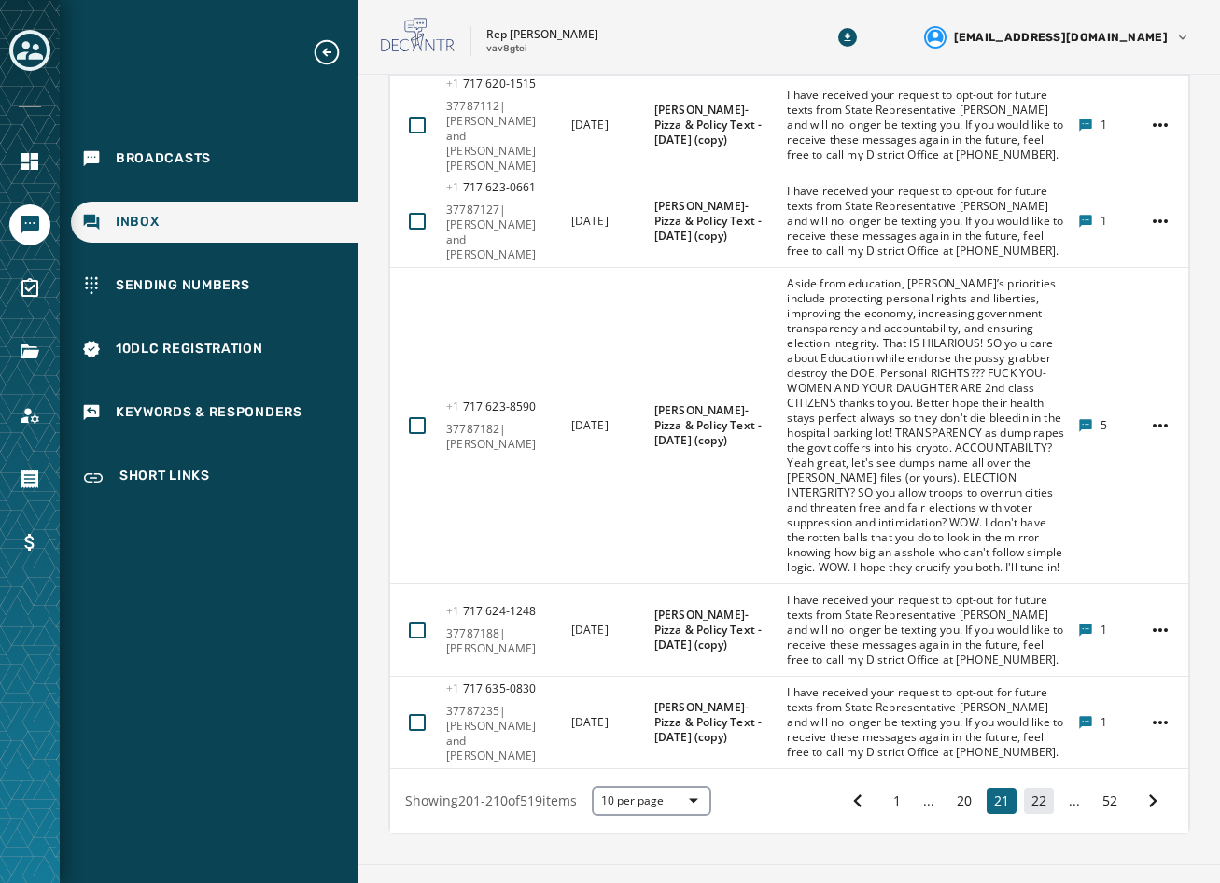
click at [1024, 788] on button "22" at bounding box center [1039, 801] width 30 height 26
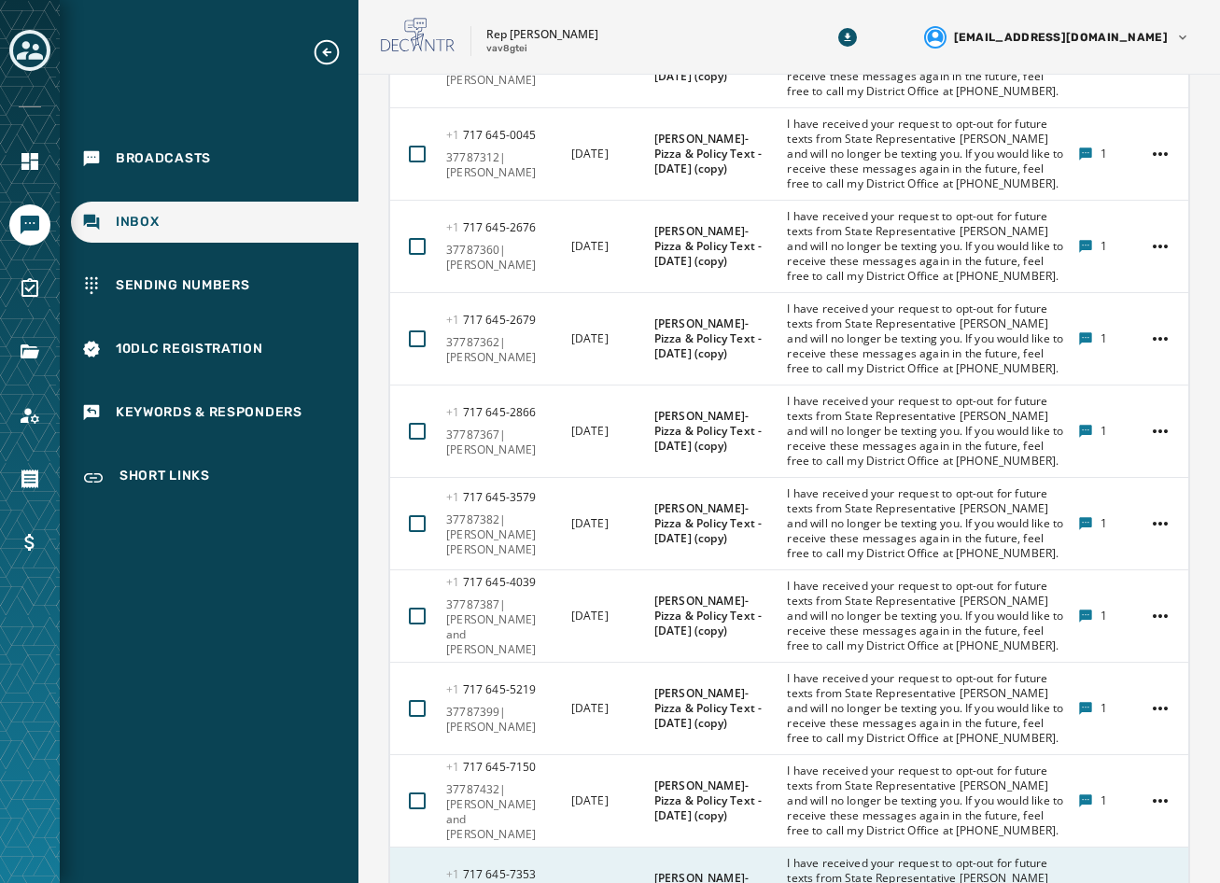
scroll to position [951, 0]
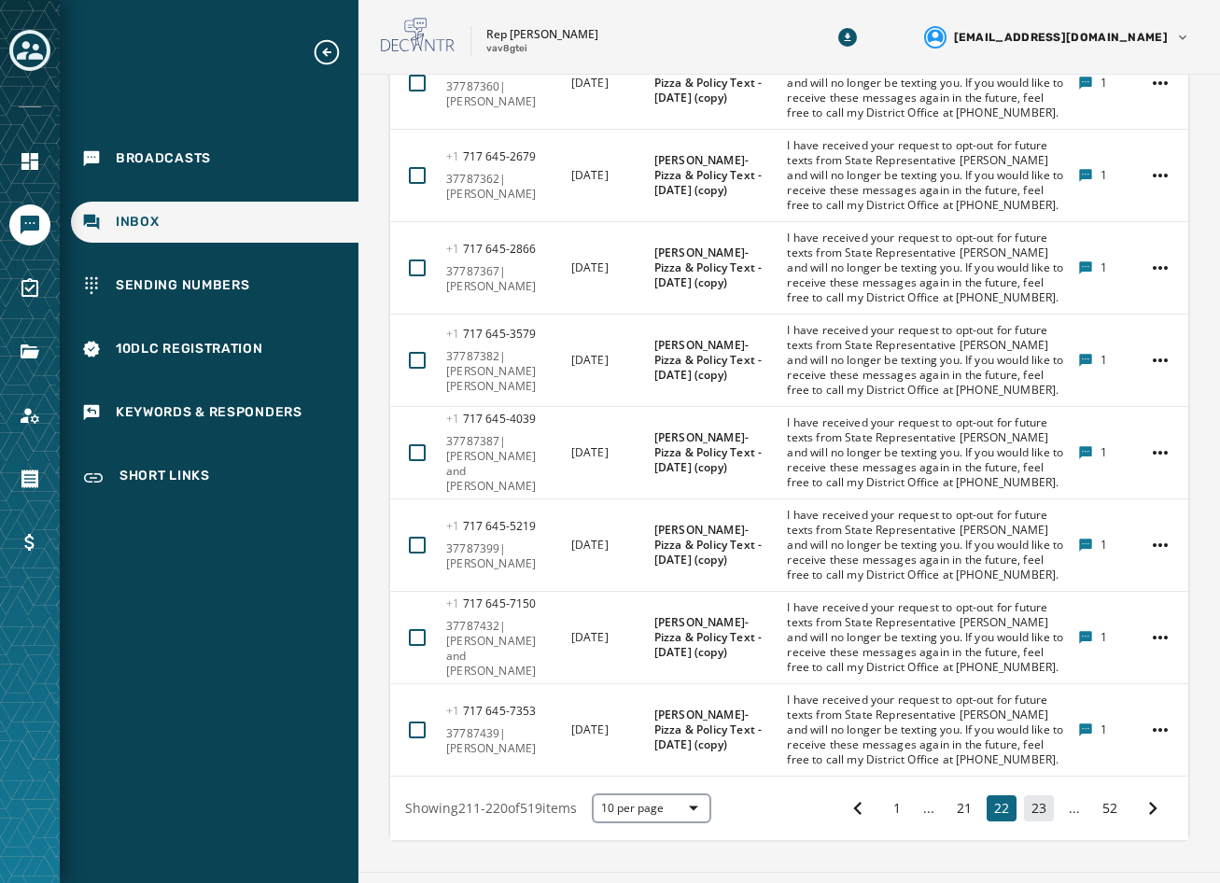
click at [1032, 795] on button "23" at bounding box center [1039, 808] width 30 height 26
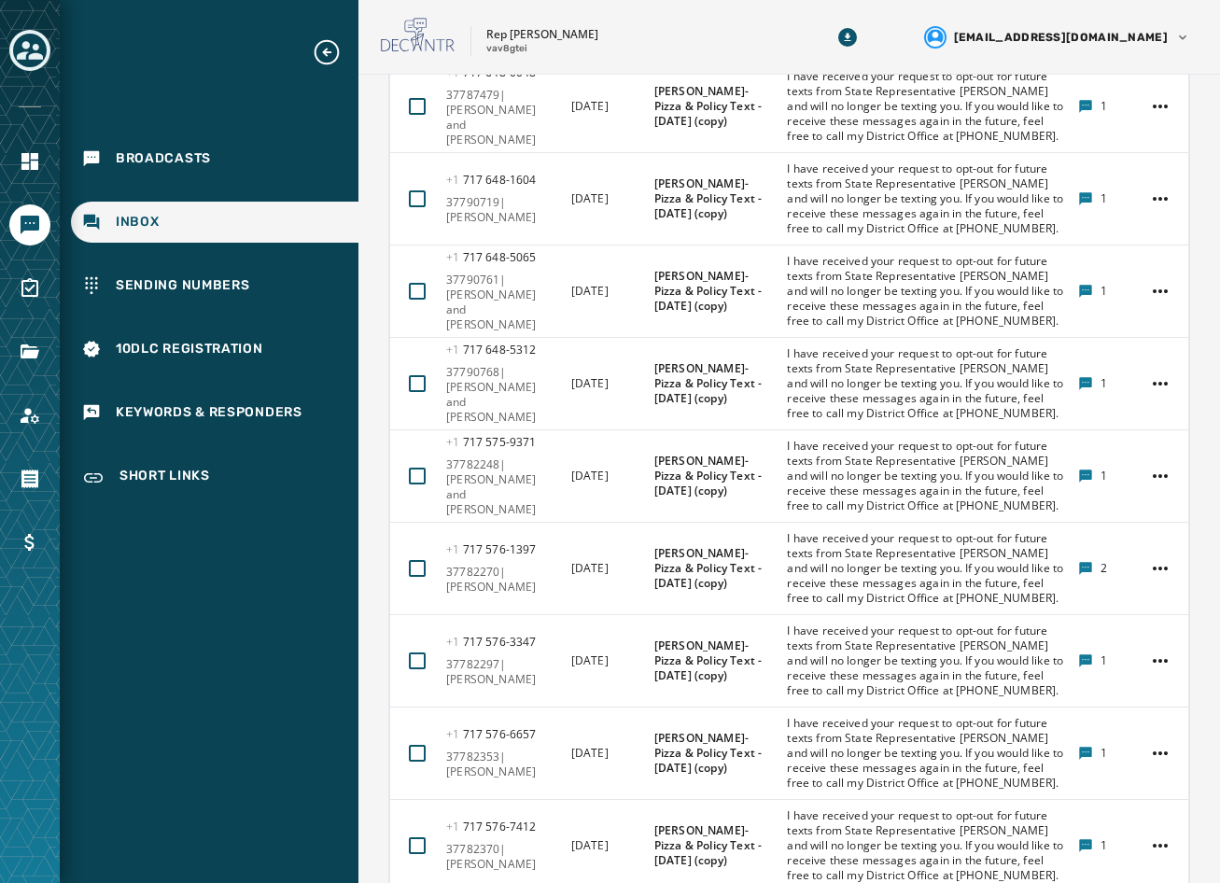
scroll to position [951, 0]
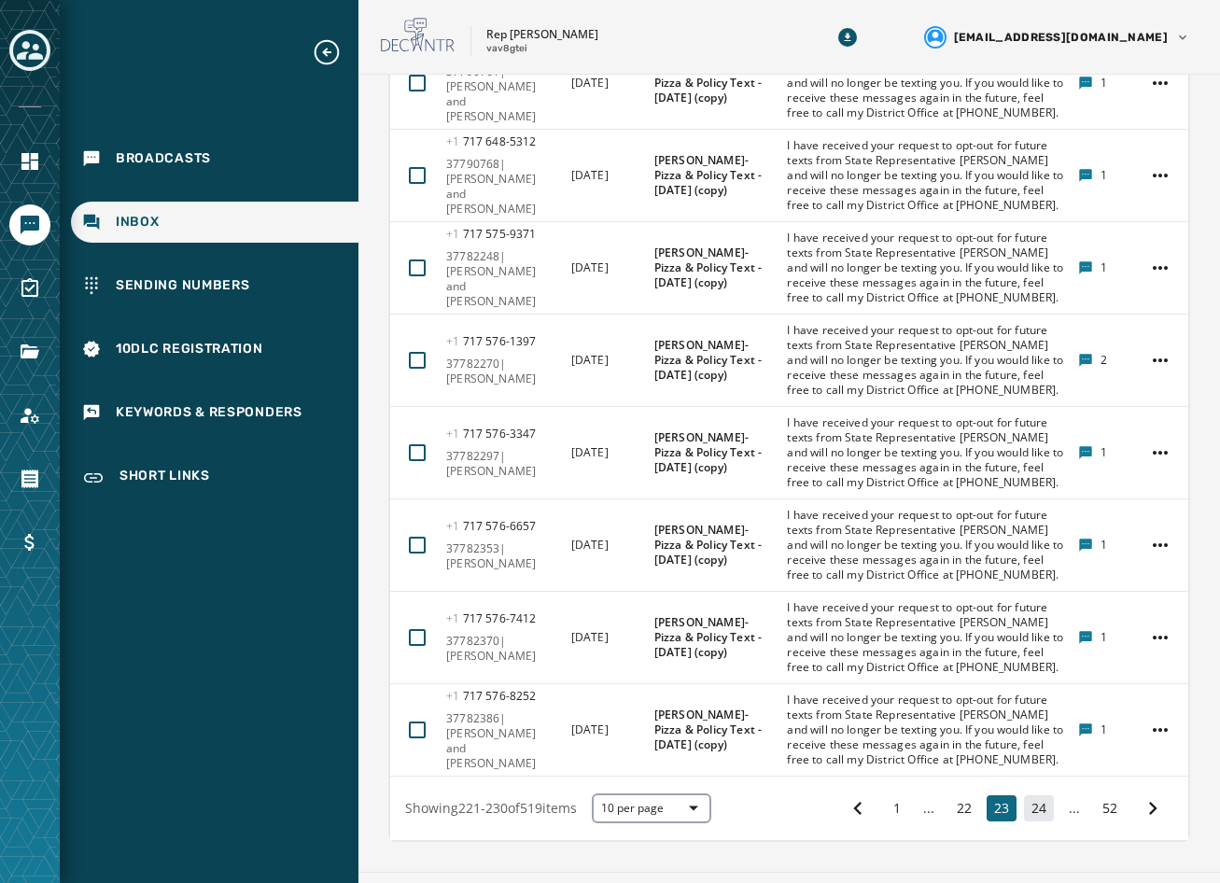
click at [1024, 795] on button "24" at bounding box center [1039, 808] width 30 height 26
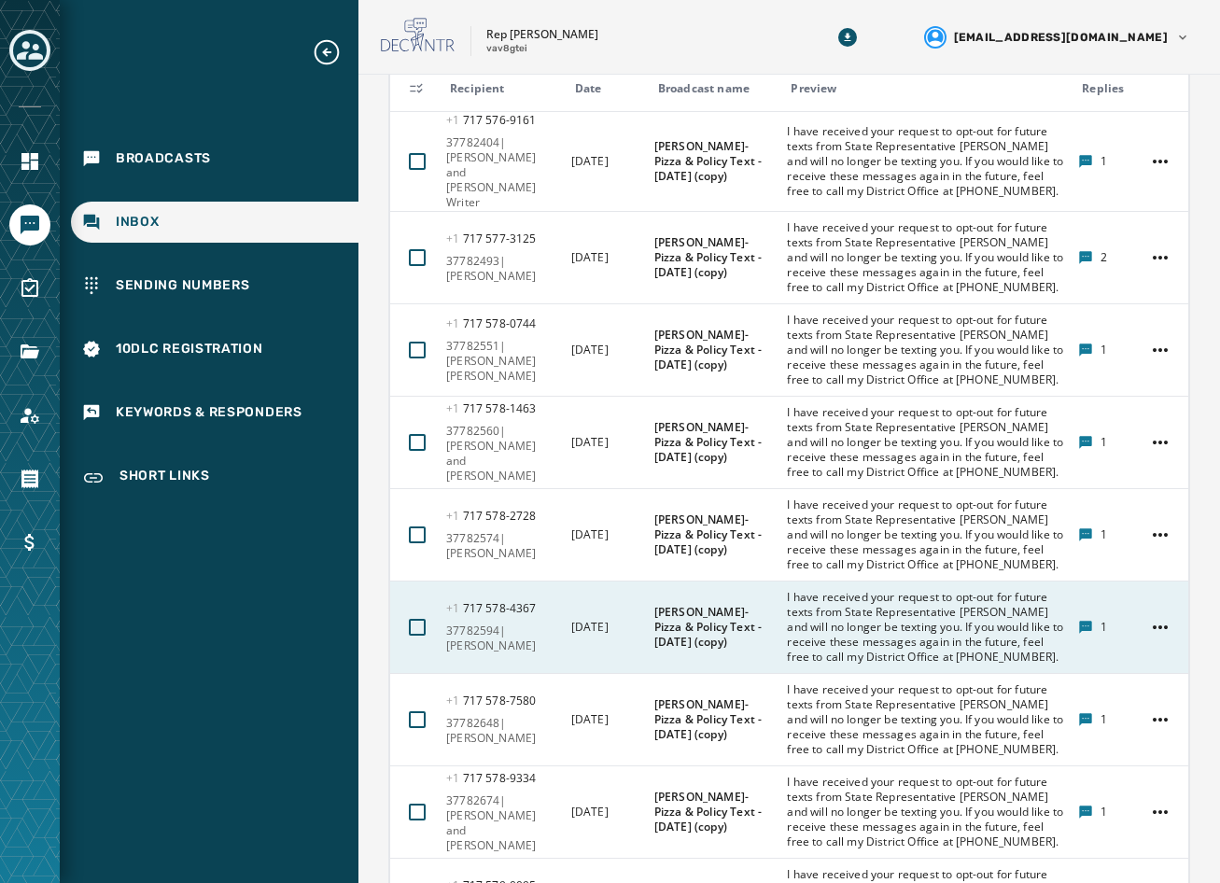
scroll to position [951, 0]
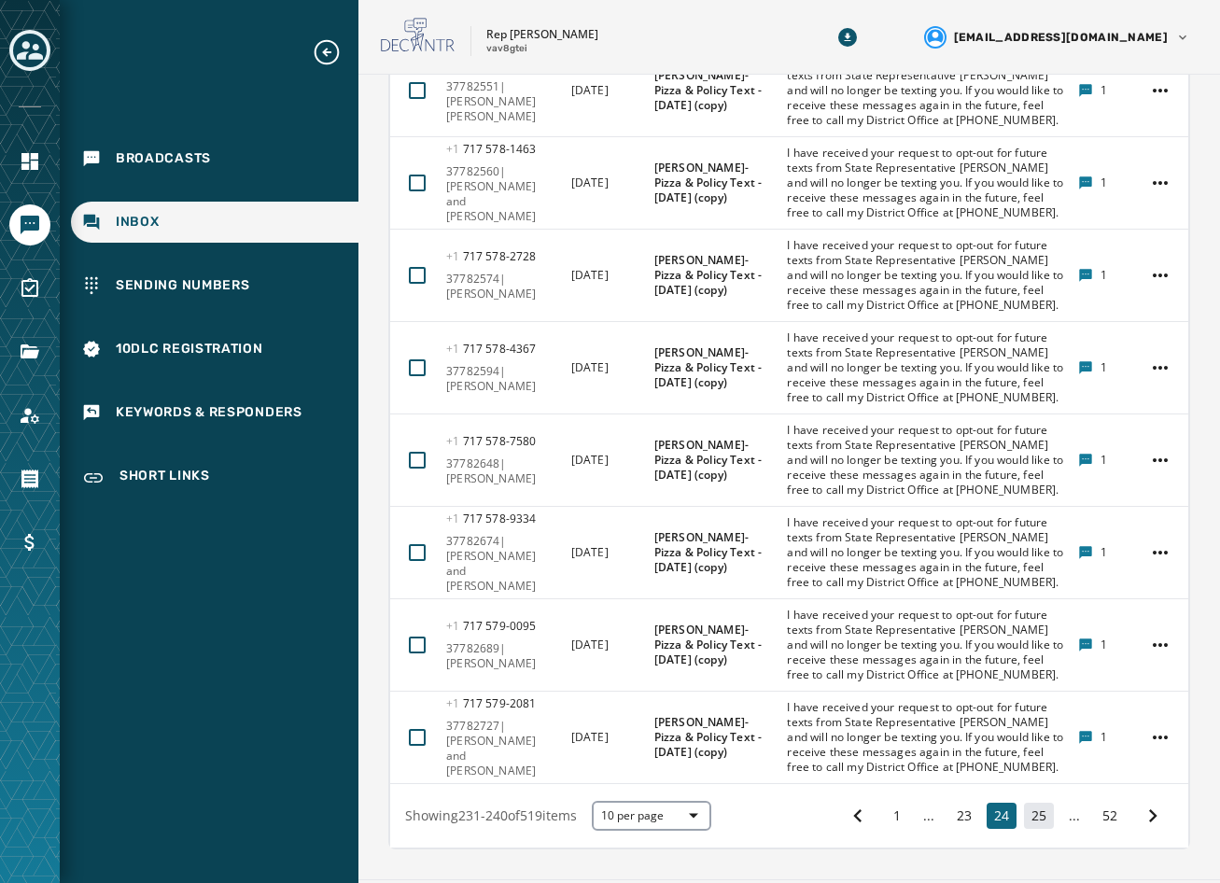
click at [1024, 803] on button "25" at bounding box center [1039, 816] width 30 height 26
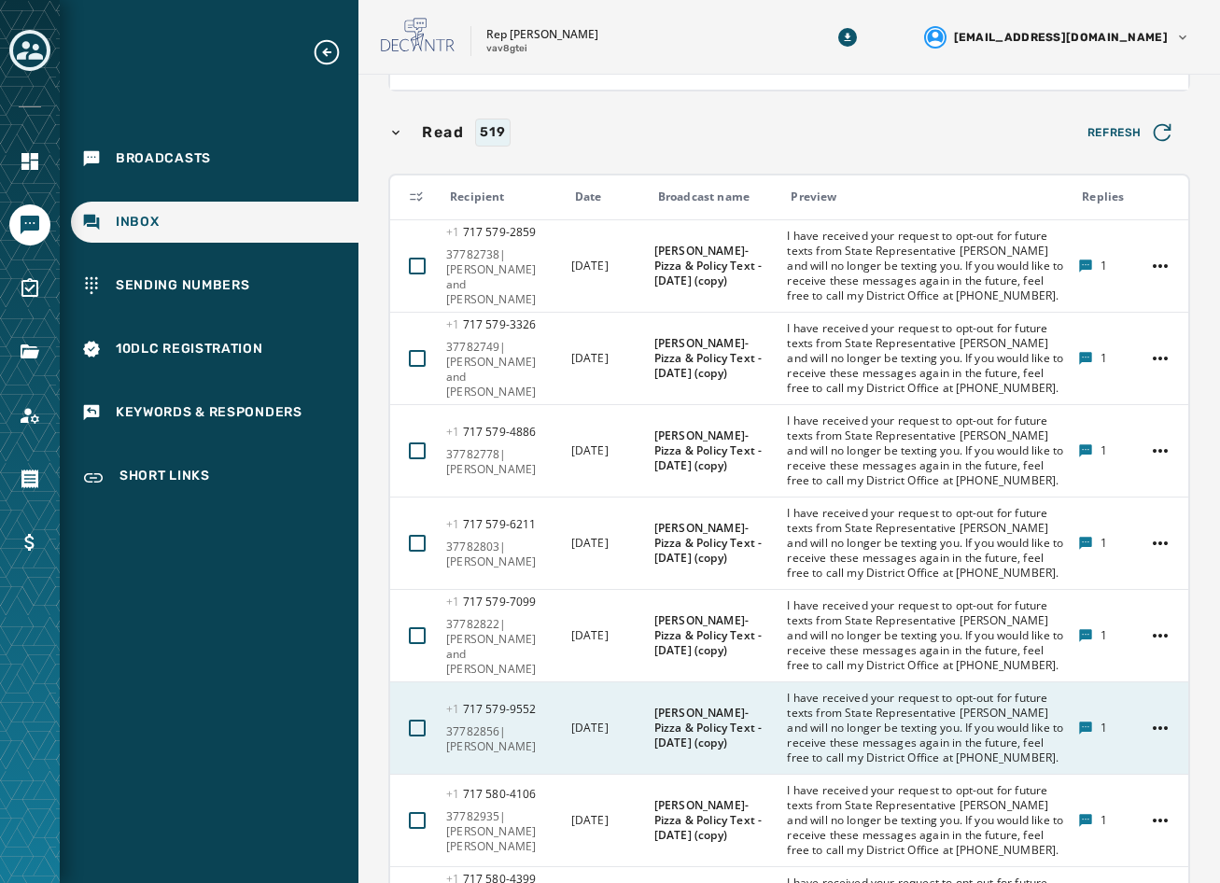
scroll to position [951, 0]
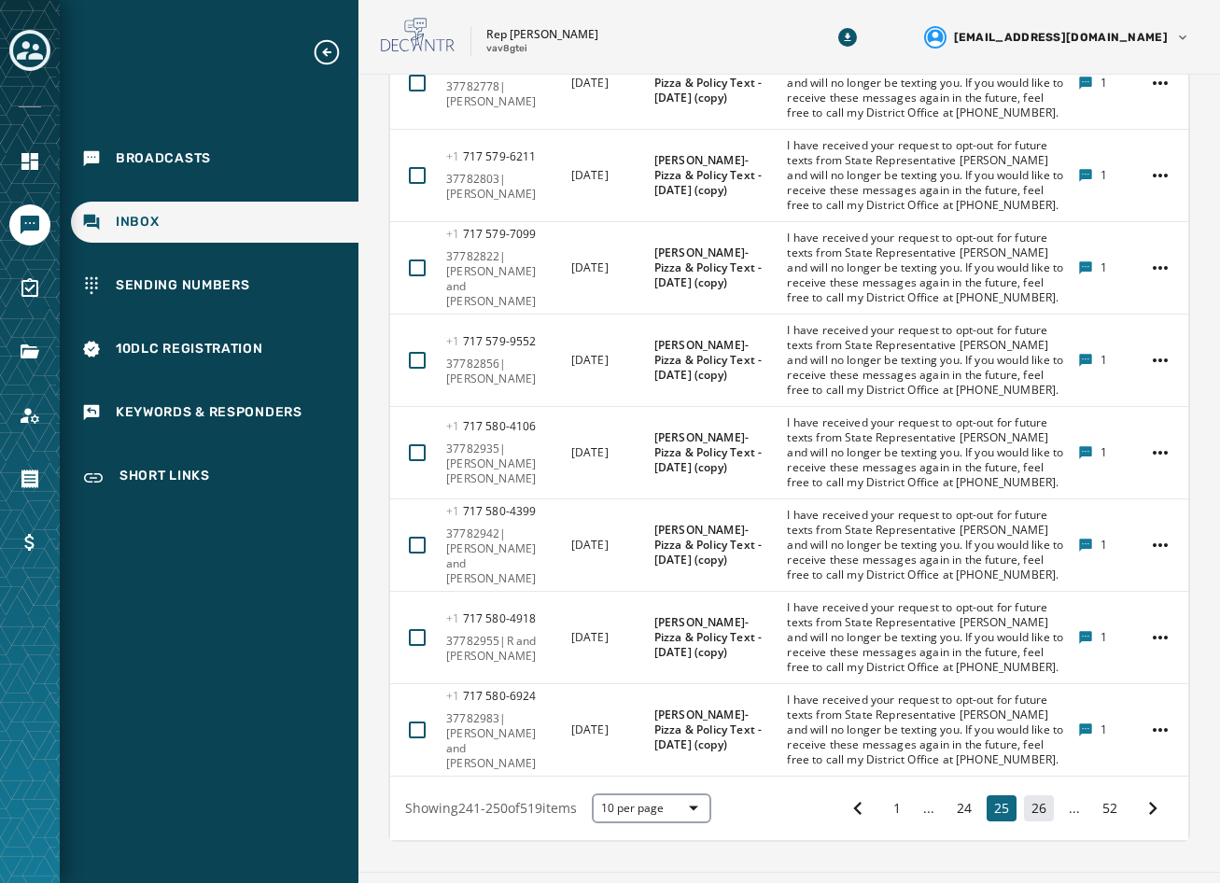
click at [1030, 795] on button "26" at bounding box center [1039, 808] width 30 height 26
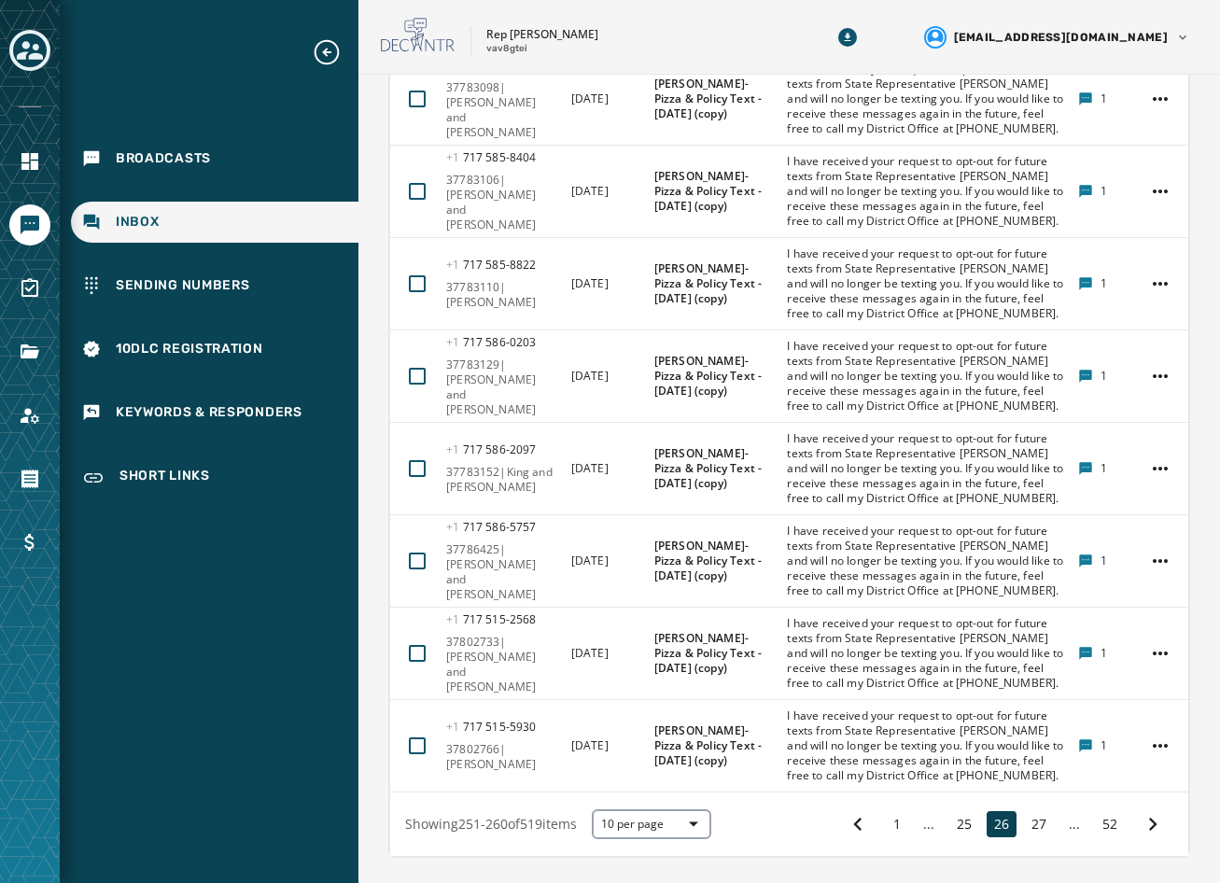
scroll to position [951, 0]
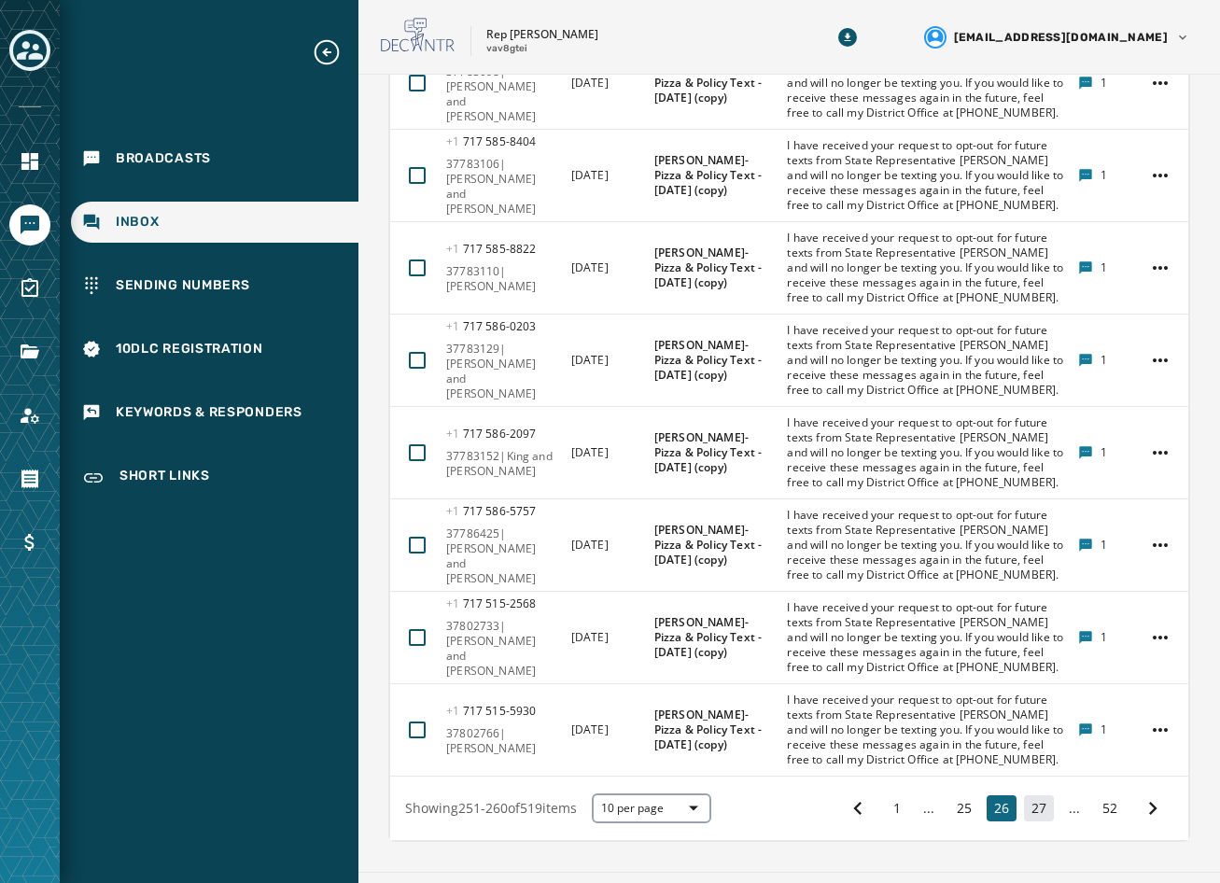
click at [1024, 795] on button "27" at bounding box center [1039, 808] width 30 height 26
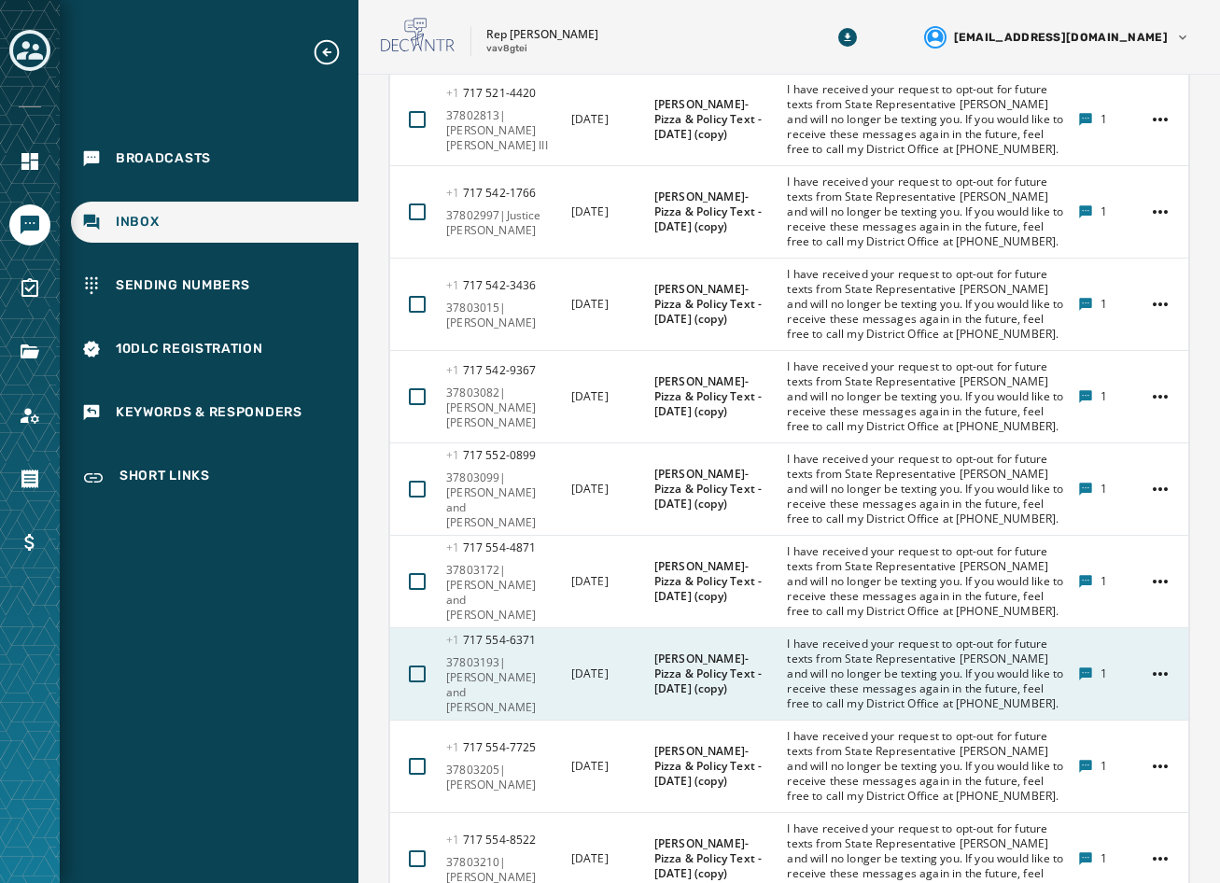
scroll to position [951, 0]
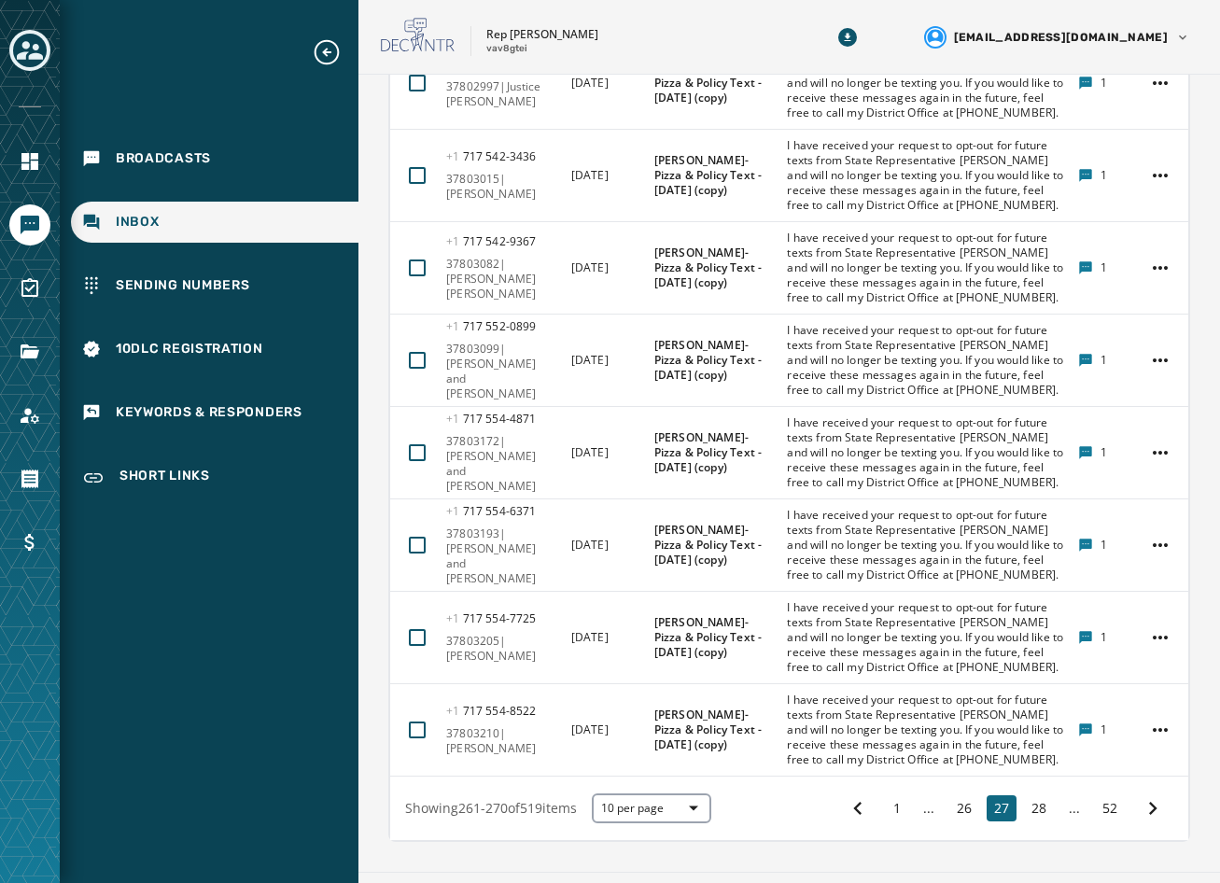
click at [1006, 792] on div "1 ... 26 27 28 ... 52" at bounding box center [1005, 809] width 336 height 34
click at [1024, 795] on button "28" at bounding box center [1039, 808] width 30 height 26
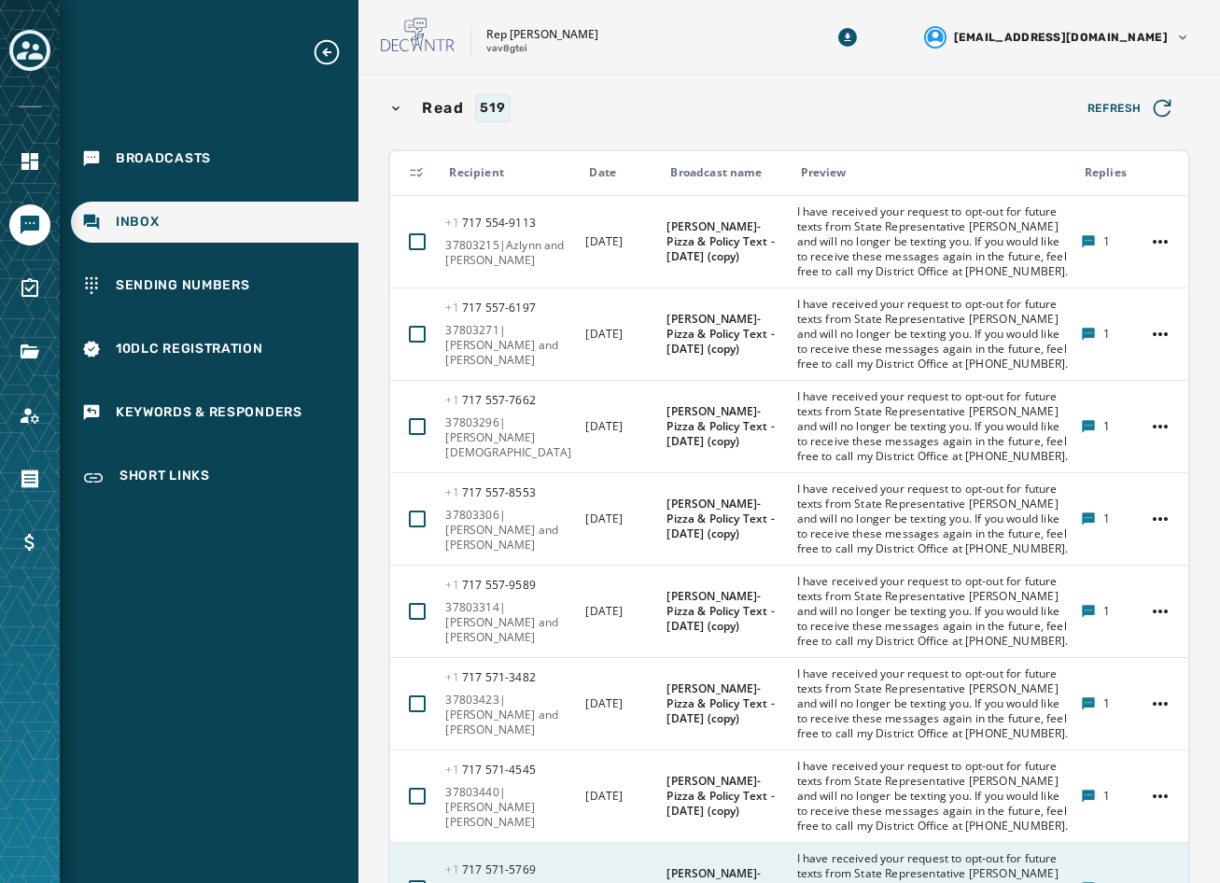
scroll to position [951, 0]
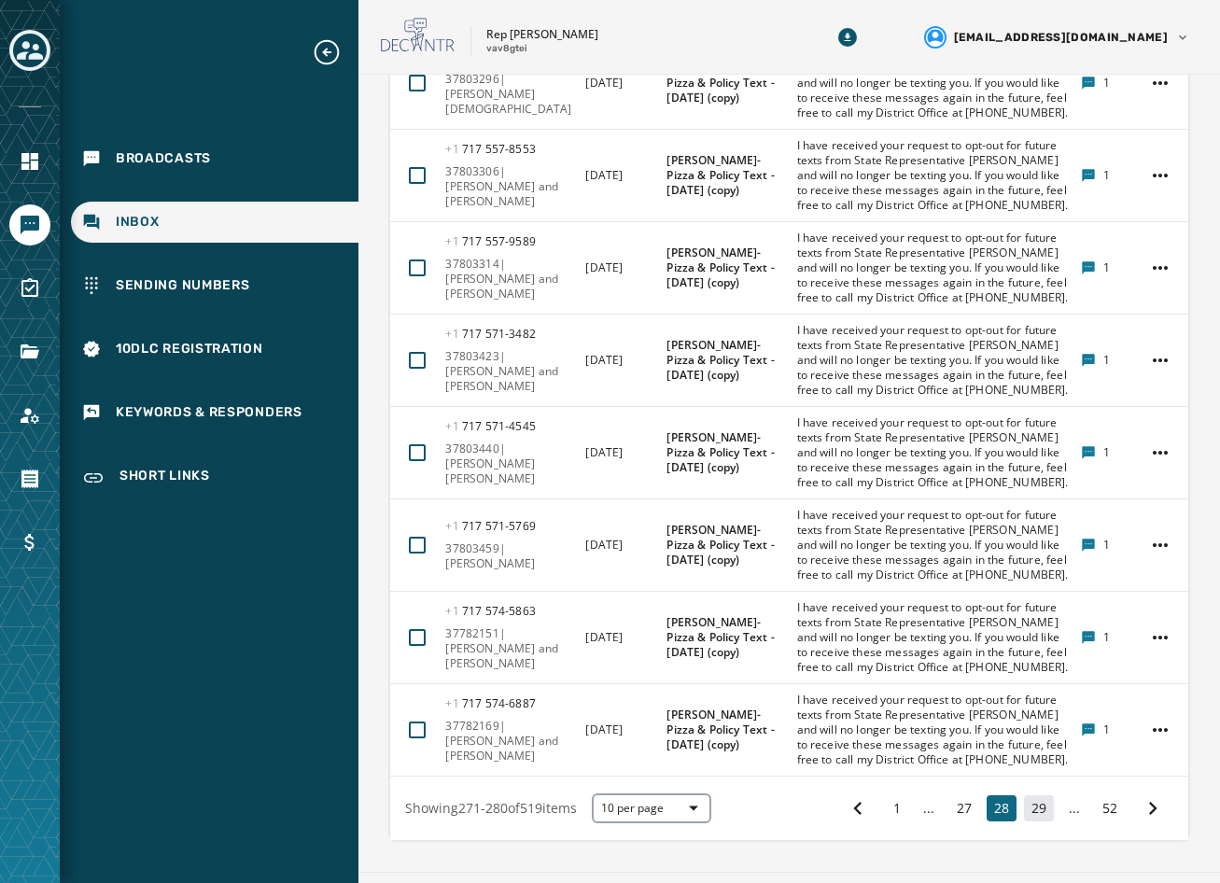
click at [1025, 795] on button "29" at bounding box center [1039, 808] width 30 height 26
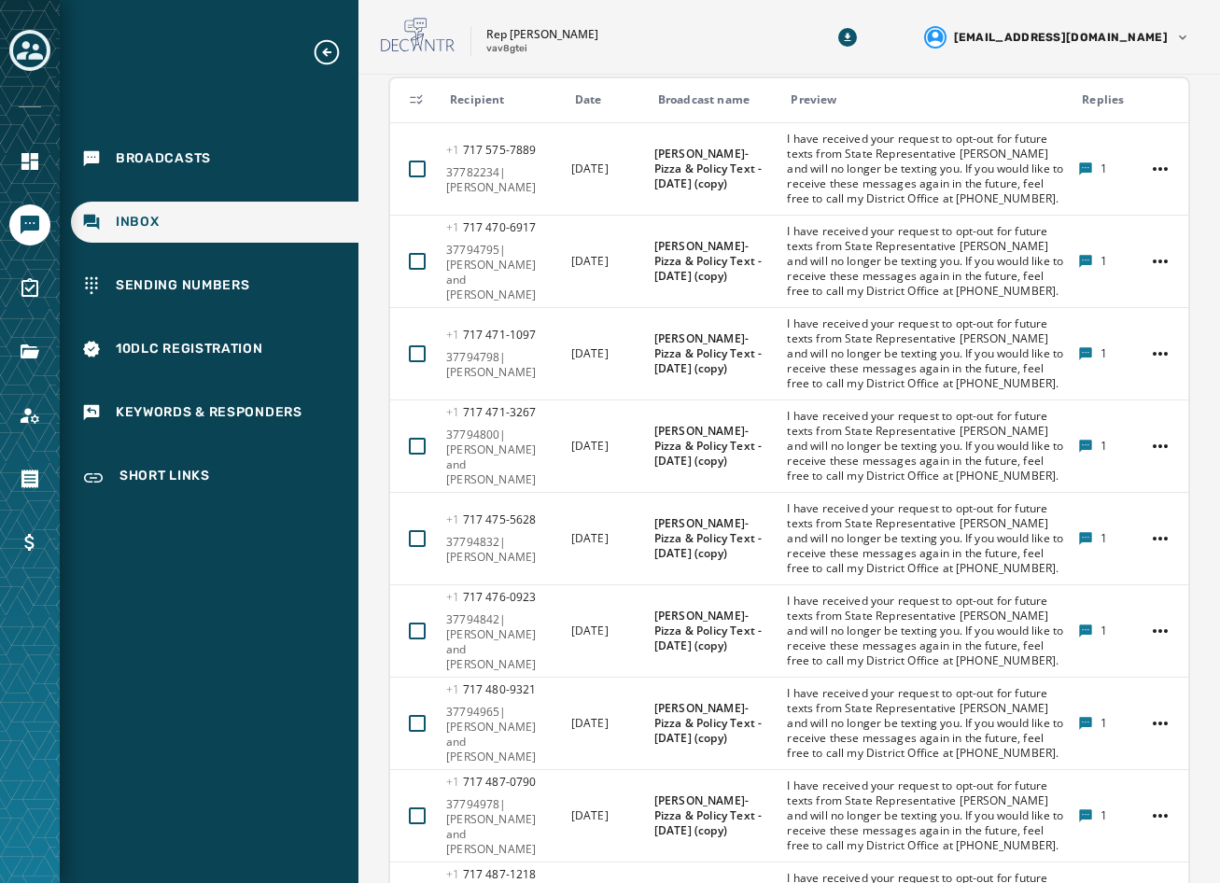
scroll to position [951, 0]
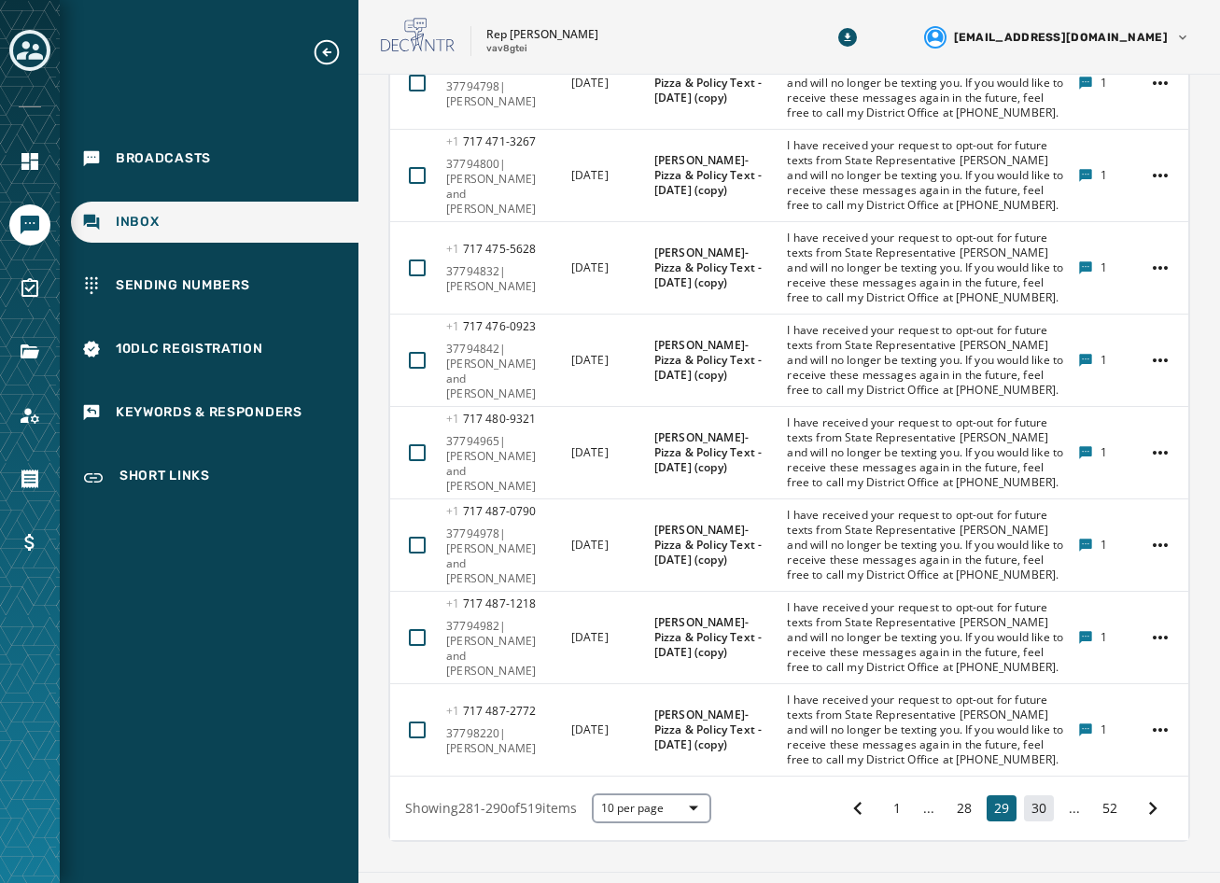
click at [1034, 795] on button "30" at bounding box center [1039, 808] width 30 height 26
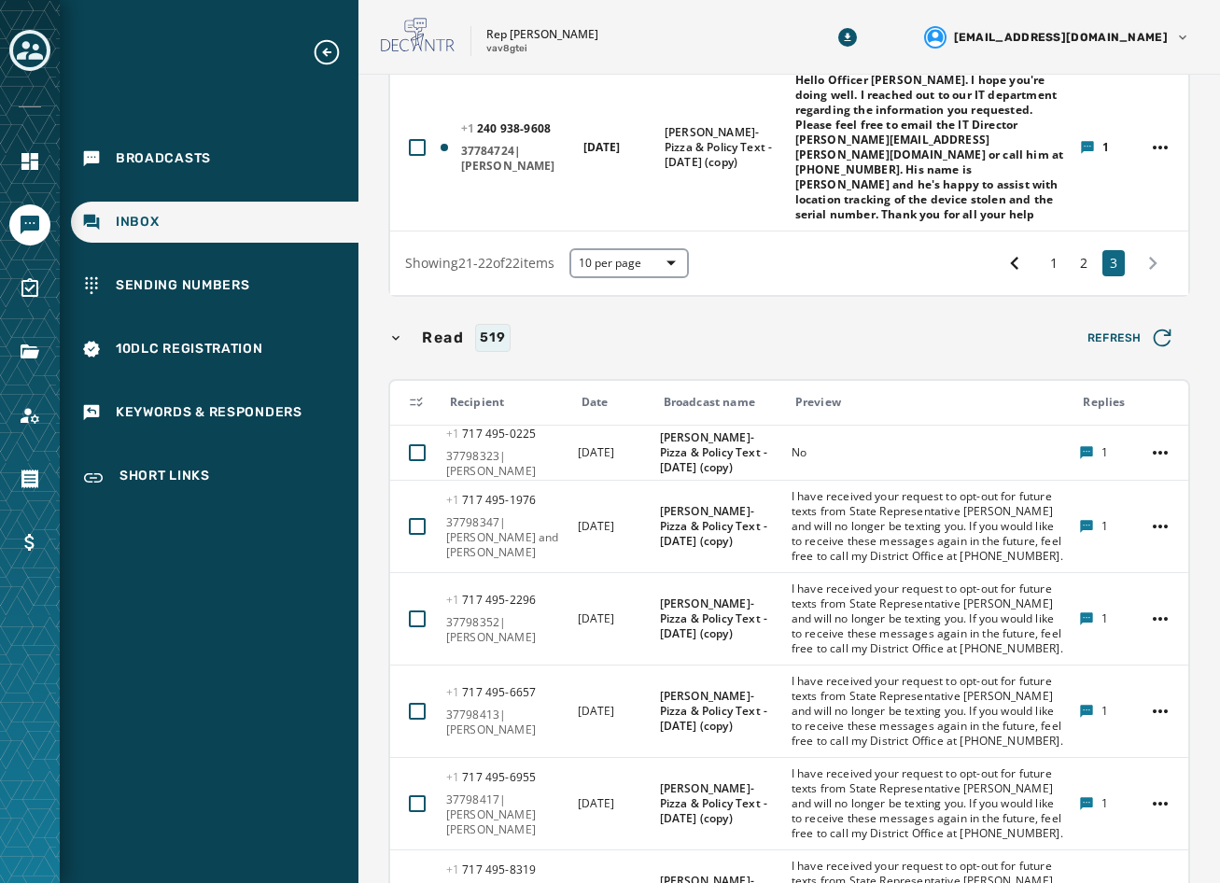
scroll to position [447, 0]
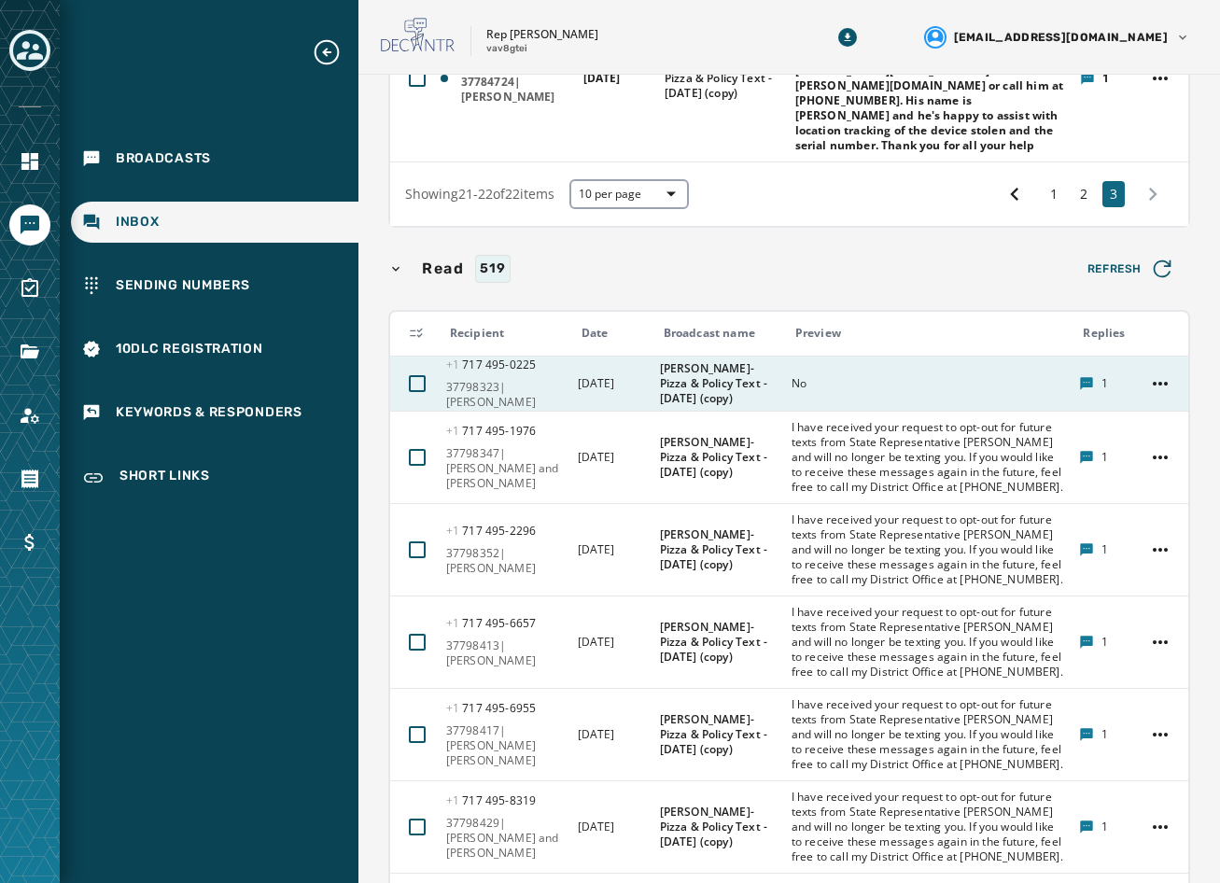
click at [814, 369] on div "No" at bounding box center [930, 384] width 276 height 30
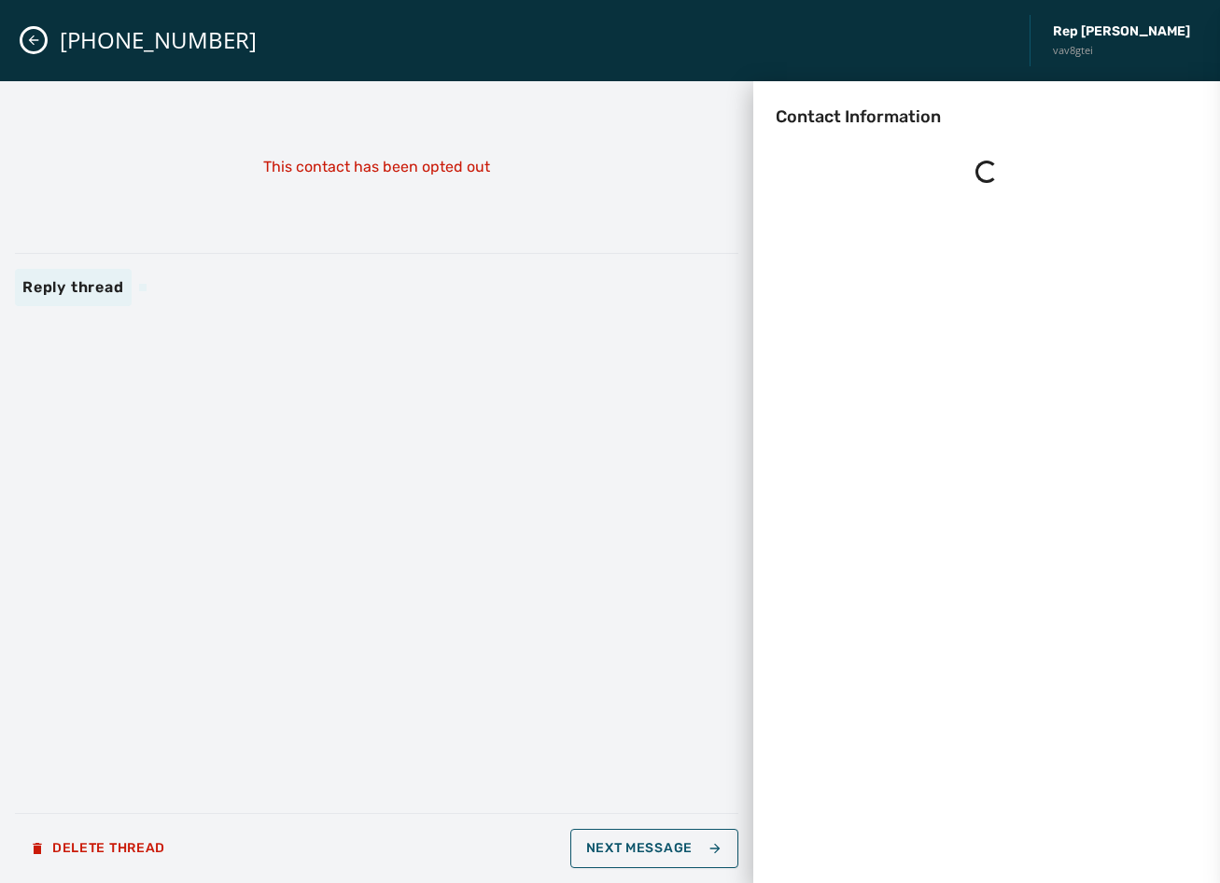
scroll to position [0, 0]
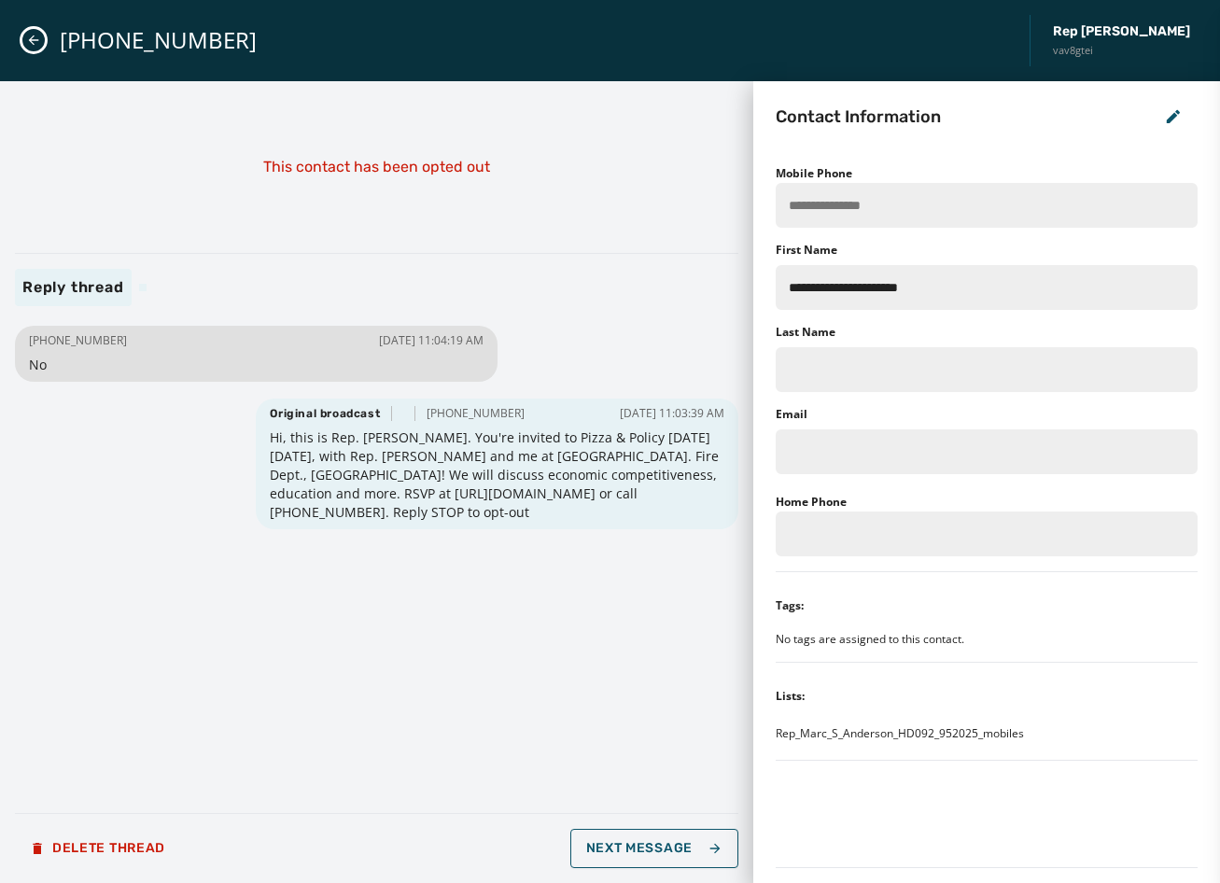
click at [26, 46] on button "Close admin drawer" at bounding box center [33, 40] width 22 height 22
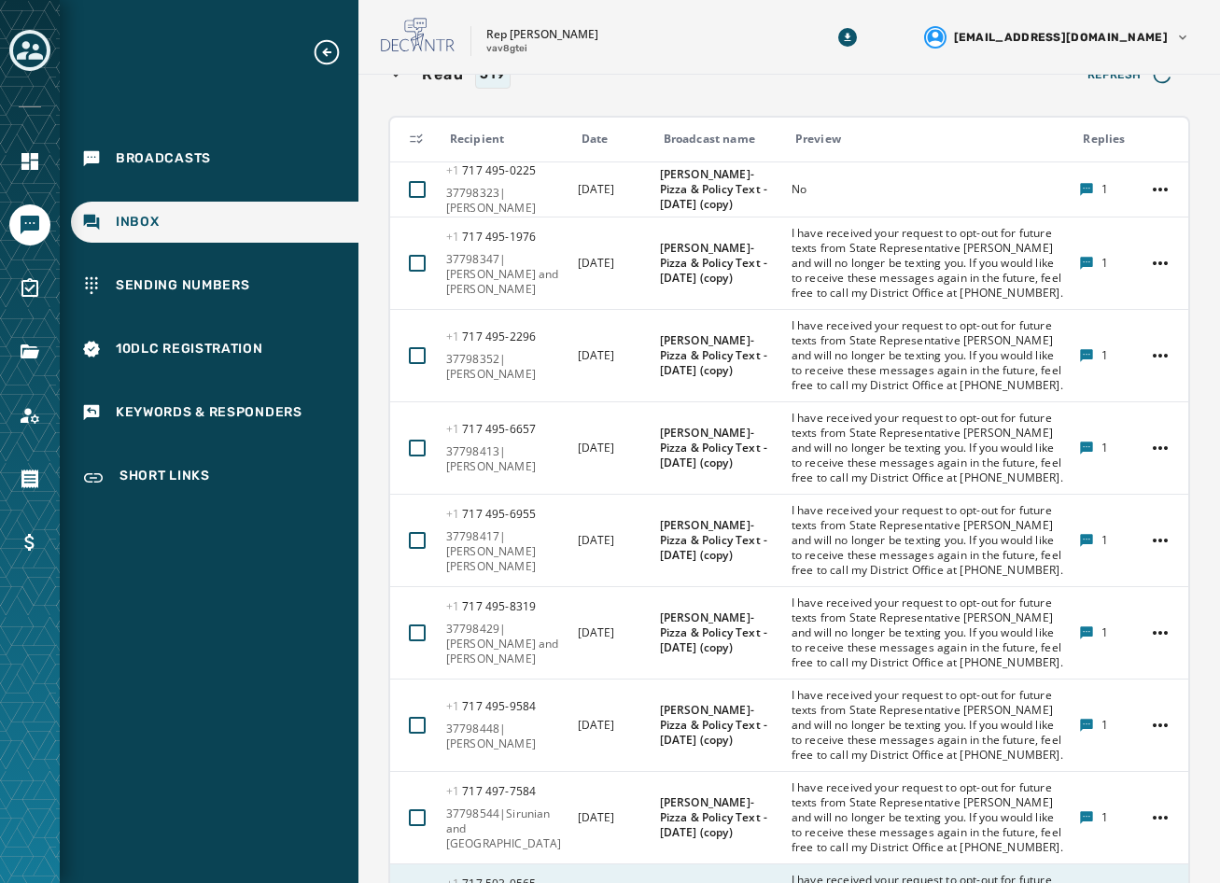
scroll to position [840, 0]
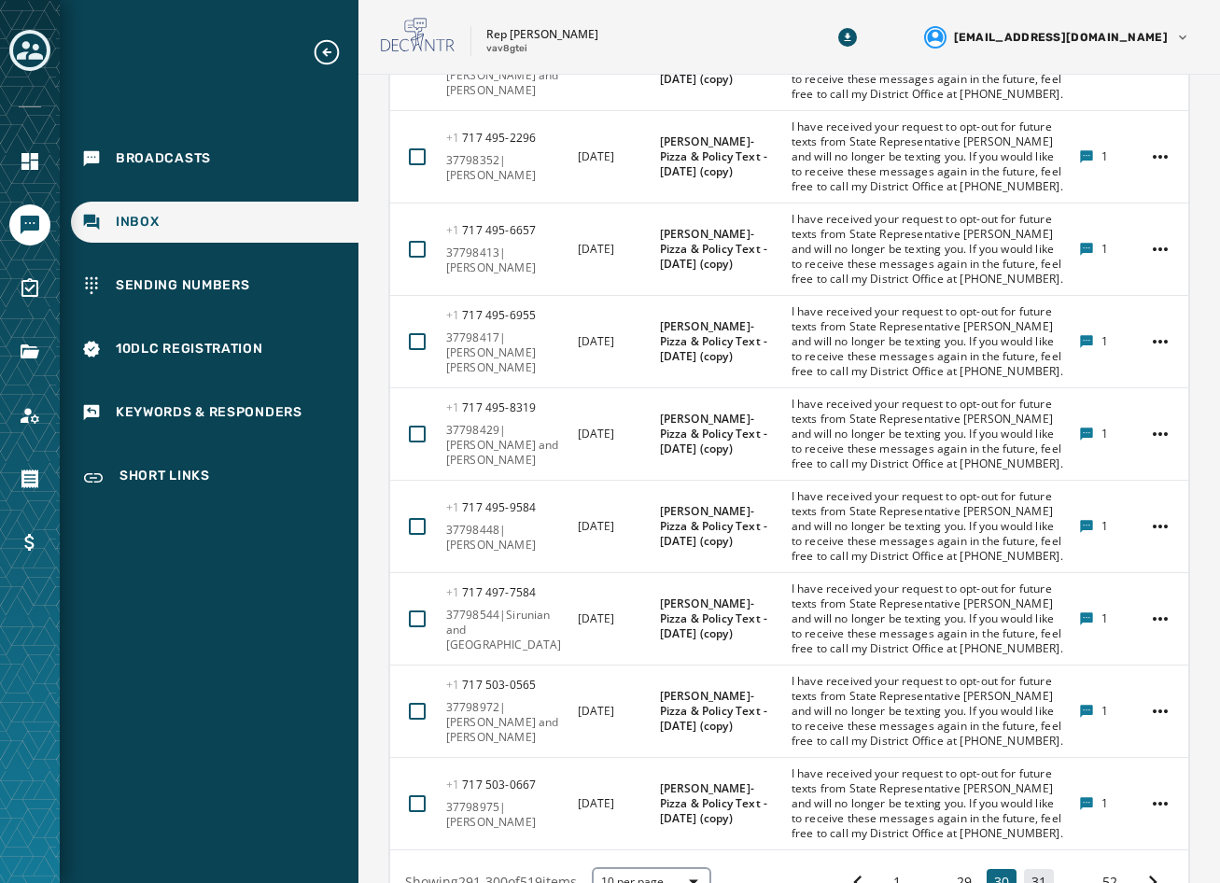
click at [1032, 869] on button "31" at bounding box center [1039, 882] width 30 height 26
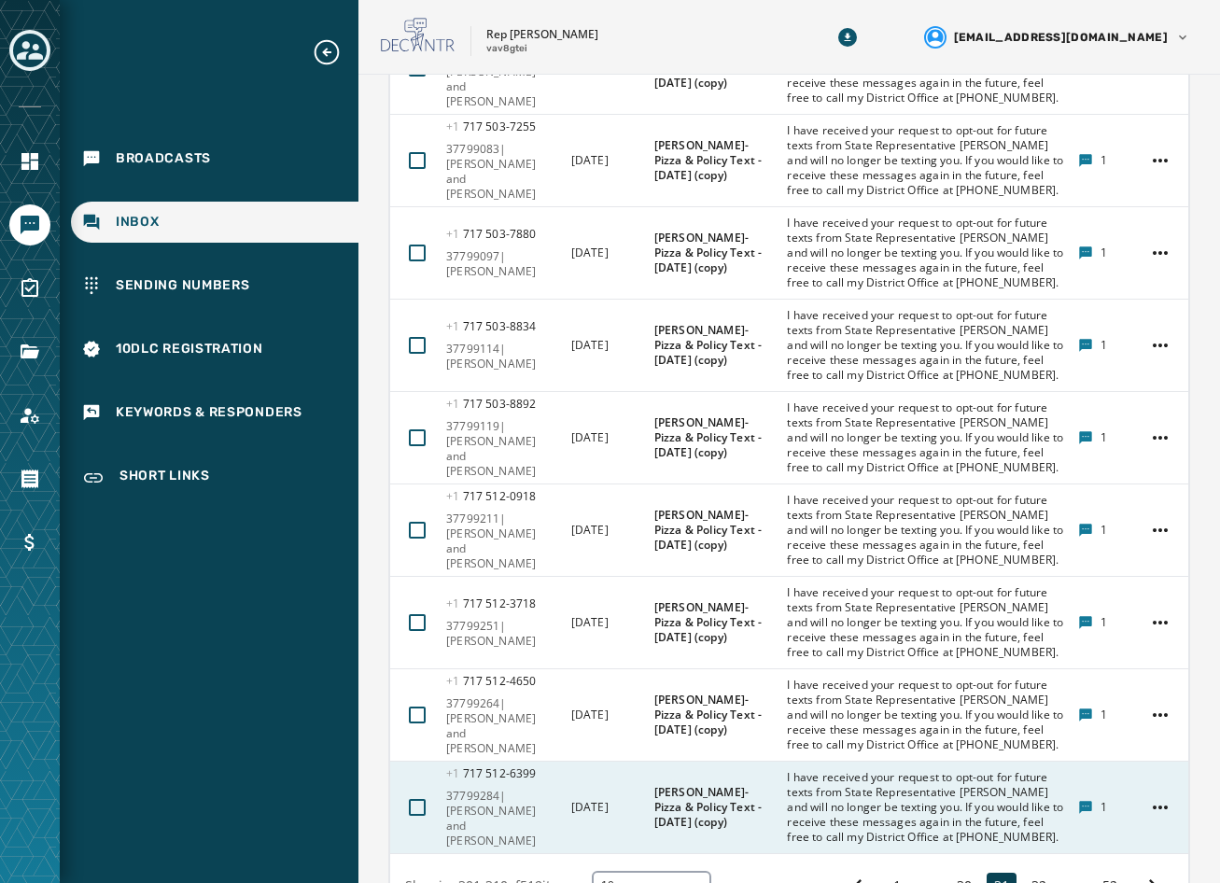
scroll to position [877, 0]
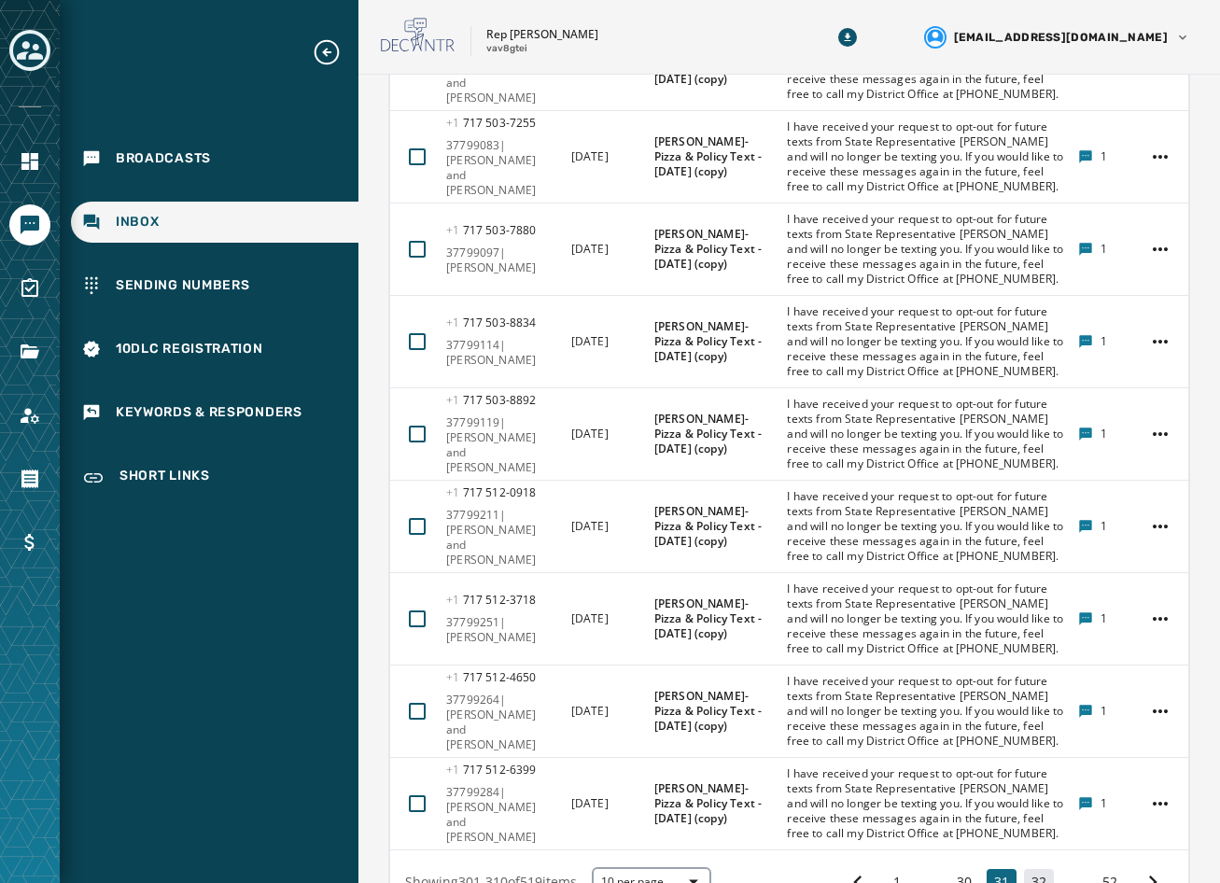
click at [1029, 869] on button "32" at bounding box center [1039, 882] width 30 height 26
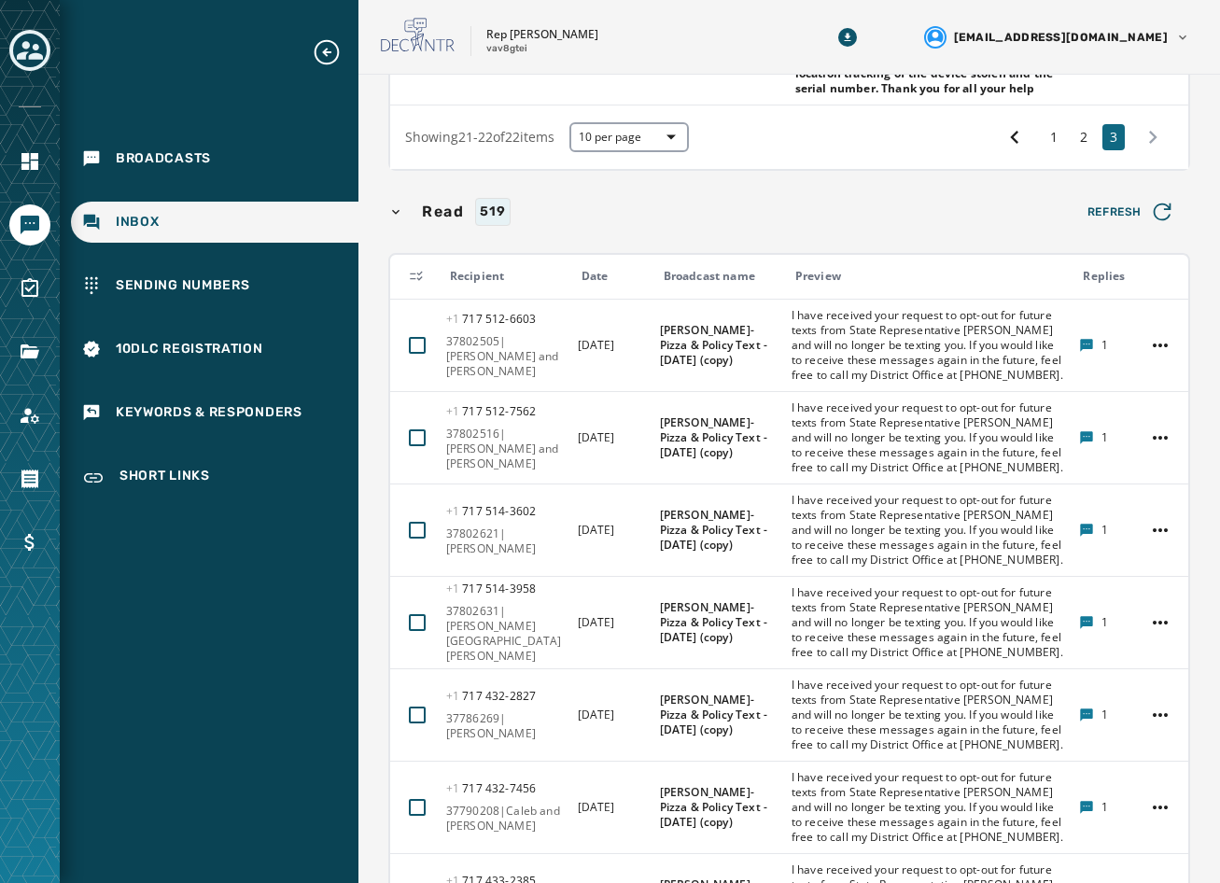
scroll to position [951, 0]
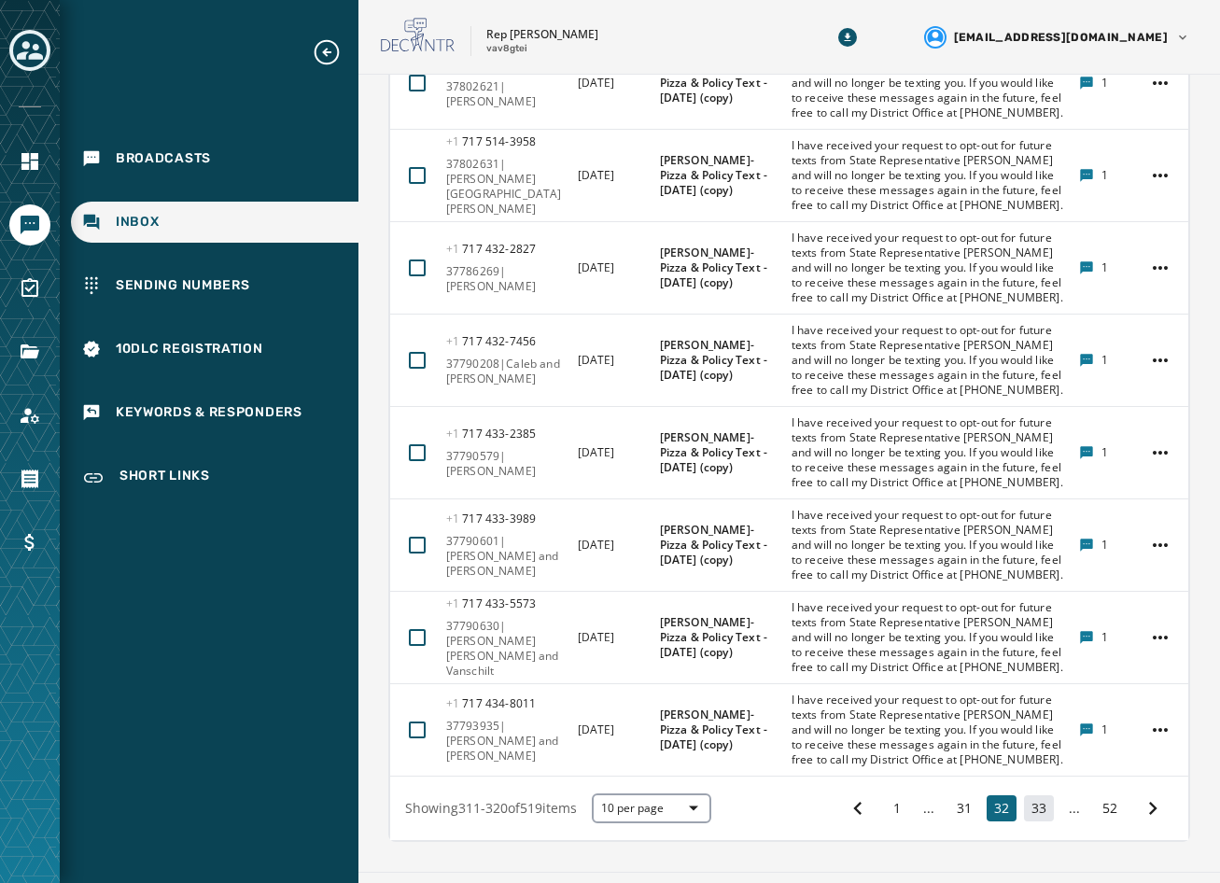
click at [1024, 795] on button "33" at bounding box center [1039, 808] width 30 height 26
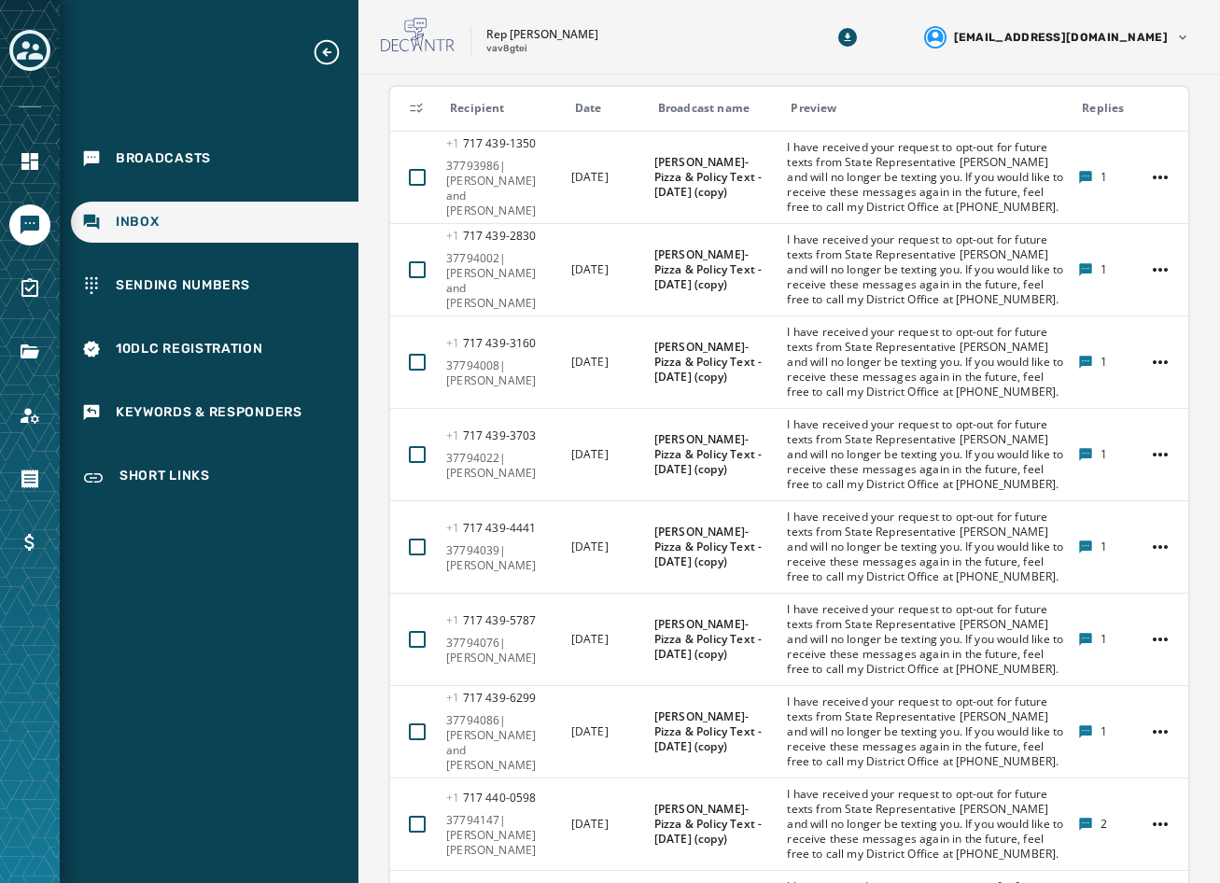
scroll to position [951, 0]
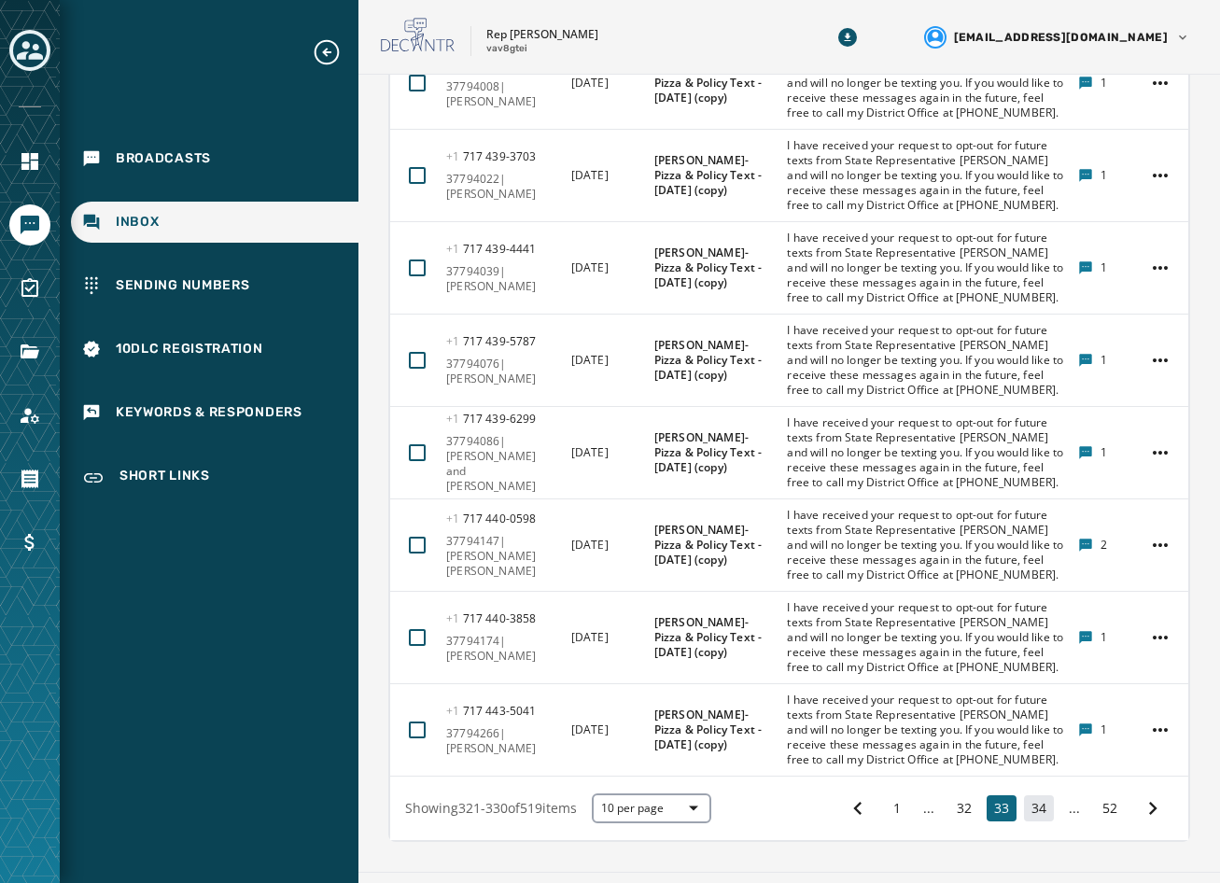
click at [1032, 795] on button "34" at bounding box center [1039, 808] width 30 height 26
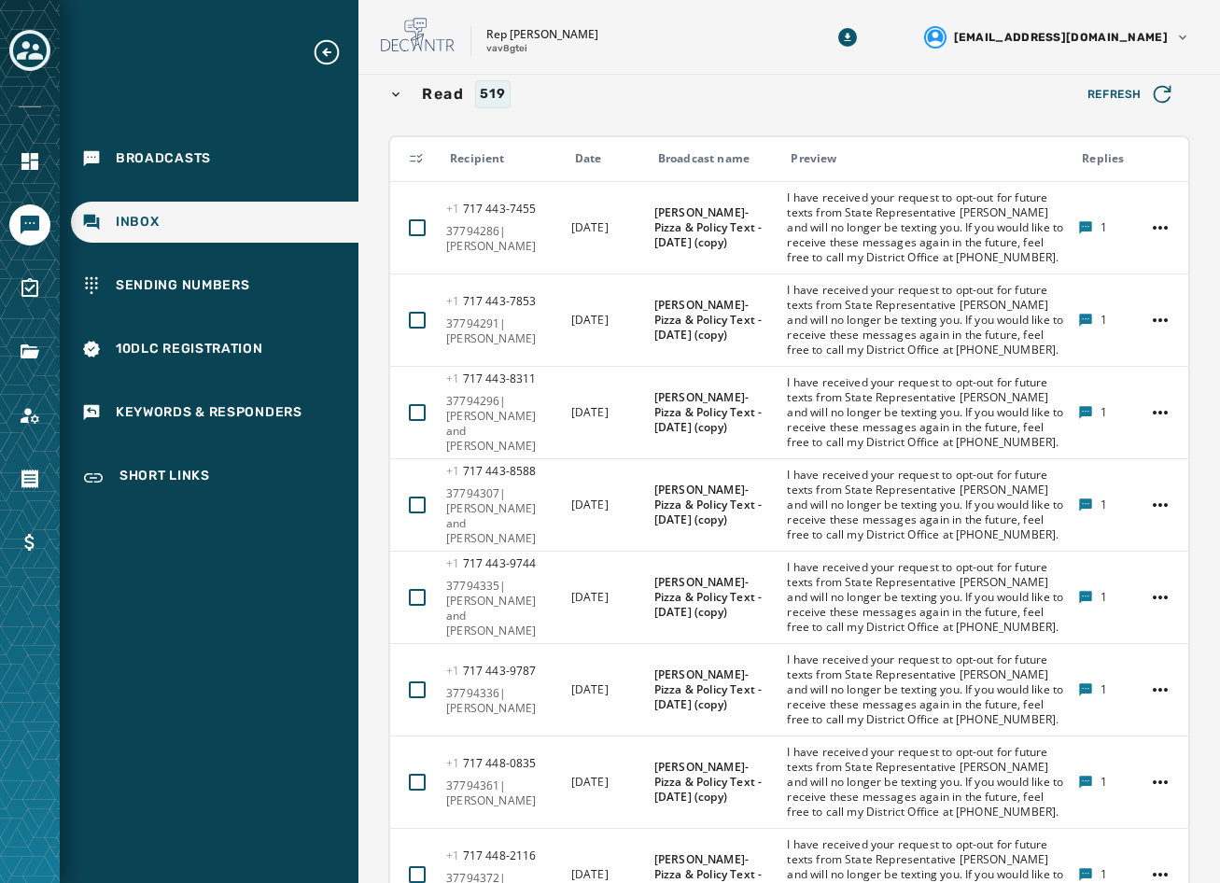
scroll to position [951, 0]
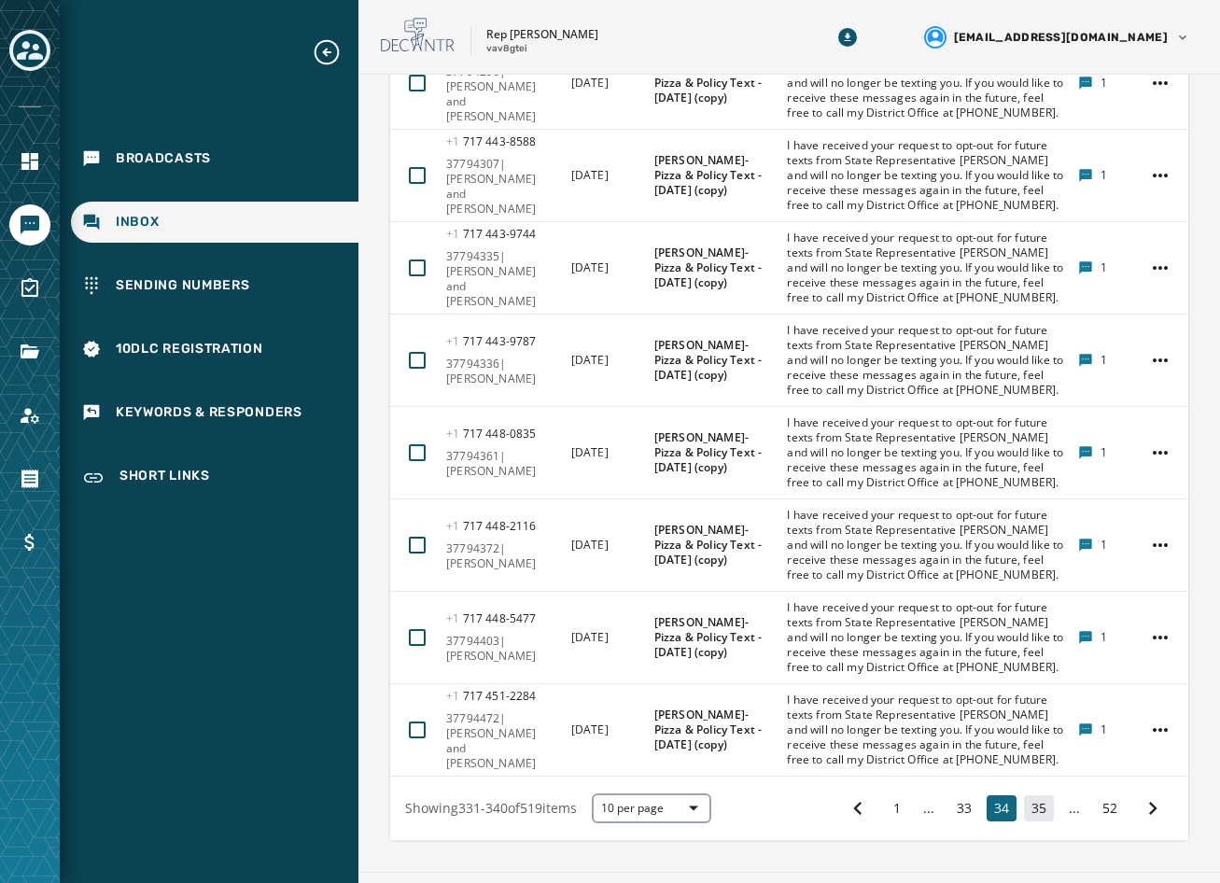
click at [1037, 795] on button "35" at bounding box center [1039, 808] width 30 height 26
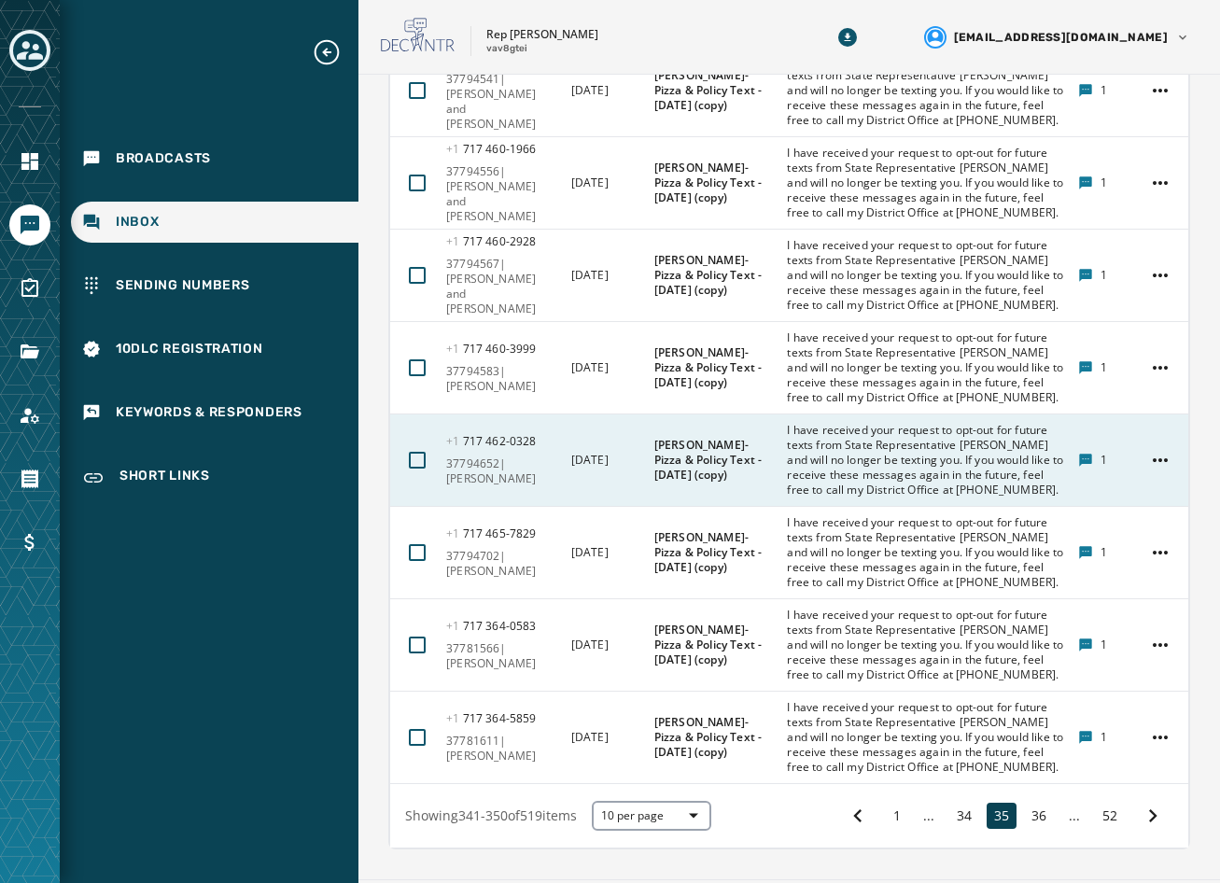
scroll to position [951, 0]
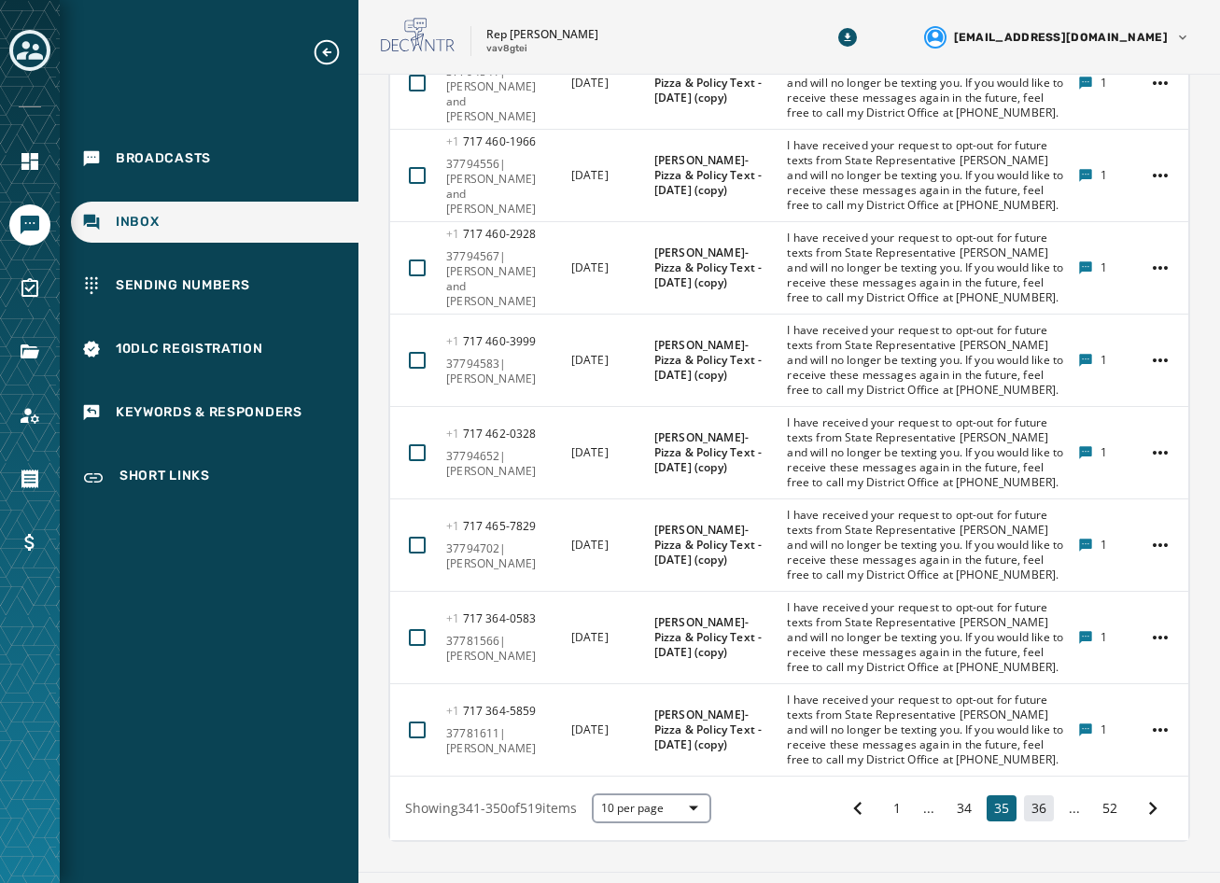
click at [1024, 795] on button "36" at bounding box center [1039, 808] width 30 height 26
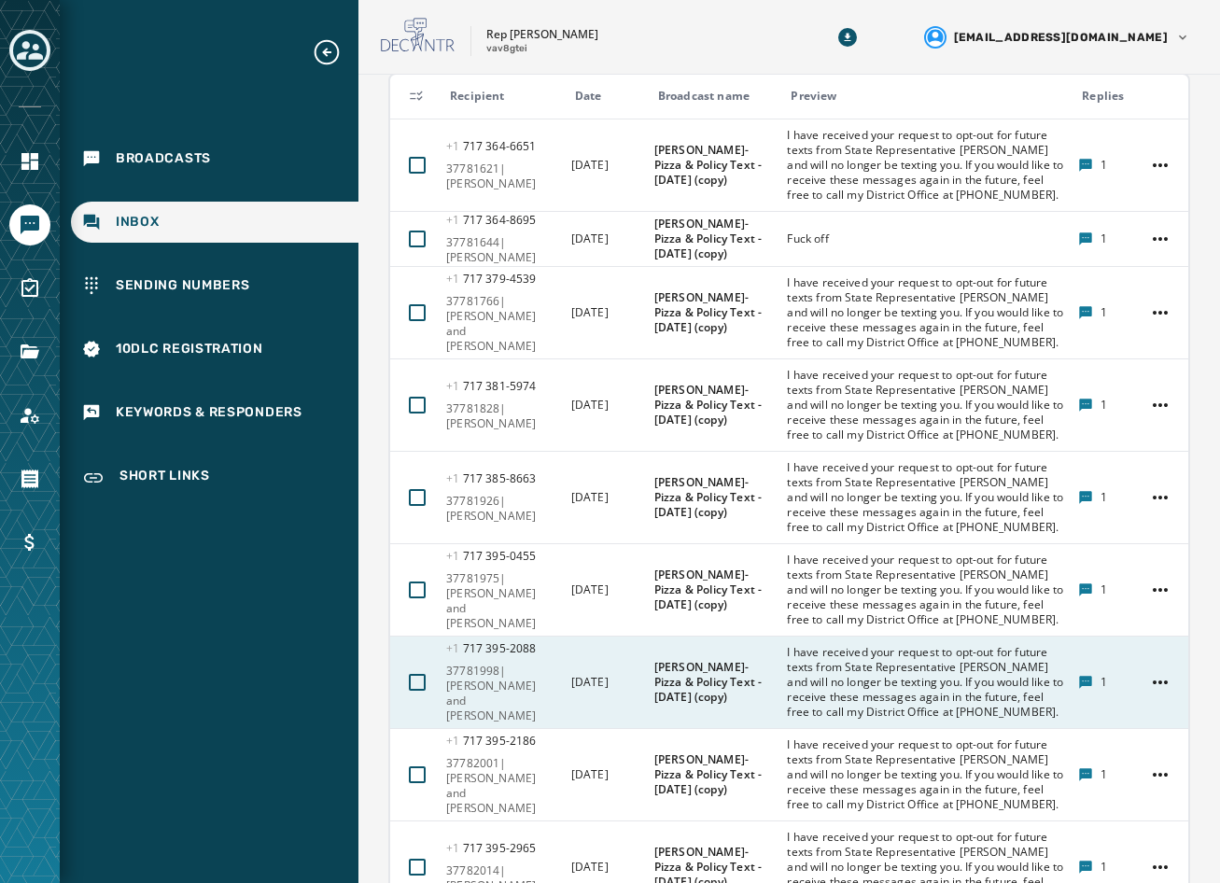
scroll to position [354, 0]
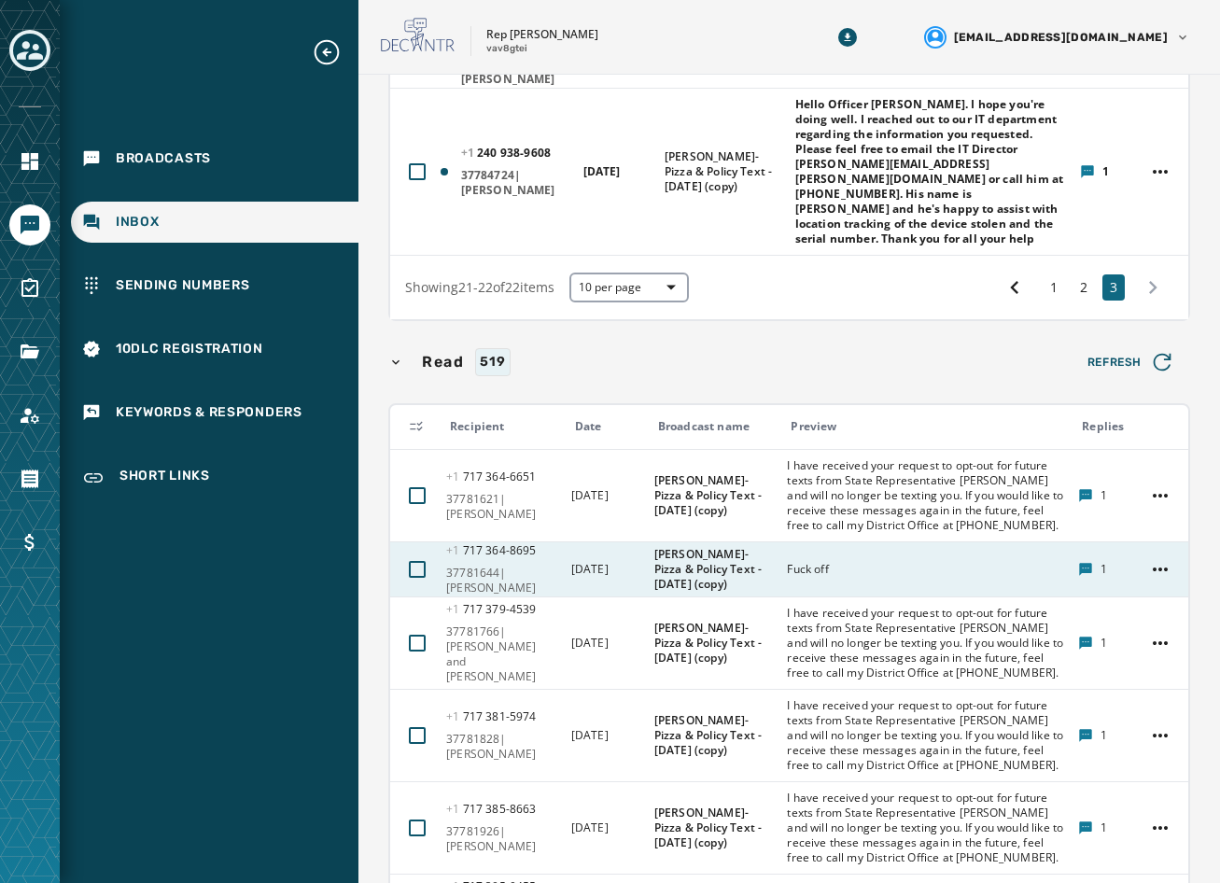
click at [843, 554] on div "Fuck off" at bounding box center [926, 569] width 279 height 30
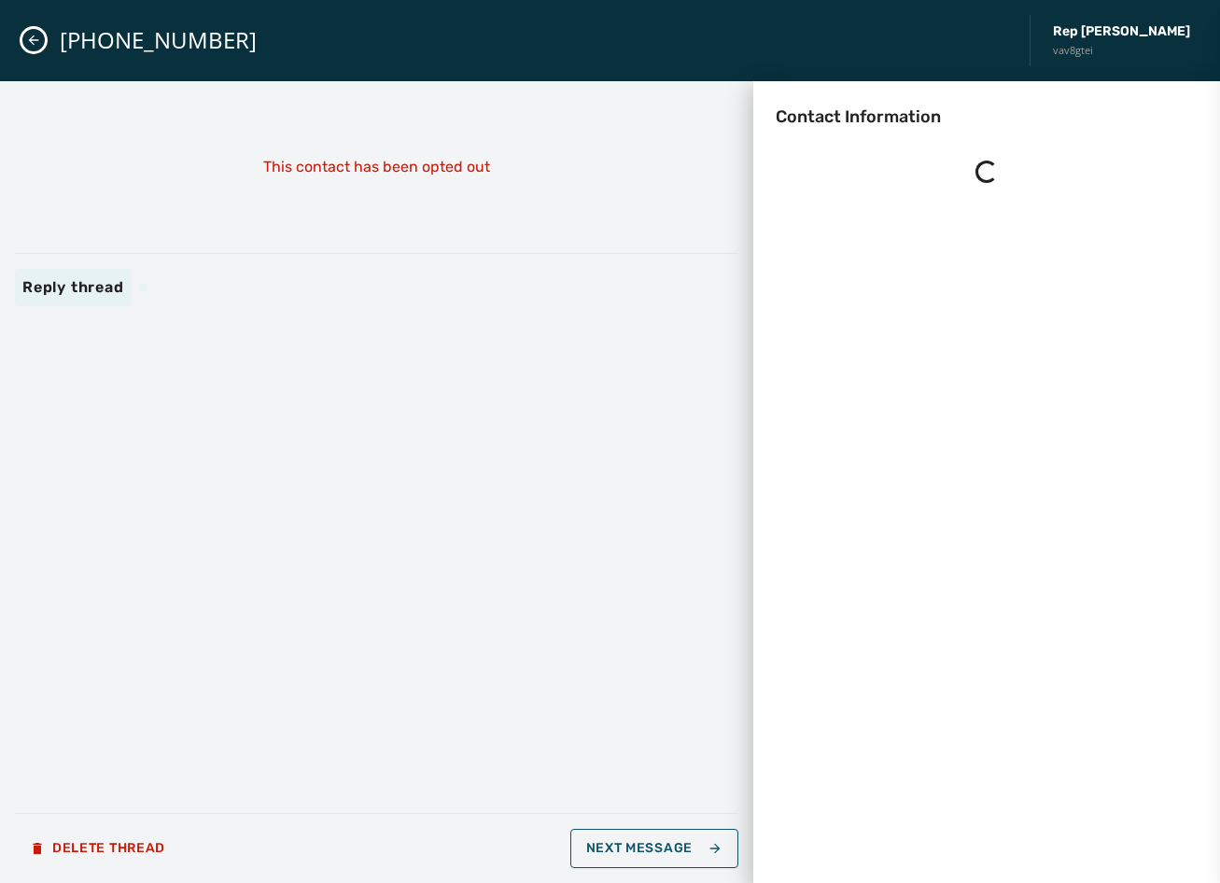
scroll to position [0, 0]
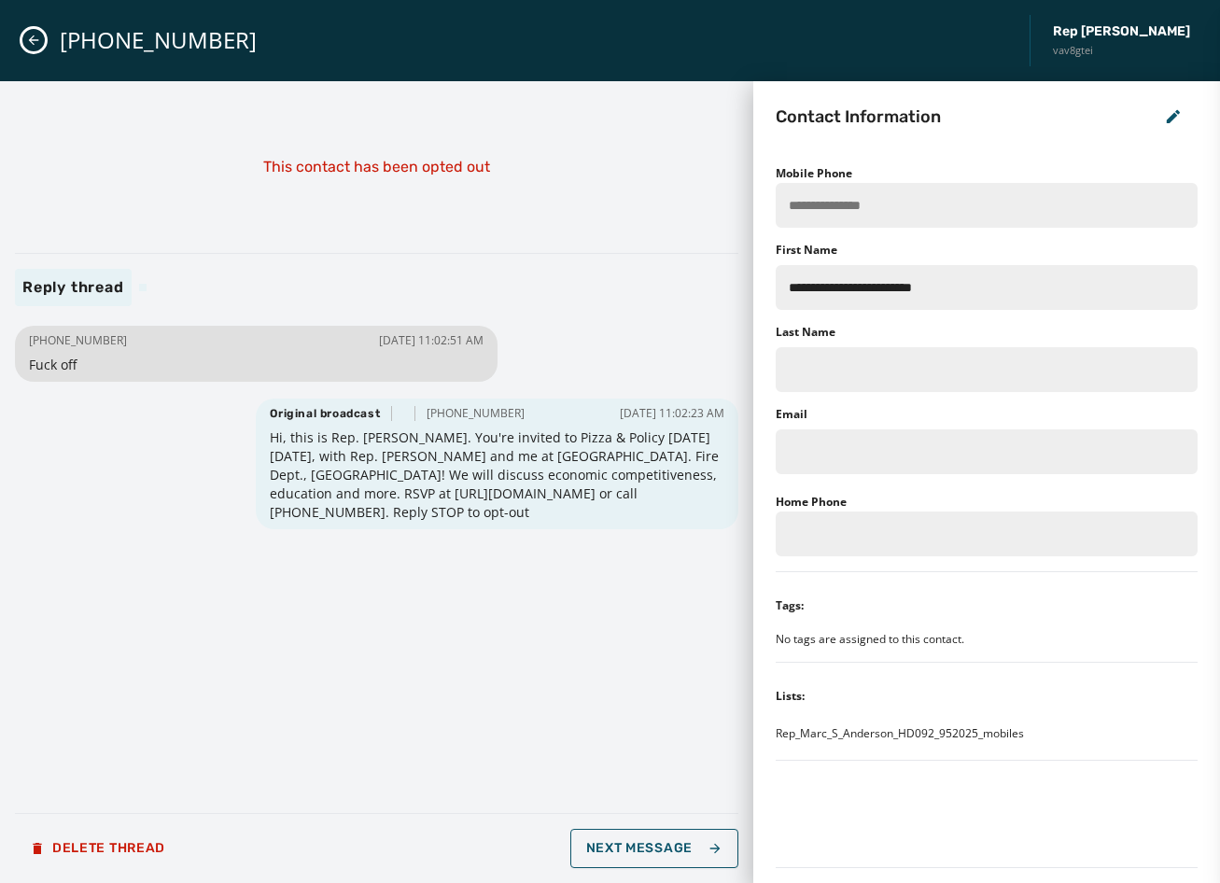
click at [277, 291] on div "Reply thread" at bounding box center [376, 287] width 723 height 37
drag, startPoint x: 44, startPoint y: 340, endPoint x: 144, endPoint y: 347, distance: 100.2
click at [144, 347] on div "[PHONE_NUMBER] [DATE] 11:02:51 AM" at bounding box center [256, 340] width 455 height 15
copy span "[PHONE_NUMBER]"
click at [32, 40] on icon "Close admin drawer" at bounding box center [34, 40] width 10 height 10
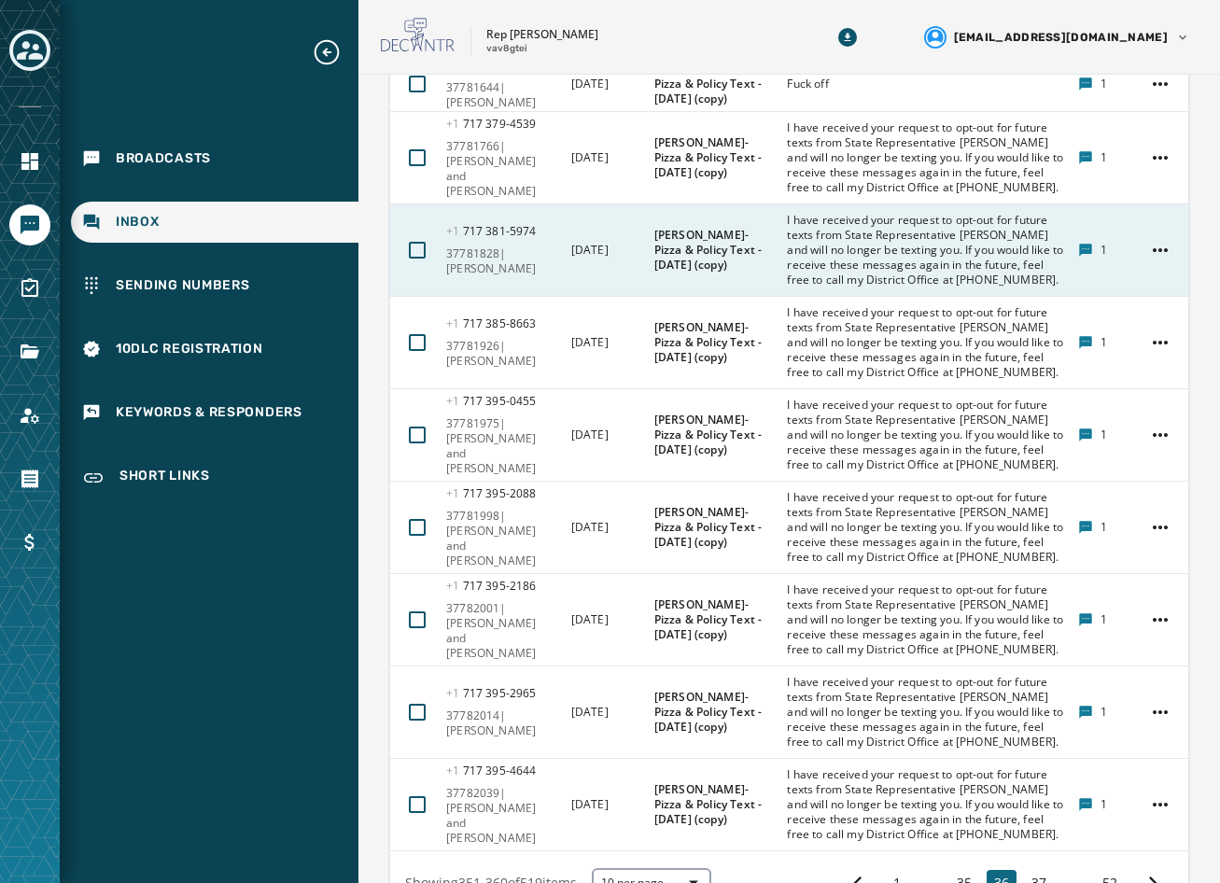
scroll to position [840, 0]
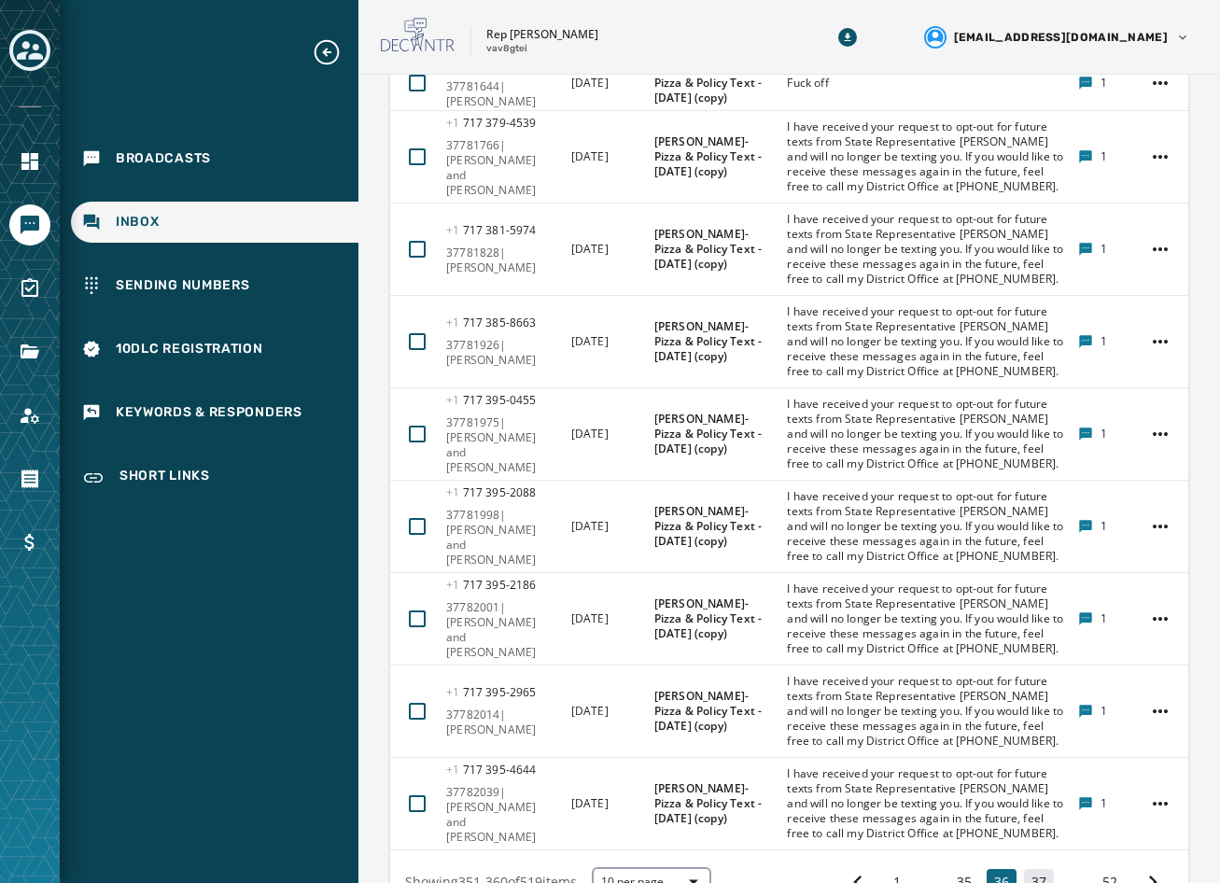
click at [1024, 869] on button "37" at bounding box center [1039, 882] width 30 height 26
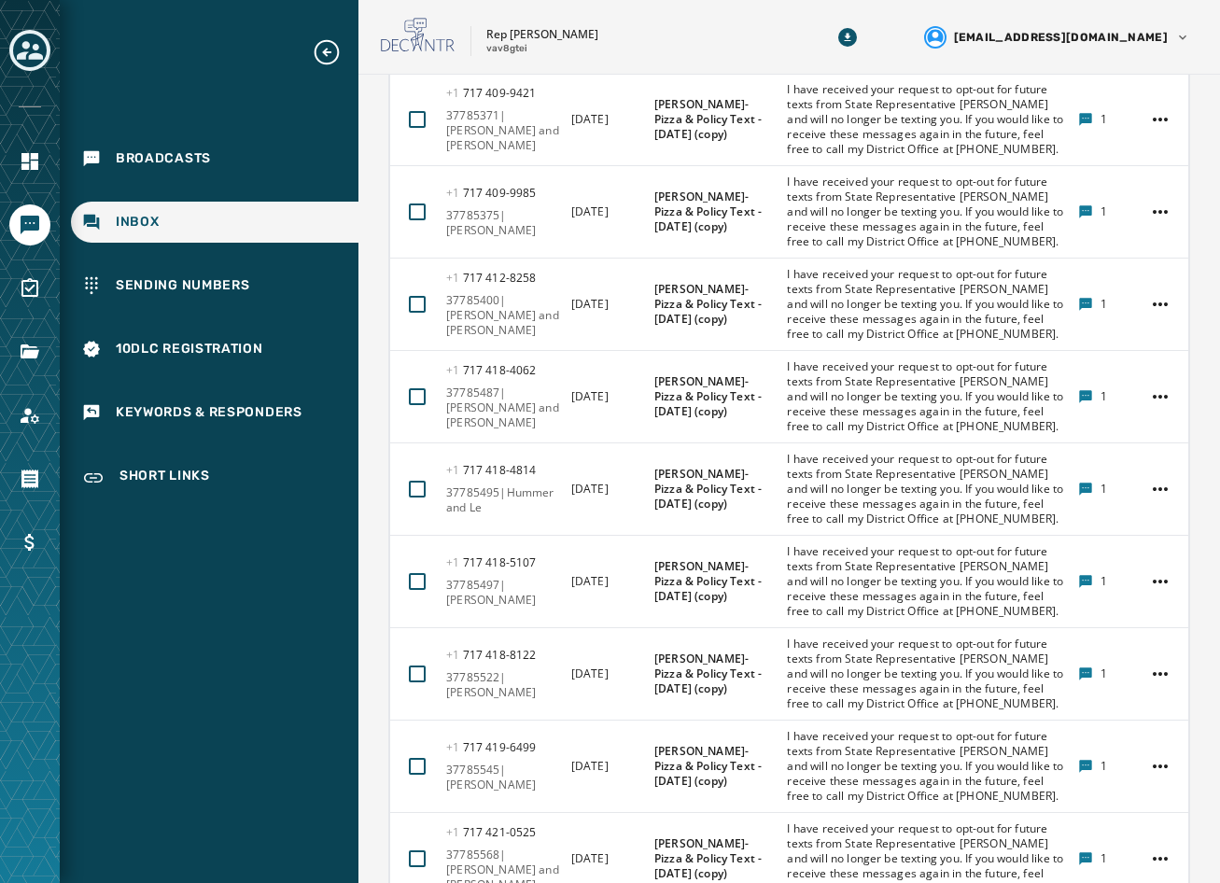
scroll to position [951, 0]
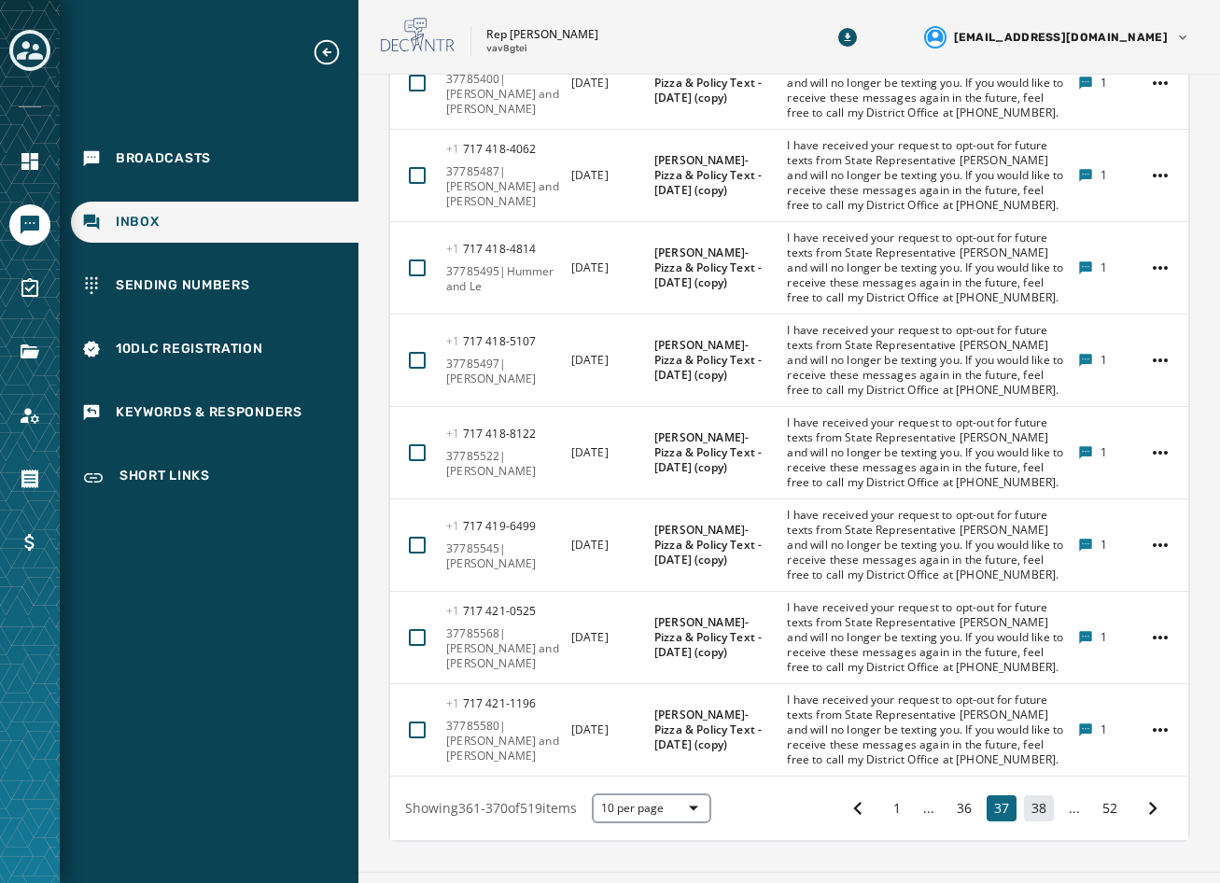
click at [1031, 795] on button "38" at bounding box center [1039, 808] width 30 height 26
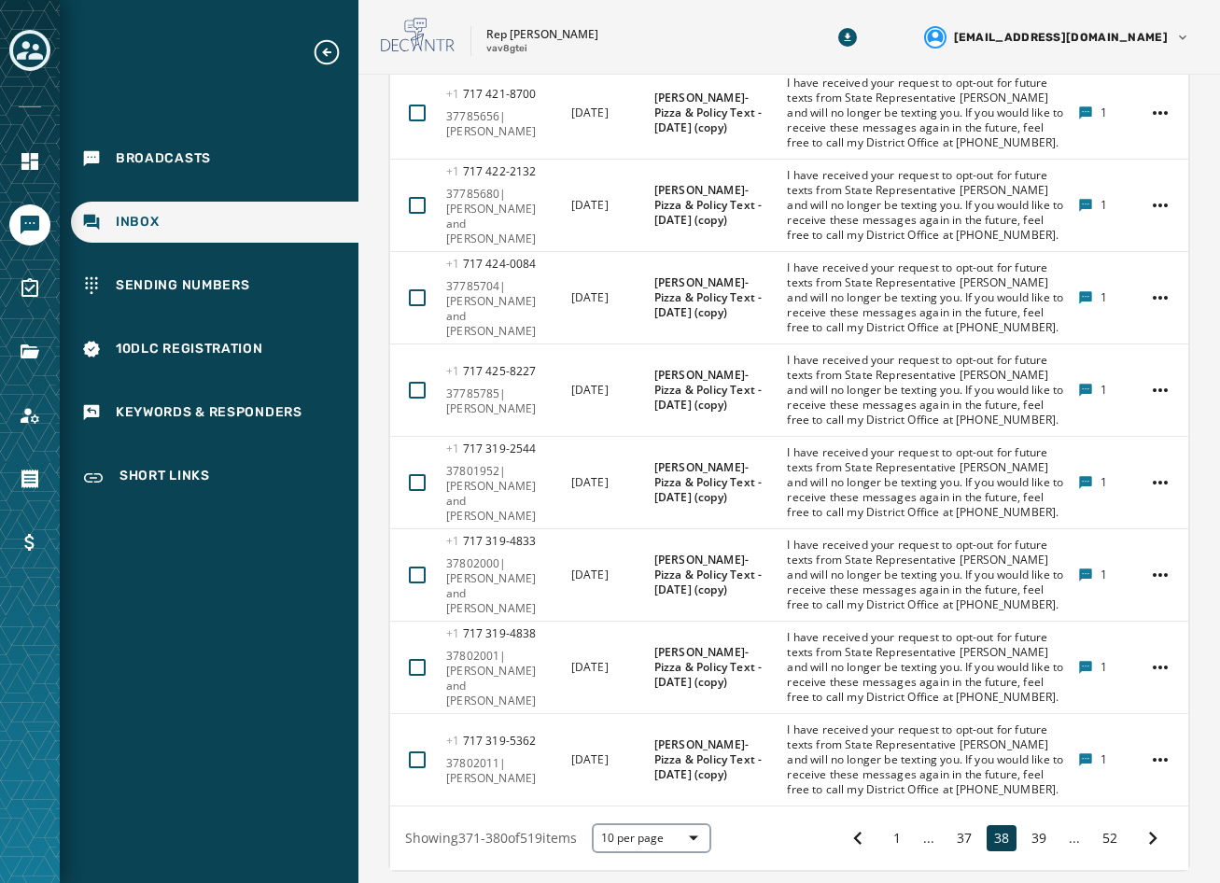
scroll to position [951, 0]
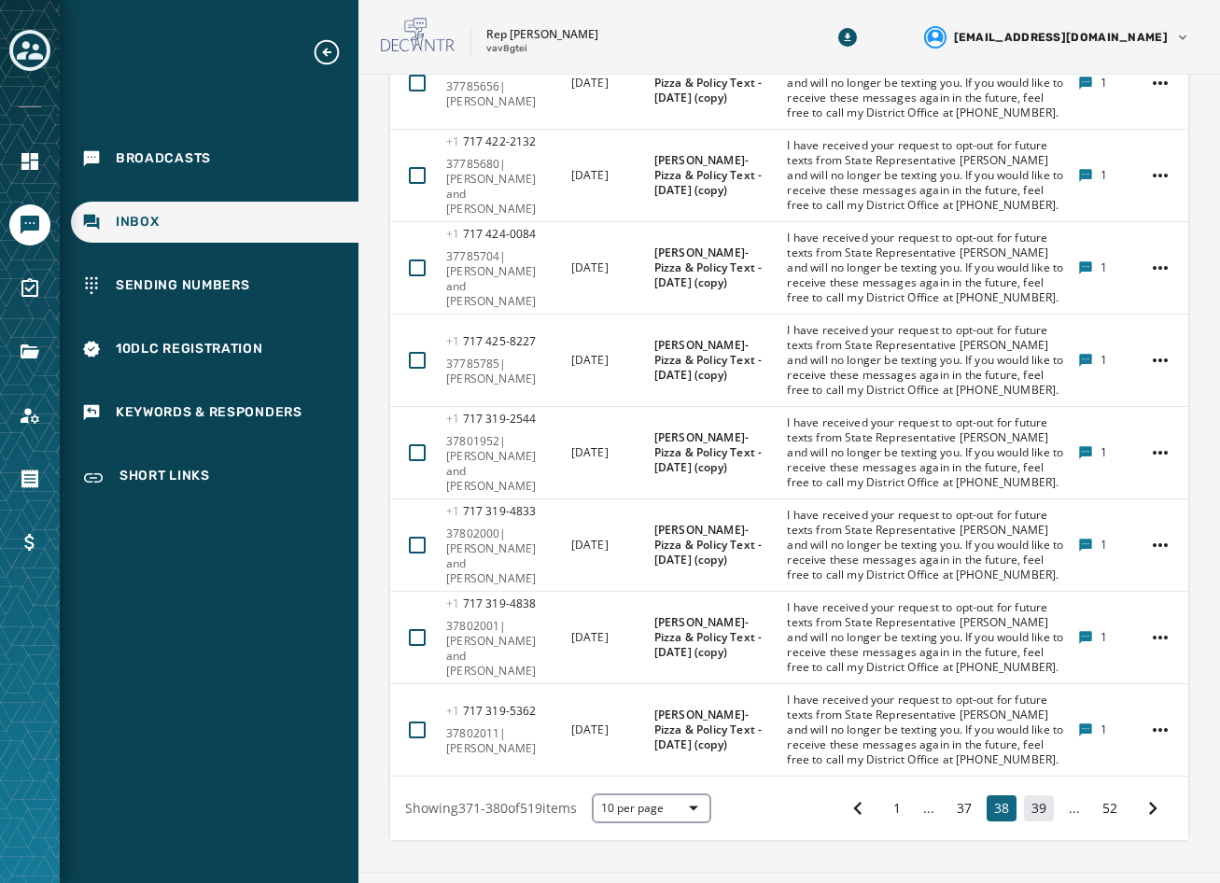
click at [1035, 795] on button "39" at bounding box center [1039, 808] width 30 height 26
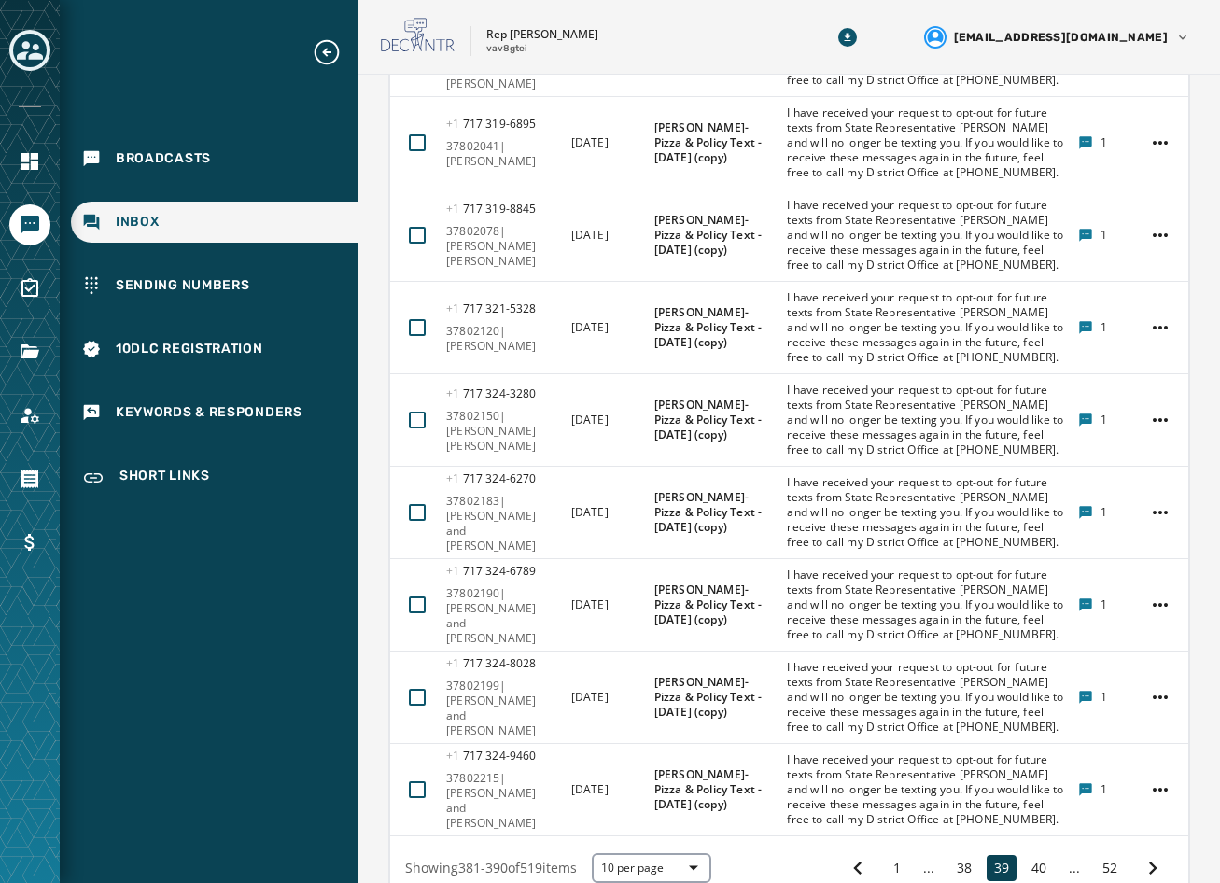
scroll to position [951, 0]
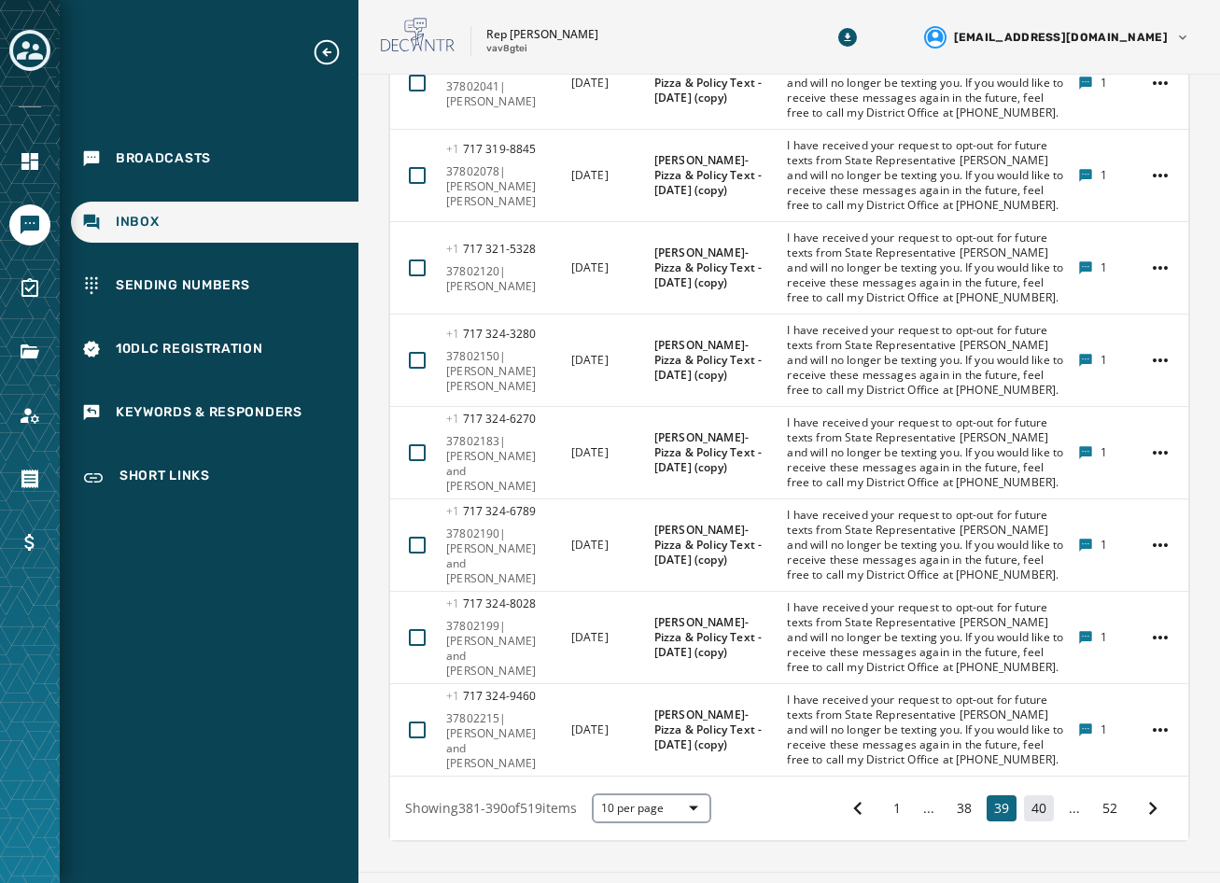
click at [1037, 795] on button "40" at bounding box center [1039, 808] width 30 height 26
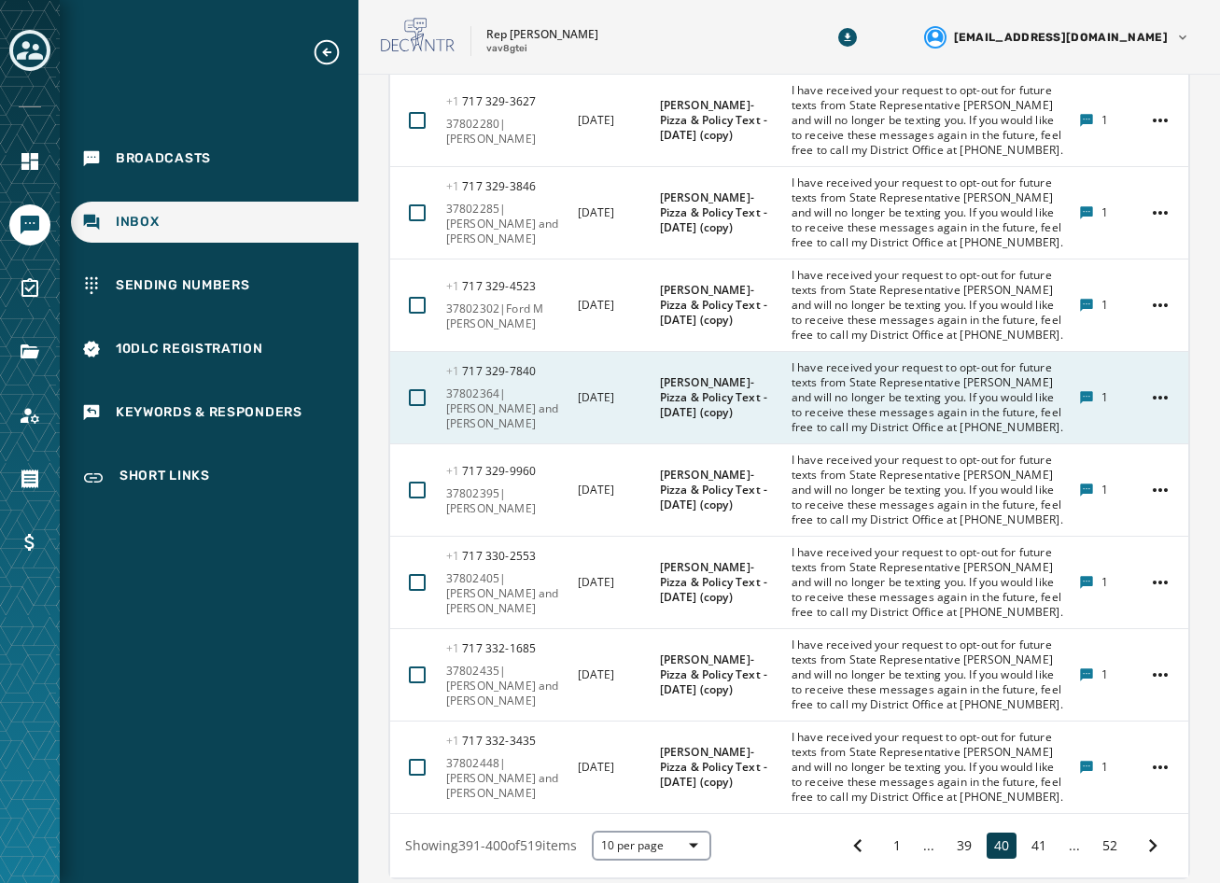
scroll to position [951, 0]
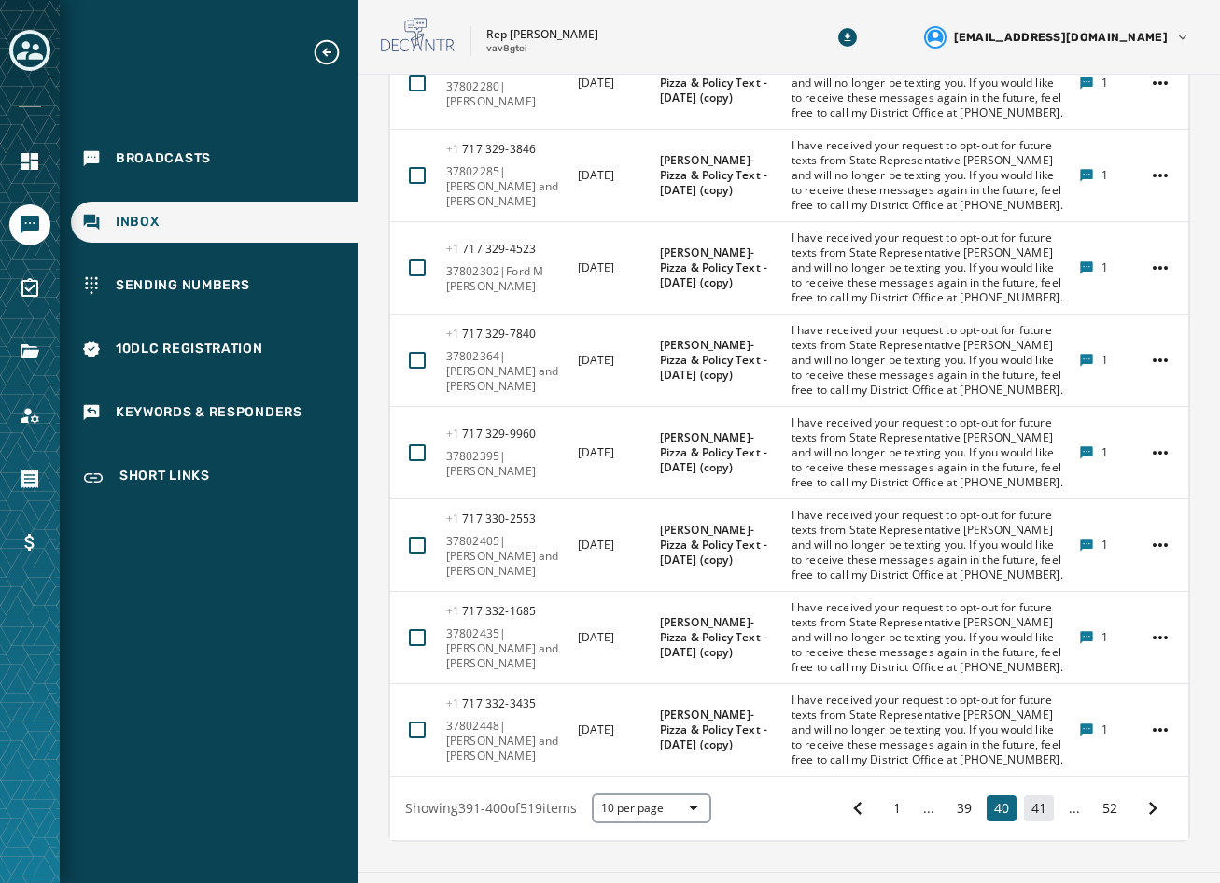
click at [1024, 795] on button "41" at bounding box center [1039, 808] width 30 height 26
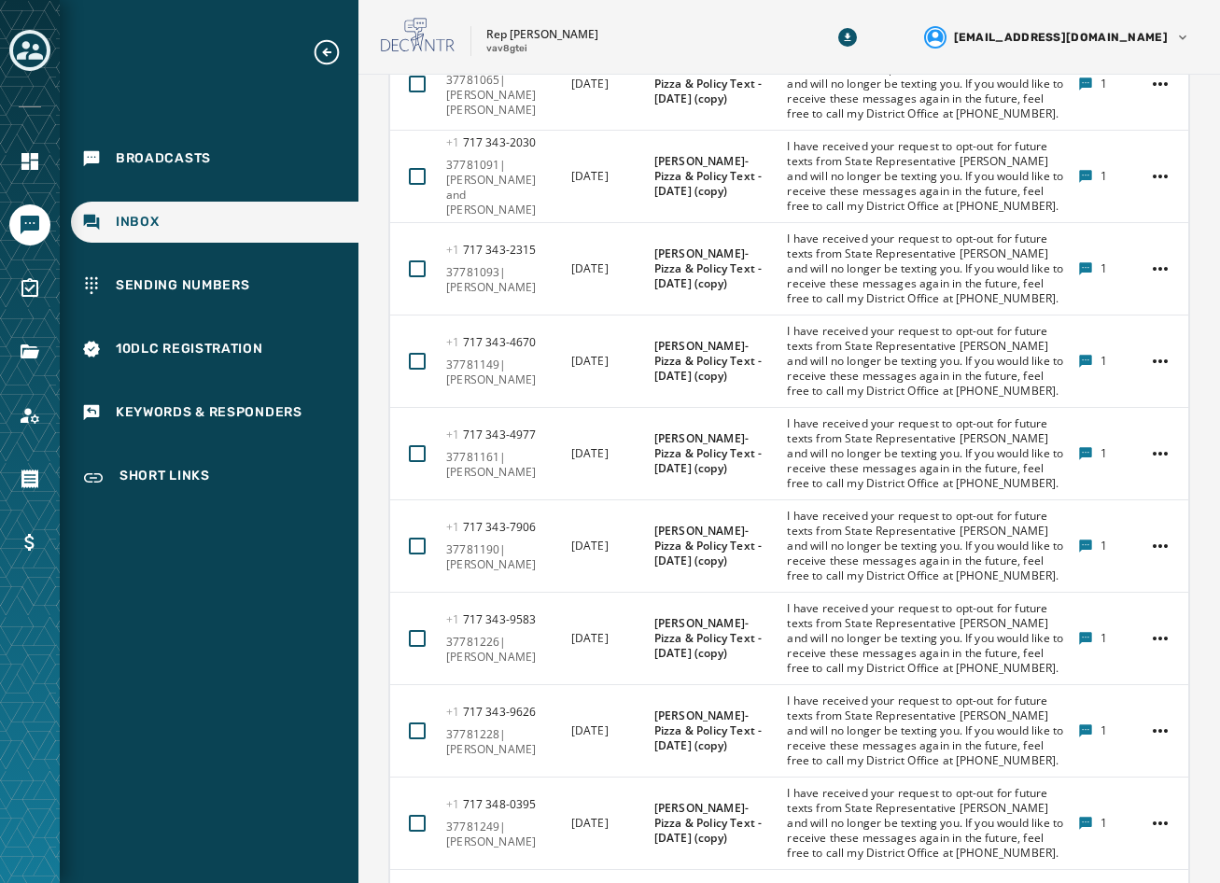
scroll to position [951, 0]
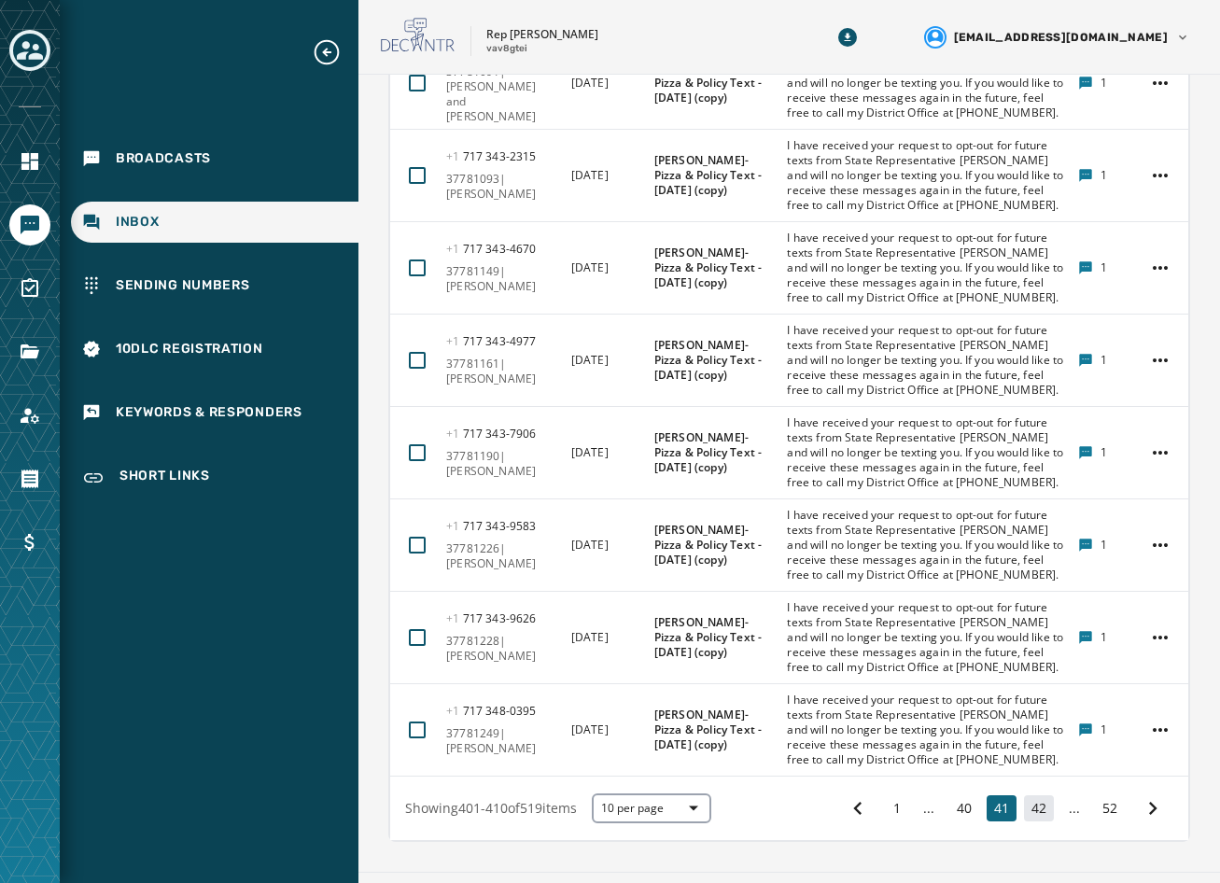
click at [1033, 795] on button "42" at bounding box center [1039, 808] width 30 height 26
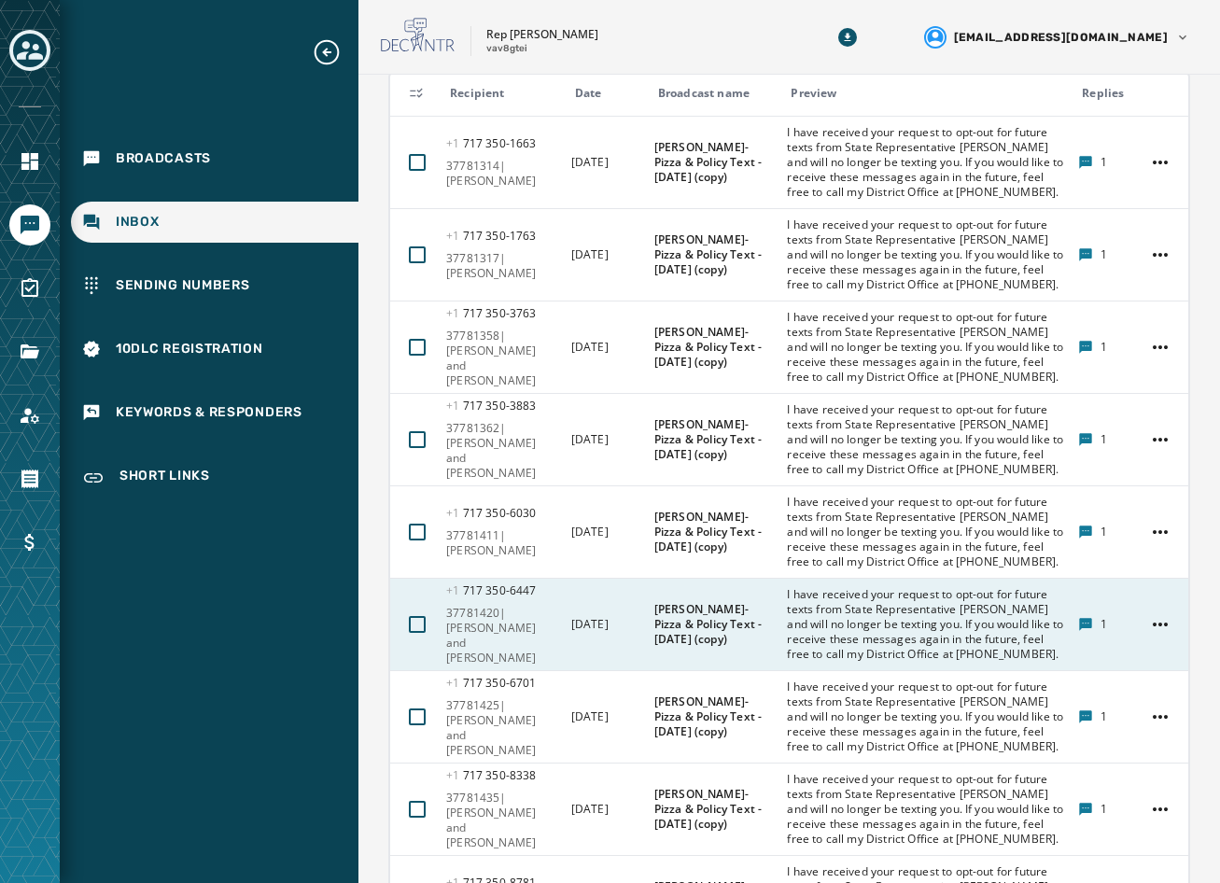
scroll to position [951, 0]
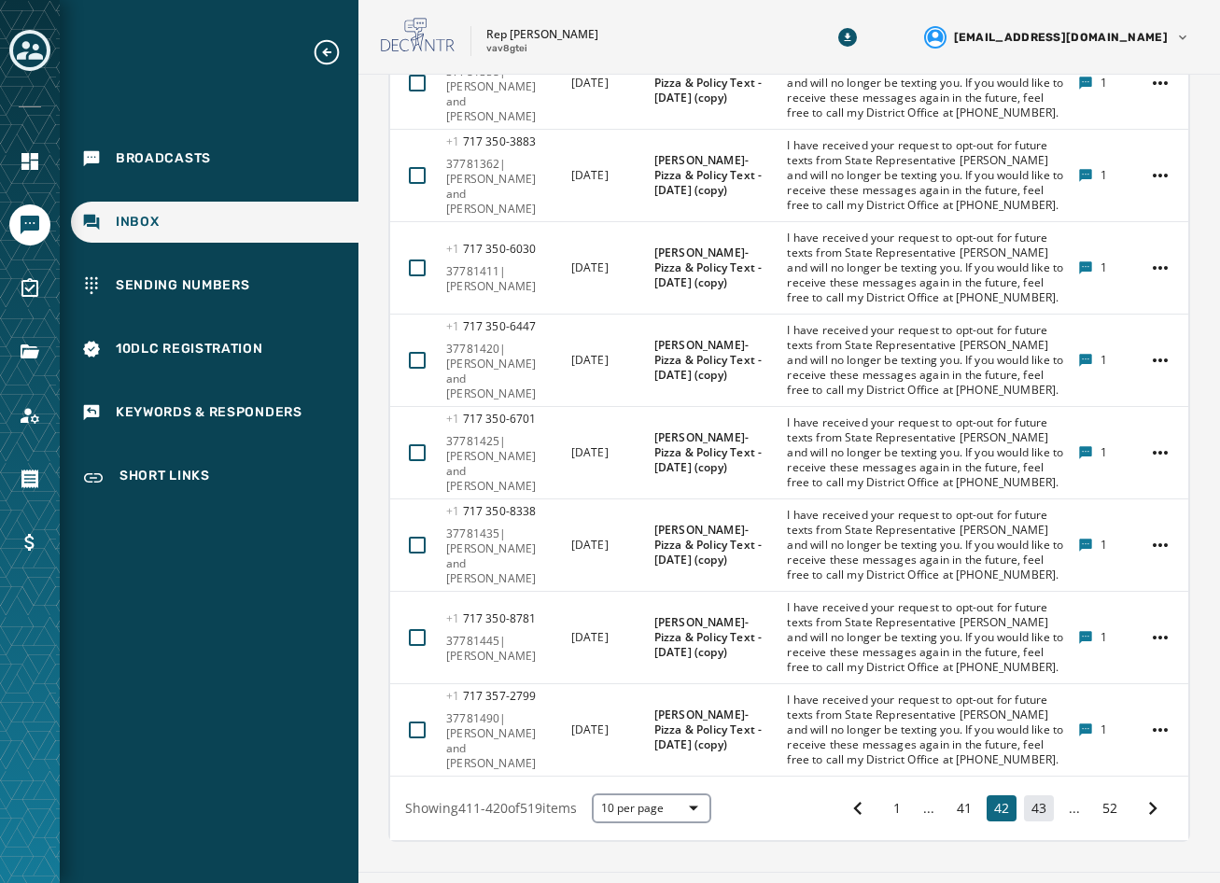
click at [1033, 795] on button "43" at bounding box center [1039, 808] width 30 height 26
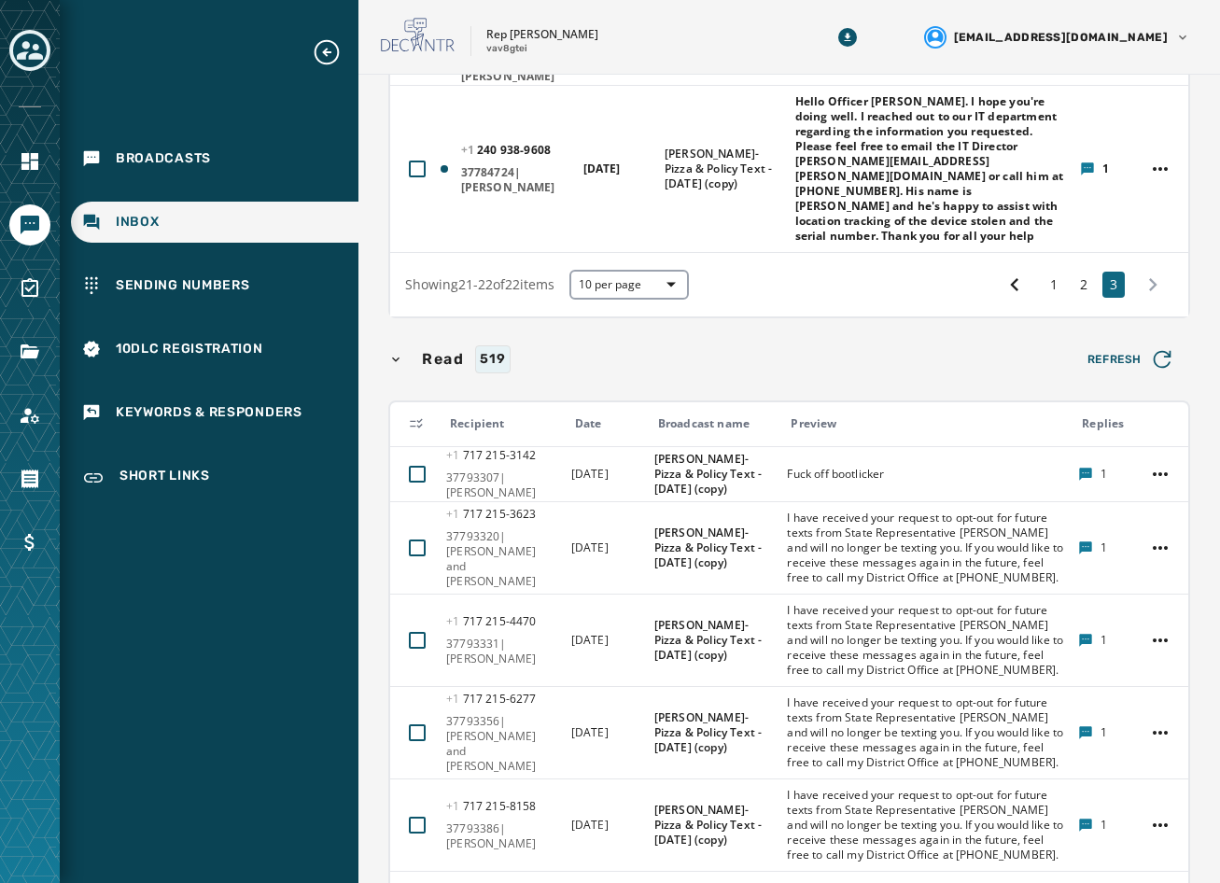
scroll to position [354, 0]
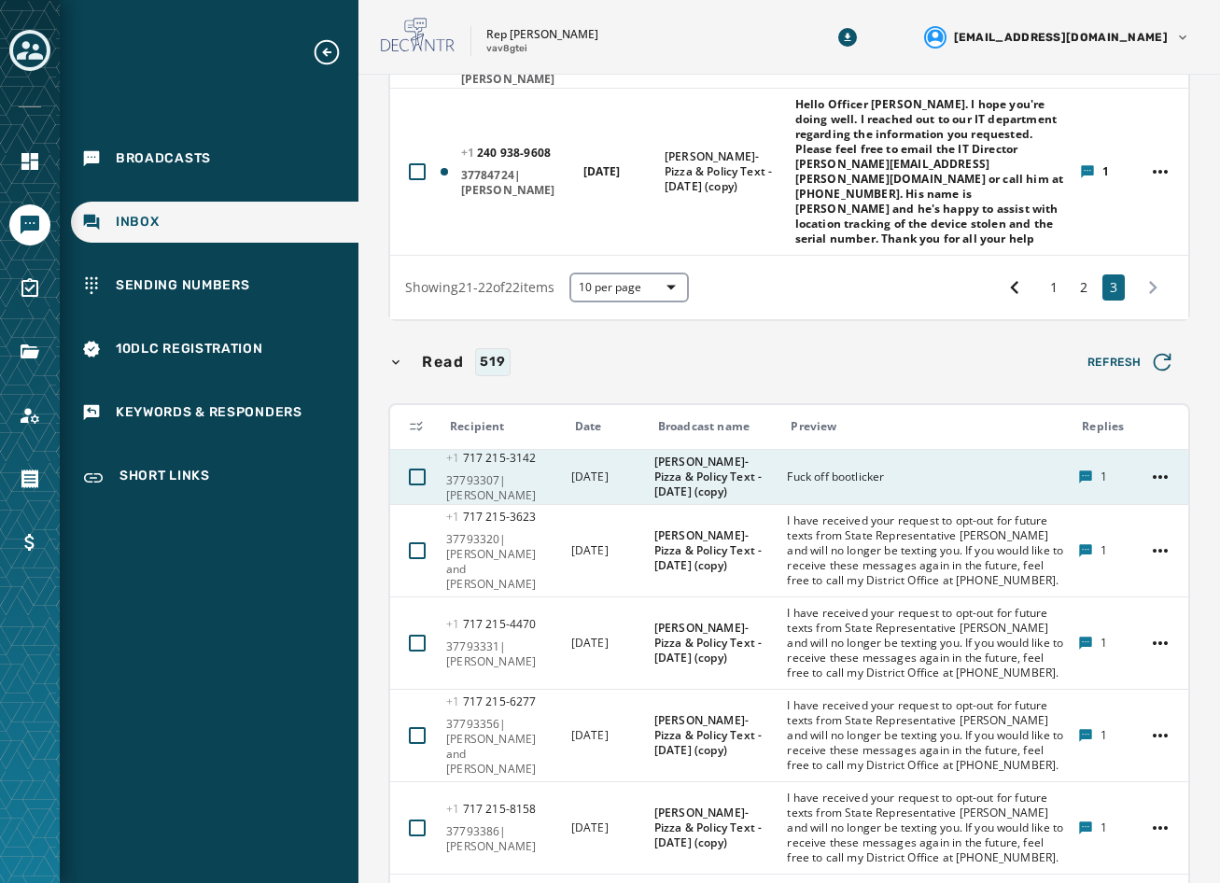
click at [846, 450] on td "Fuck off bootlicker" at bounding box center [921, 477] width 291 height 55
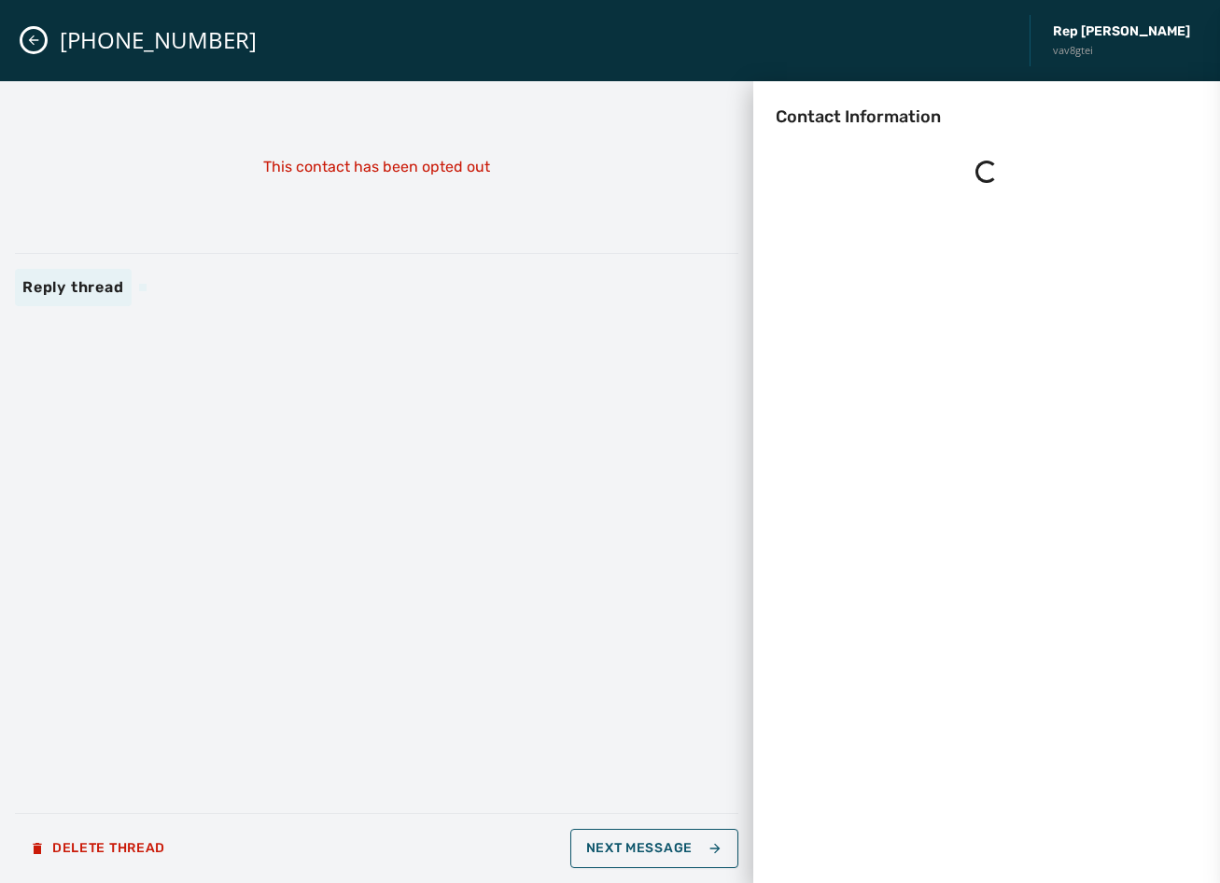
scroll to position [0, 0]
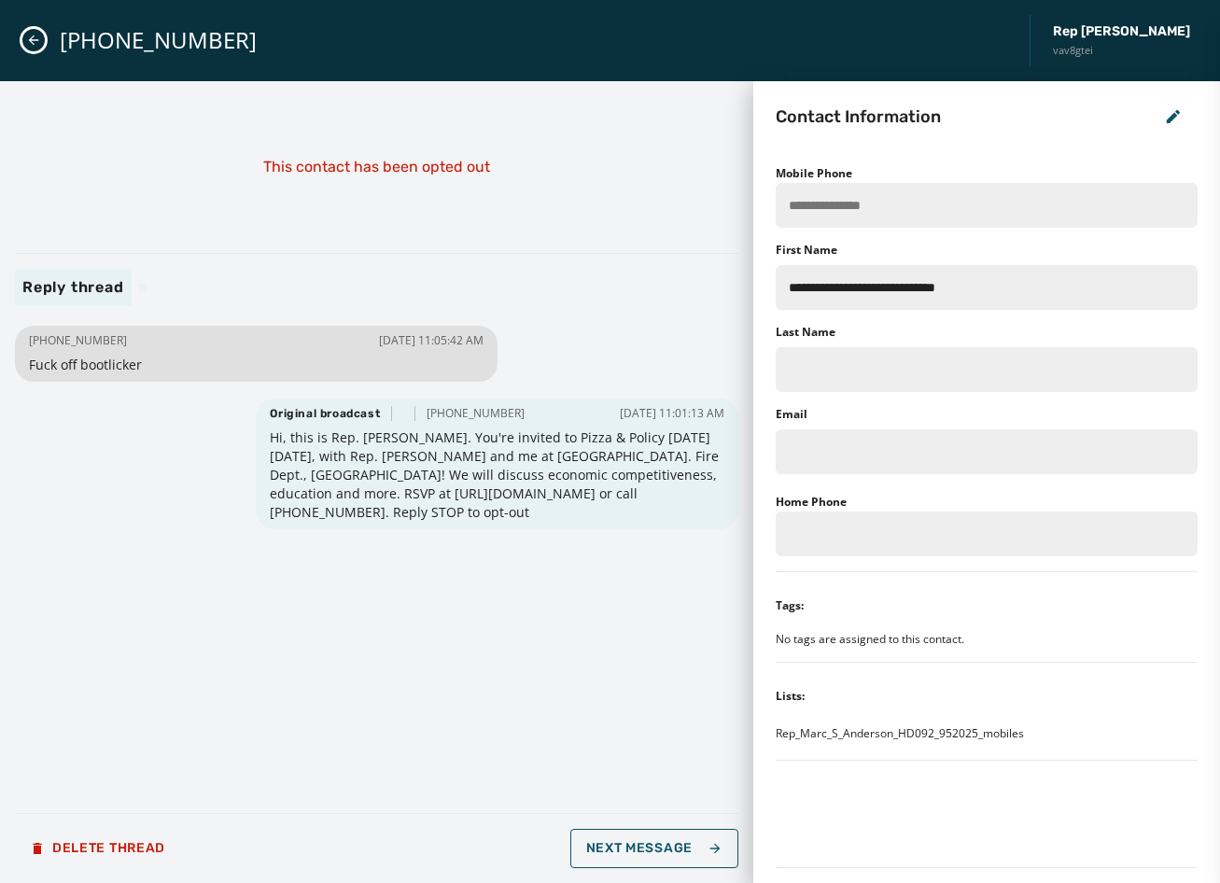
drag, startPoint x: 123, startPoint y: 343, endPoint x: 48, endPoint y: 336, distance: 75.9
click at [48, 336] on div "[PHONE_NUMBER] [DATE] 11:05:42 AM" at bounding box center [256, 340] width 455 height 15
copy span "[PHONE_NUMBER]"
click at [35, 43] on icon "Close admin drawer" at bounding box center [33, 40] width 15 height 15
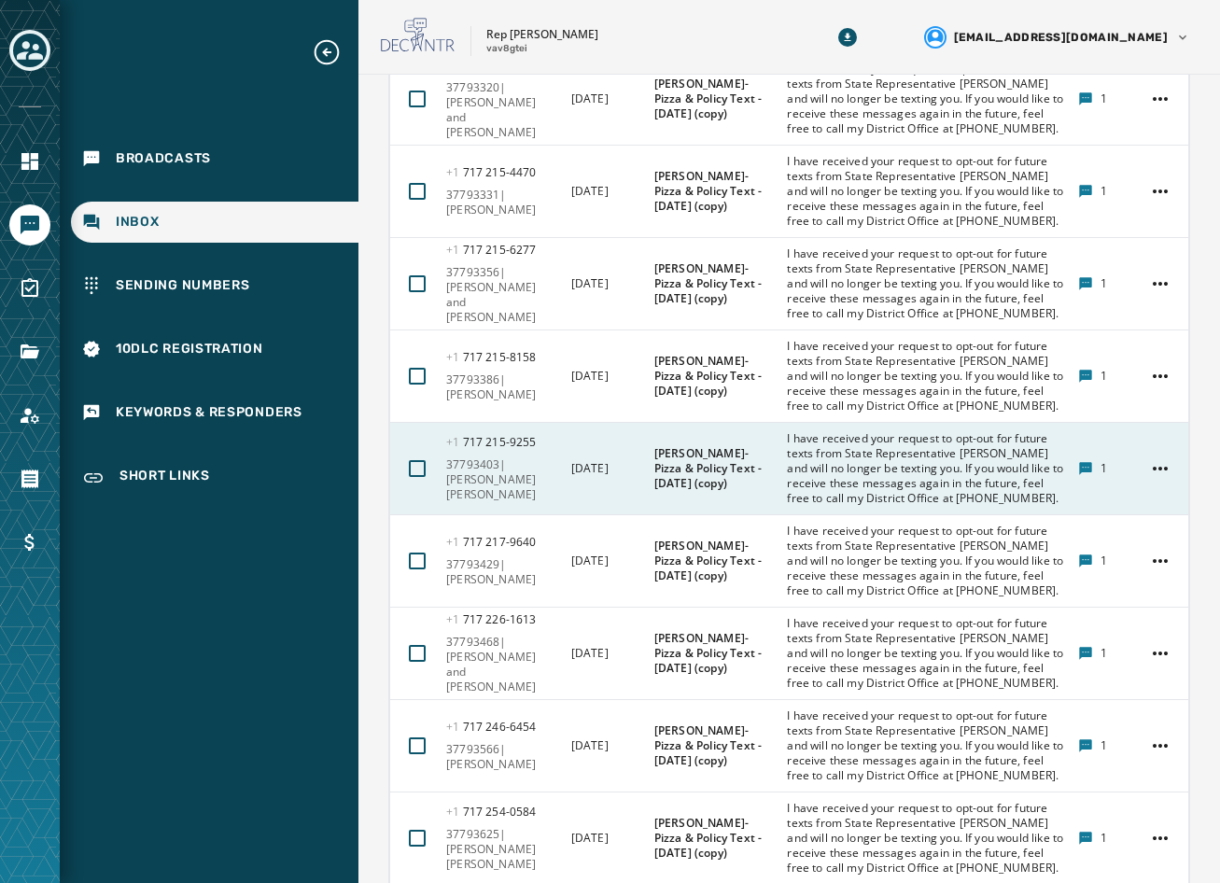
scroll to position [914, 0]
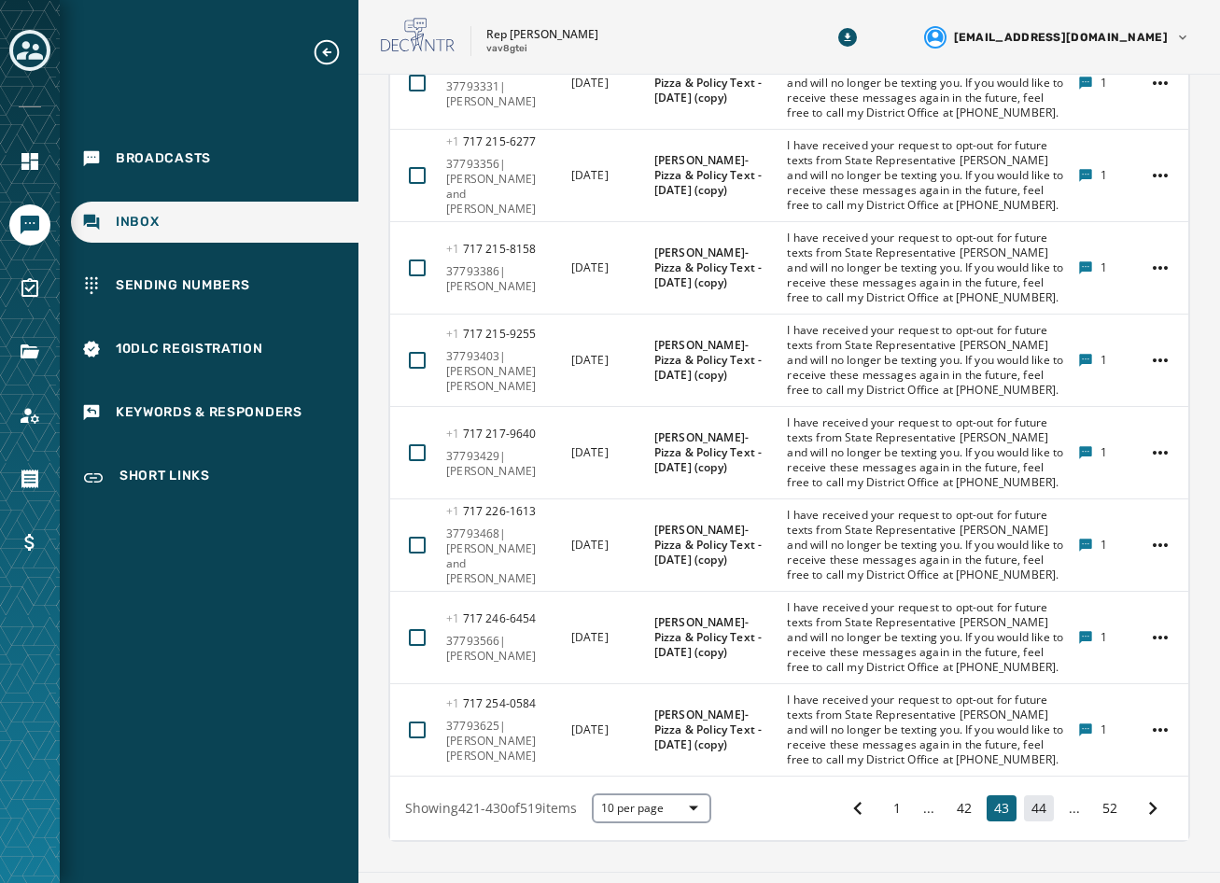
click at [1024, 795] on button "44" at bounding box center [1039, 808] width 30 height 26
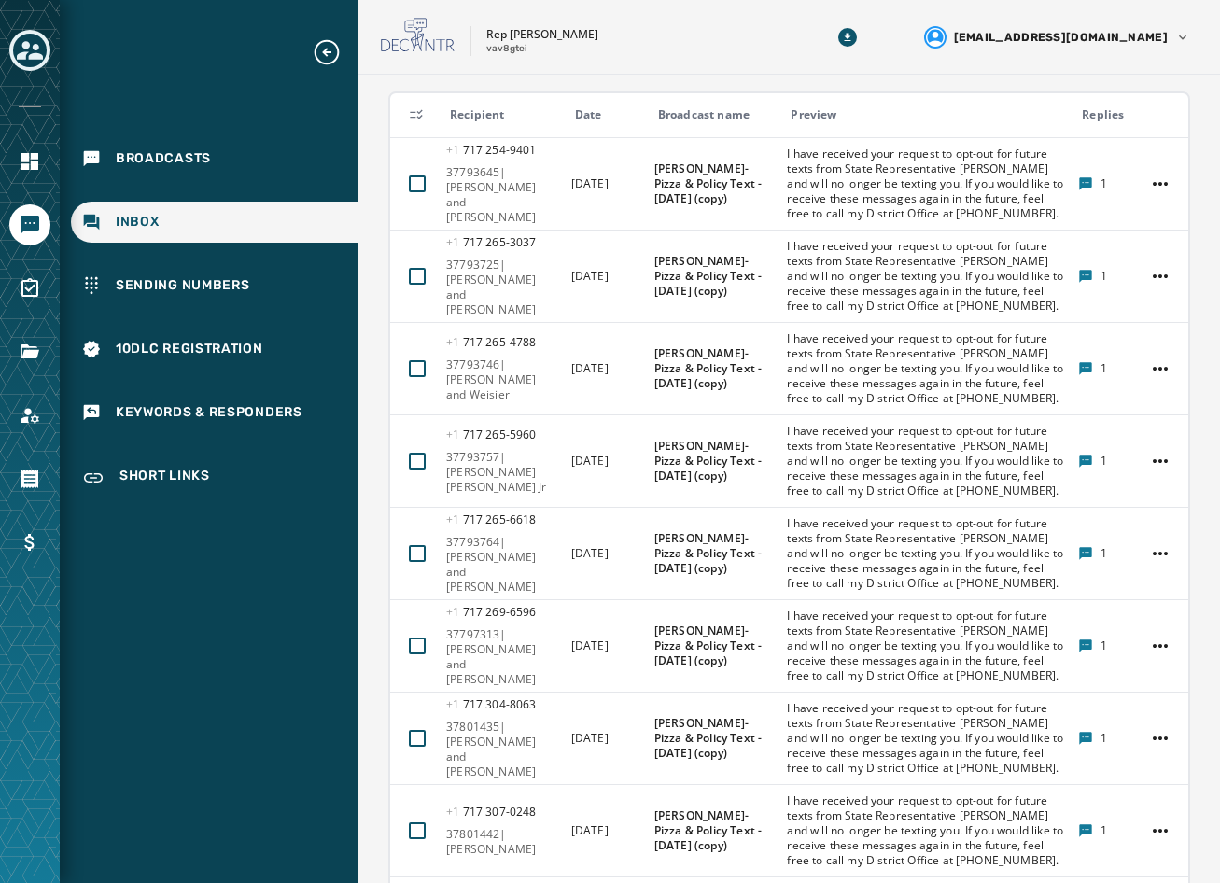
scroll to position [914, 0]
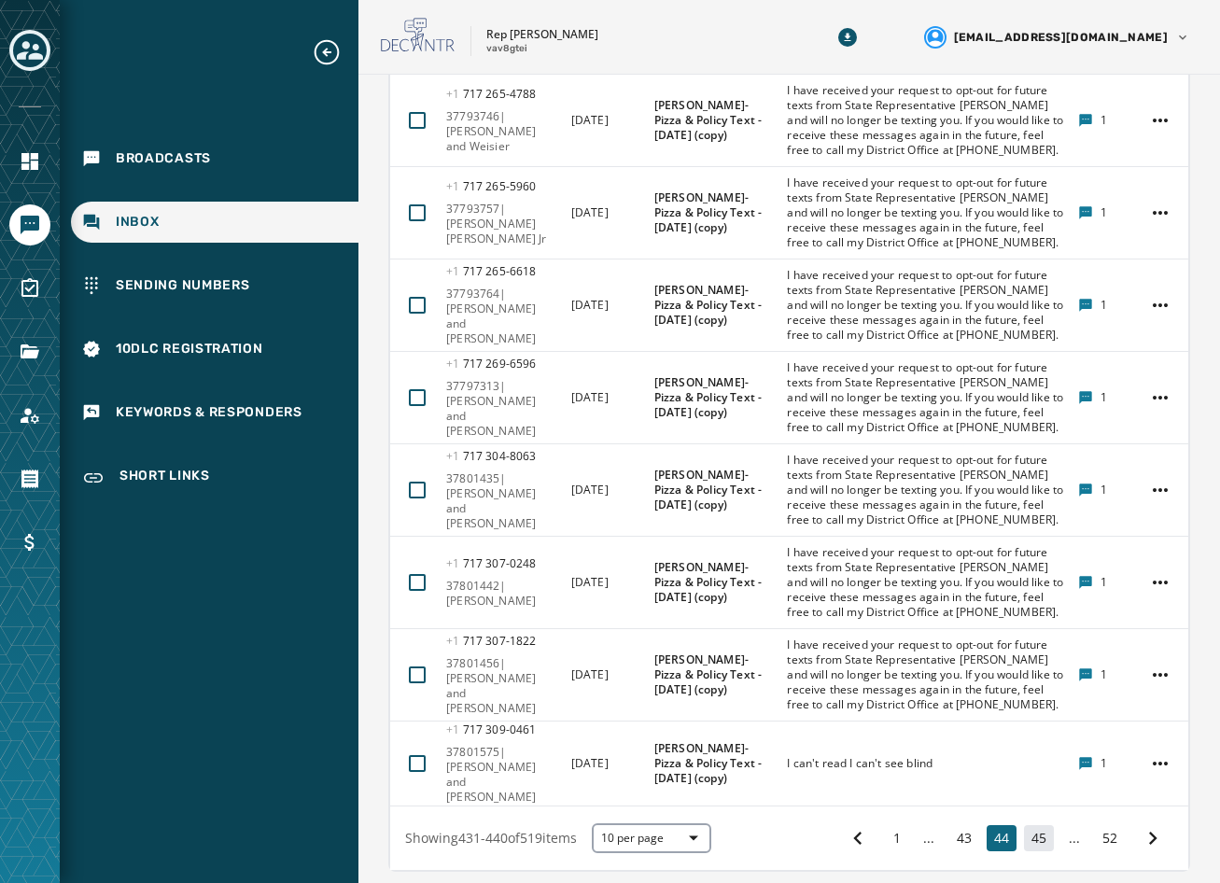
click at [1035, 825] on button "45" at bounding box center [1039, 838] width 30 height 26
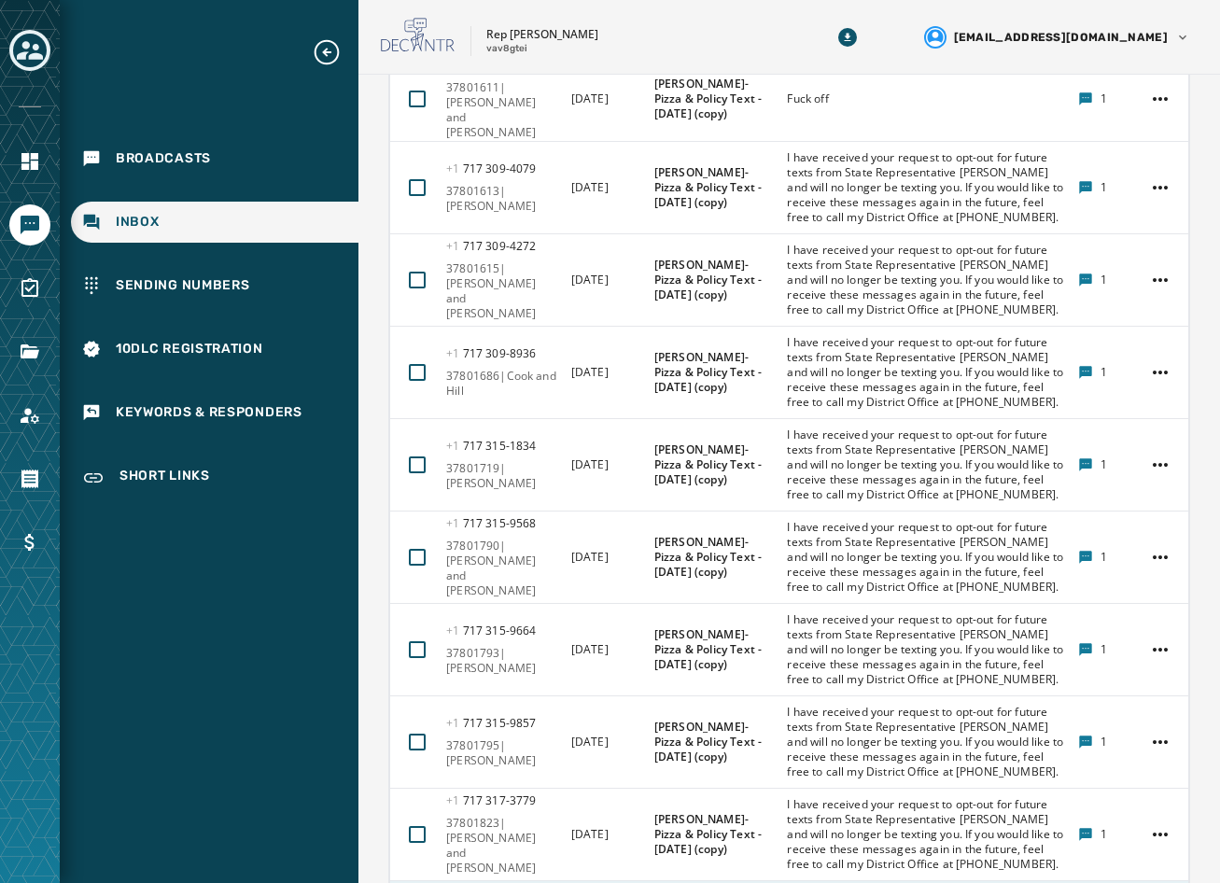
scroll to position [410, 0]
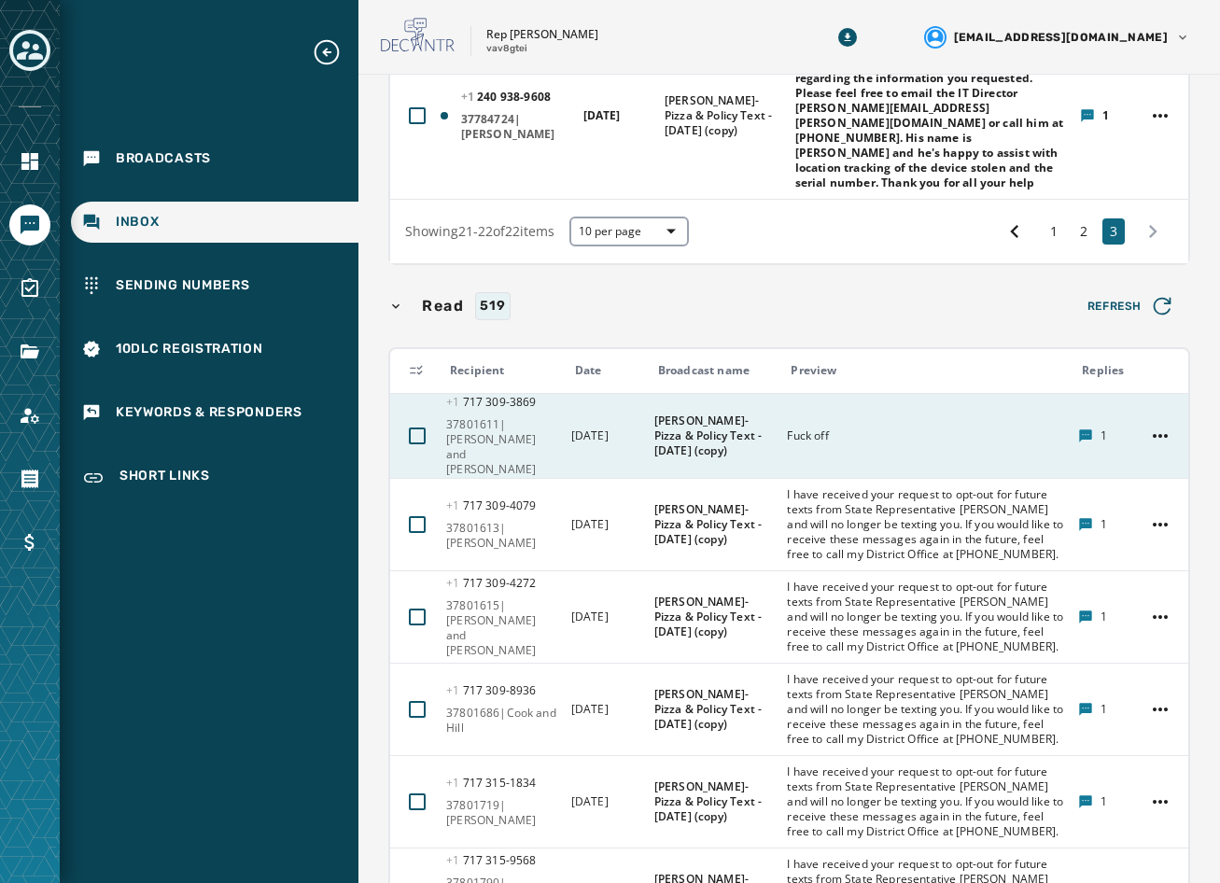
click at [913, 421] on div "Fuck off" at bounding box center [926, 436] width 279 height 30
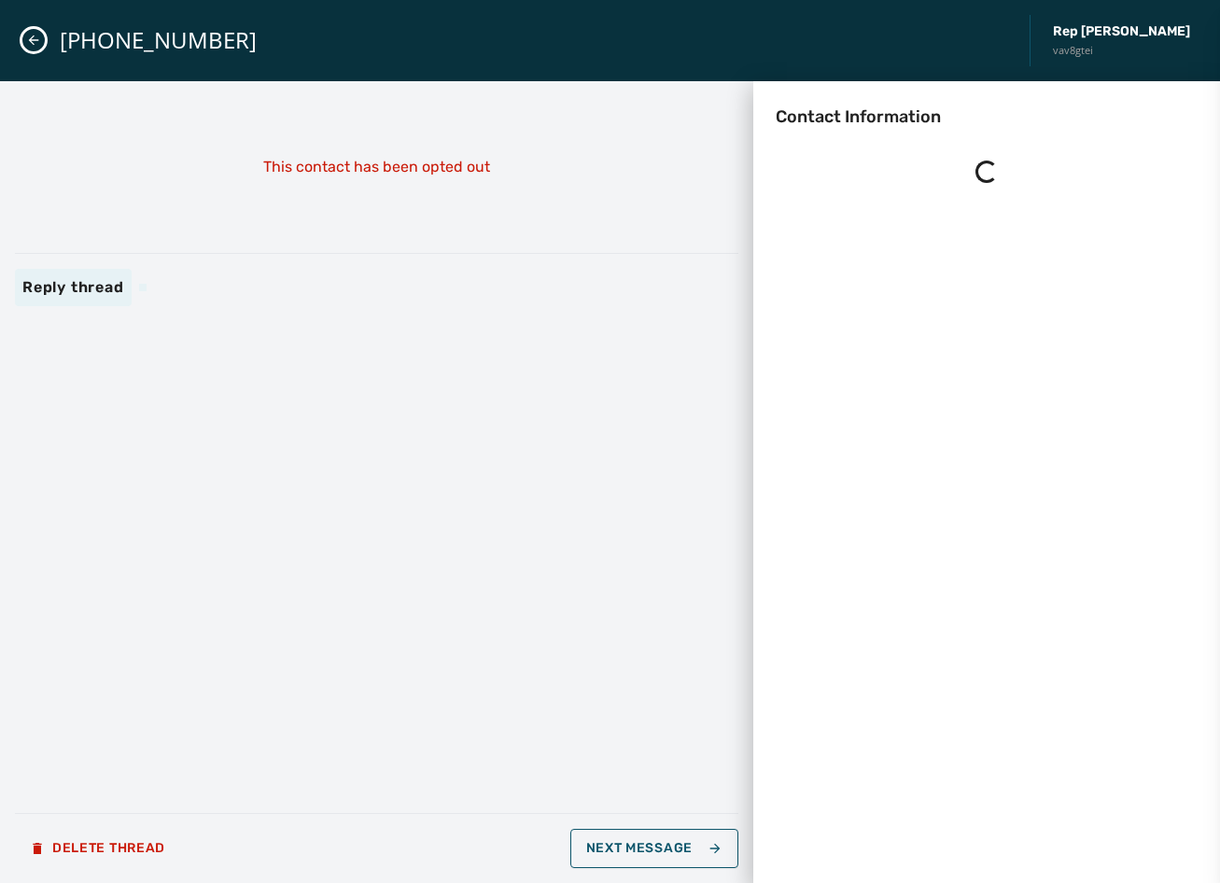
scroll to position [0, 0]
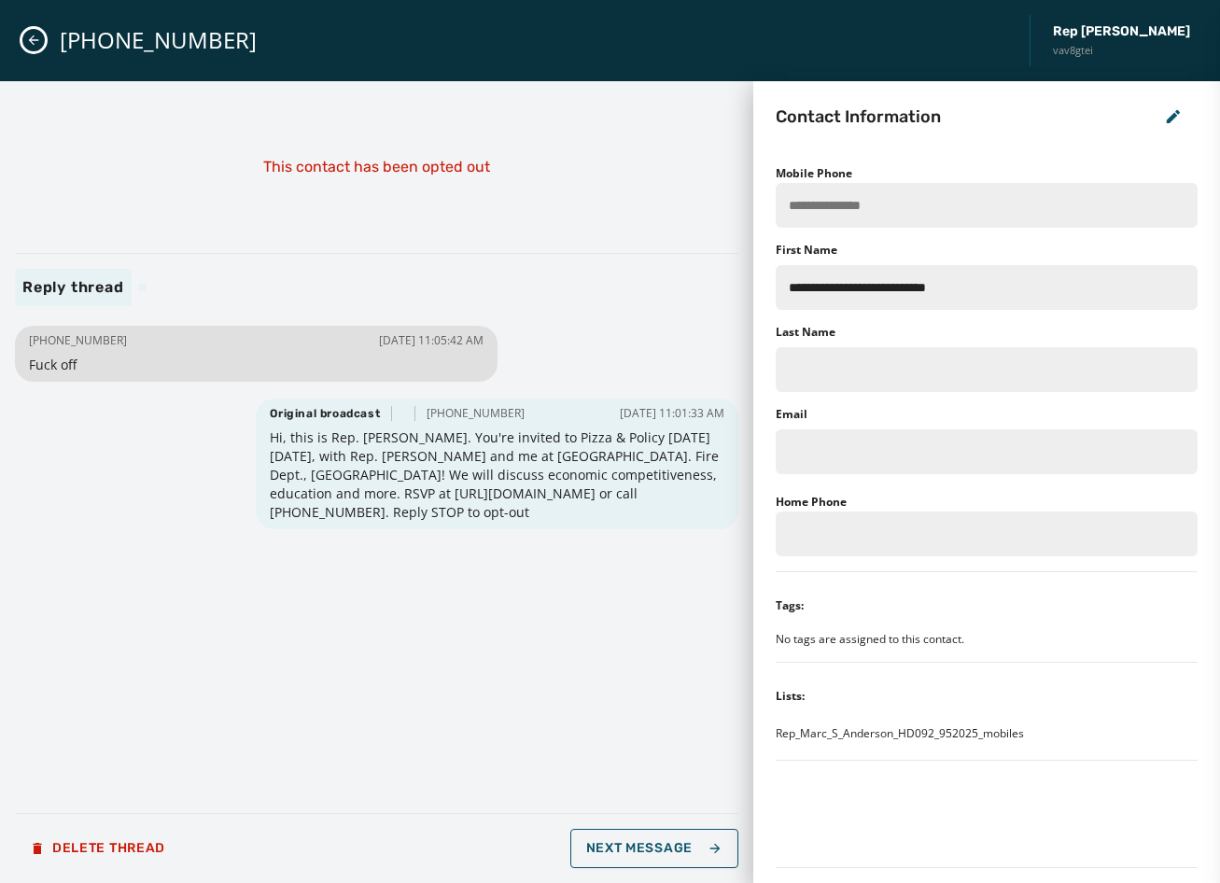
drag, startPoint x: 103, startPoint y: 340, endPoint x: 44, endPoint y: 338, distance: 58.8
click at [44, 338] on div "[PHONE_NUMBER] [DATE] 11:05:42 AM" at bounding box center [256, 340] width 455 height 15
copy span "[PHONE_NUMBER]"
click at [38, 40] on icon "Close admin drawer" at bounding box center [34, 40] width 10 height 10
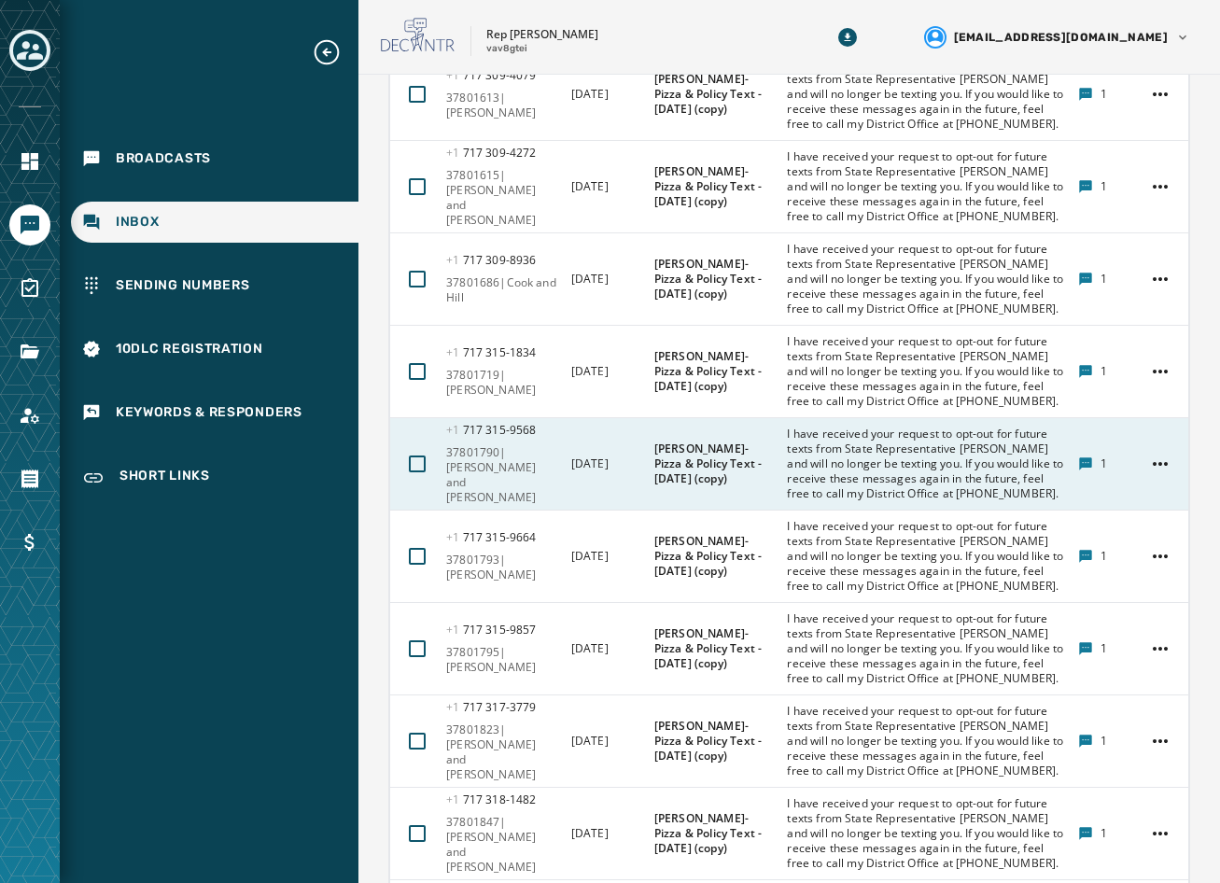
scroll to position [914, 0]
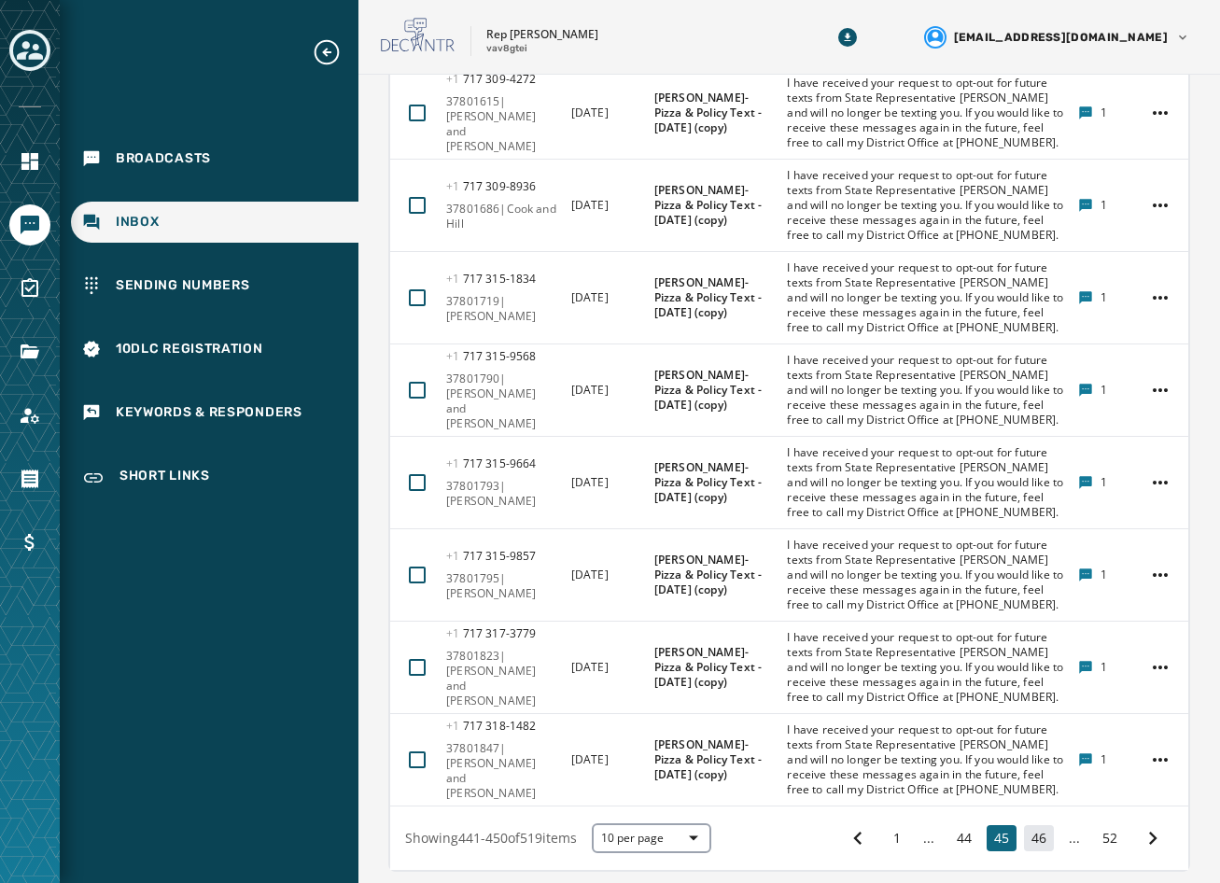
click at [1031, 825] on button "46" at bounding box center [1039, 838] width 30 height 26
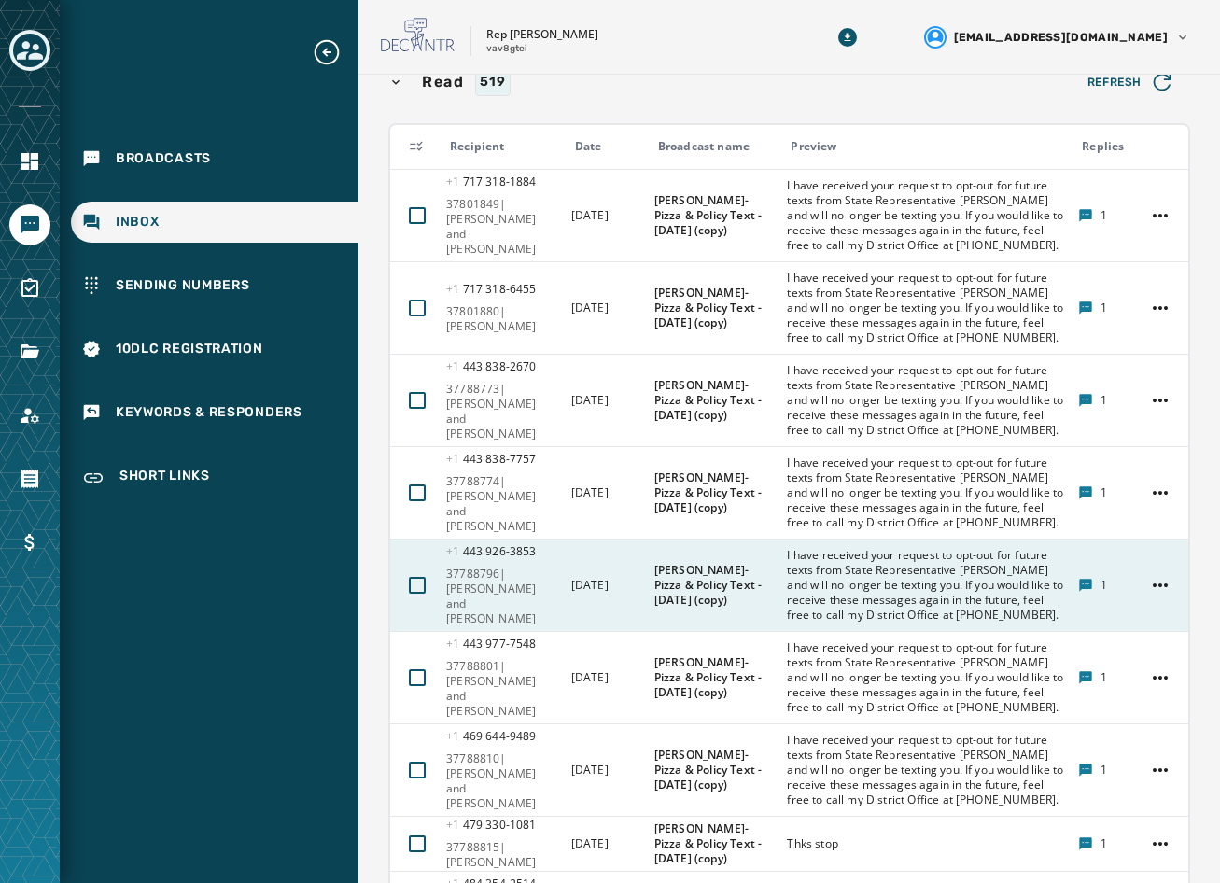
scroll to position [821, 0]
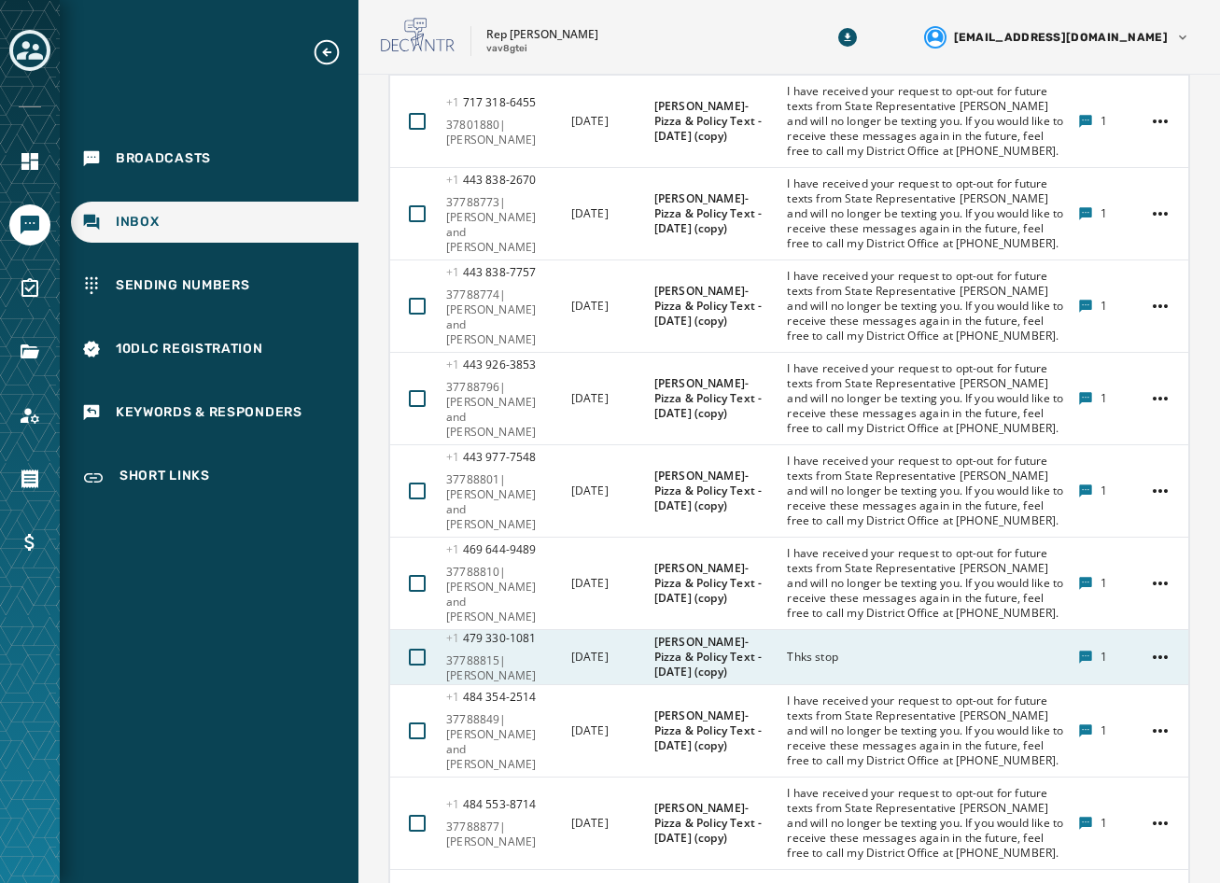
click at [836, 642] on div "Thks stop" at bounding box center [926, 657] width 279 height 30
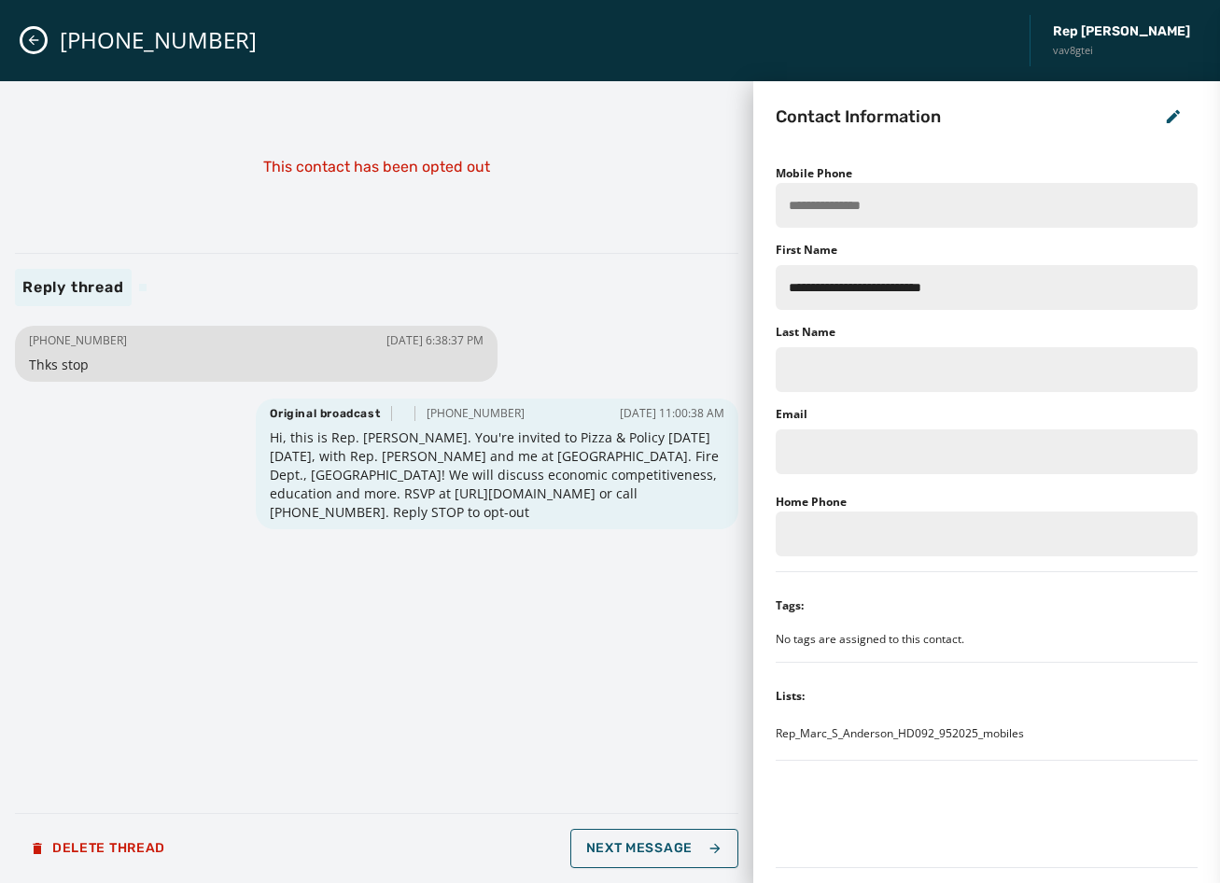
scroll to position [0, 0]
click at [32, 43] on icon "Close admin drawer" at bounding box center [34, 40] width 10 height 10
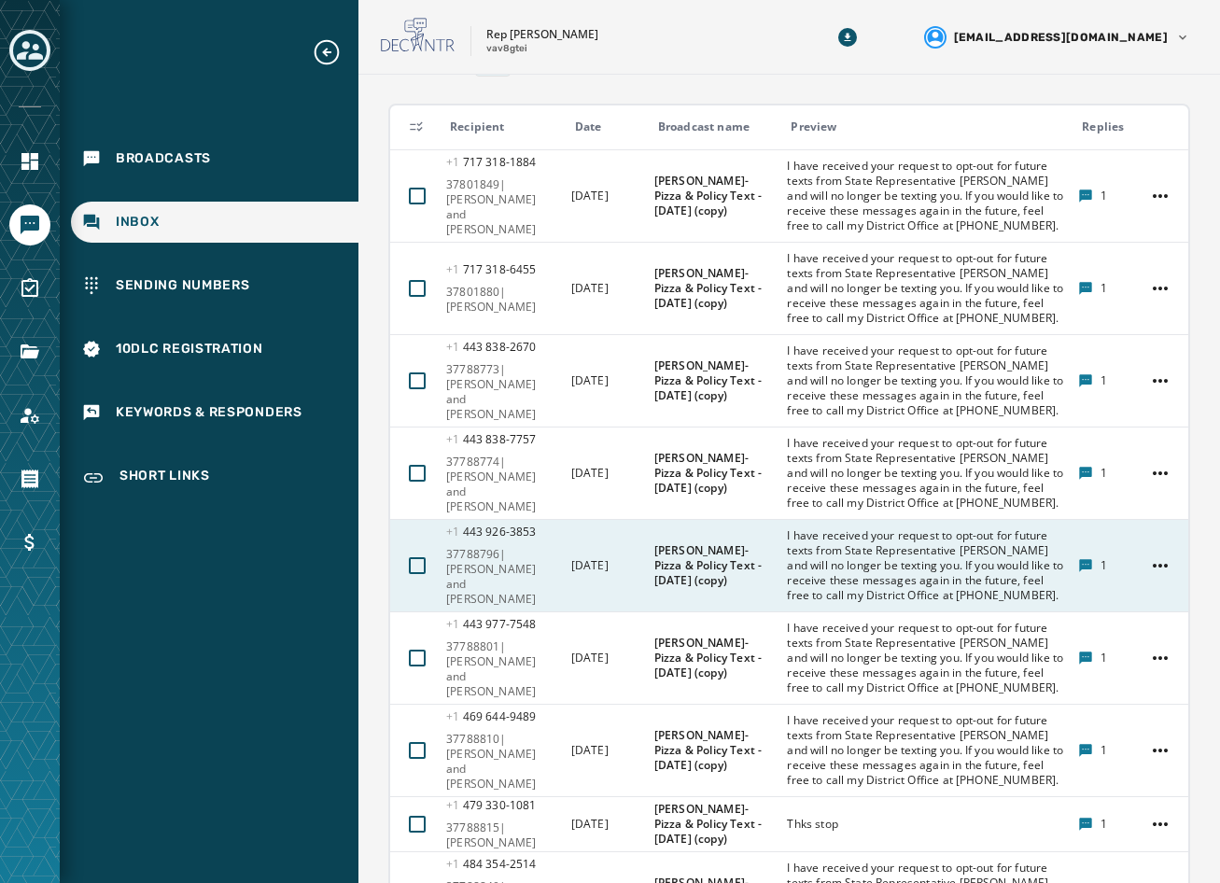
scroll to position [914, 0]
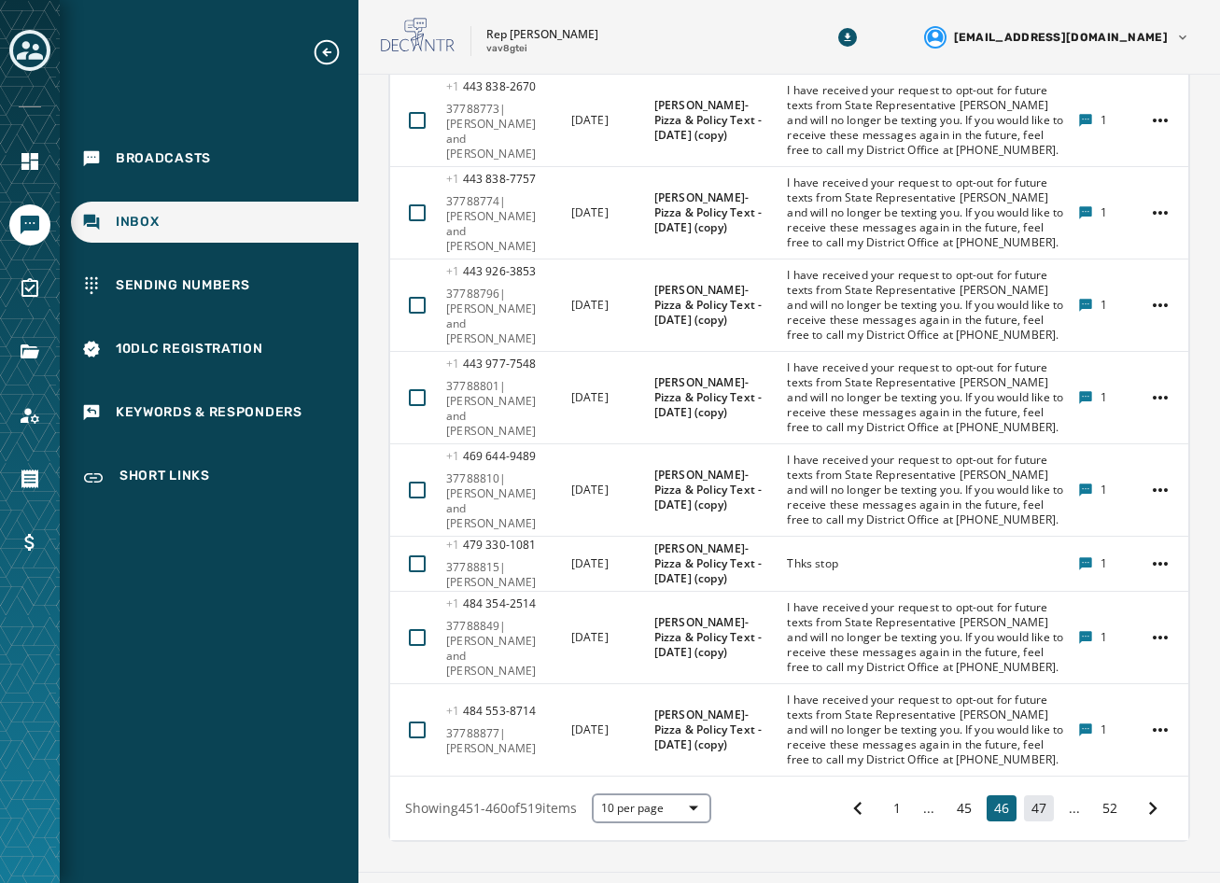
click at [1024, 795] on button "47" at bounding box center [1039, 808] width 30 height 26
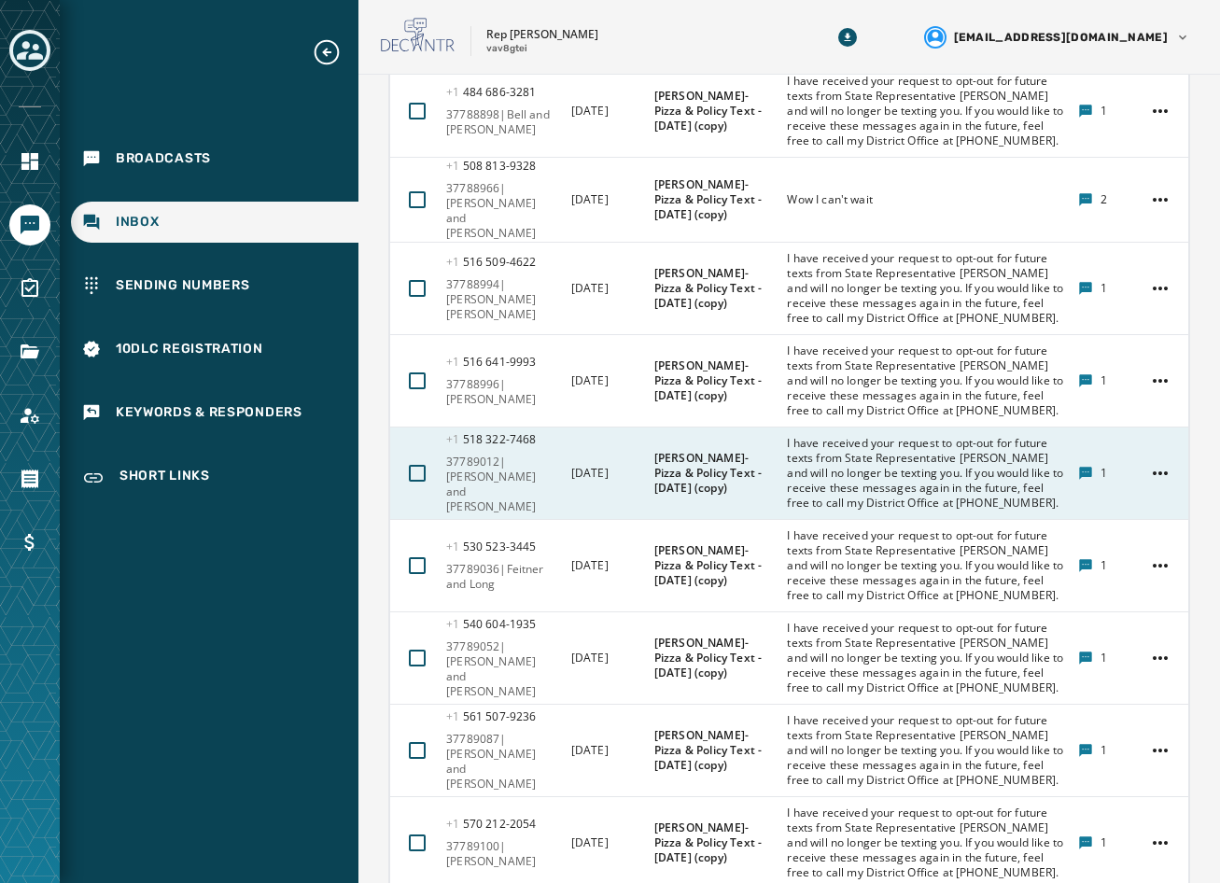
scroll to position [914, 0]
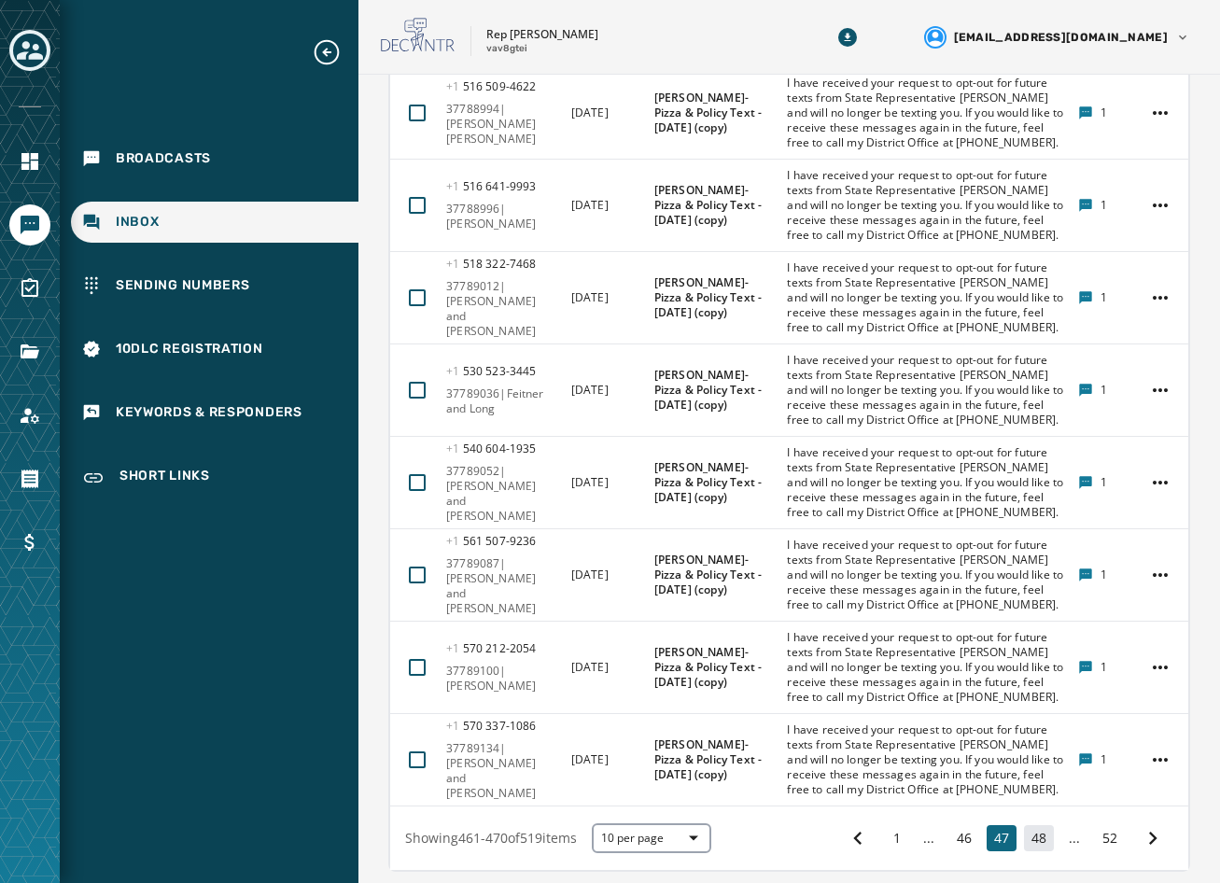
click at [1024, 825] on button "48" at bounding box center [1039, 838] width 30 height 26
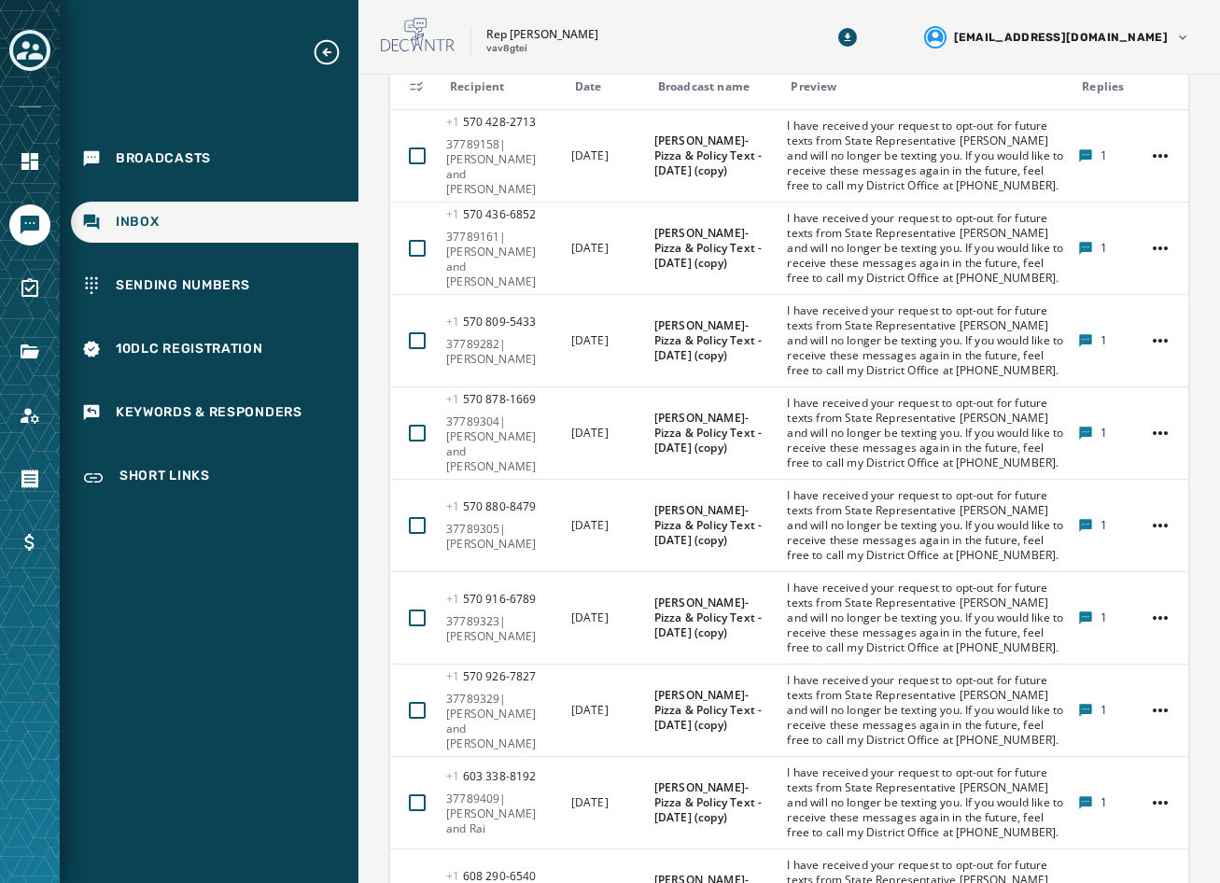
scroll to position [951, 0]
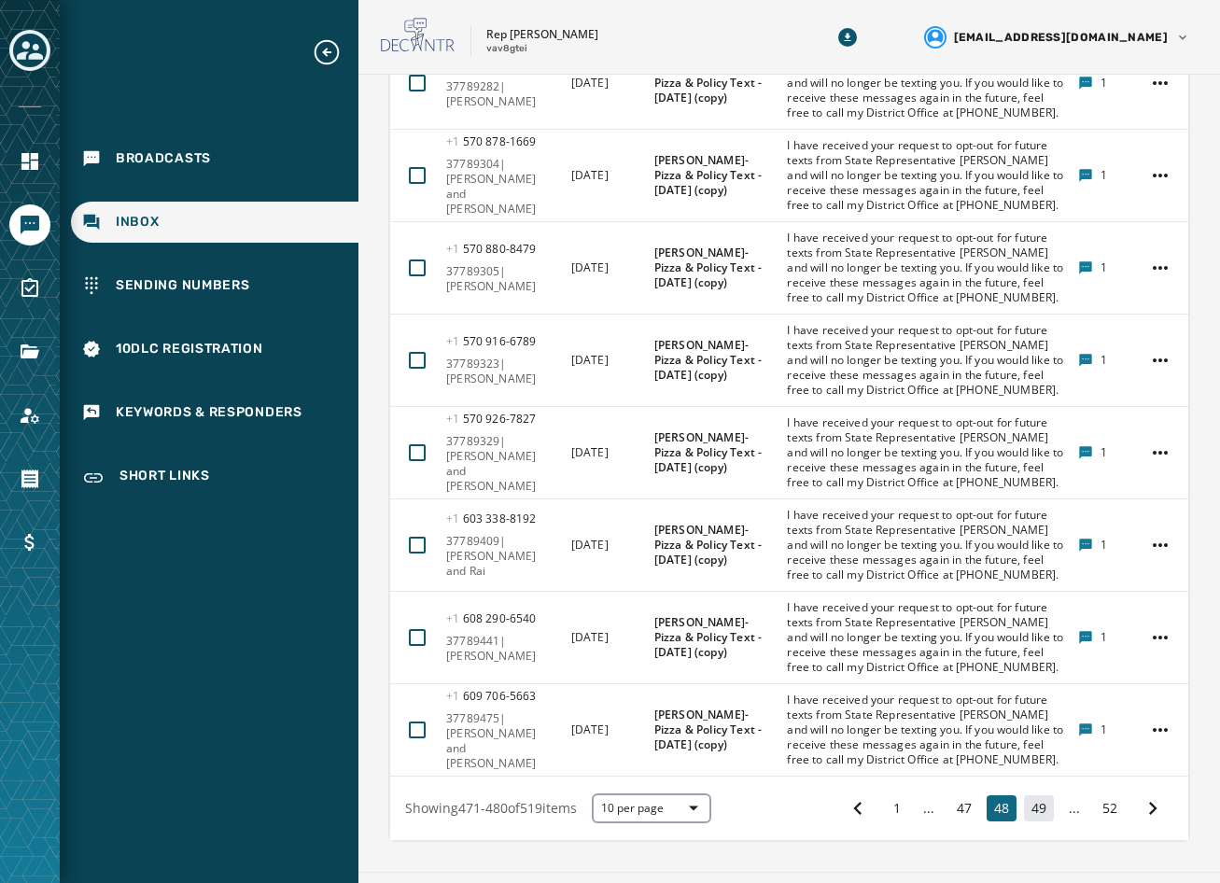
click at [1024, 795] on button "49" at bounding box center [1039, 808] width 30 height 26
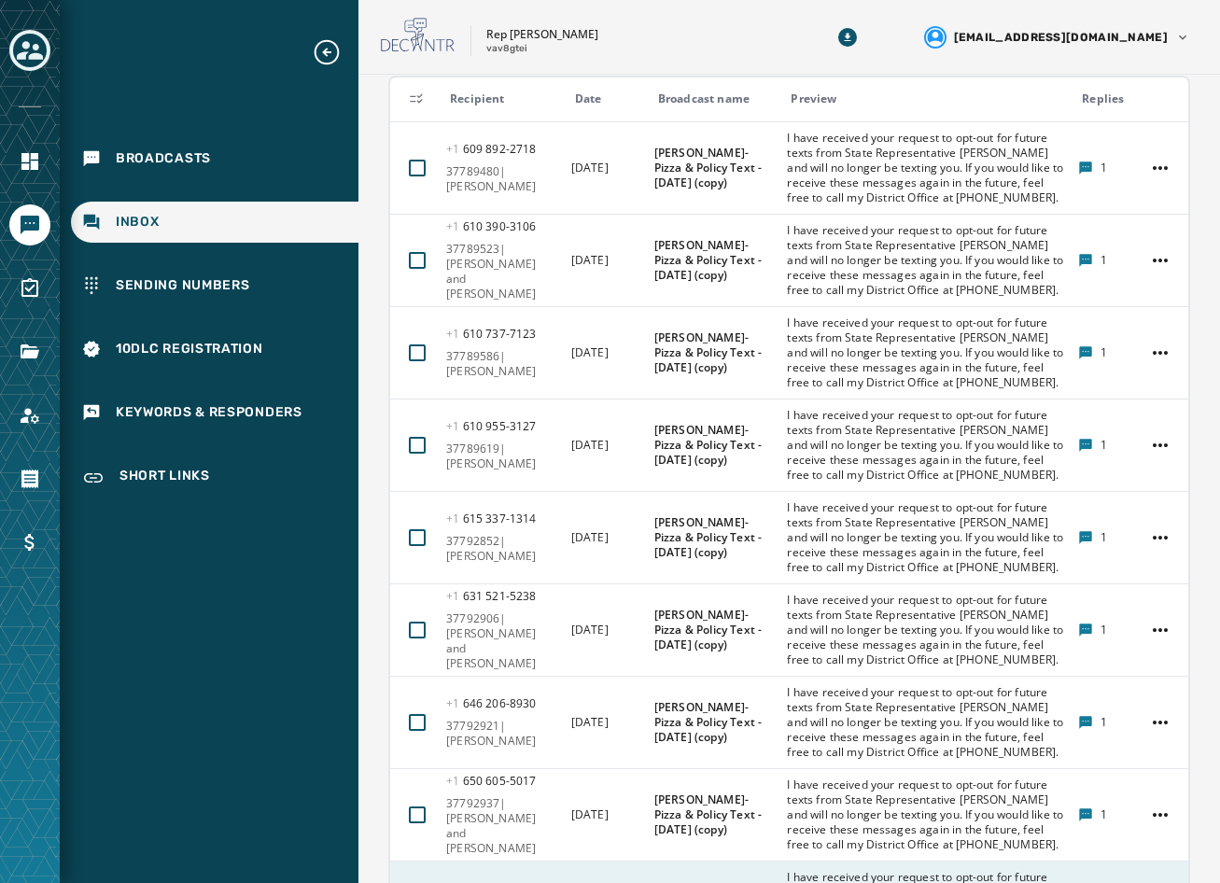
scroll to position [1101, 0]
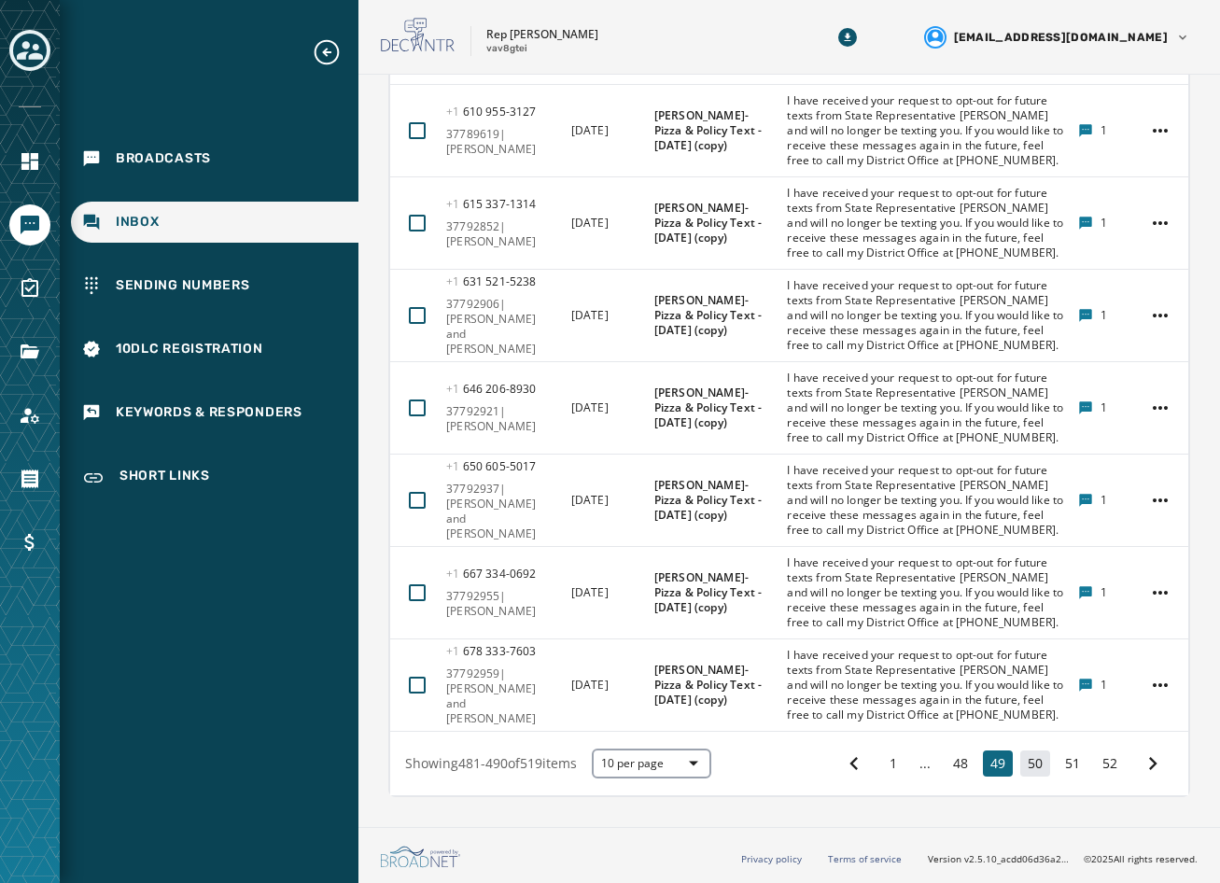
click at [1032, 766] on button "50" at bounding box center [1035, 764] width 30 height 26
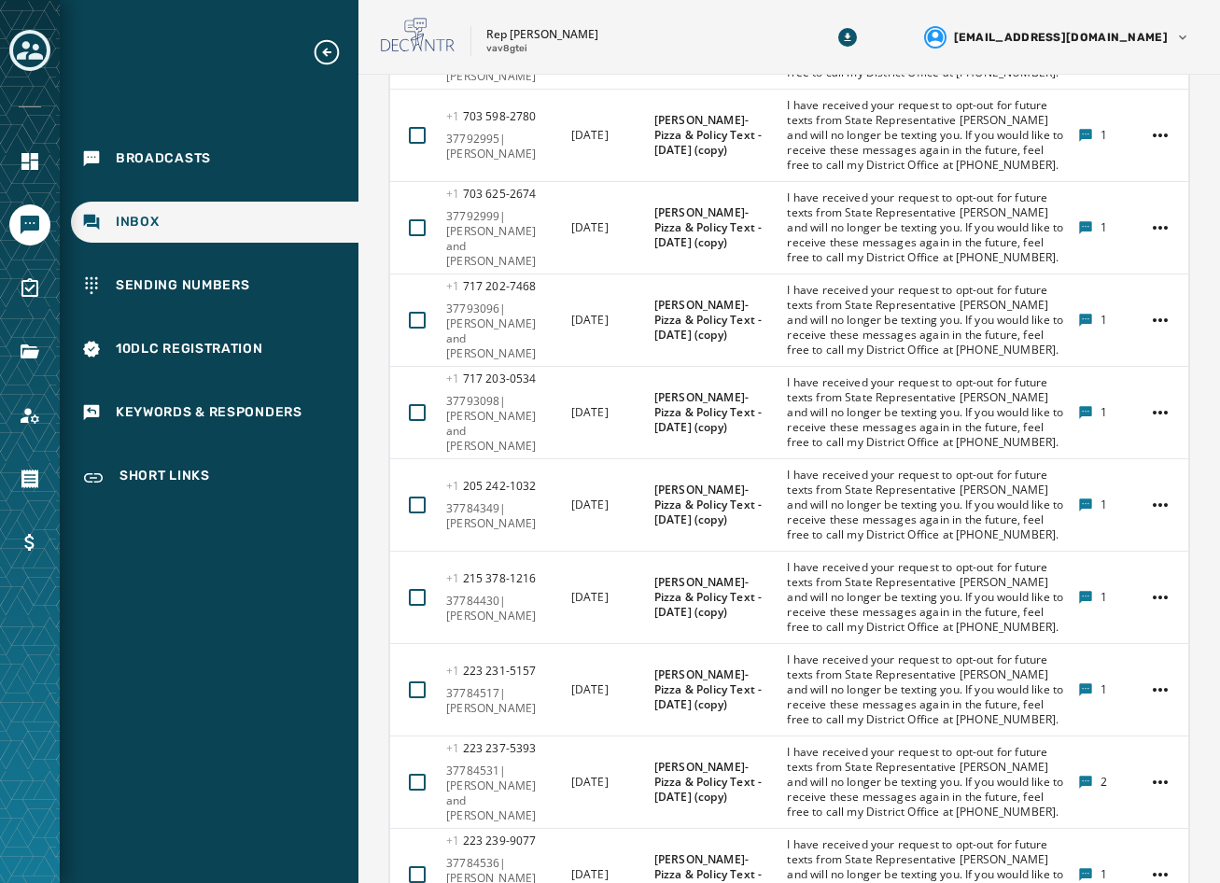
scroll to position [951, 0]
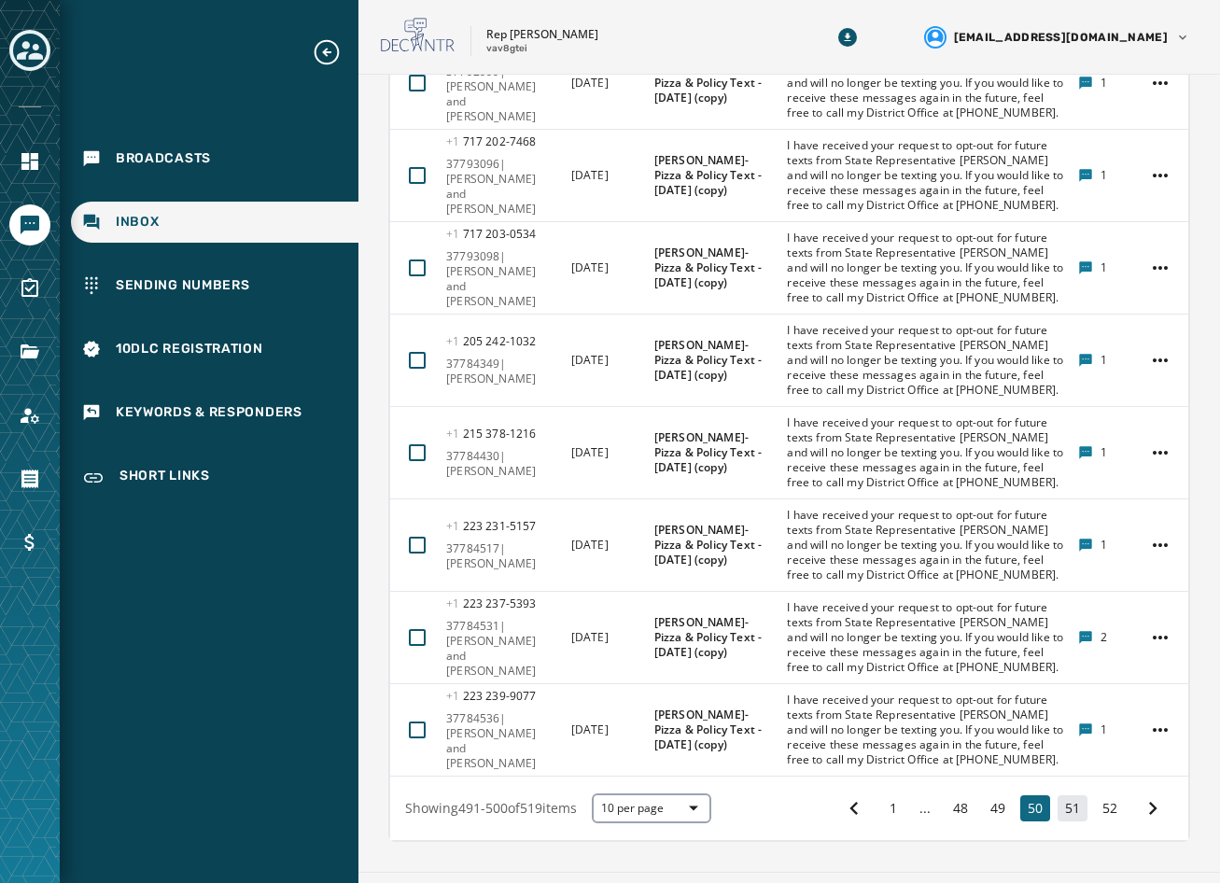
click at [1058, 795] on button "51" at bounding box center [1073, 808] width 30 height 26
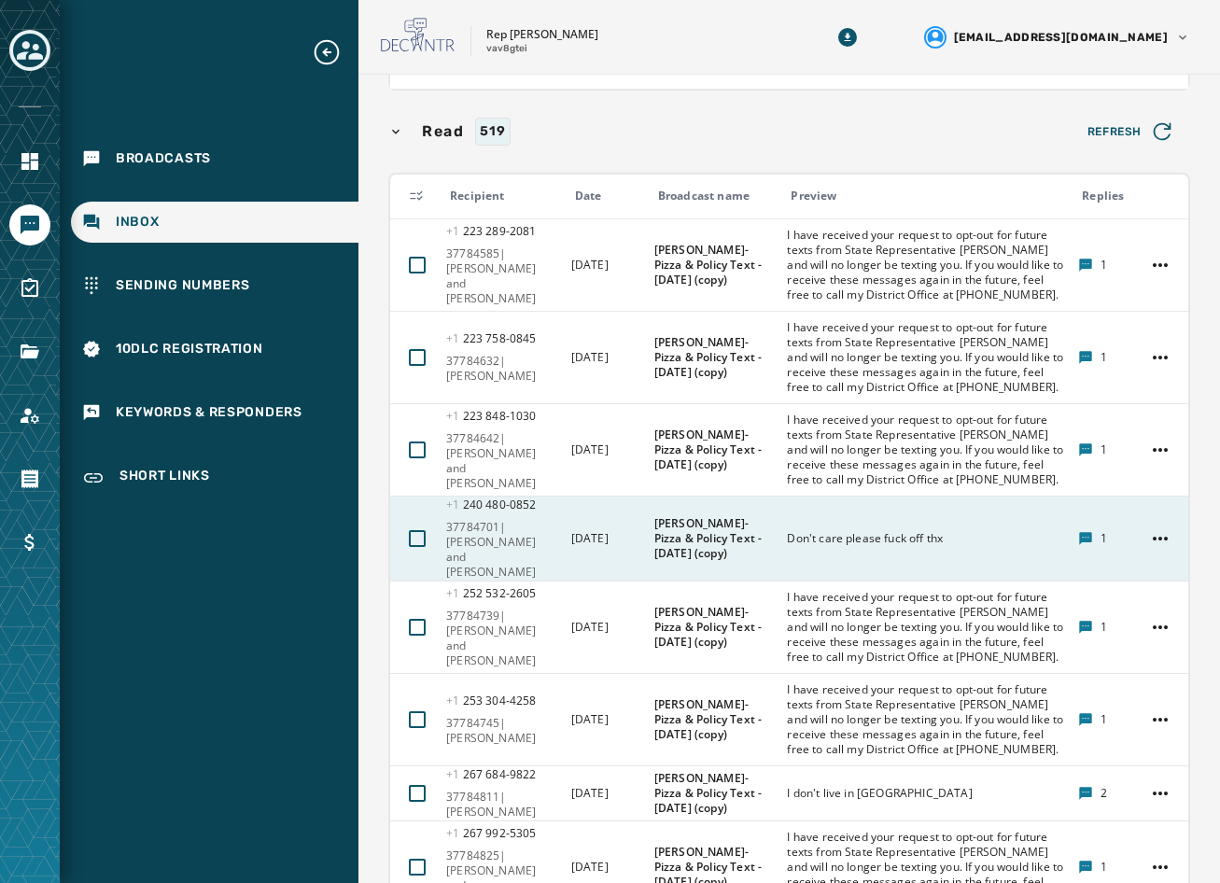
scroll to position [597, 0]
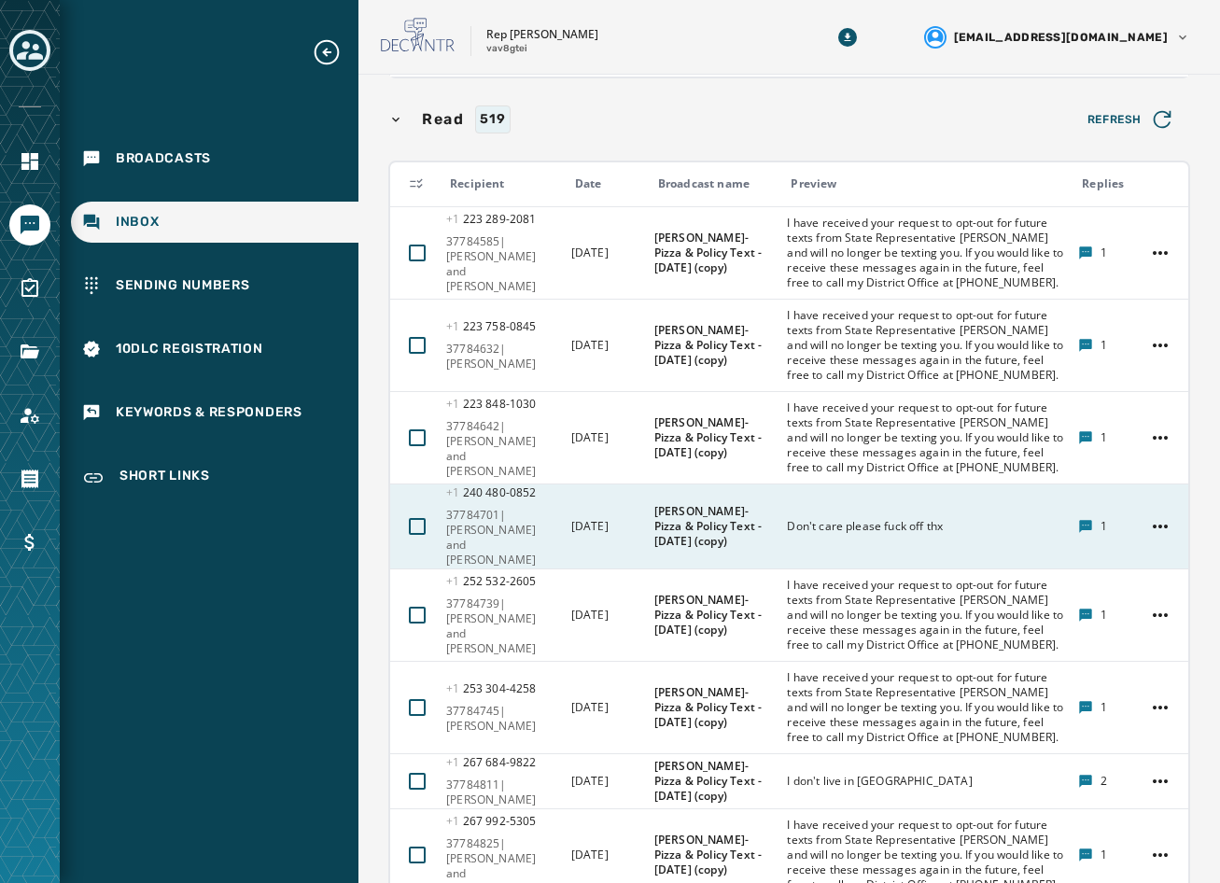
click at [833, 512] on div "Don't care please fuck off thx" at bounding box center [926, 527] width 279 height 30
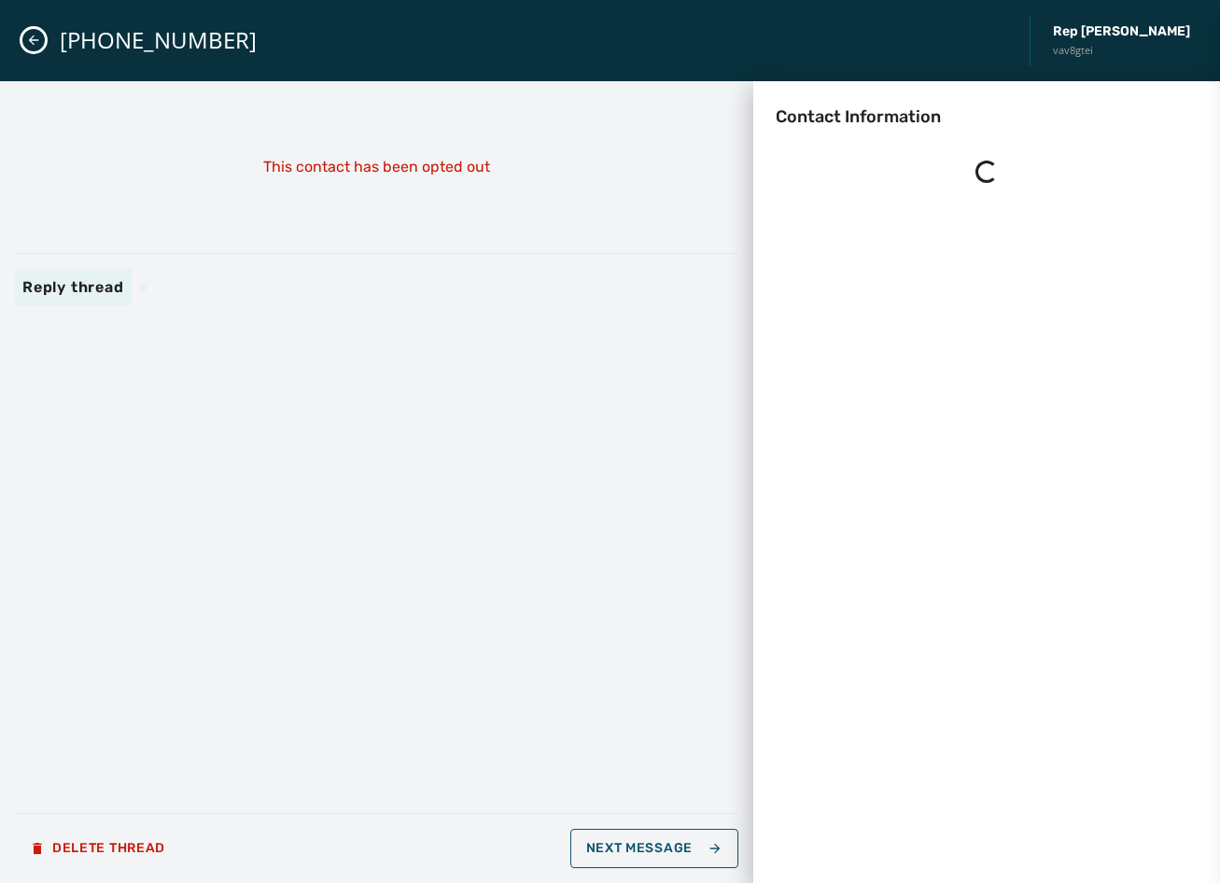
scroll to position [0, 0]
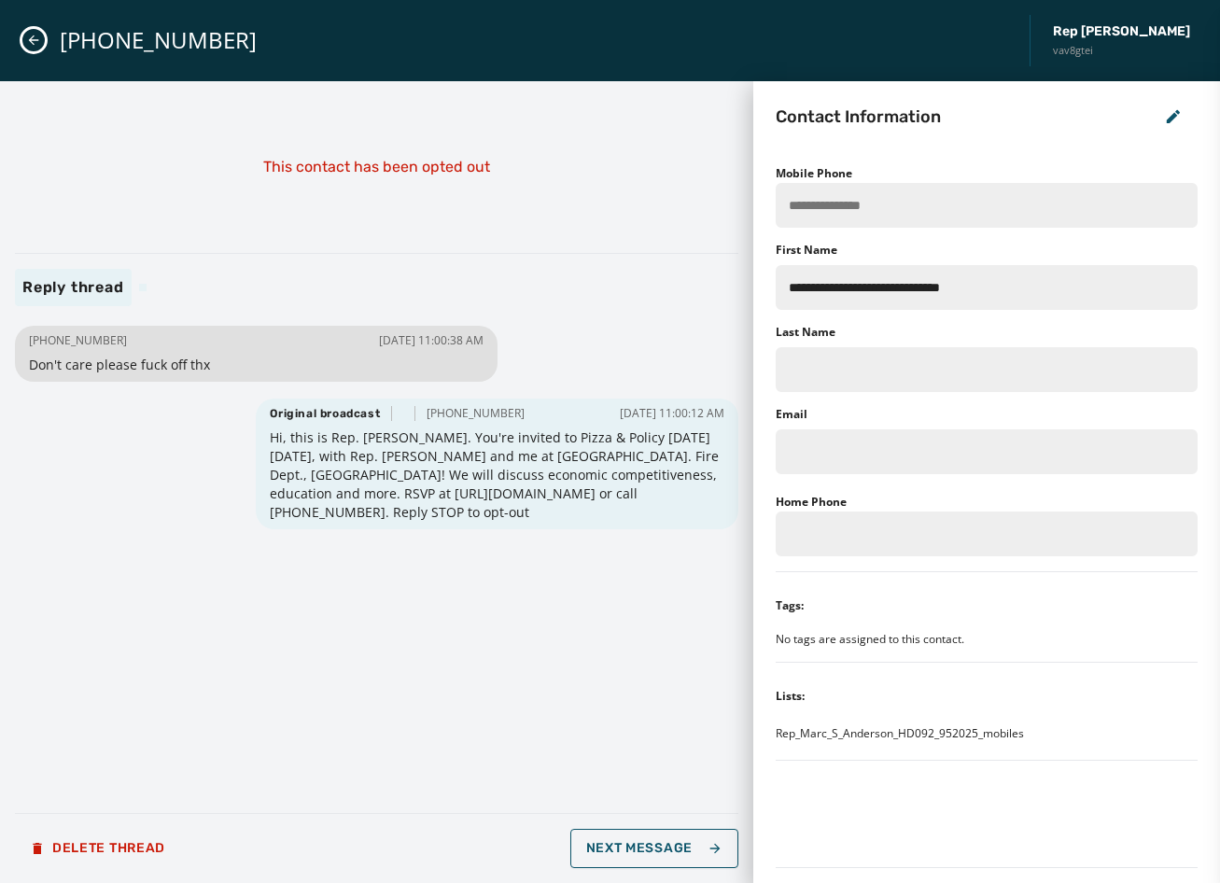
click at [42, 34] on button "Close admin drawer" at bounding box center [33, 40] width 22 height 22
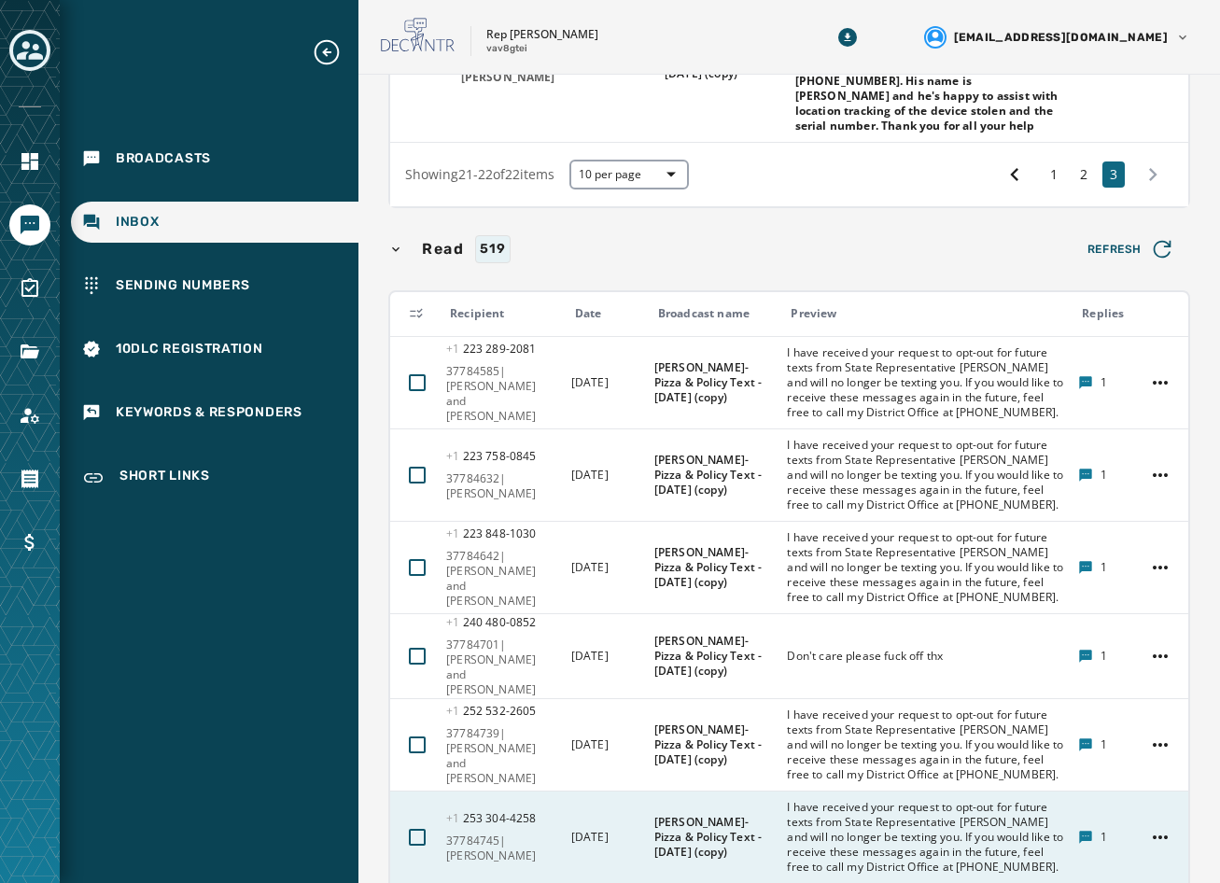
scroll to position [747, 0]
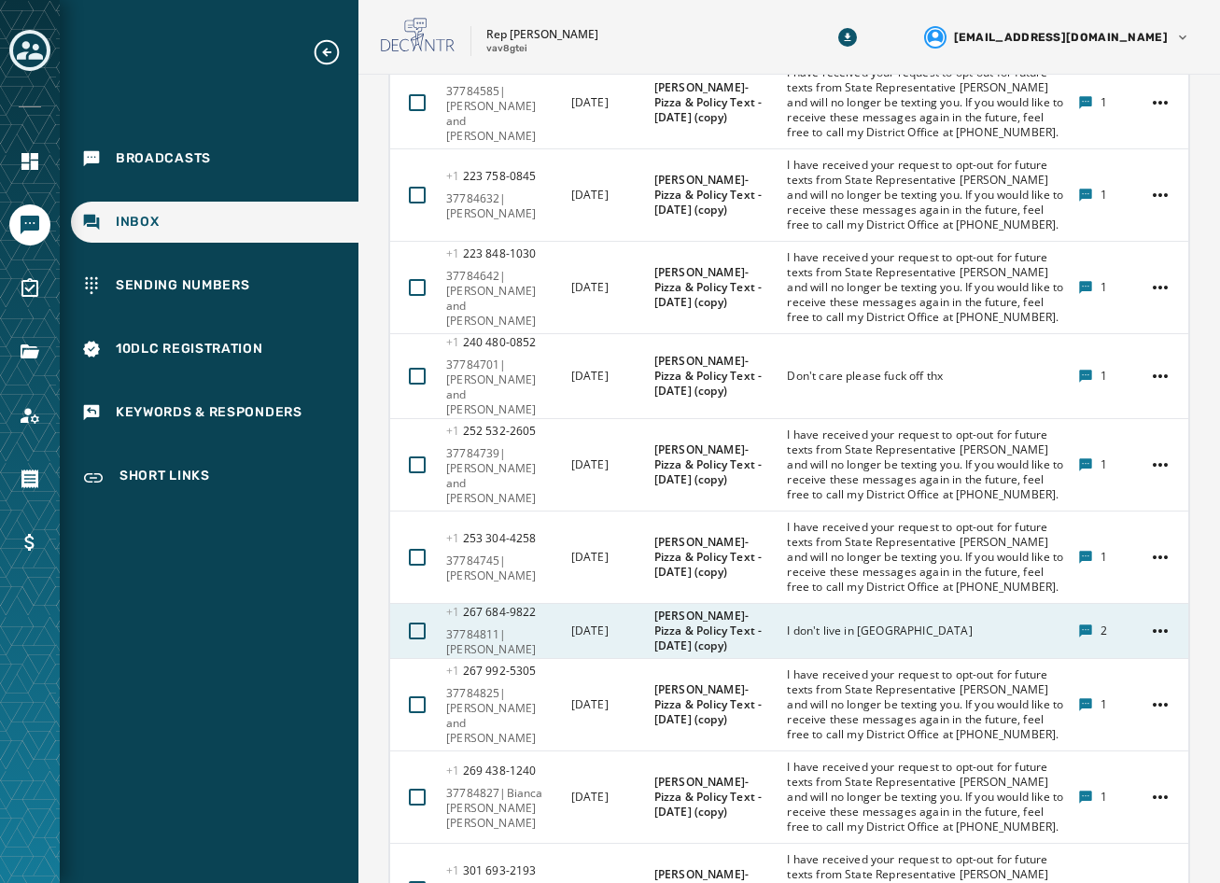
click at [811, 616] on div "I don't live in [GEOGRAPHIC_DATA]" at bounding box center [926, 631] width 279 height 30
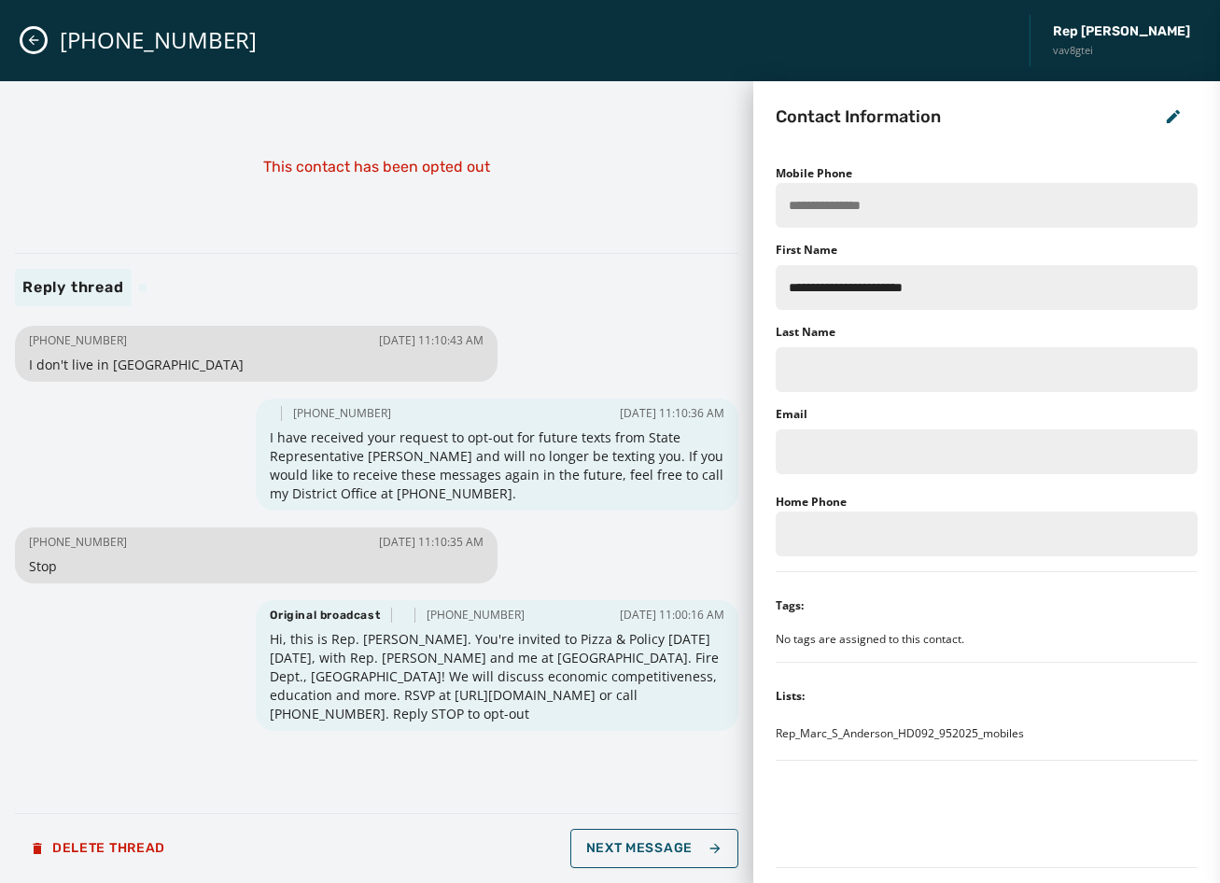
scroll to position [0, 0]
drag, startPoint x: 127, startPoint y: 337, endPoint x: 47, endPoint y: 348, distance: 81.1
click at [47, 348] on div "[PHONE_NUMBER] [DATE] 11:10:43 AM I don't live in [GEOGRAPHIC_DATA]" at bounding box center [256, 354] width 483 height 56
copy span "[PHONE_NUMBER]"
click at [37, 35] on icon "Close admin drawer" at bounding box center [33, 40] width 15 height 15
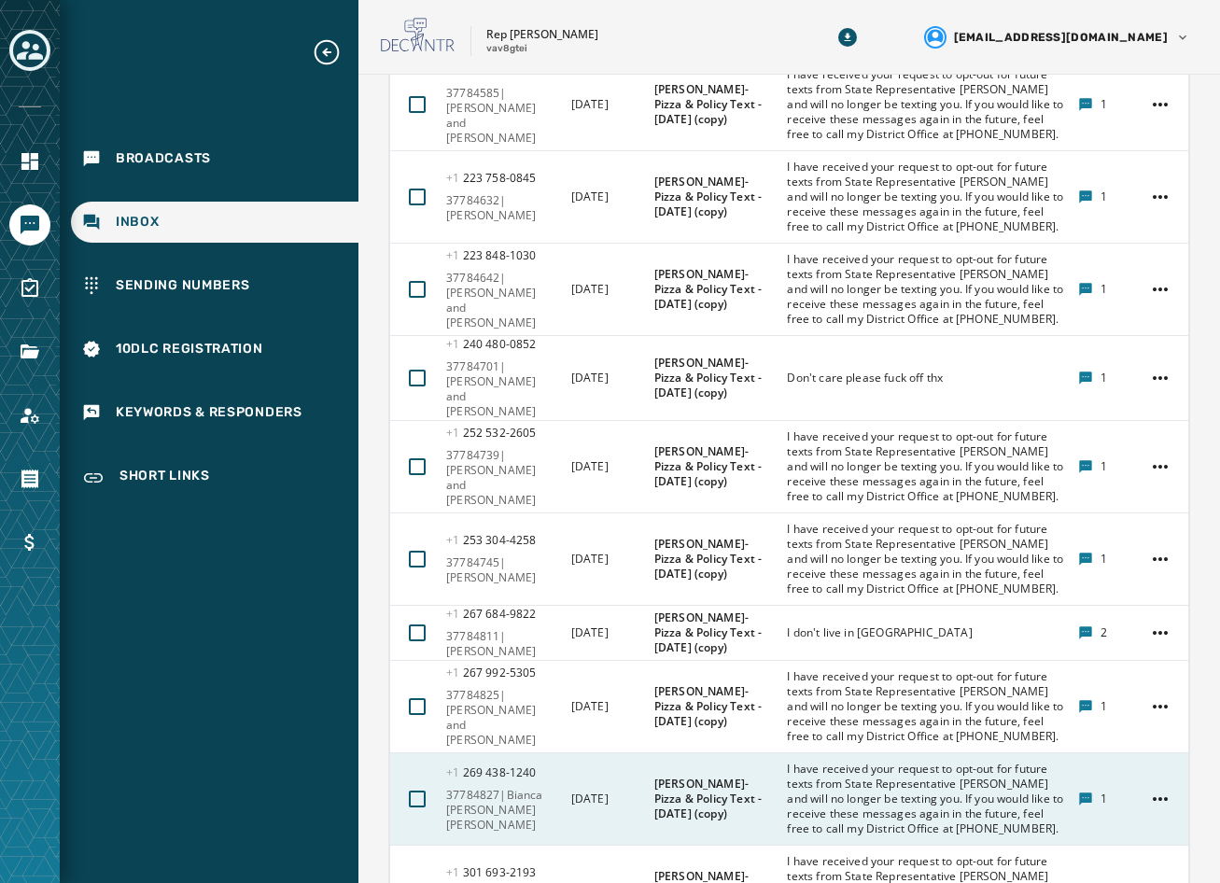
scroll to position [877, 0]
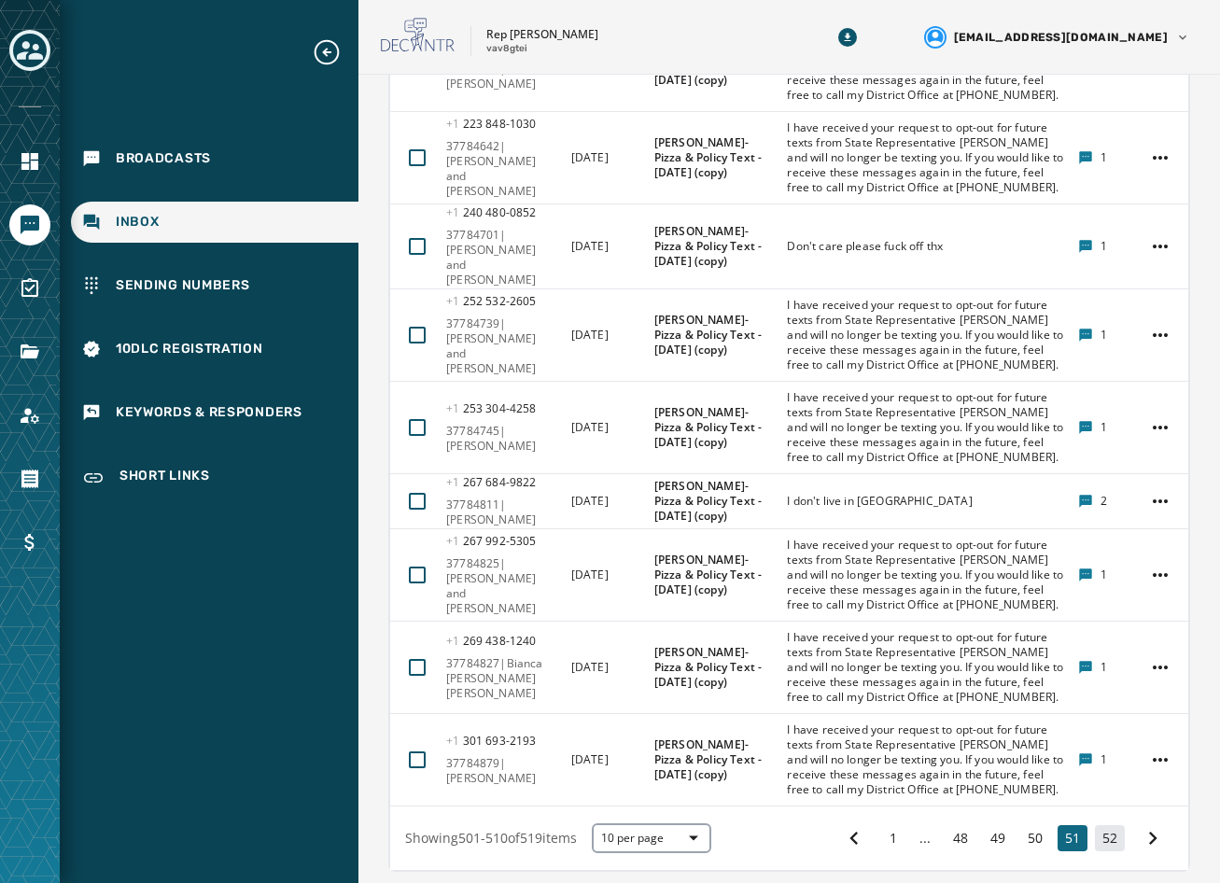
click at [1095, 825] on button "52" at bounding box center [1110, 838] width 30 height 26
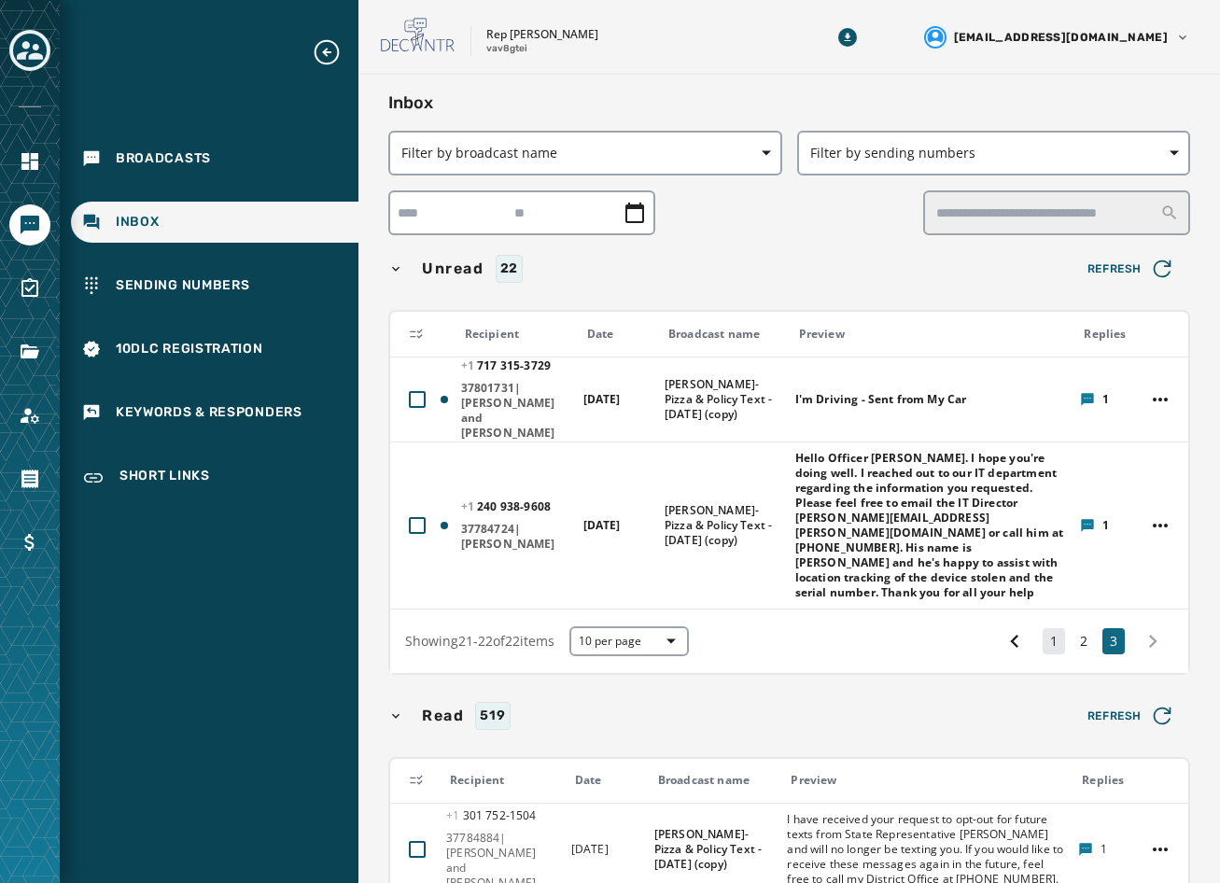
click at [1043, 628] on button "1" at bounding box center [1054, 641] width 22 height 26
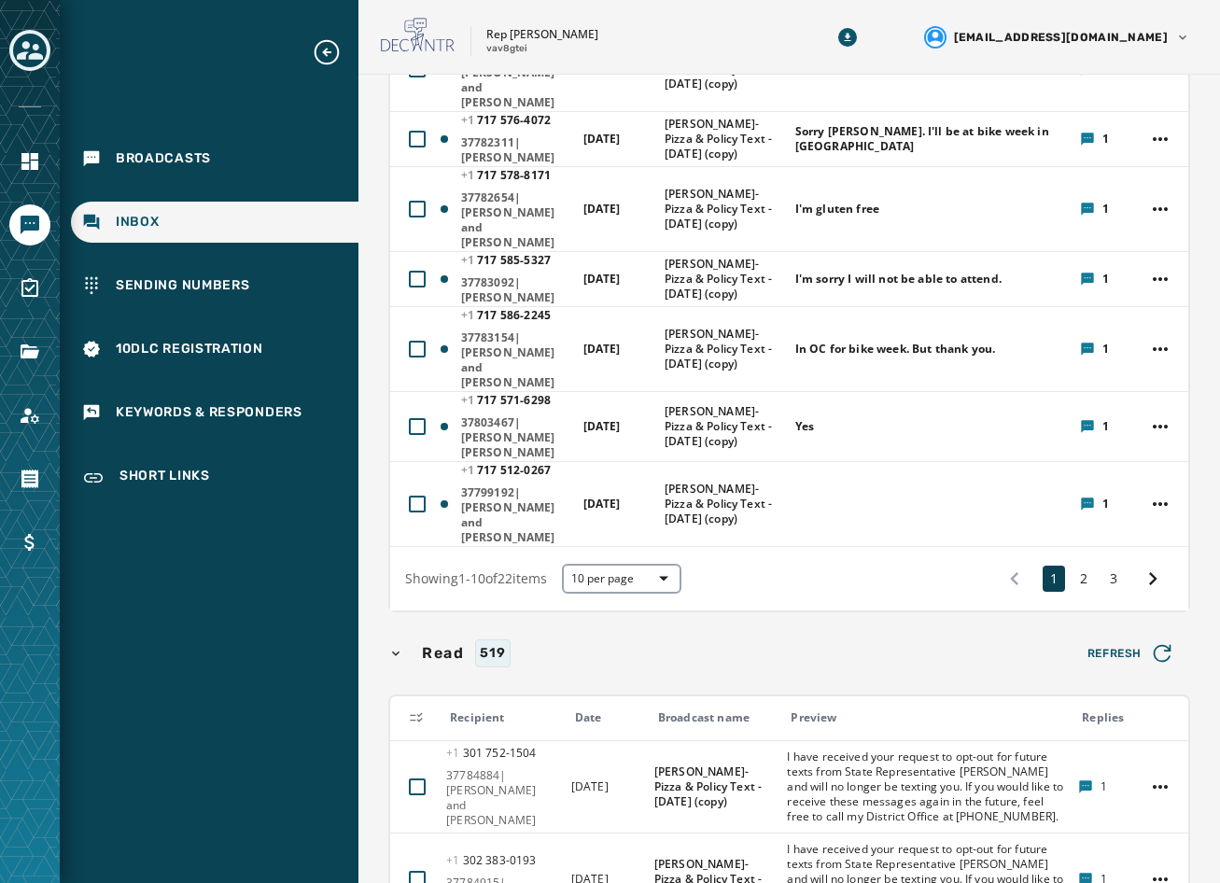
scroll to position [560, 0]
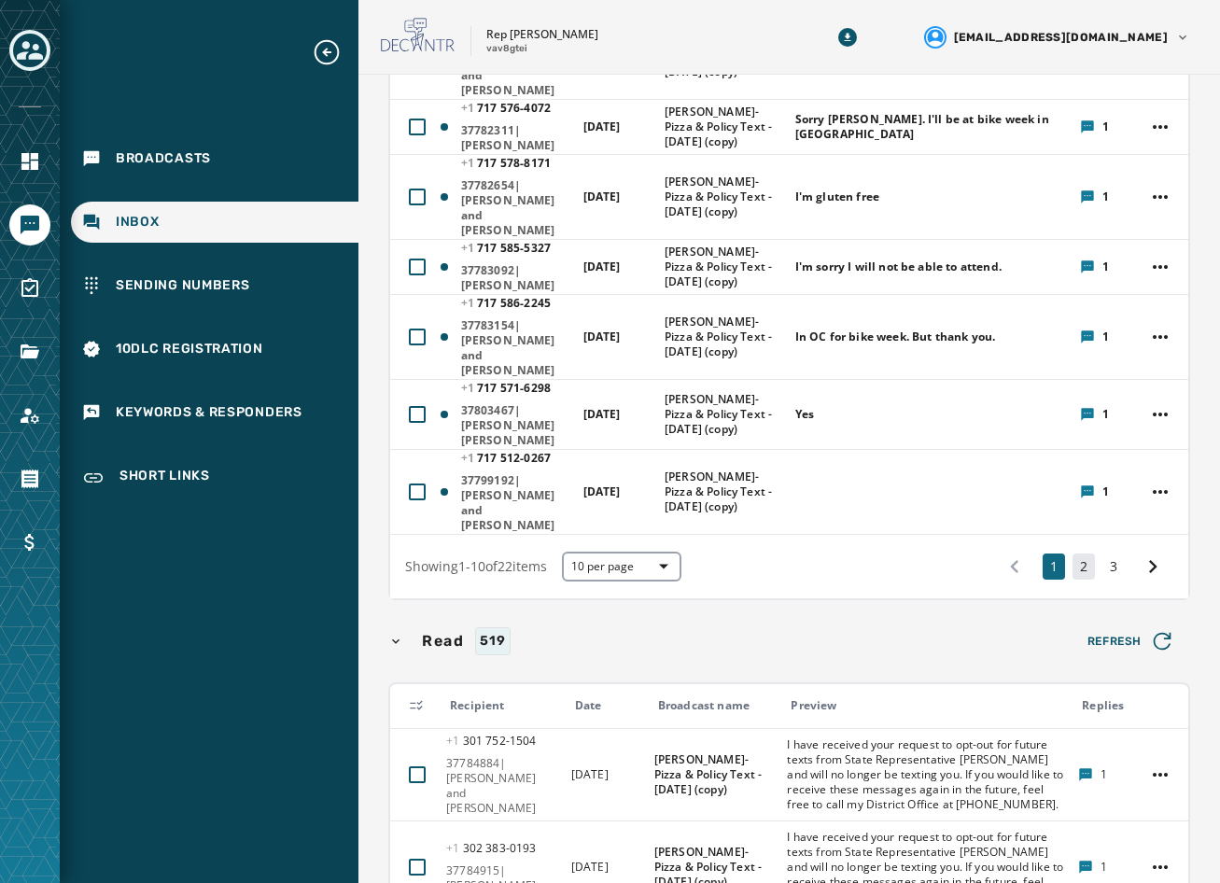
click at [1074, 554] on button "2" at bounding box center [1084, 567] width 22 height 26
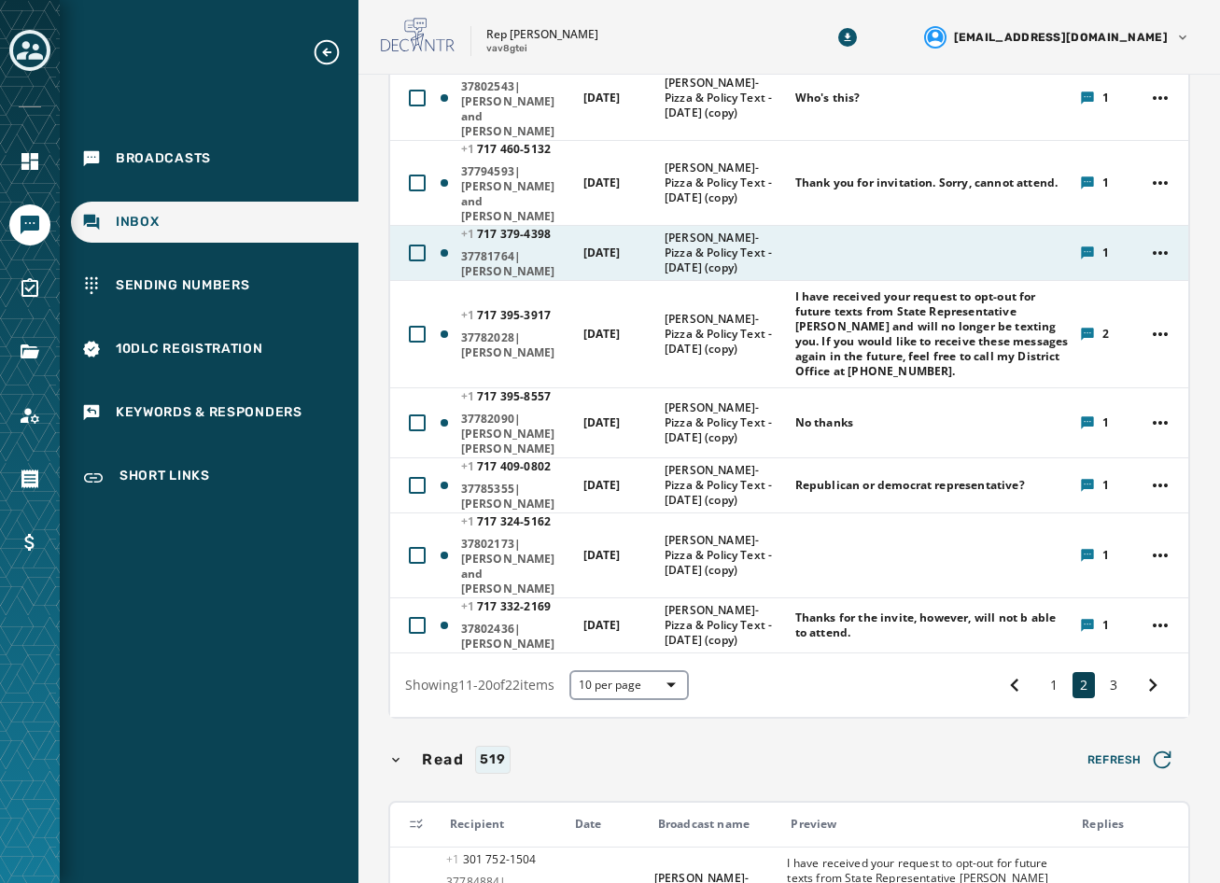
scroll to position [724, 0]
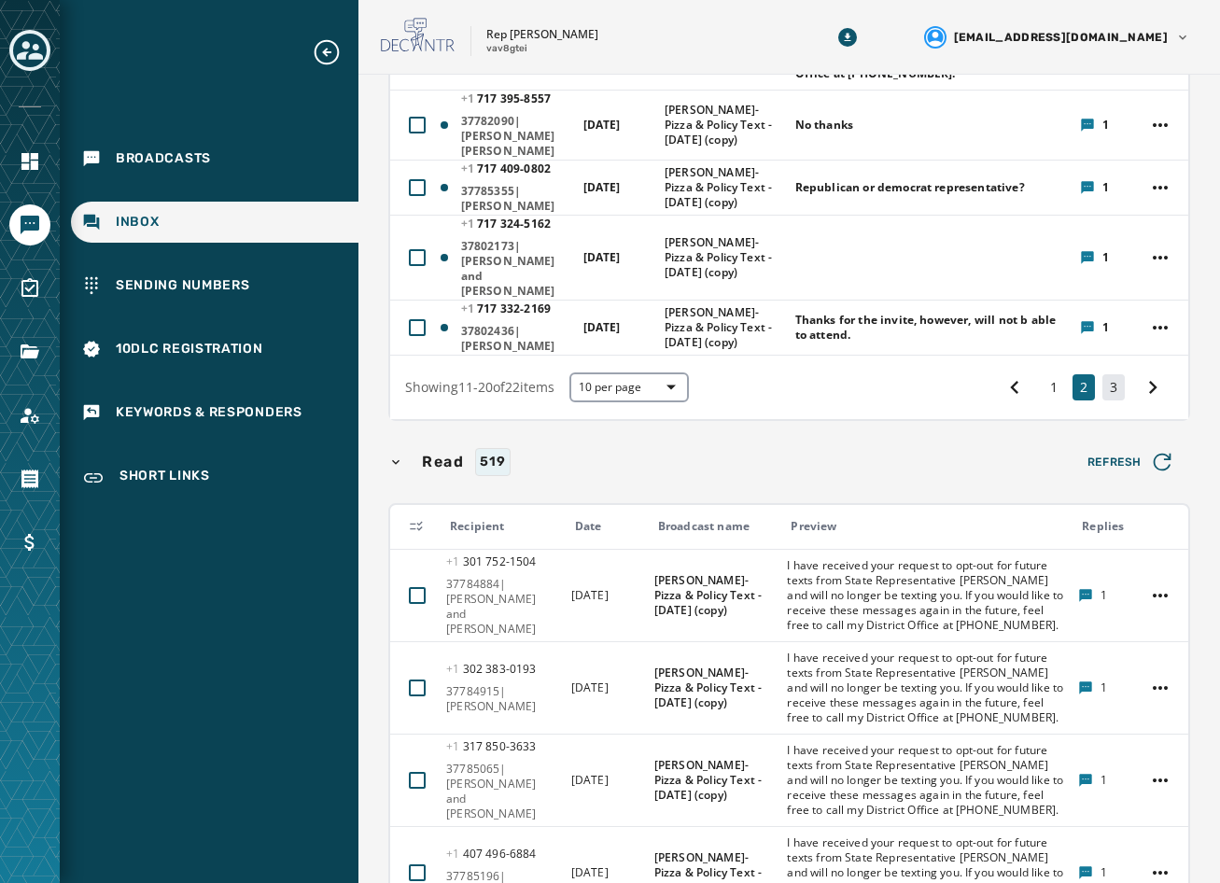
click at [1105, 374] on button "3" at bounding box center [1113, 387] width 22 height 26
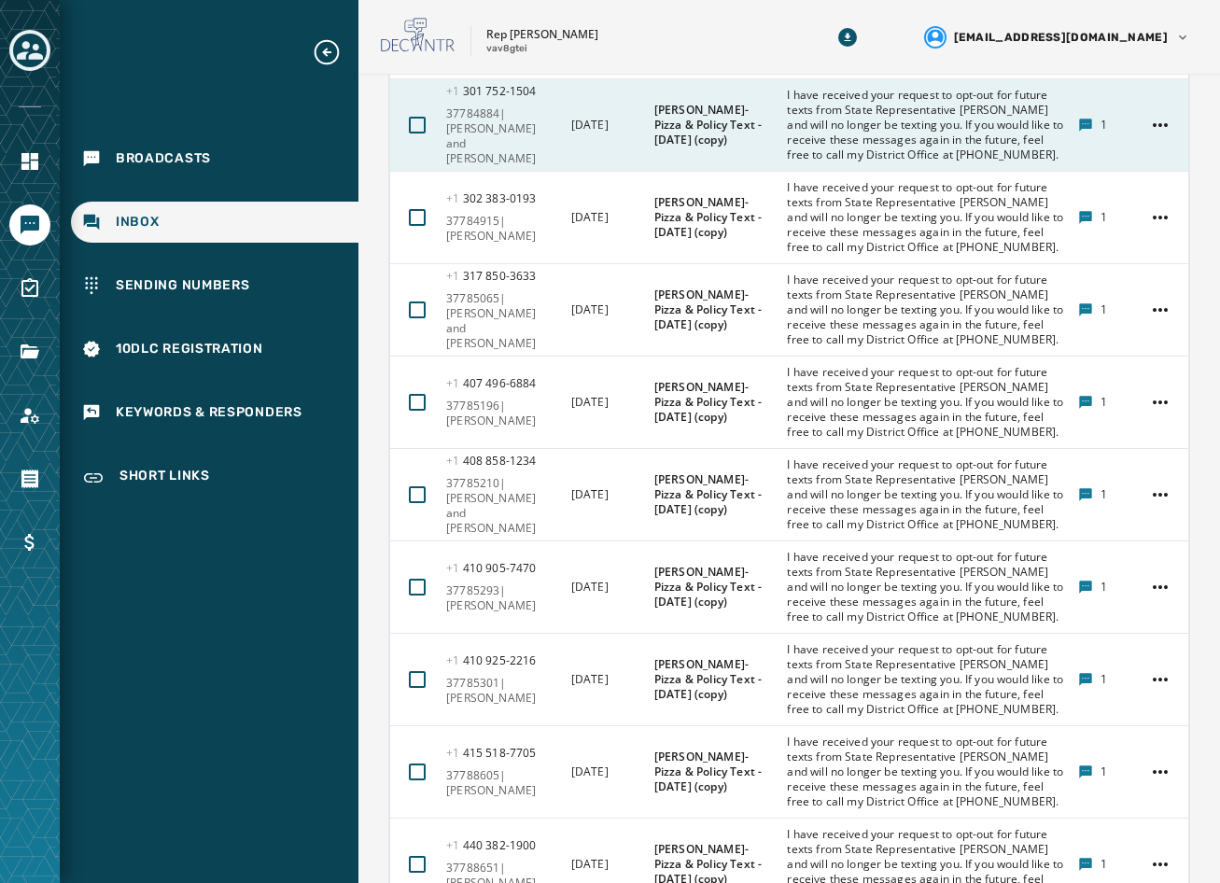
scroll to position [164, 0]
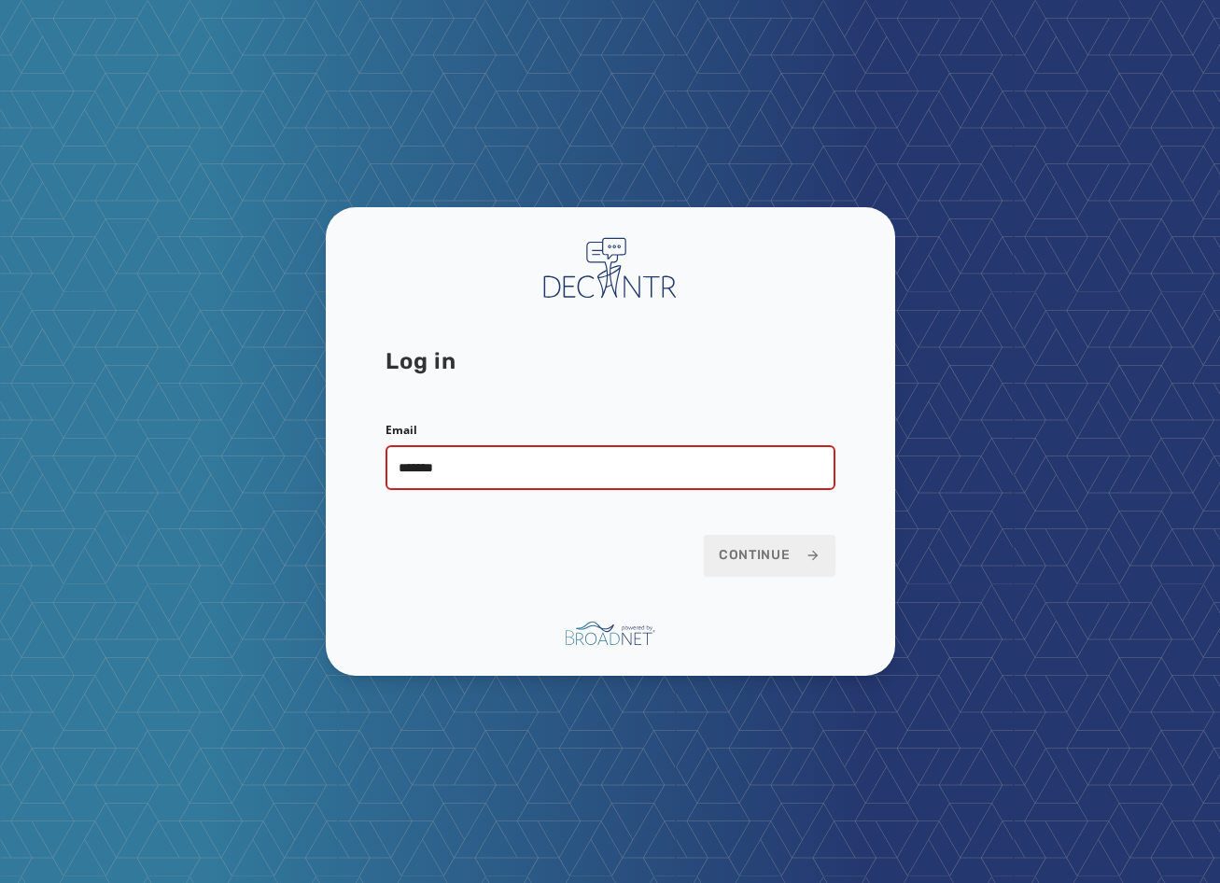
type input "**********"
click at [704, 535] on button "Continue" at bounding box center [770, 555] width 132 height 41
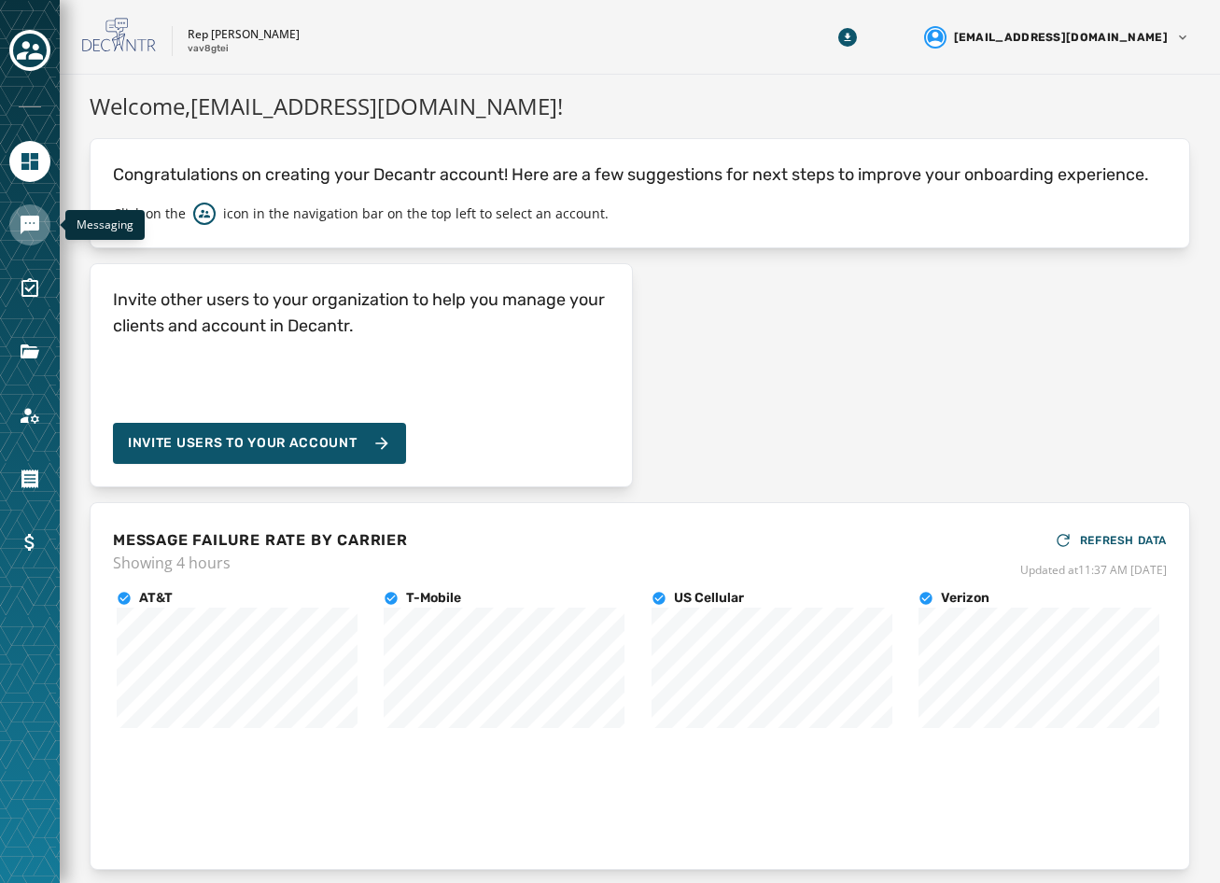
click at [40, 220] on icon "Navigate to Messaging" at bounding box center [30, 225] width 22 height 22
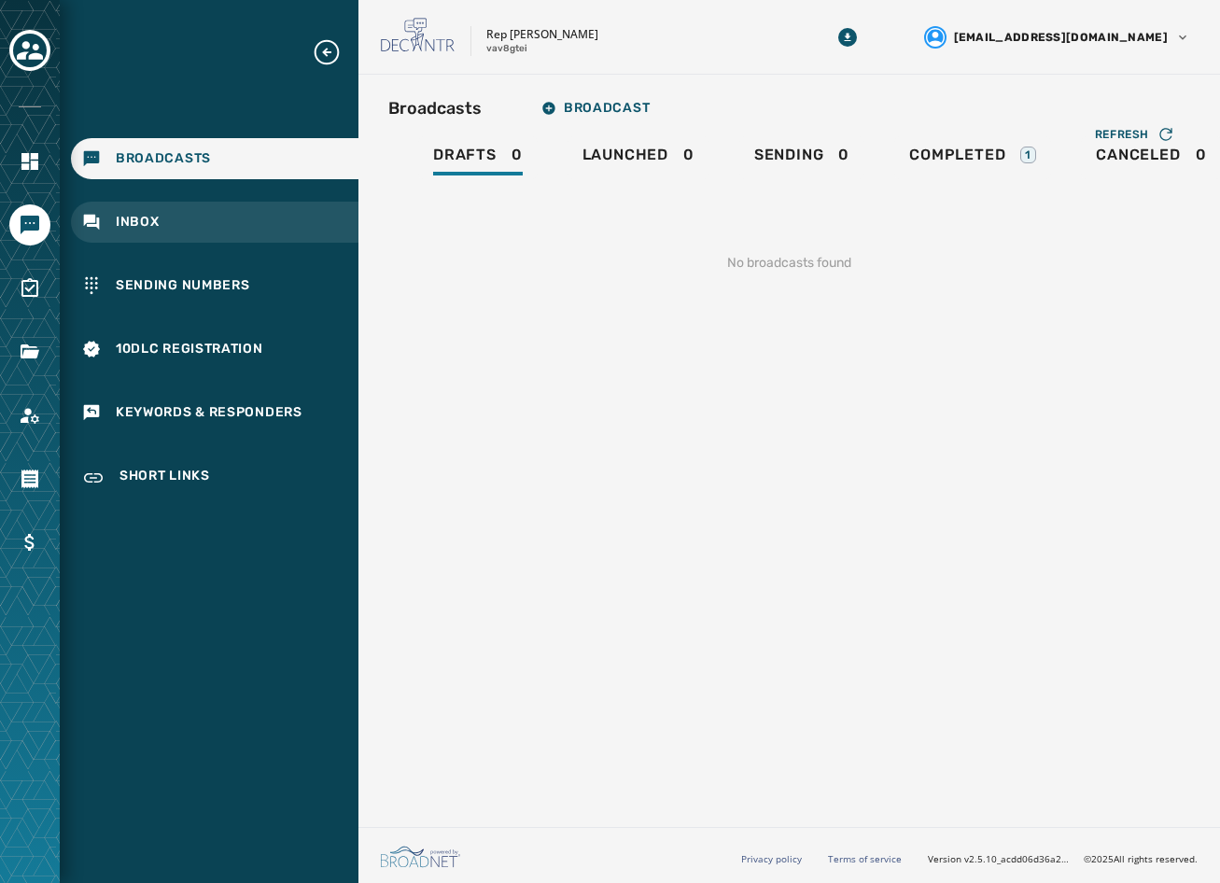
click at [204, 230] on div "Inbox" at bounding box center [215, 222] width 288 height 41
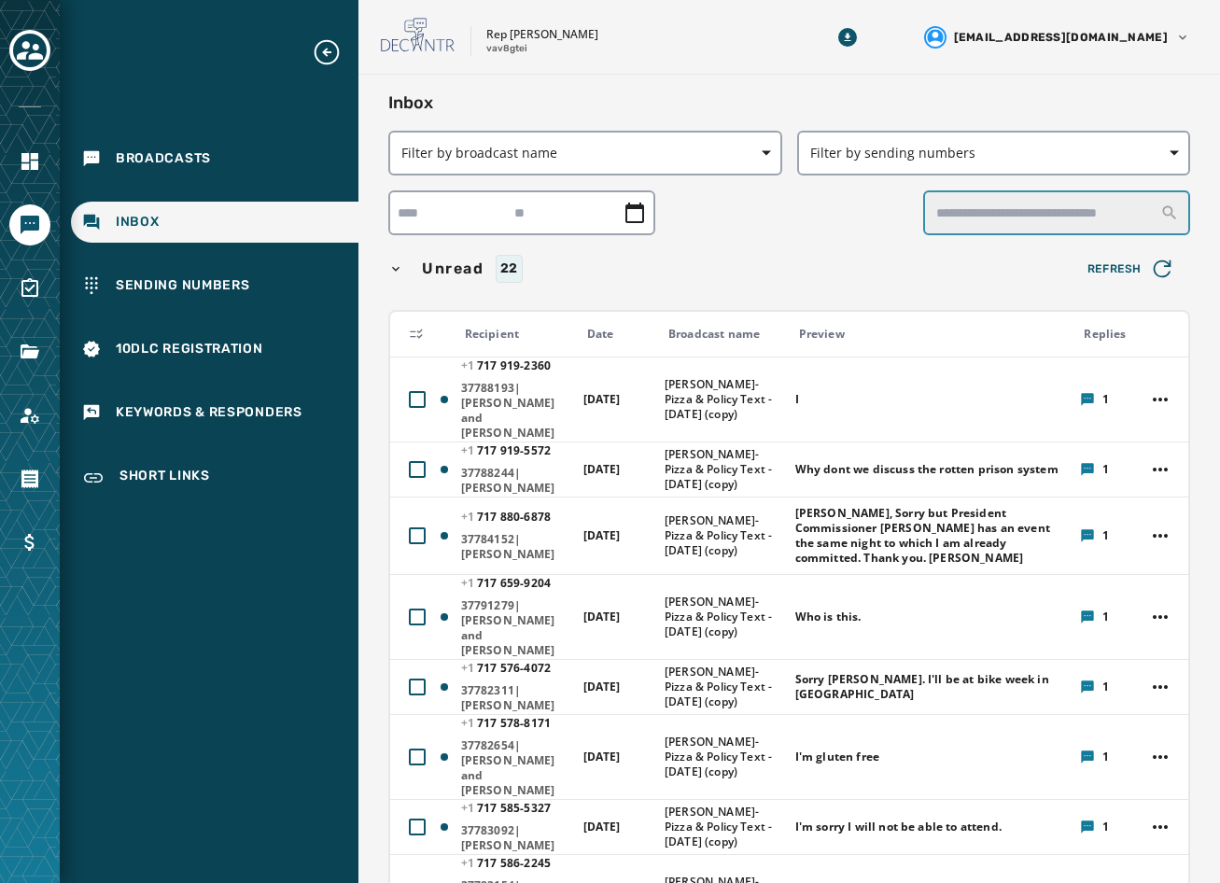
click at [1066, 202] on input "text" at bounding box center [1056, 212] width 267 height 45
type input "*****"
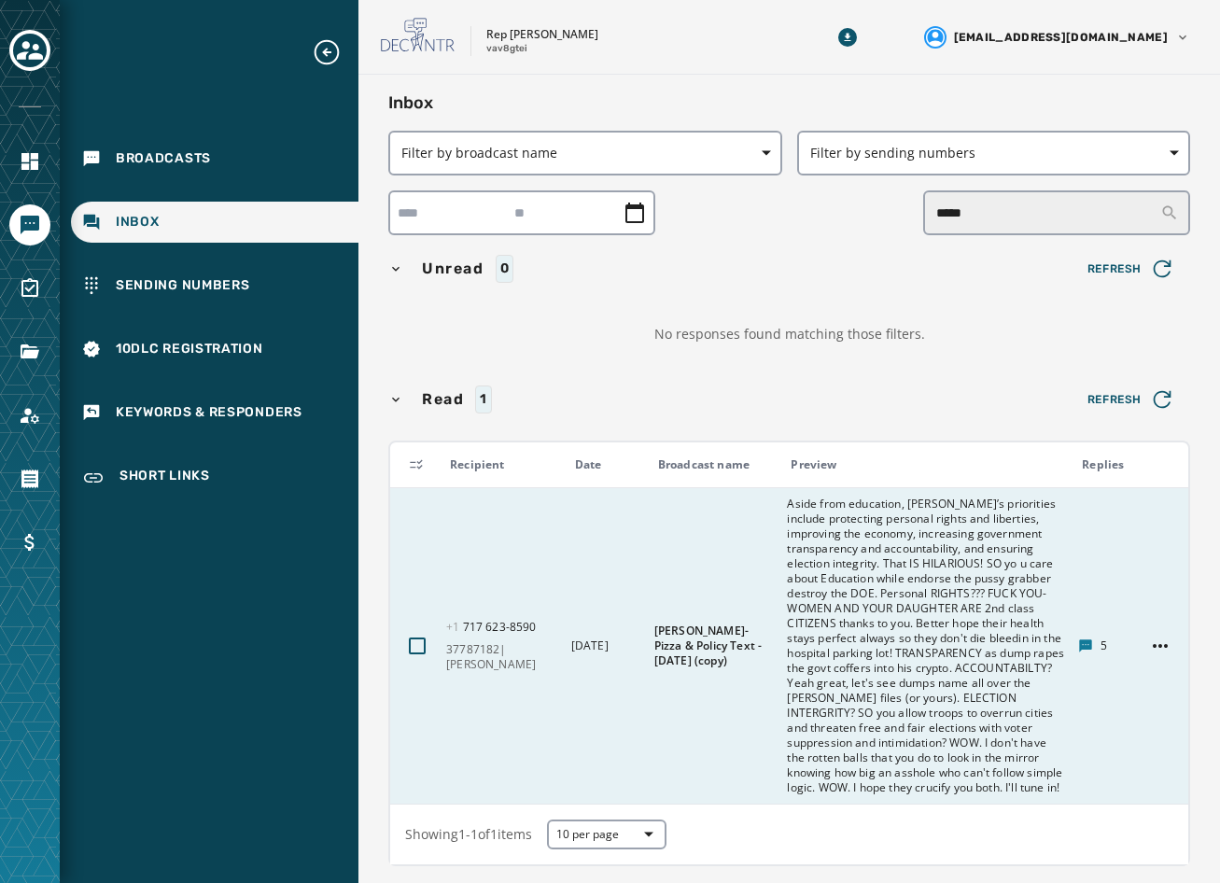
click at [669, 585] on td "[PERSON_NAME]-Pizza & Policy Text - [DATE] (copy)" at bounding box center [709, 645] width 133 height 316
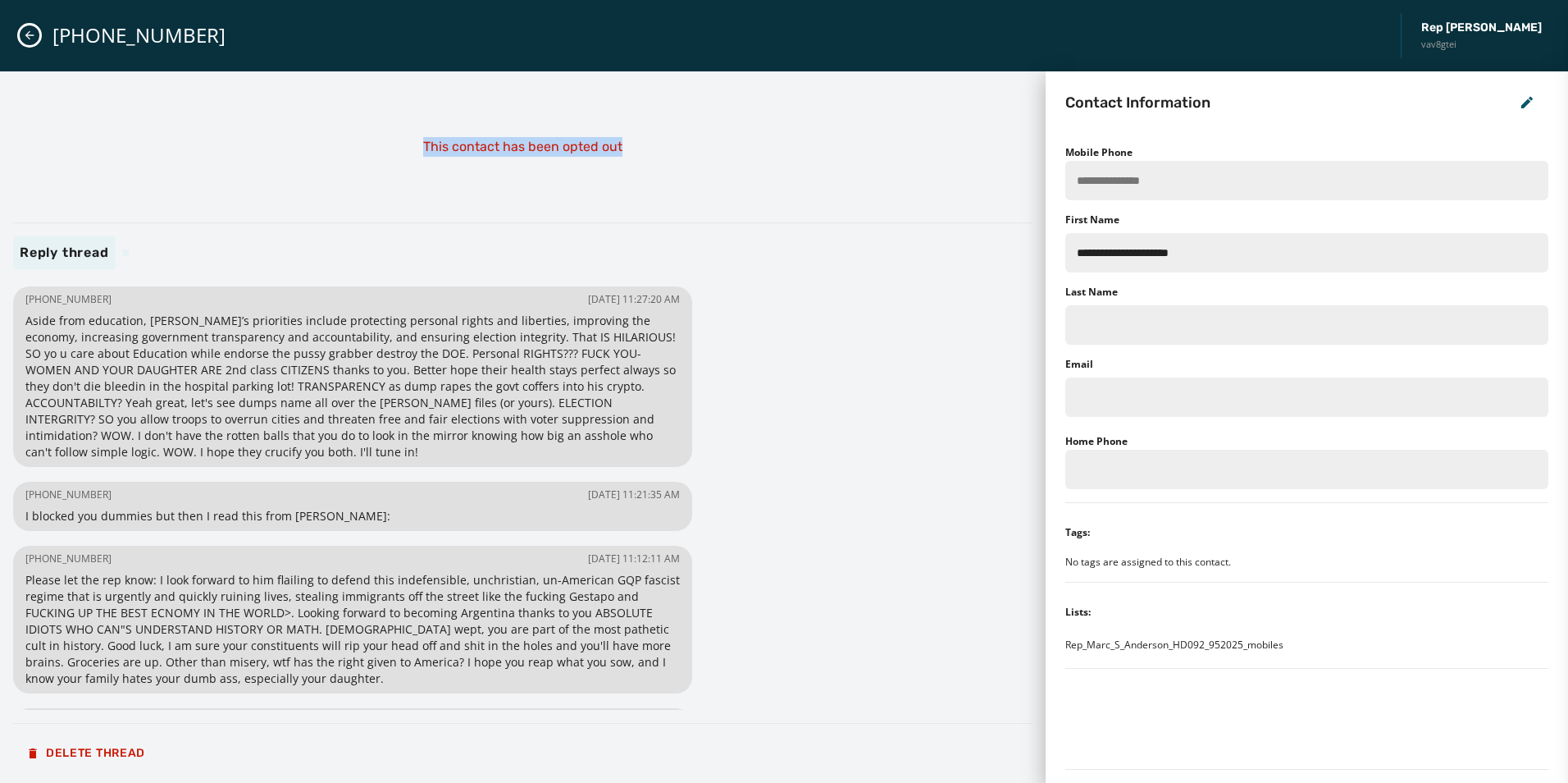
drag, startPoint x: 812, startPoint y: 222, endPoint x: 826, endPoint y: 163, distance: 60.6
click at [826, 163] on div "This contact has been opted out Reply thread +1 717 623-8590 09/08/2025 - 11:27…" at bounding box center [523, 426] width 1019 height 685
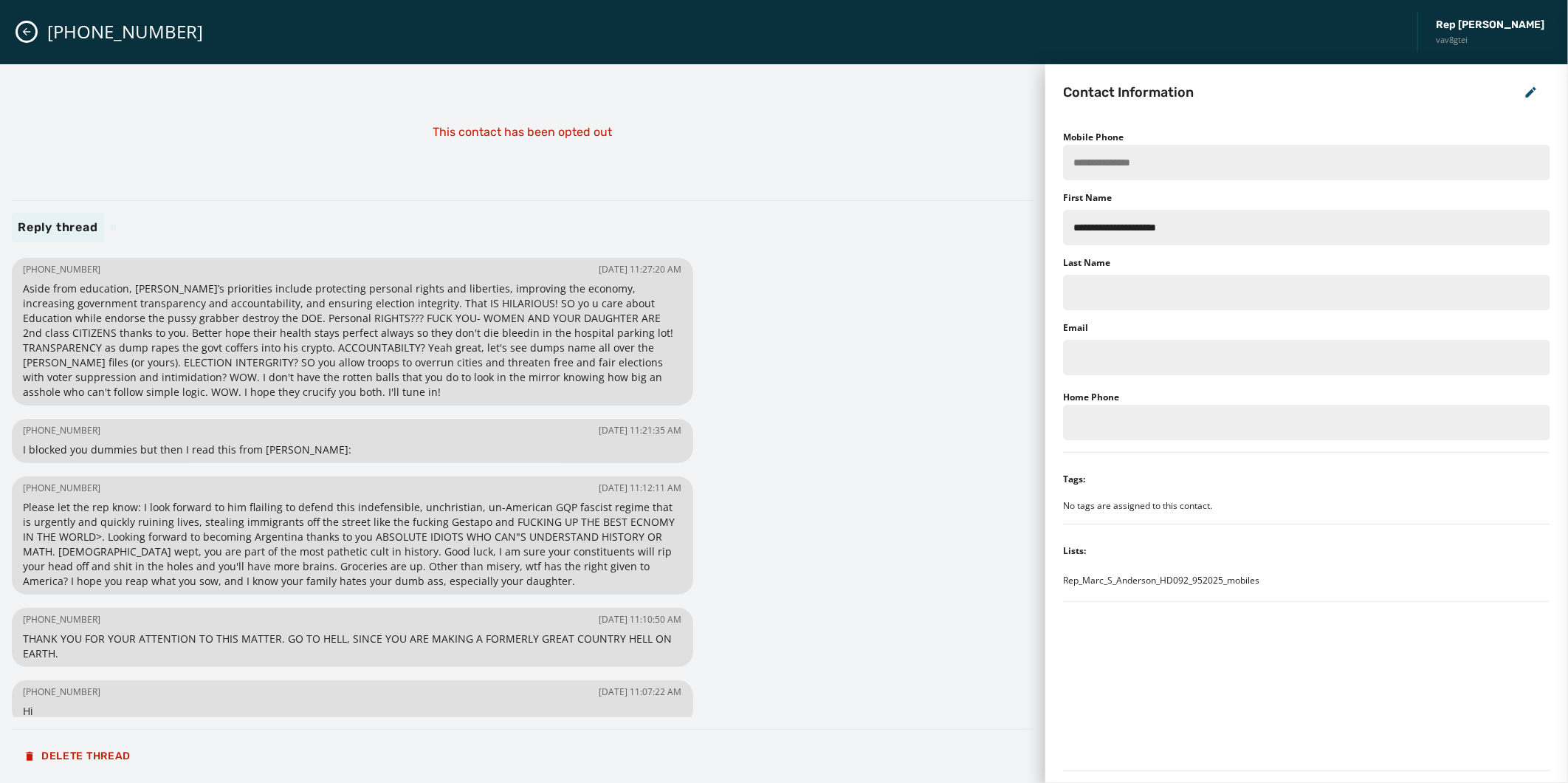
click at [816, 348] on div "+1 717 623-8590 09/08/2025 - 11:27:20 AM Aside from education, Marc’s prioritie…" at bounding box center [523, 485] width 1022 height 463
